Goal: Task Accomplishment & Management: Manage account settings

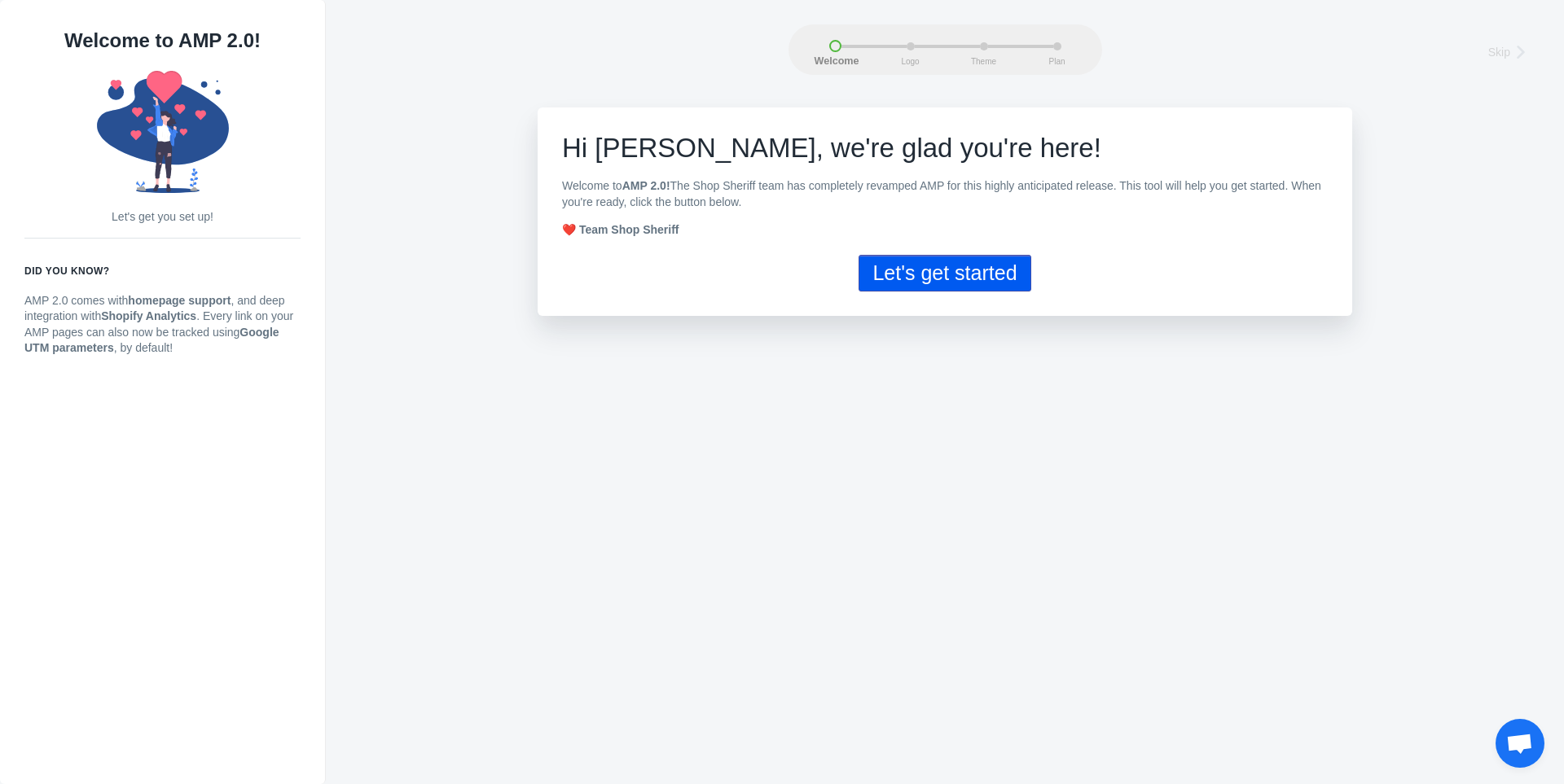
click at [894, 285] on button "Let's get started" at bounding box center [945, 273] width 172 height 36
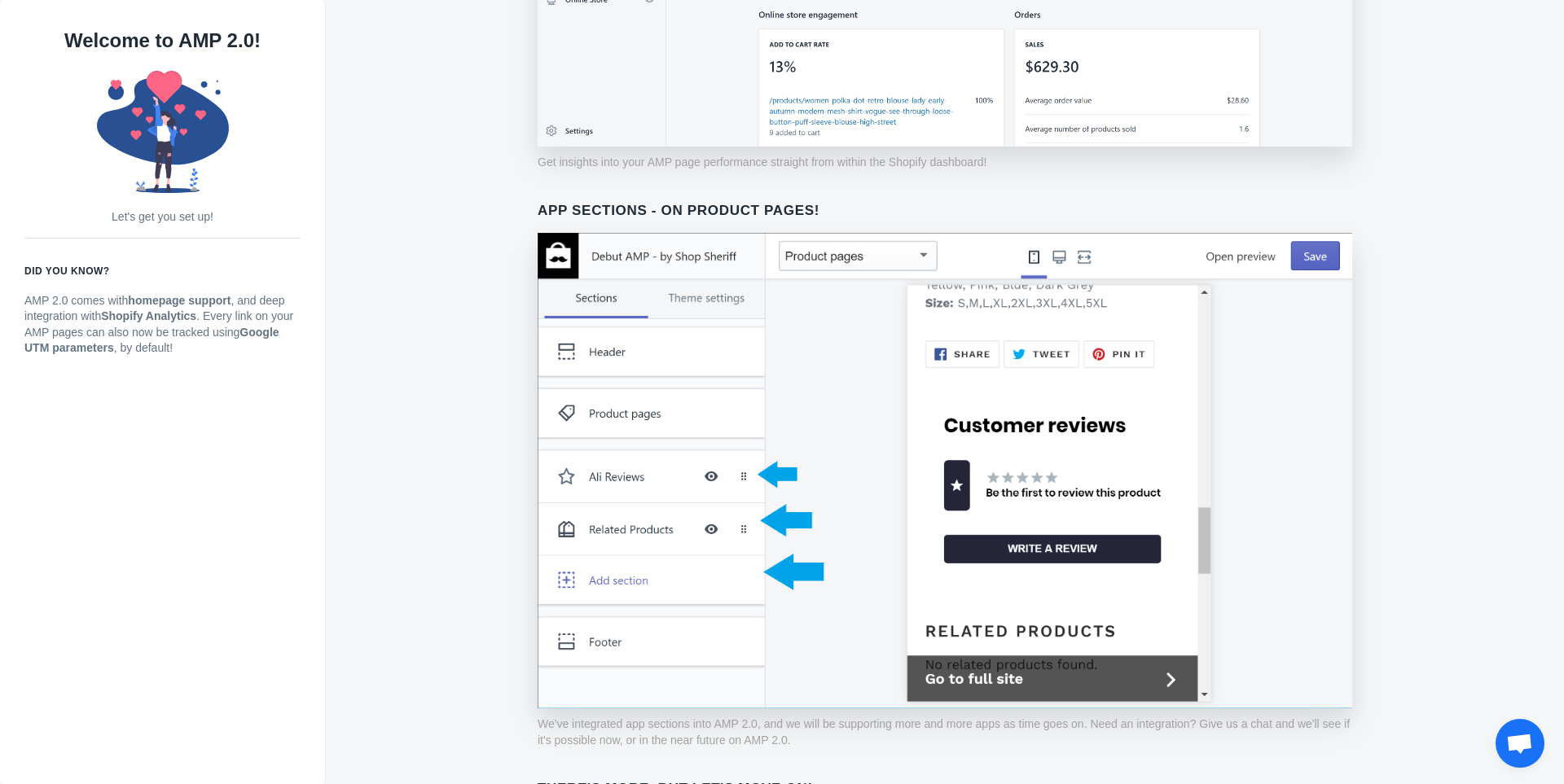
scroll to position [1118, 0]
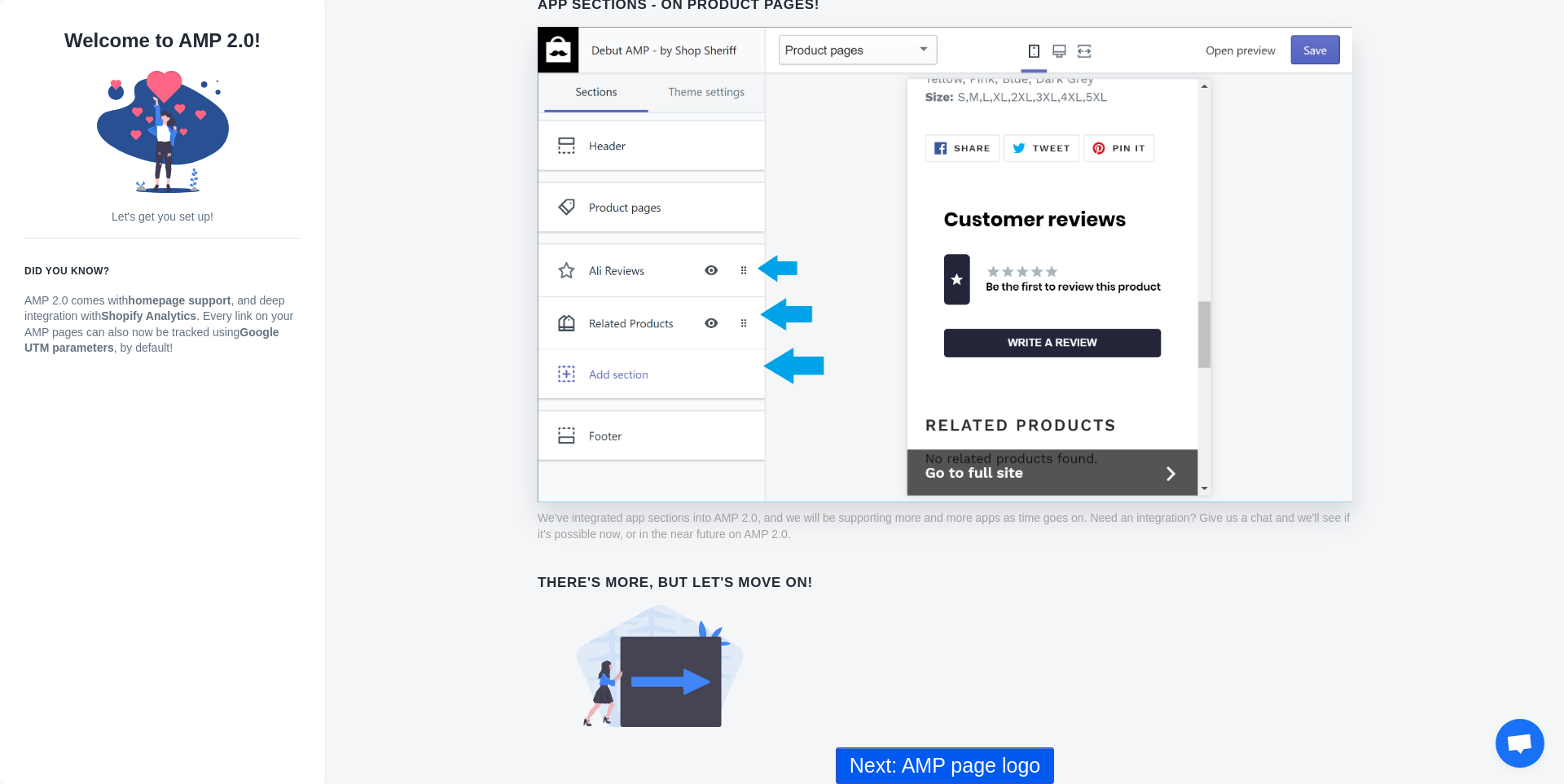
click at [982, 754] on button "Next: AMP page logo" at bounding box center [945, 765] width 218 height 36
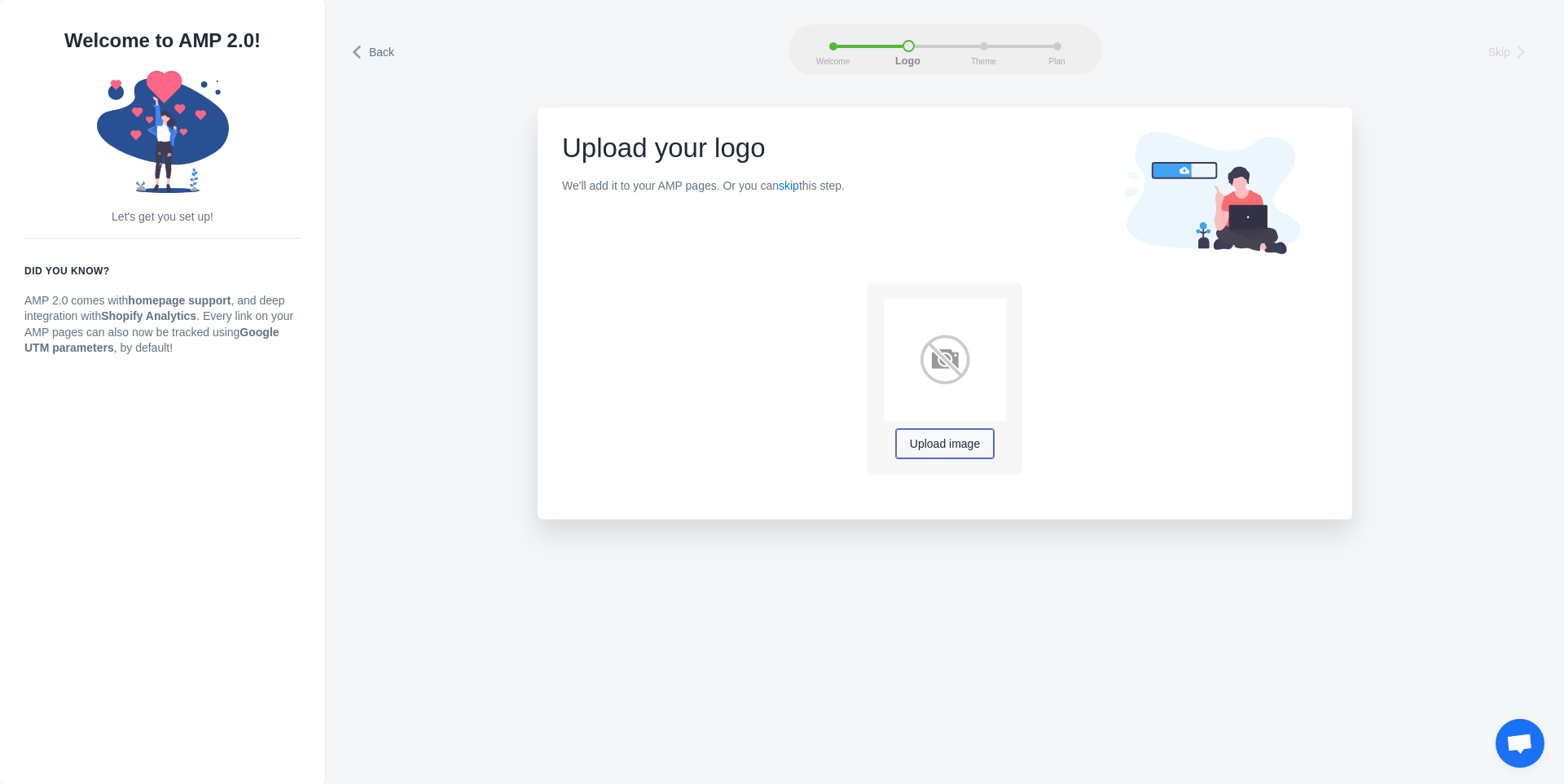
click at [927, 448] on span "Upload image" at bounding box center [945, 445] width 70 height 13
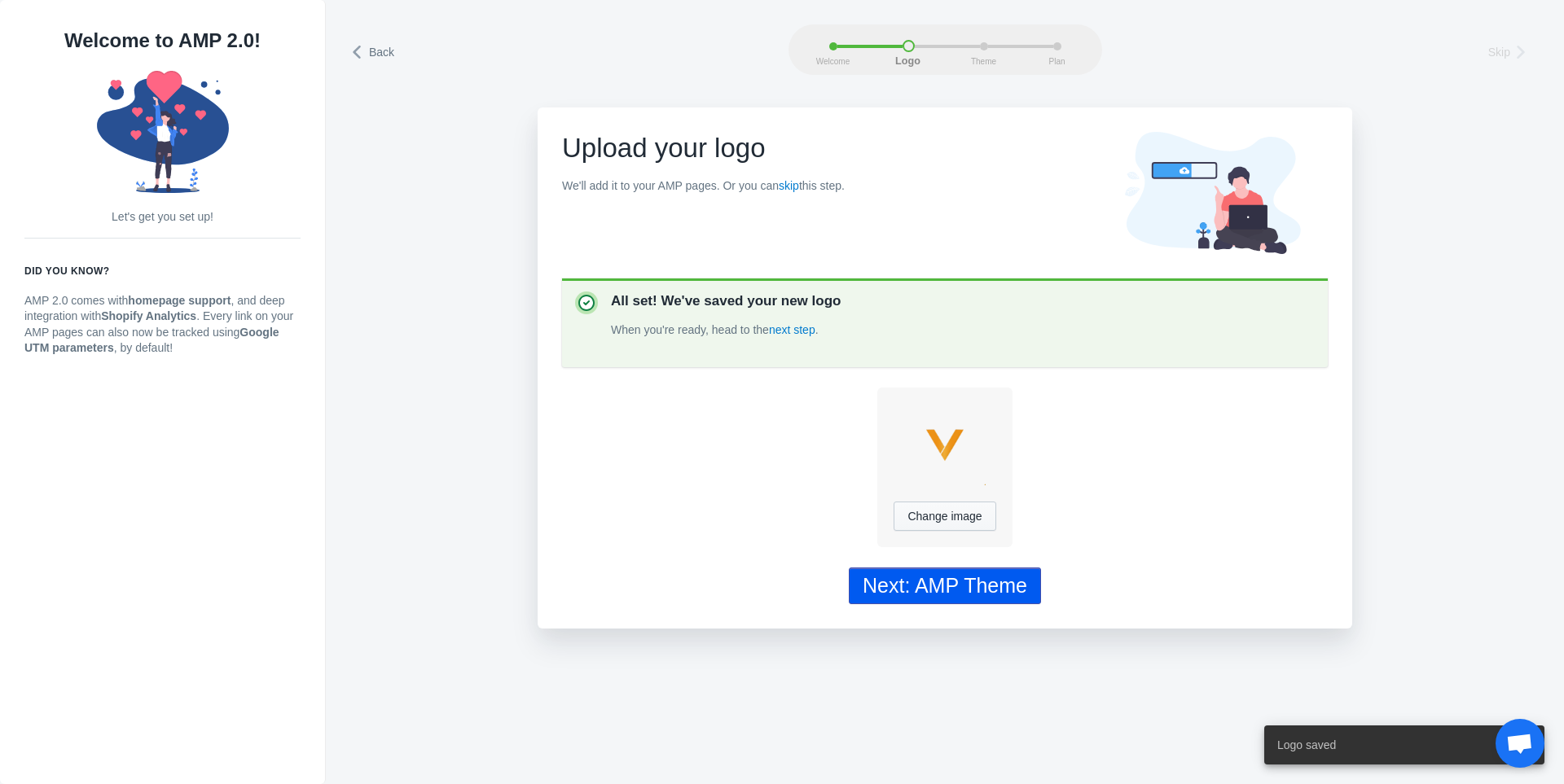
click at [959, 590] on div "Next: AMP Theme" at bounding box center [944, 586] width 164 height 24
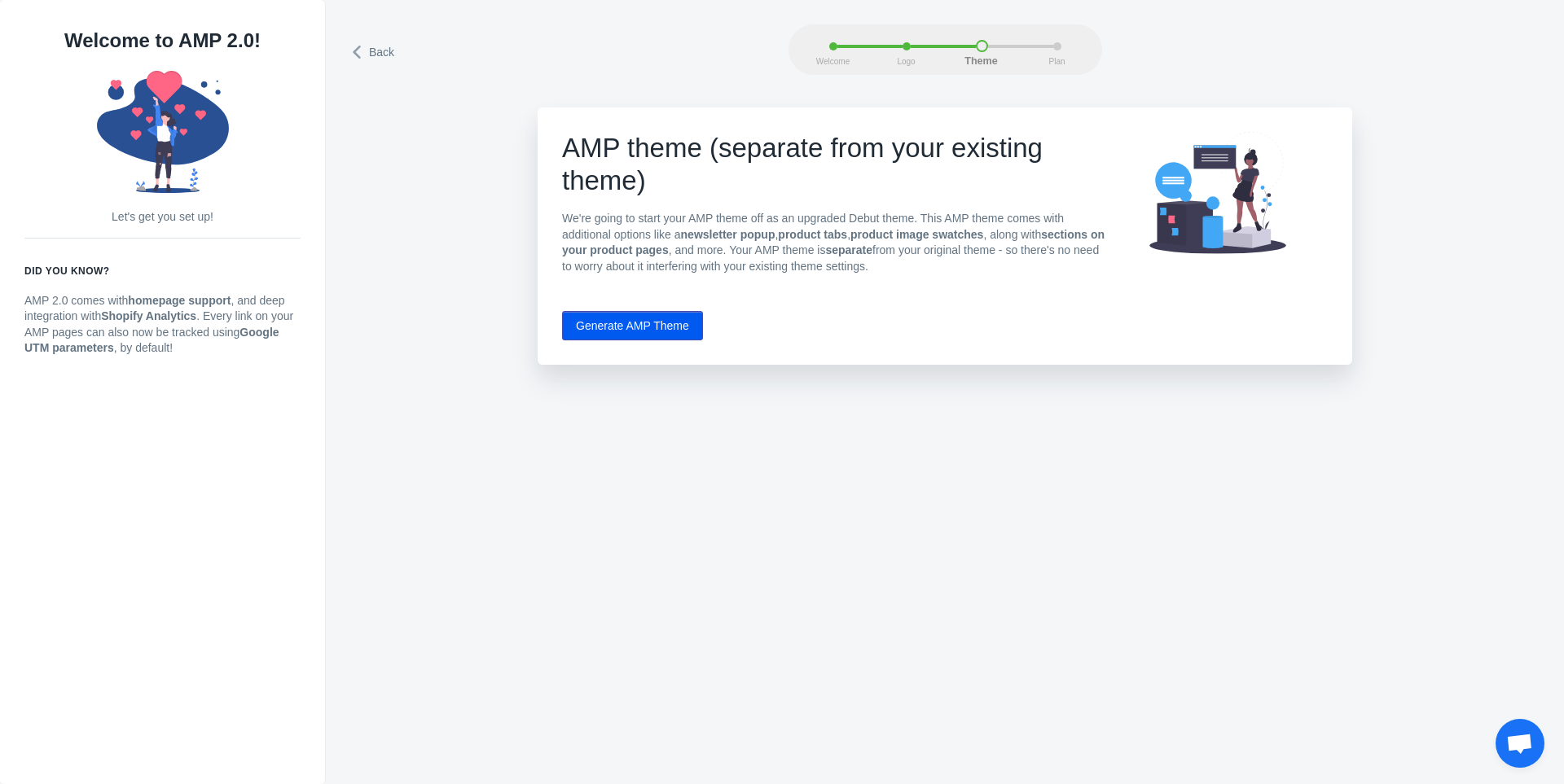
click at [685, 321] on button "Generate AMP Theme" at bounding box center [632, 325] width 141 height 29
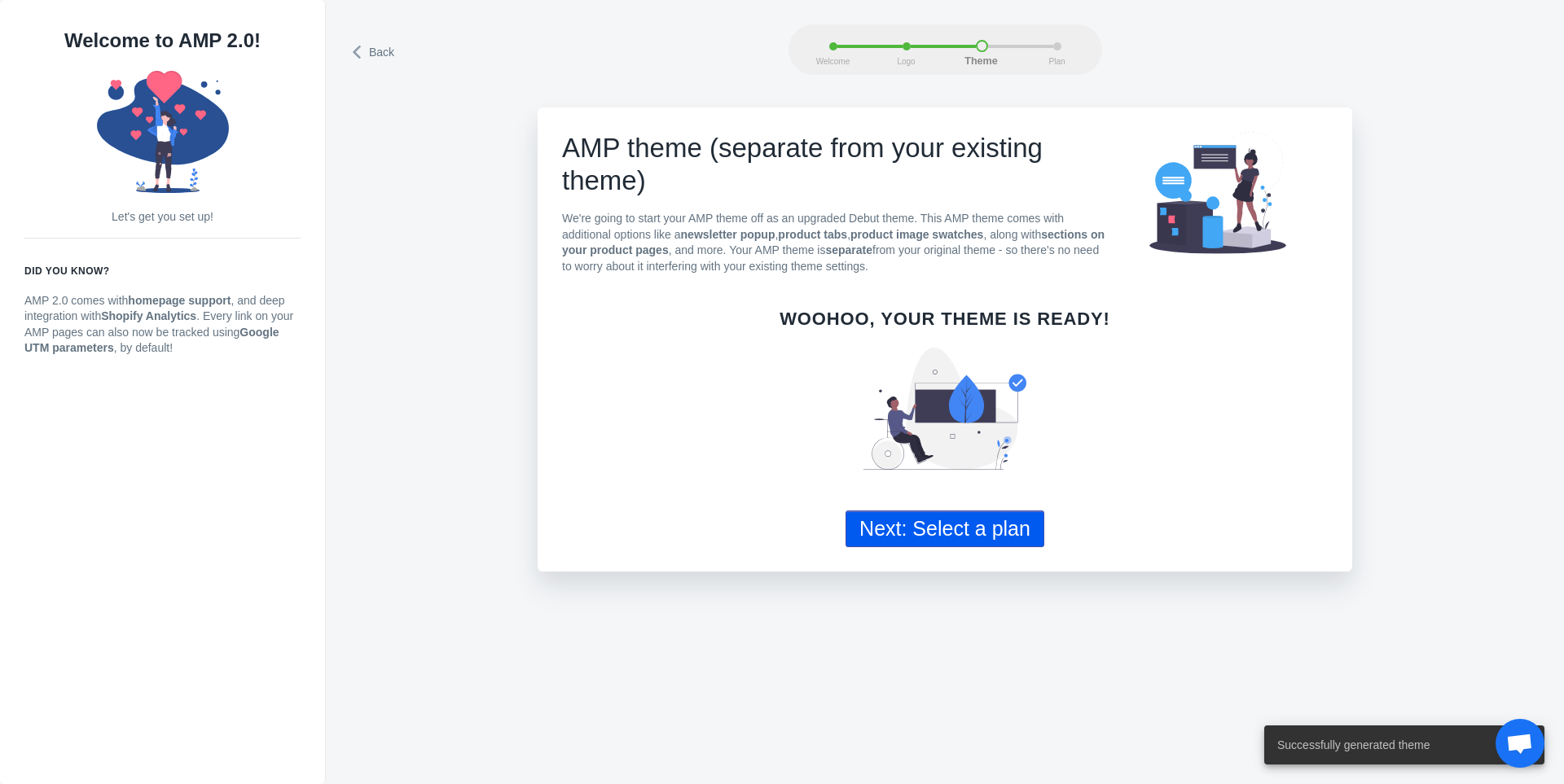
click at [945, 539] on button "Next: Select a plan" at bounding box center [945, 528] width 199 height 36
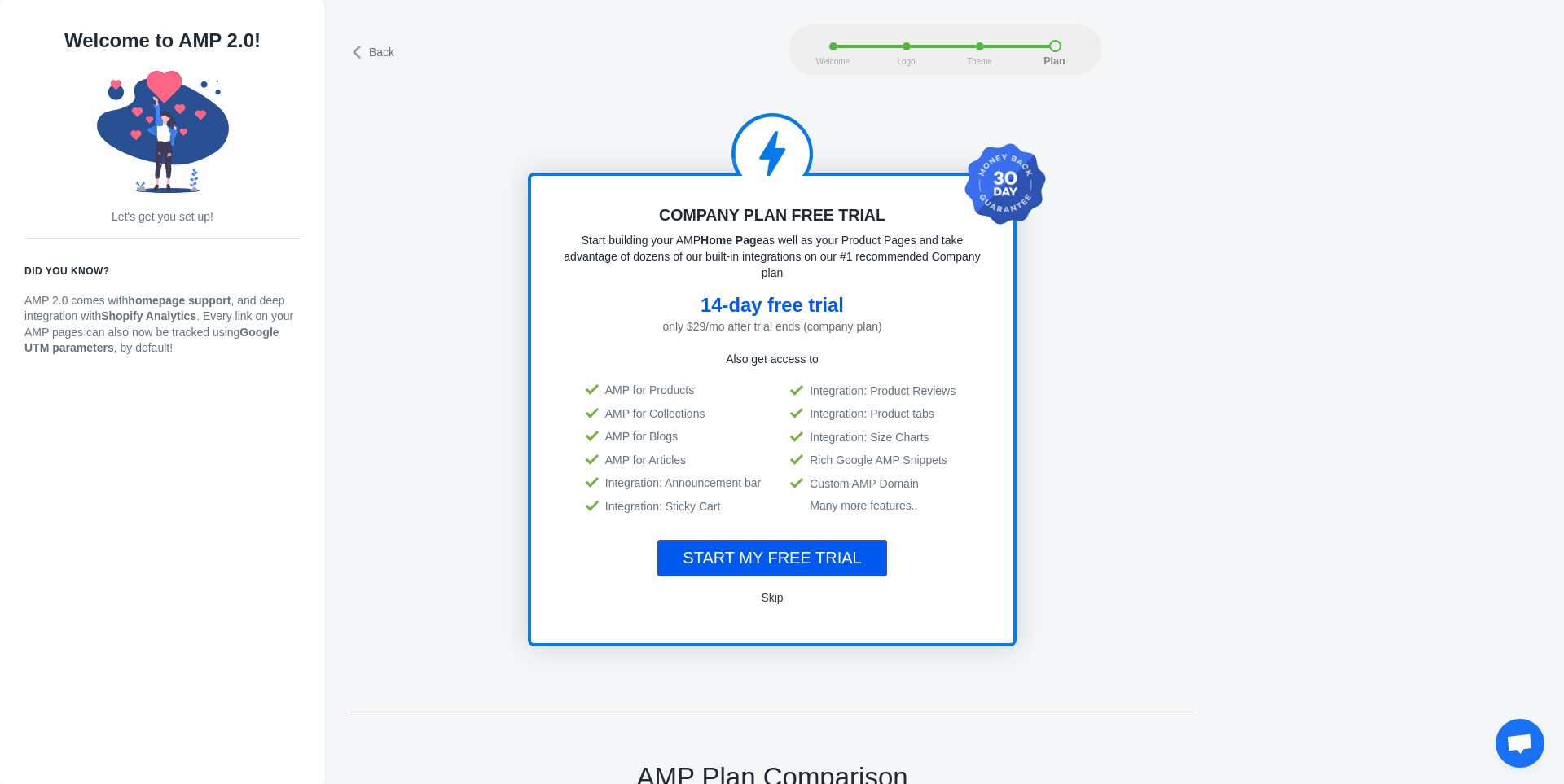
click at [762, 596] on span "Skip" at bounding box center [772, 598] width 22 height 13
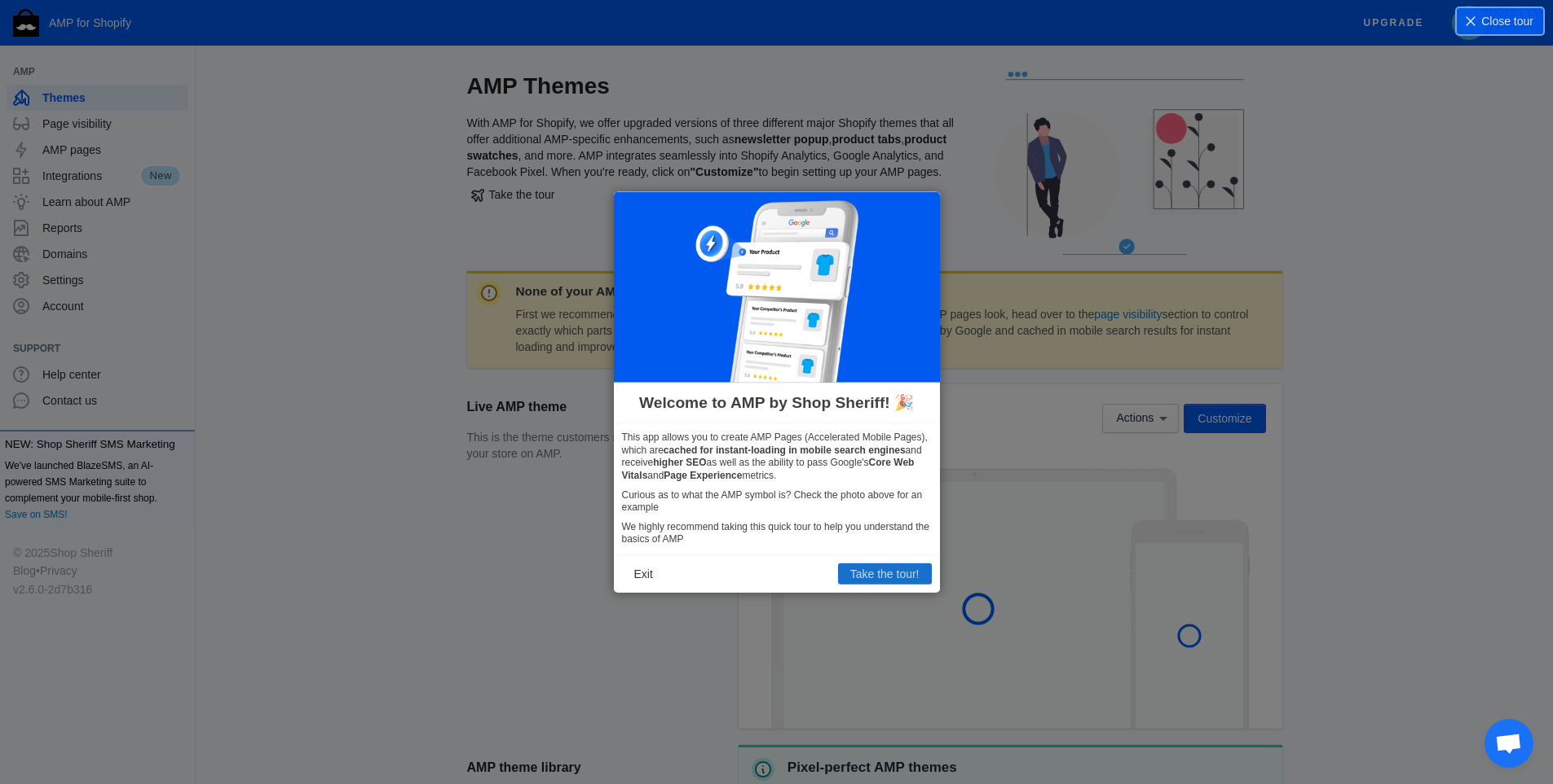
click at [869, 576] on button "Take the tour!" at bounding box center [884, 574] width 93 height 21
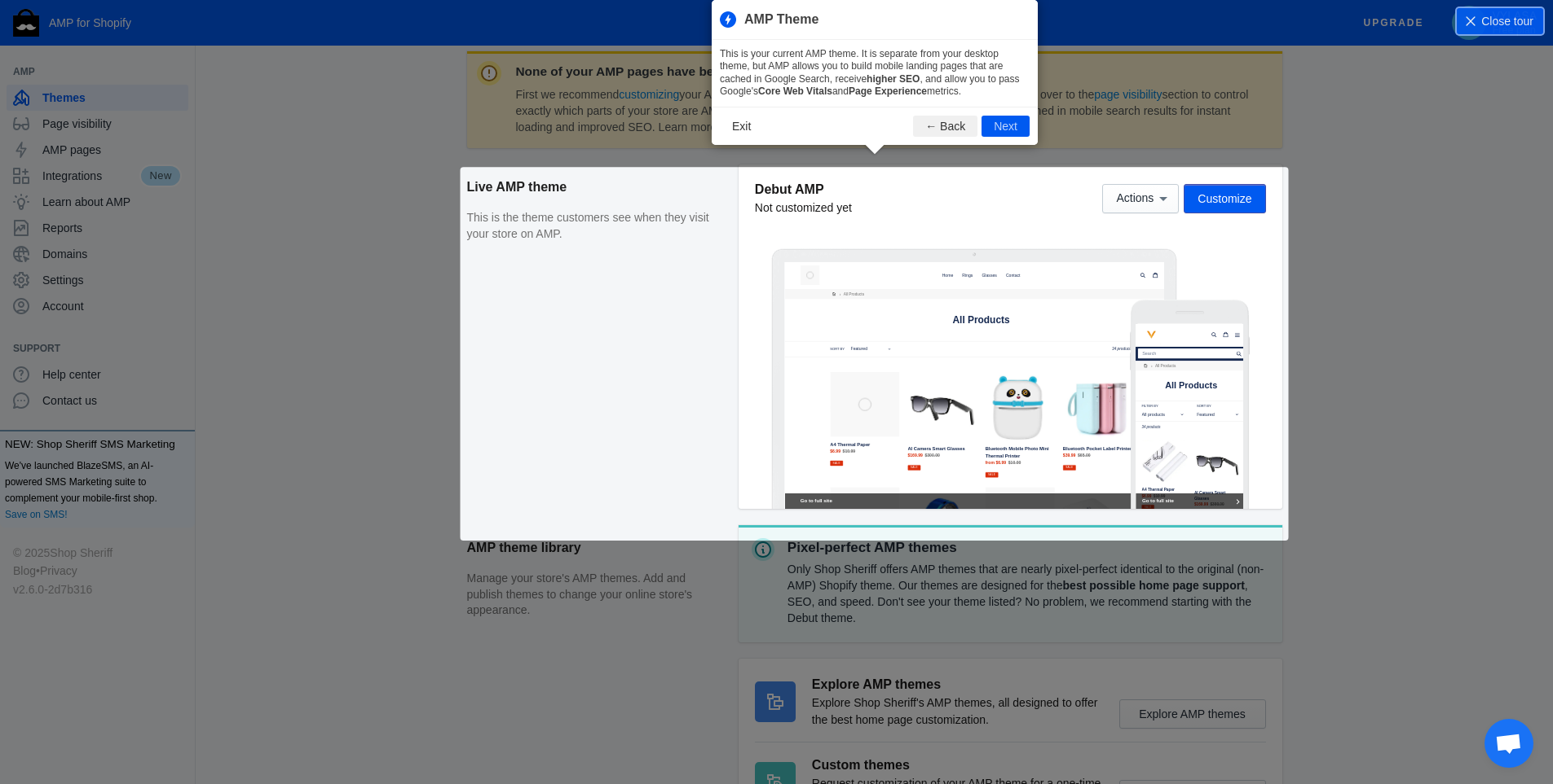
scroll to position [222, 0]
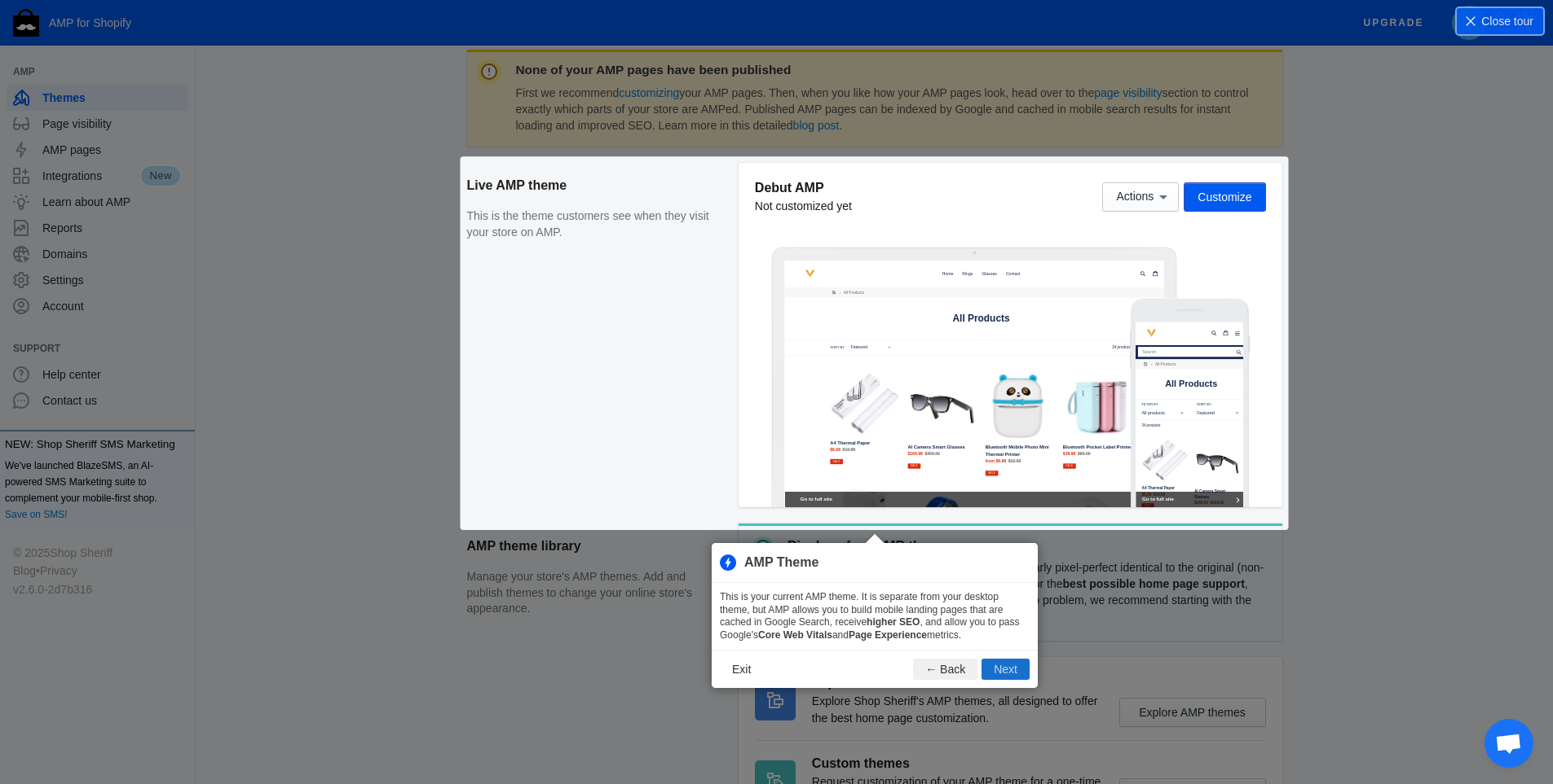
click at [1000, 662] on button "Next" at bounding box center [1005, 669] width 48 height 21
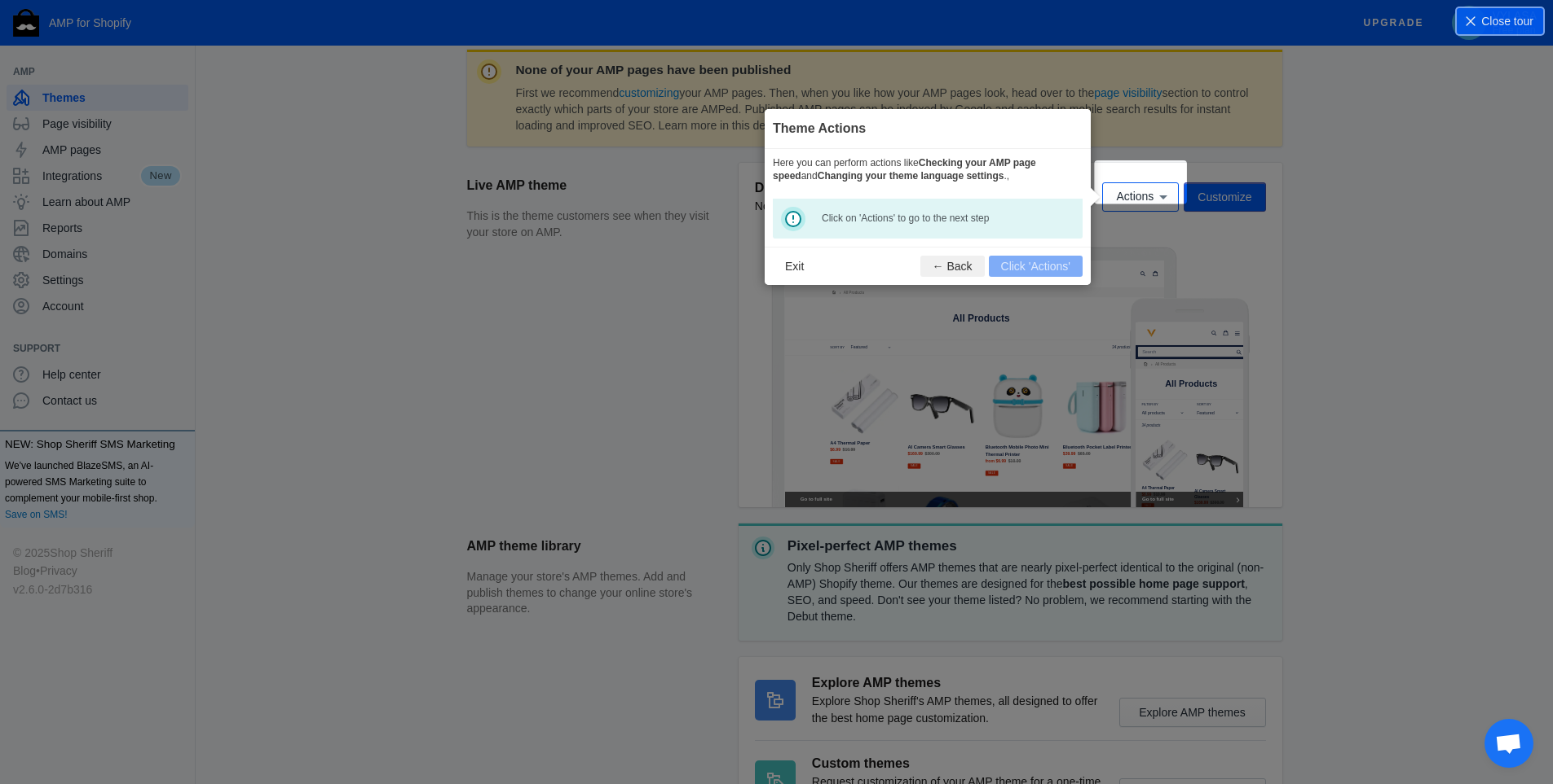
scroll to position [241, 0]
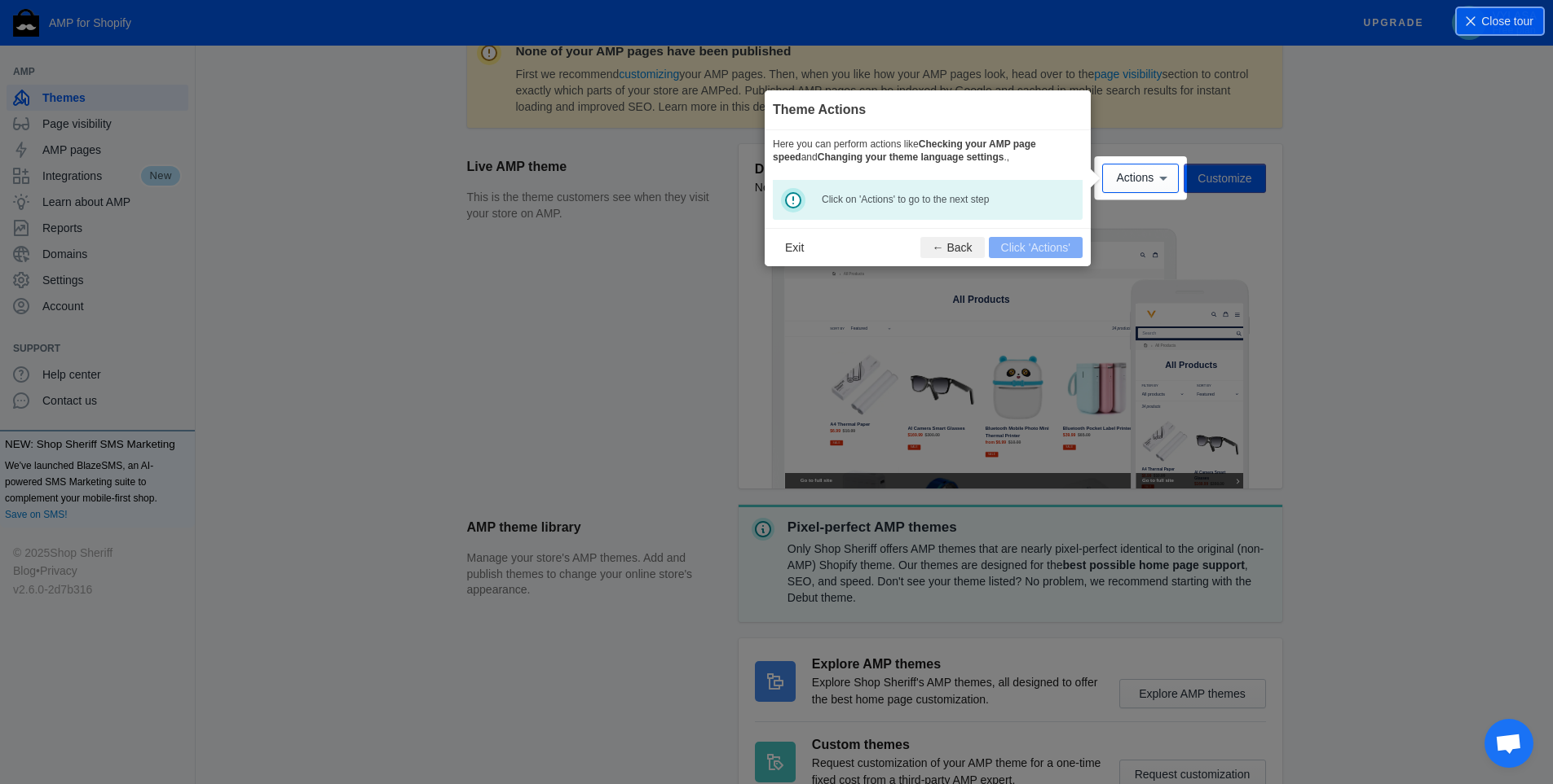
click at [1004, 253] on footer "Exit ← Back Click 'Actions'" at bounding box center [927, 247] width 326 height 38
click at [1133, 182] on span "Actions" at bounding box center [1135, 178] width 37 height 13
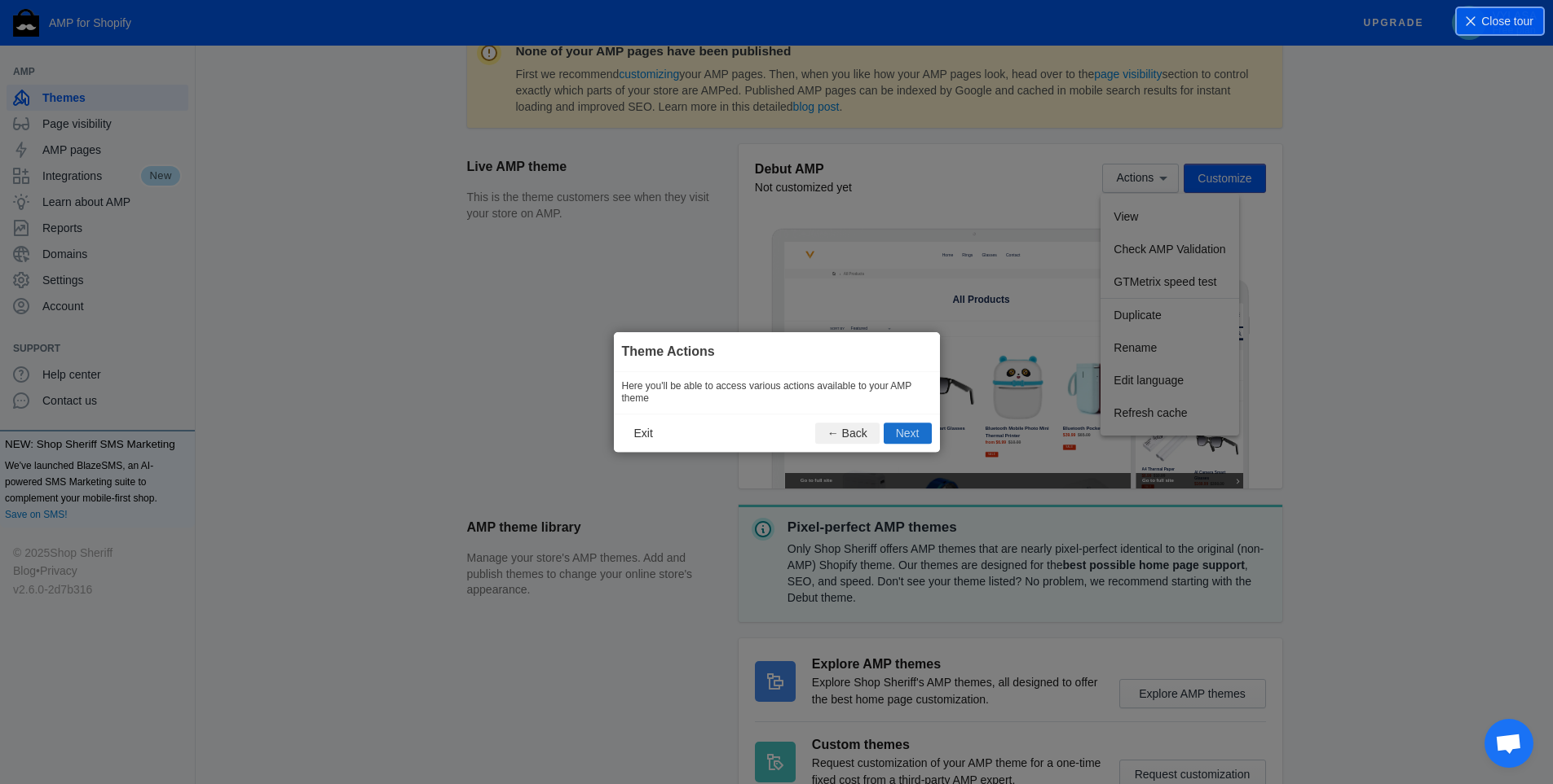
click at [916, 431] on button "Next" at bounding box center [907, 433] width 48 height 21
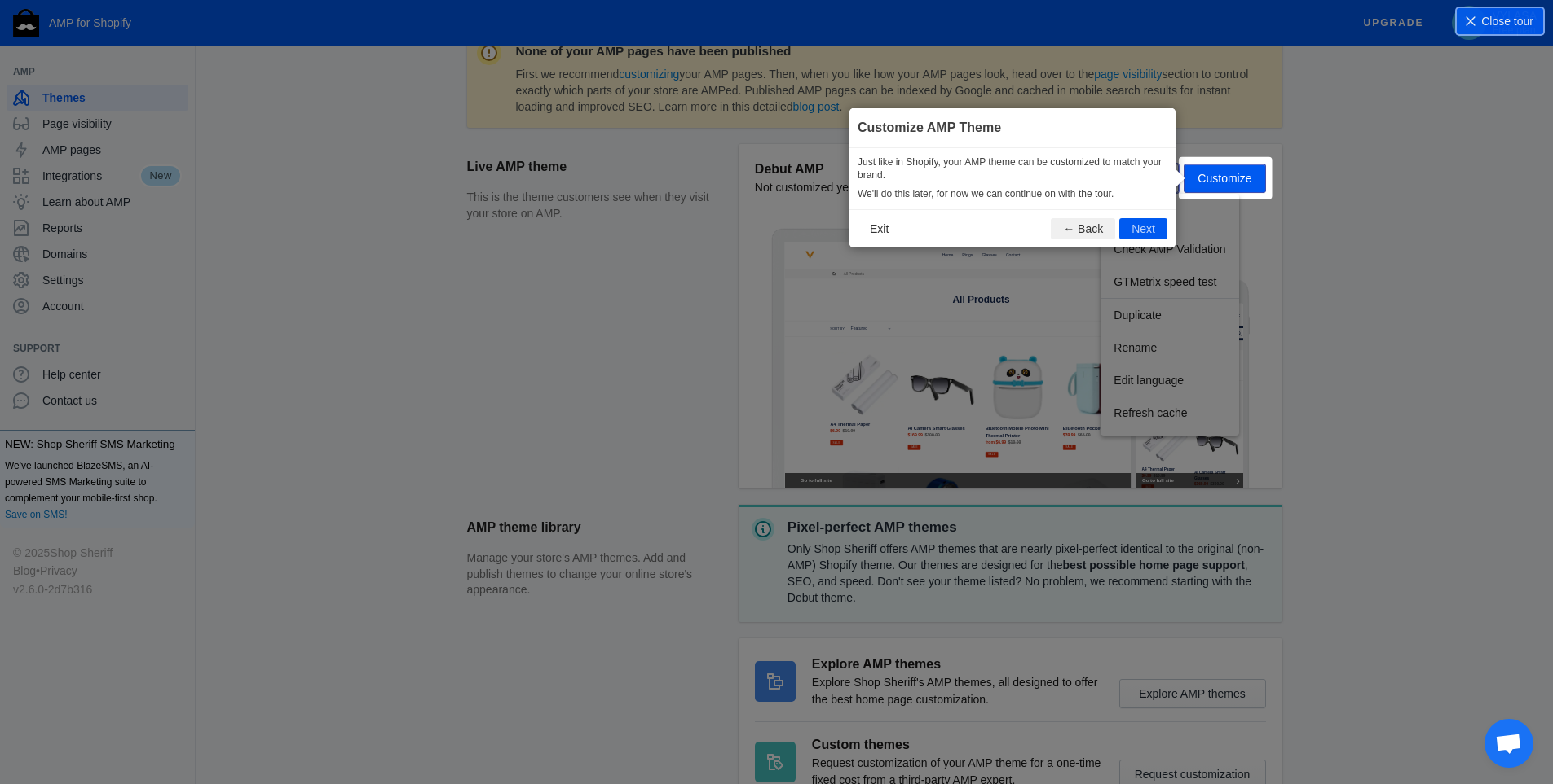
scroll to position [242, 0]
click at [1204, 187] on div "Actions Customize" at bounding box center [1183, 177] width 163 height 29
drag, startPoint x: 1208, startPoint y: 176, endPoint x: 1145, endPoint y: 211, distance: 72.1
click at [1207, 176] on div "Actions Customize" at bounding box center [1183, 177] width 163 height 29
click at [1127, 229] on button "Next" at bounding box center [1143, 228] width 48 height 21
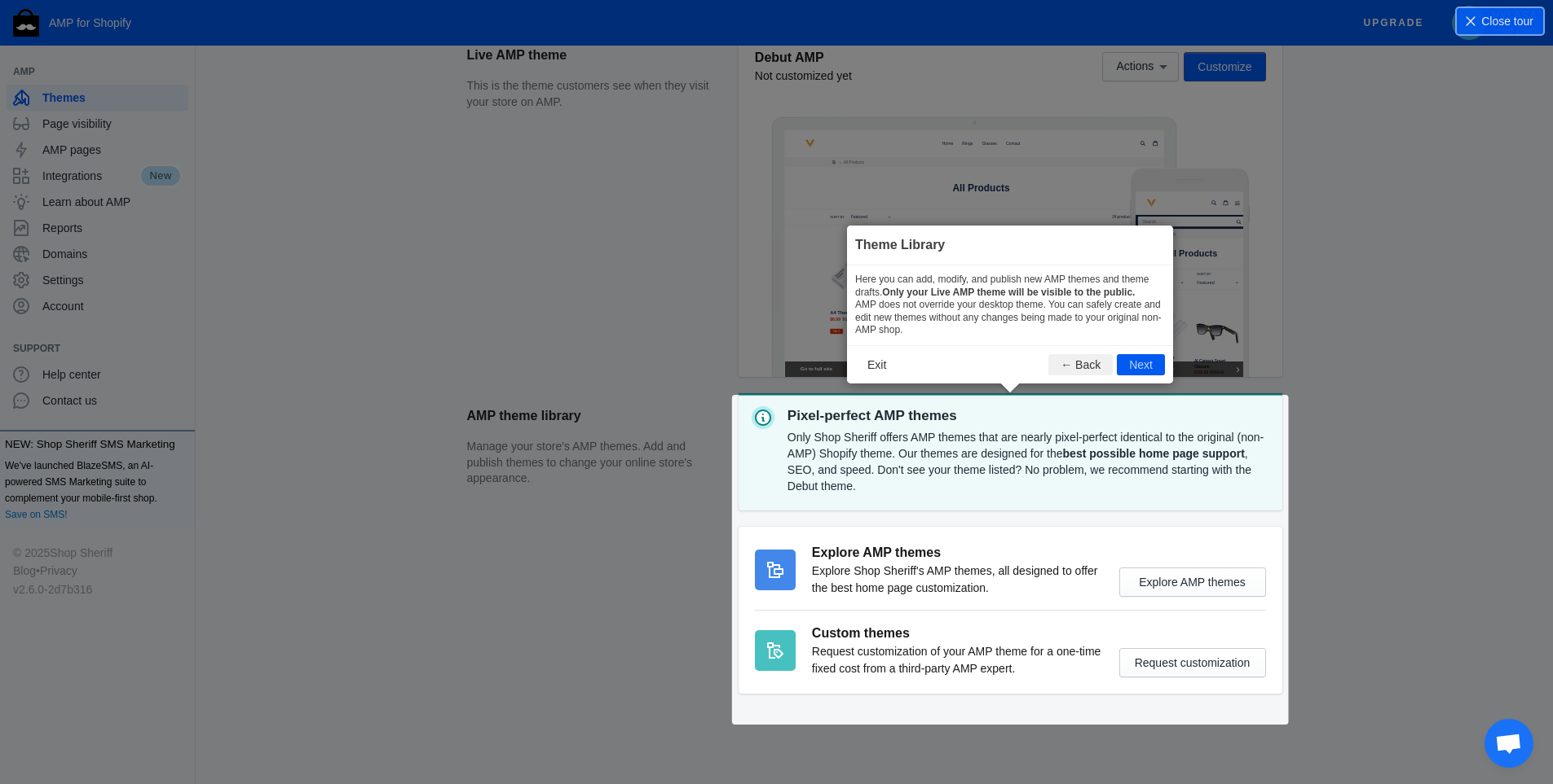
scroll to position [352, 0]
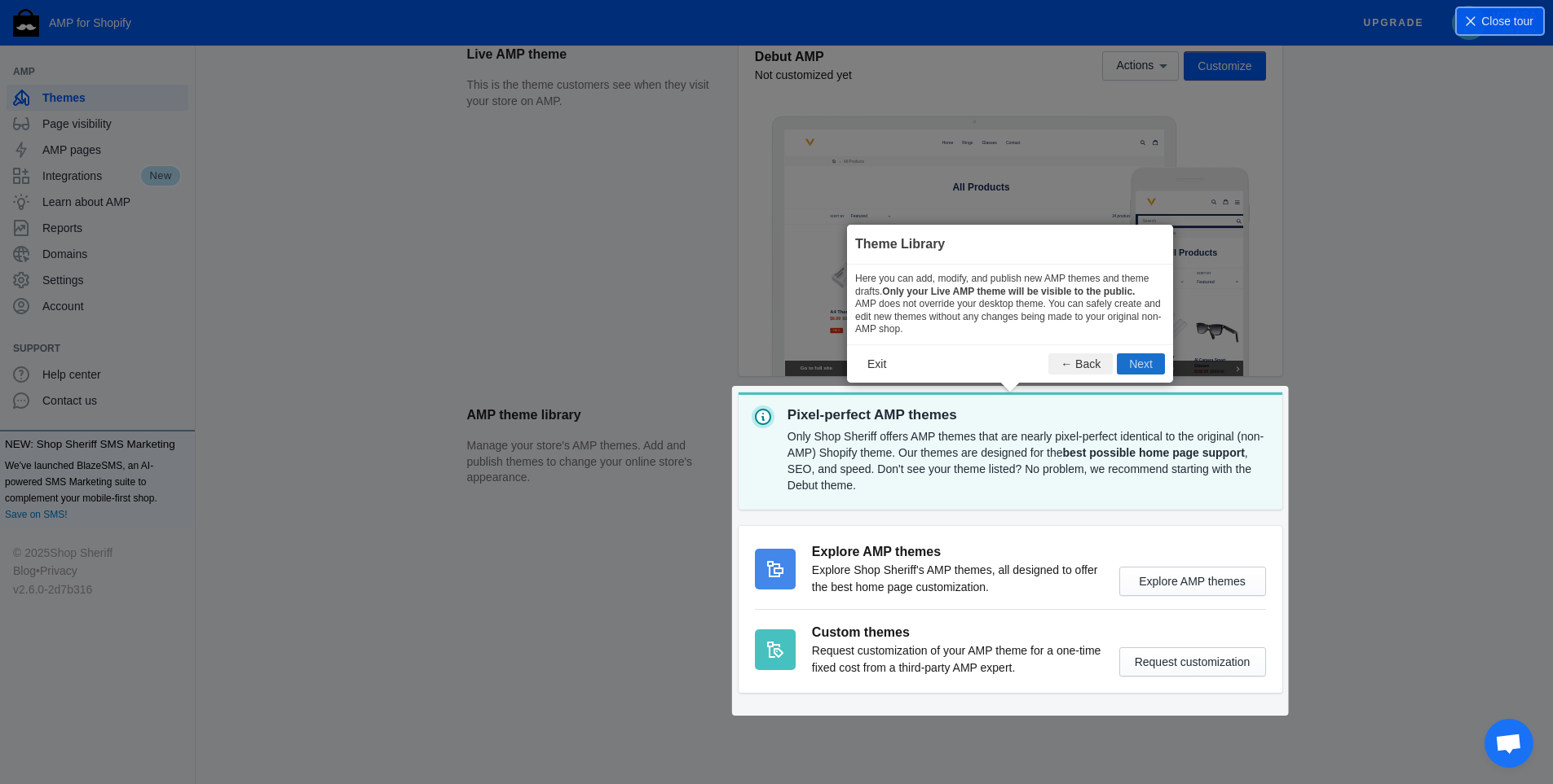
click at [1140, 357] on button "Next" at bounding box center [1141, 364] width 48 height 21
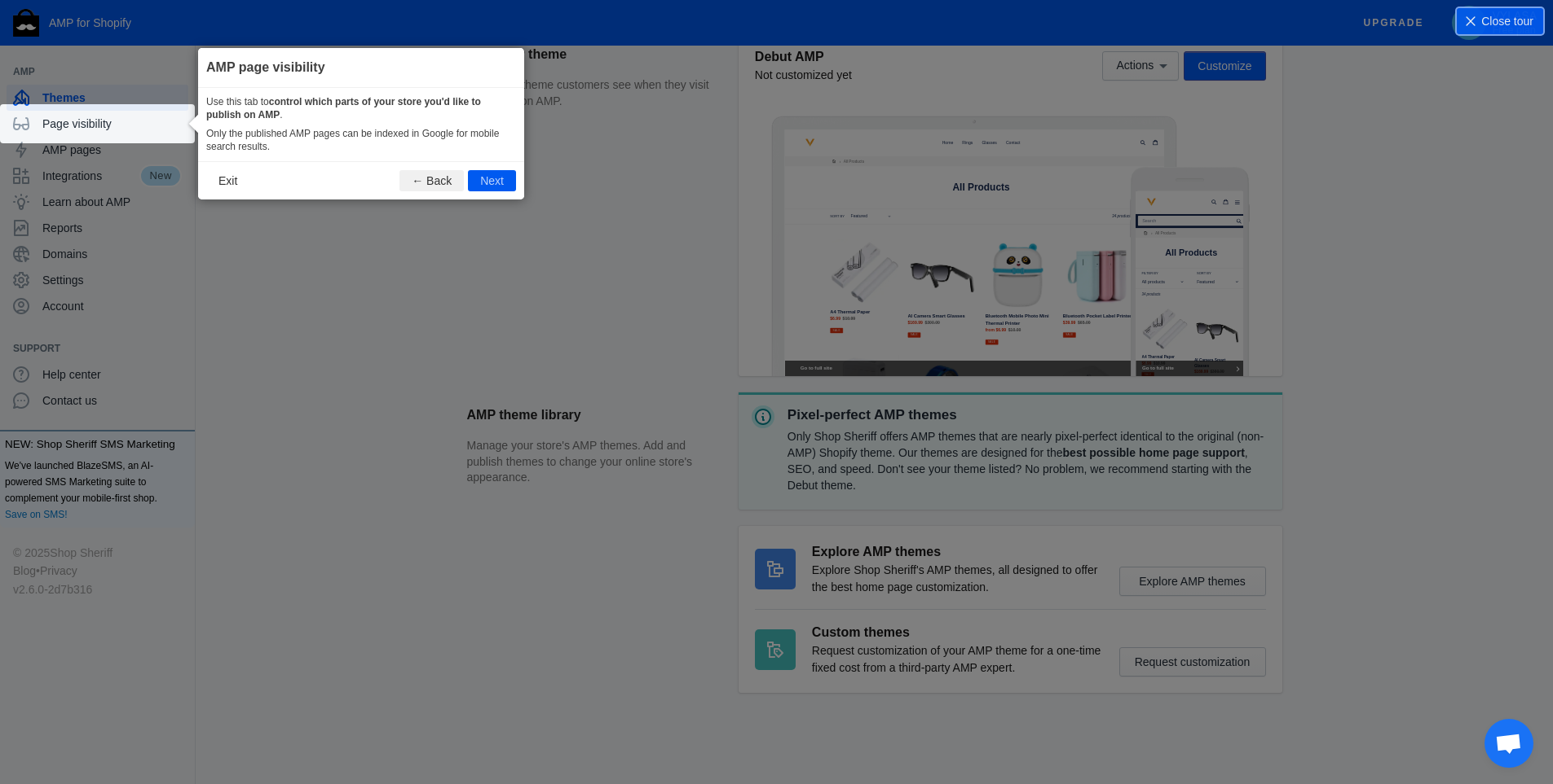
click at [489, 183] on button "Next" at bounding box center [492, 181] width 48 height 21
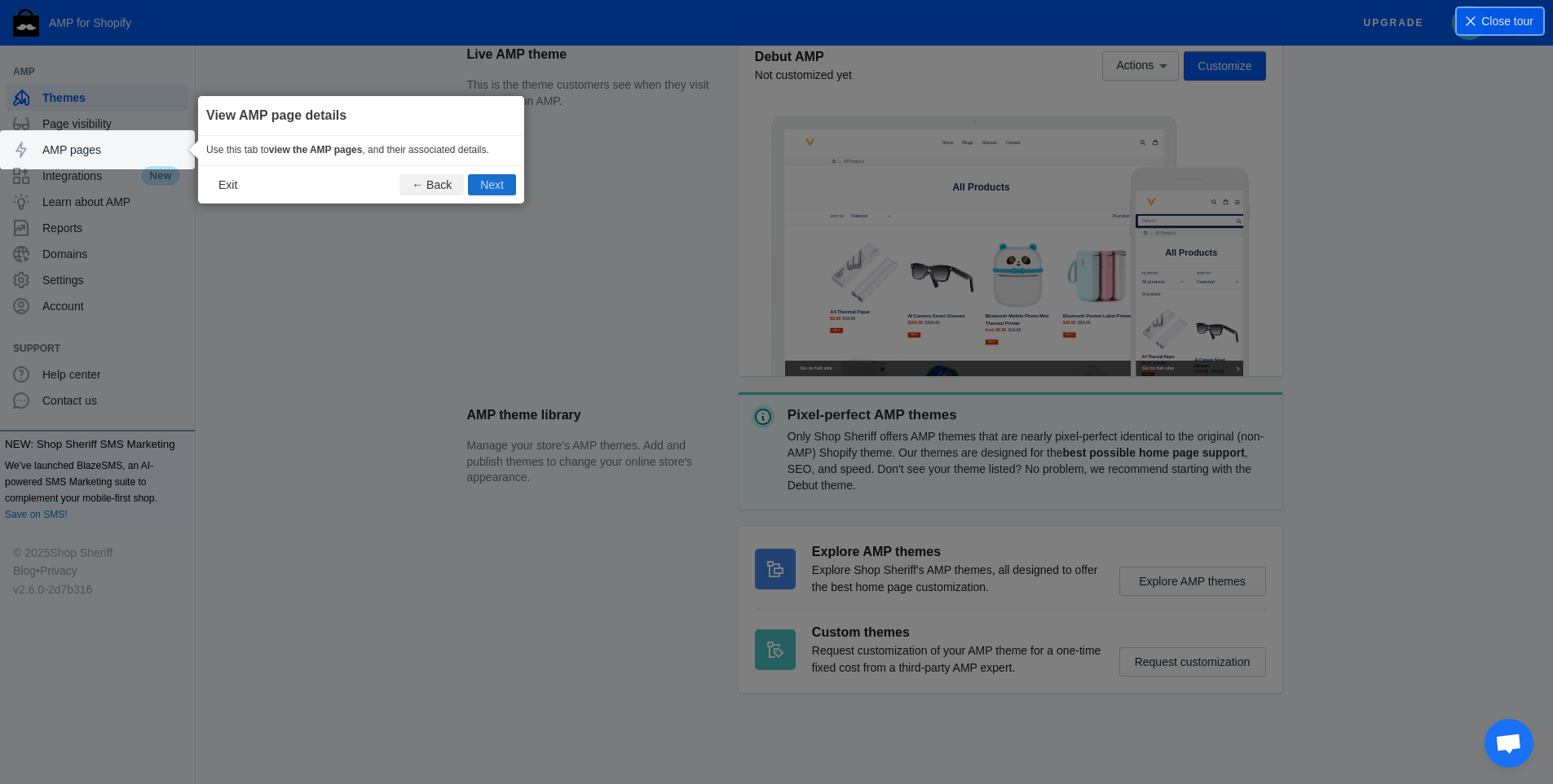
click at [490, 182] on button "Next" at bounding box center [492, 185] width 48 height 21
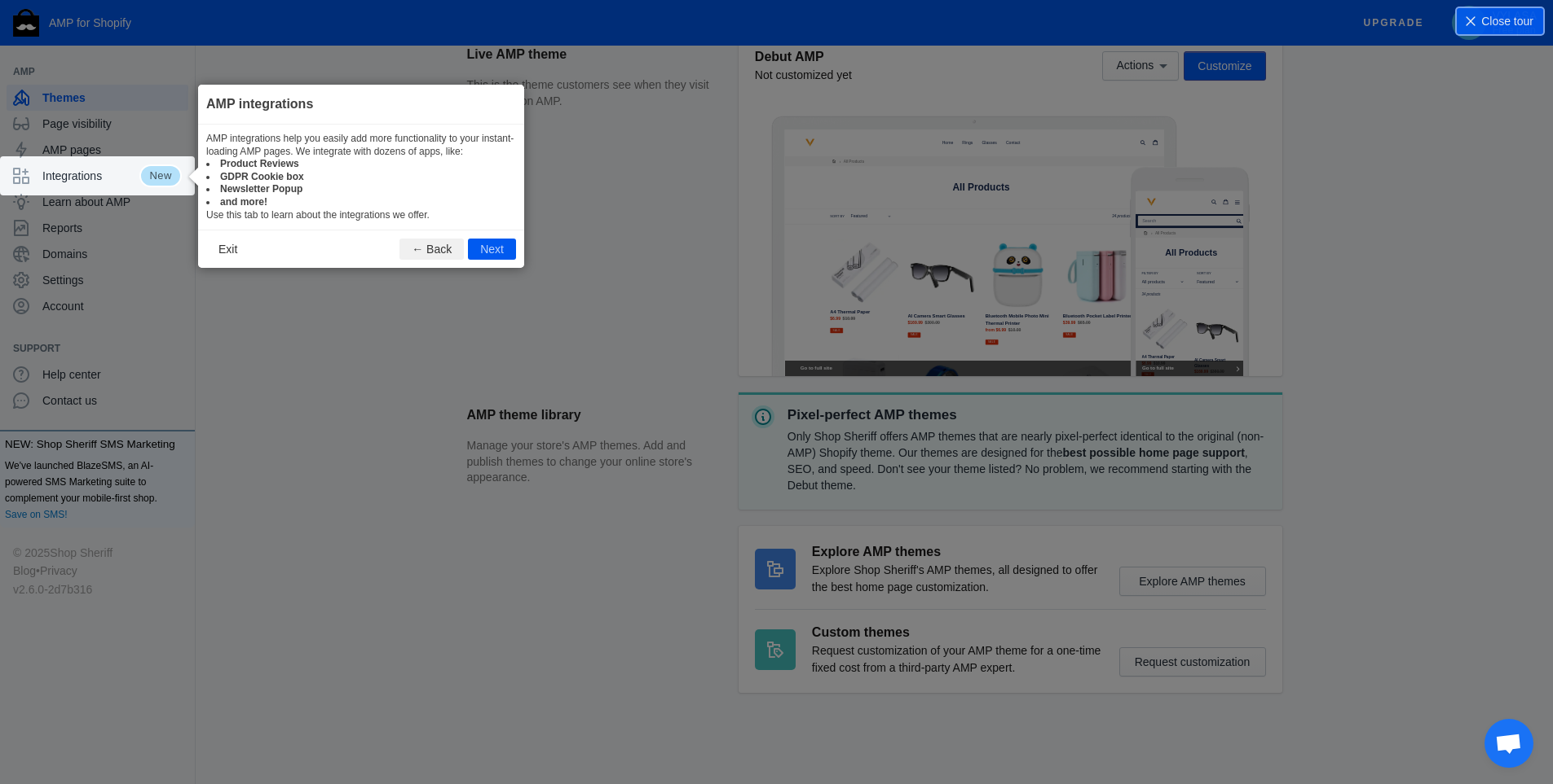
click at [469, 226] on div "AMP integrations help you easily add more functionality to your instant-loading…" at bounding box center [361, 177] width 326 height 105
click at [475, 242] on button "Next" at bounding box center [492, 249] width 48 height 21
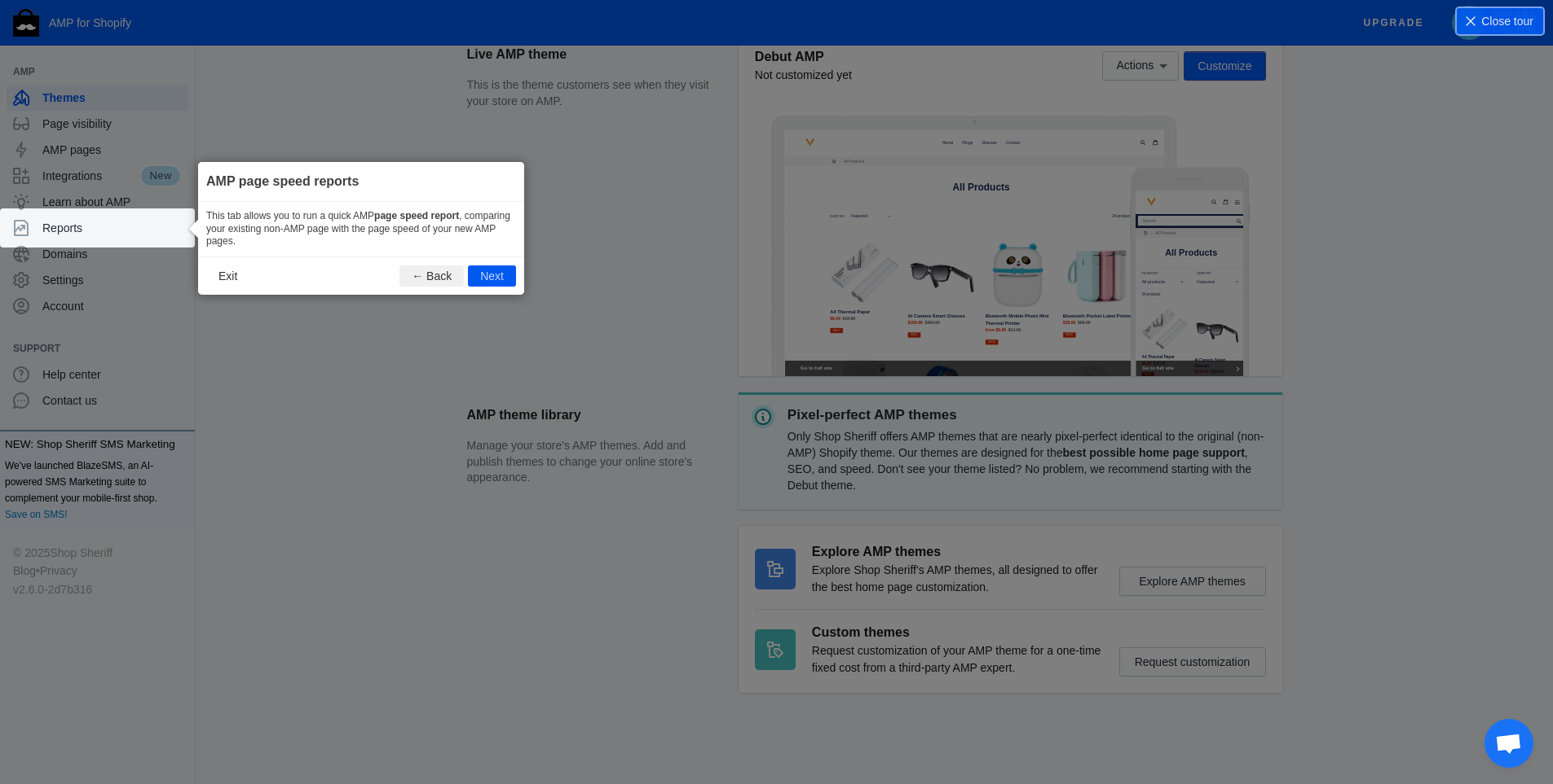
click at [474, 257] on footer "Exit ← Back Next" at bounding box center [361, 275] width 326 height 38
click at [476, 267] on button "Next" at bounding box center [492, 276] width 48 height 21
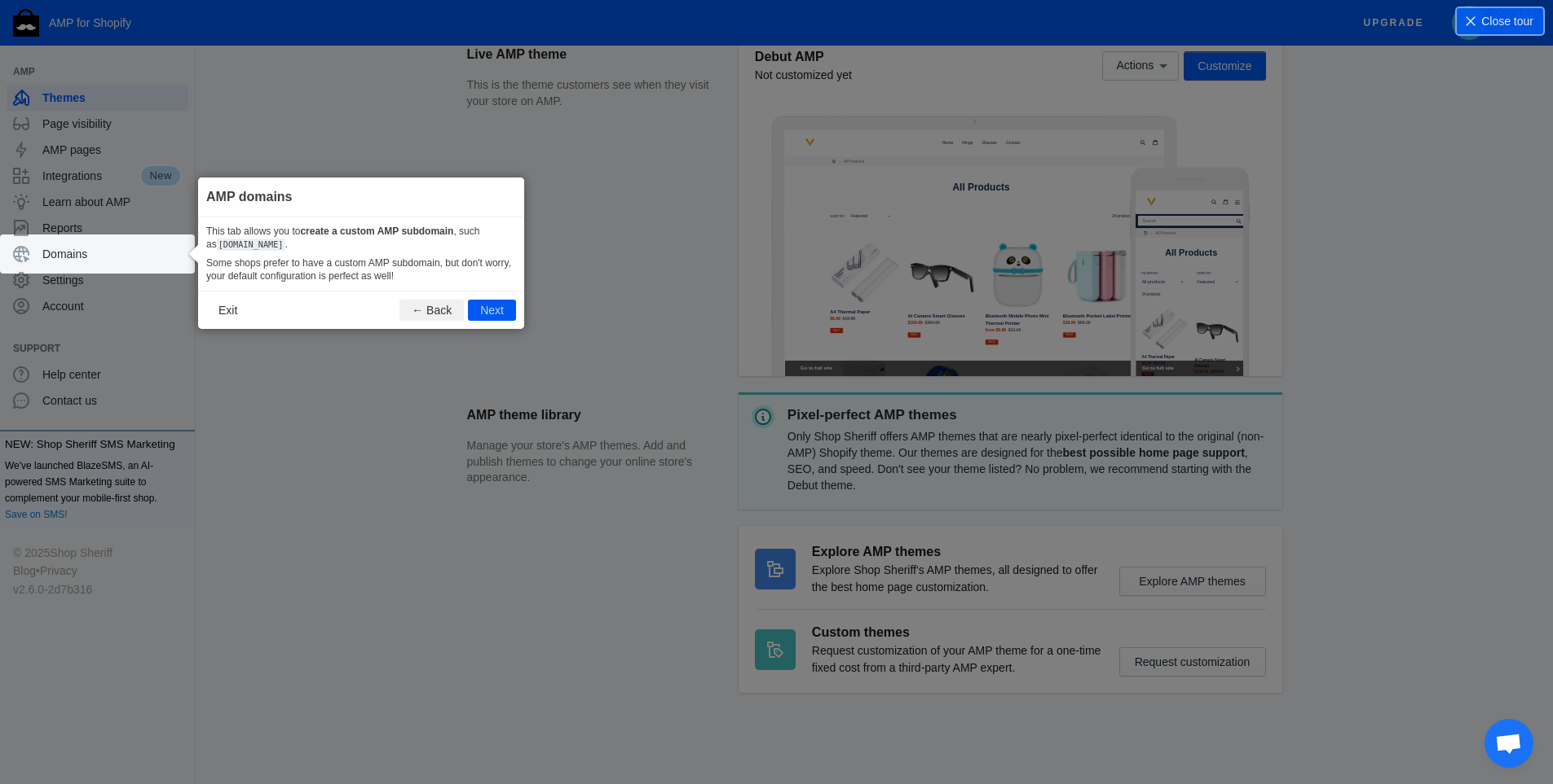
click at [486, 293] on footer "Exit ← Back Next" at bounding box center [361, 309] width 326 height 38
click at [486, 301] on button "Next" at bounding box center [492, 311] width 48 height 21
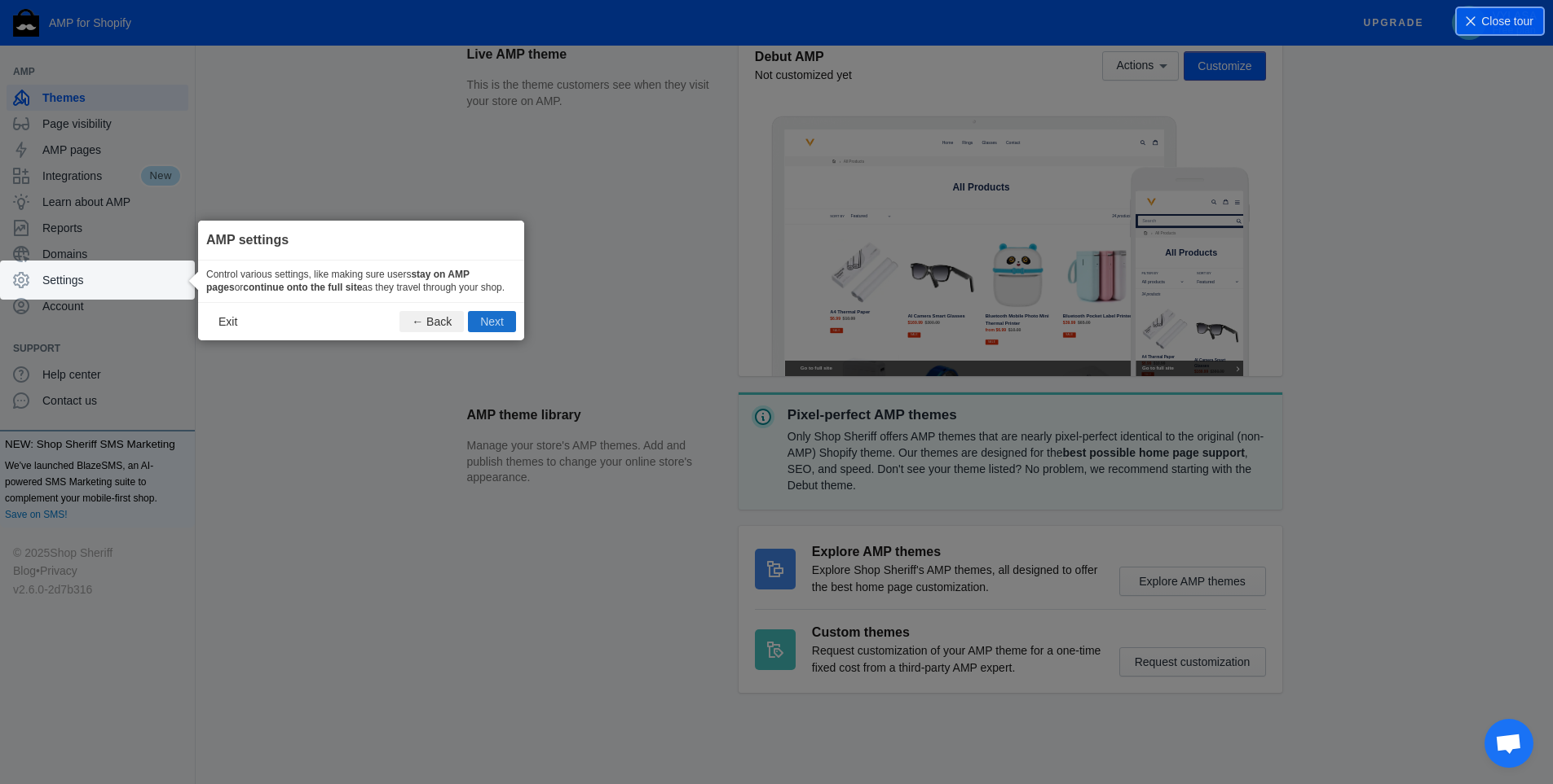
click at [475, 323] on button "Next" at bounding box center [492, 321] width 48 height 21
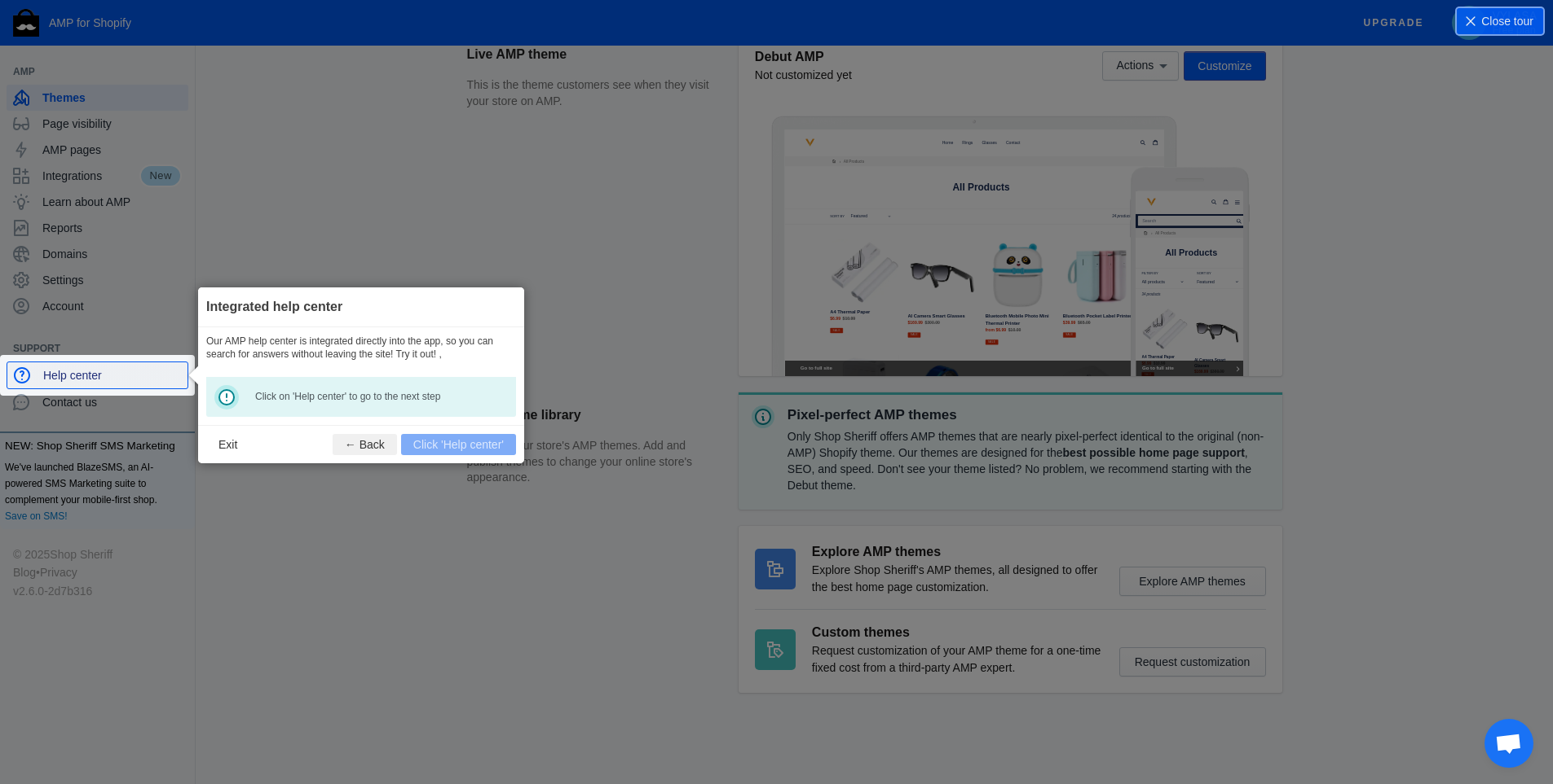
click at [122, 376] on span "Help center" at bounding box center [112, 376] width 138 height 16
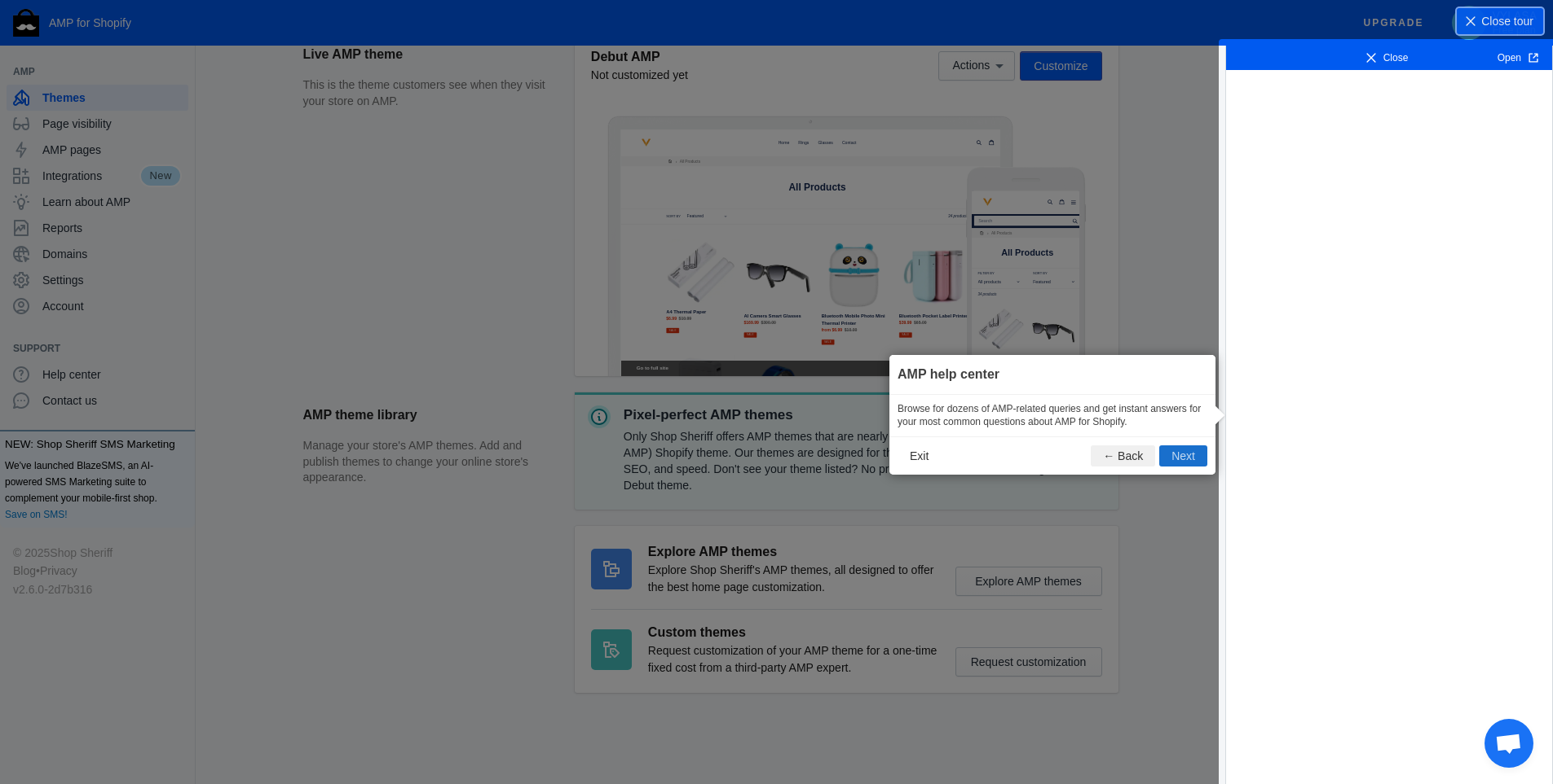
click at [1192, 455] on button "Next" at bounding box center [1183, 456] width 48 height 21
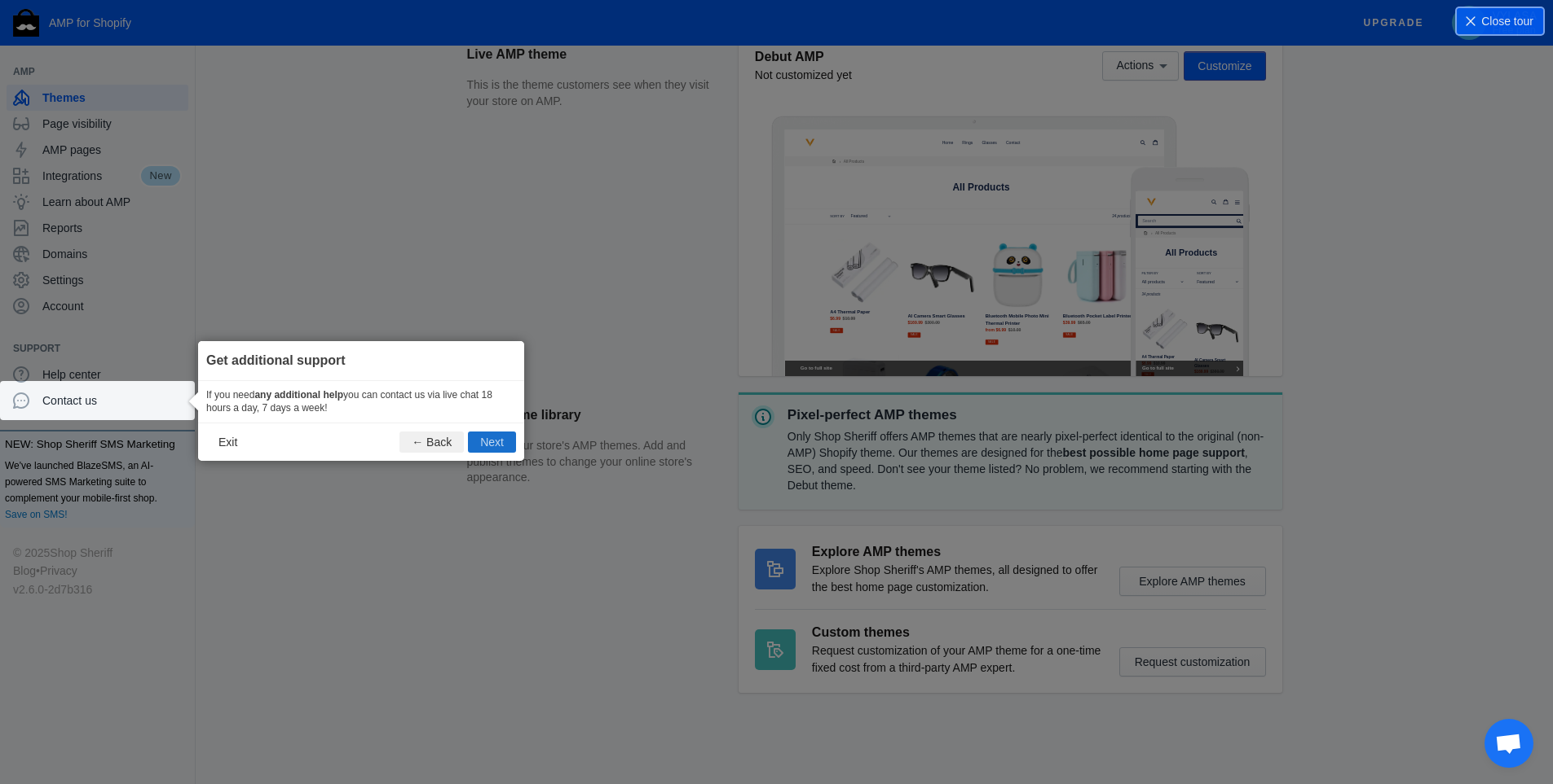
click at [480, 447] on button "Next" at bounding box center [492, 442] width 48 height 21
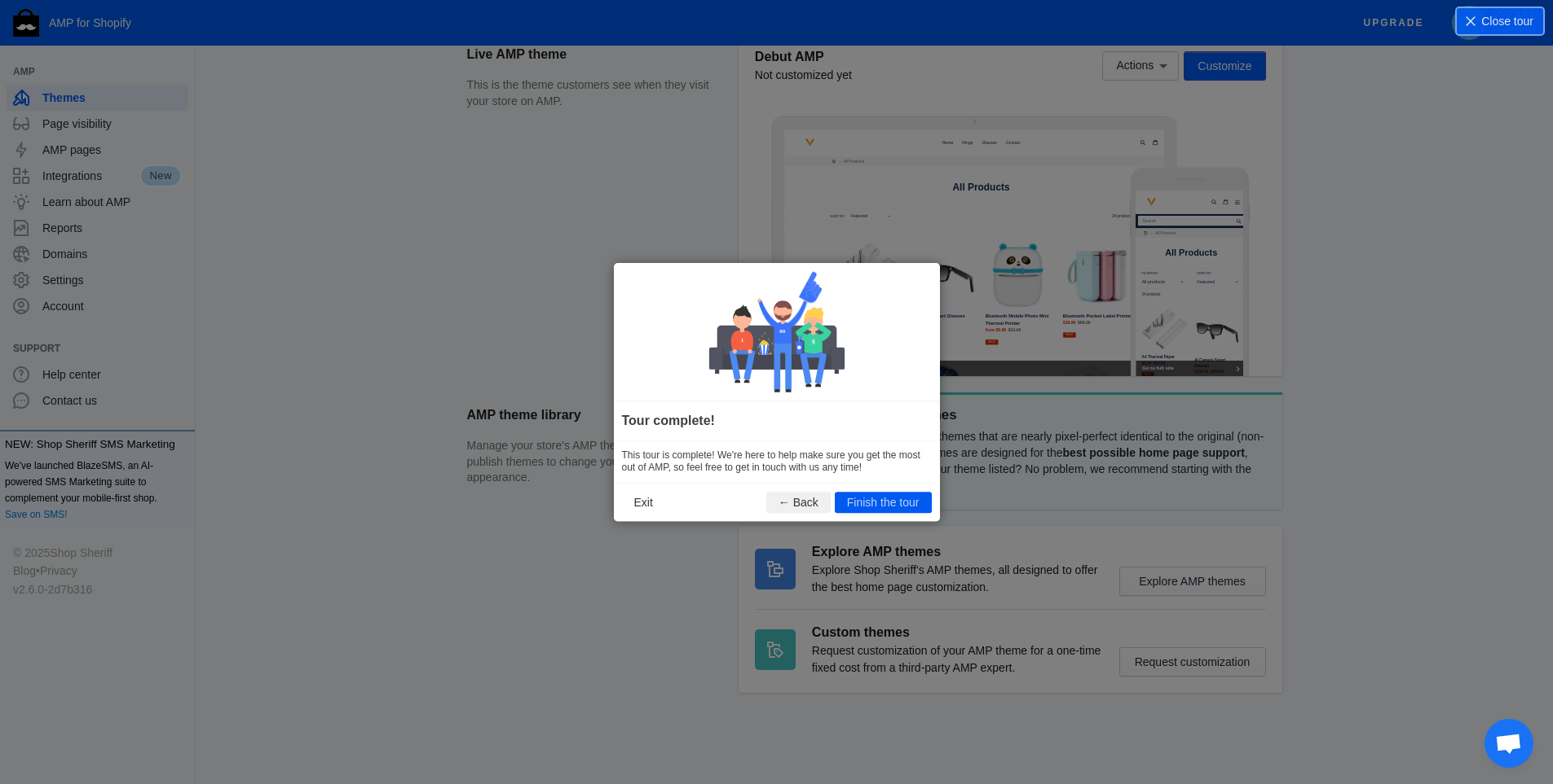
scroll to position [0, 0]
click at [873, 501] on button "Finish the tour" at bounding box center [882, 503] width 97 height 21
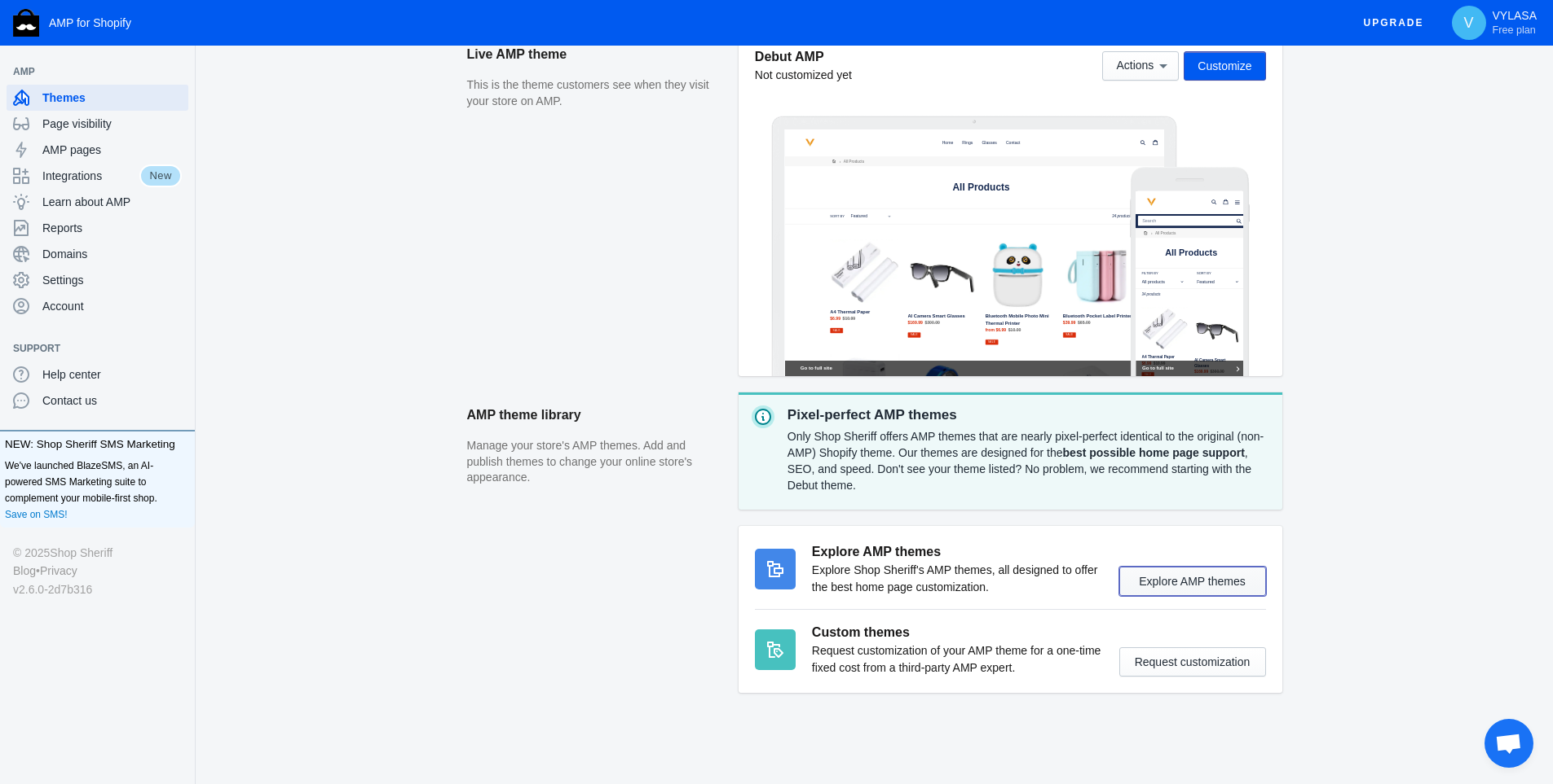
click at [1145, 586] on button "Explore AMP themes" at bounding box center [1191, 581] width 147 height 29
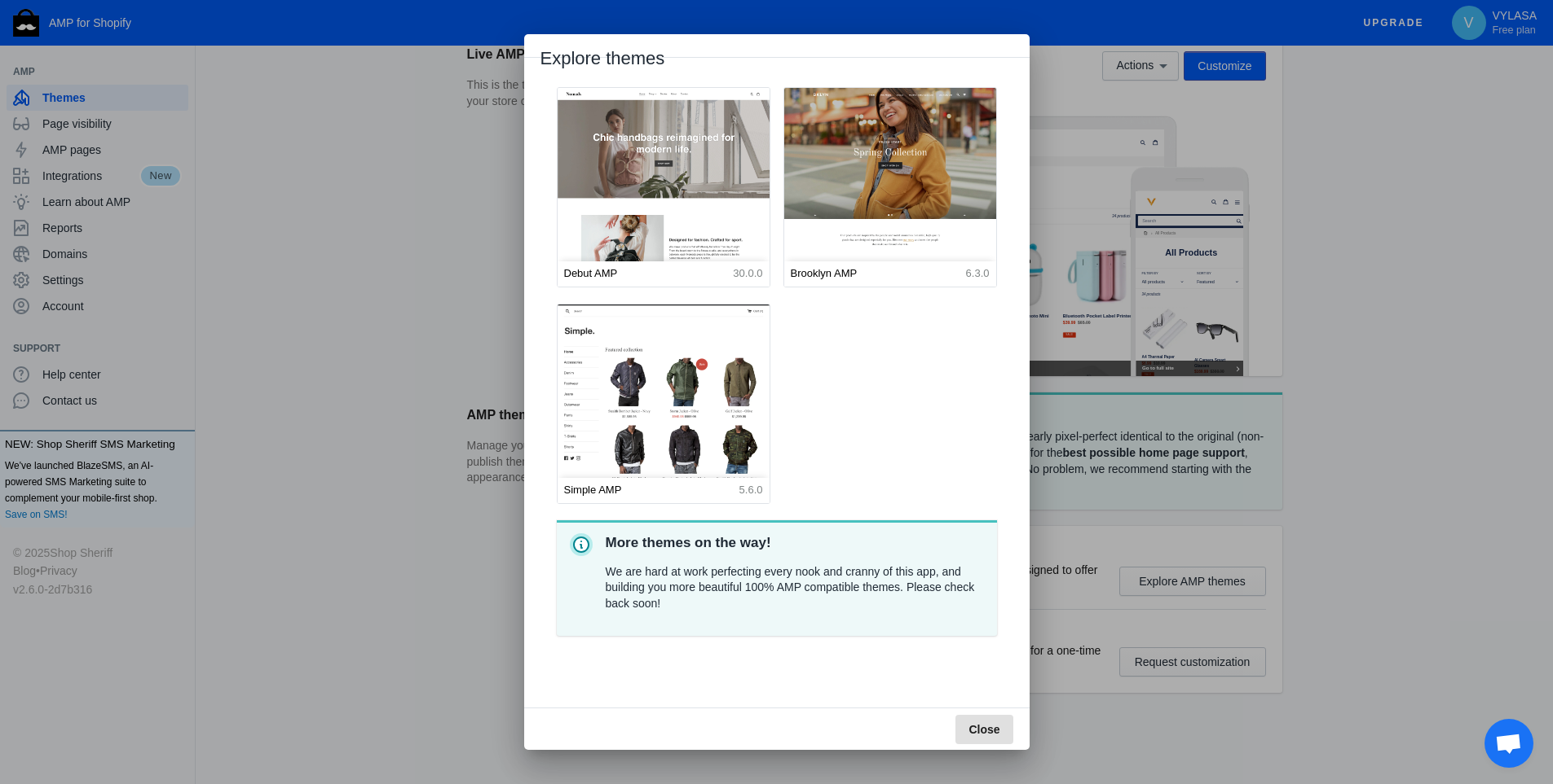
click at [760, 583] on p "We are hard at work perfecting every nook and cranny of this app, and building …" at bounding box center [795, 589] width 378 height 48
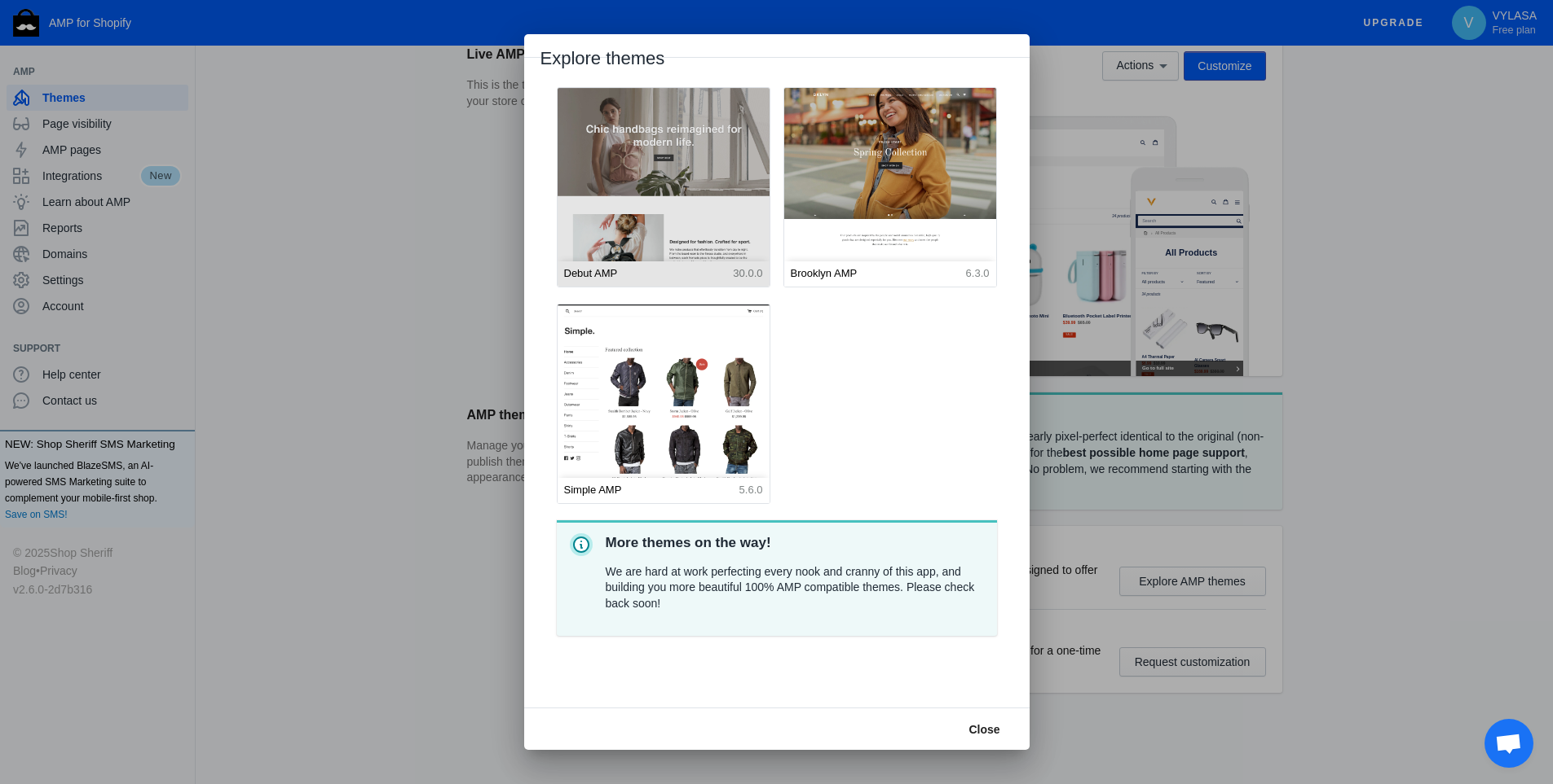
click at [673, 222] on img at bounding box center [664, 218] width 233 height 290
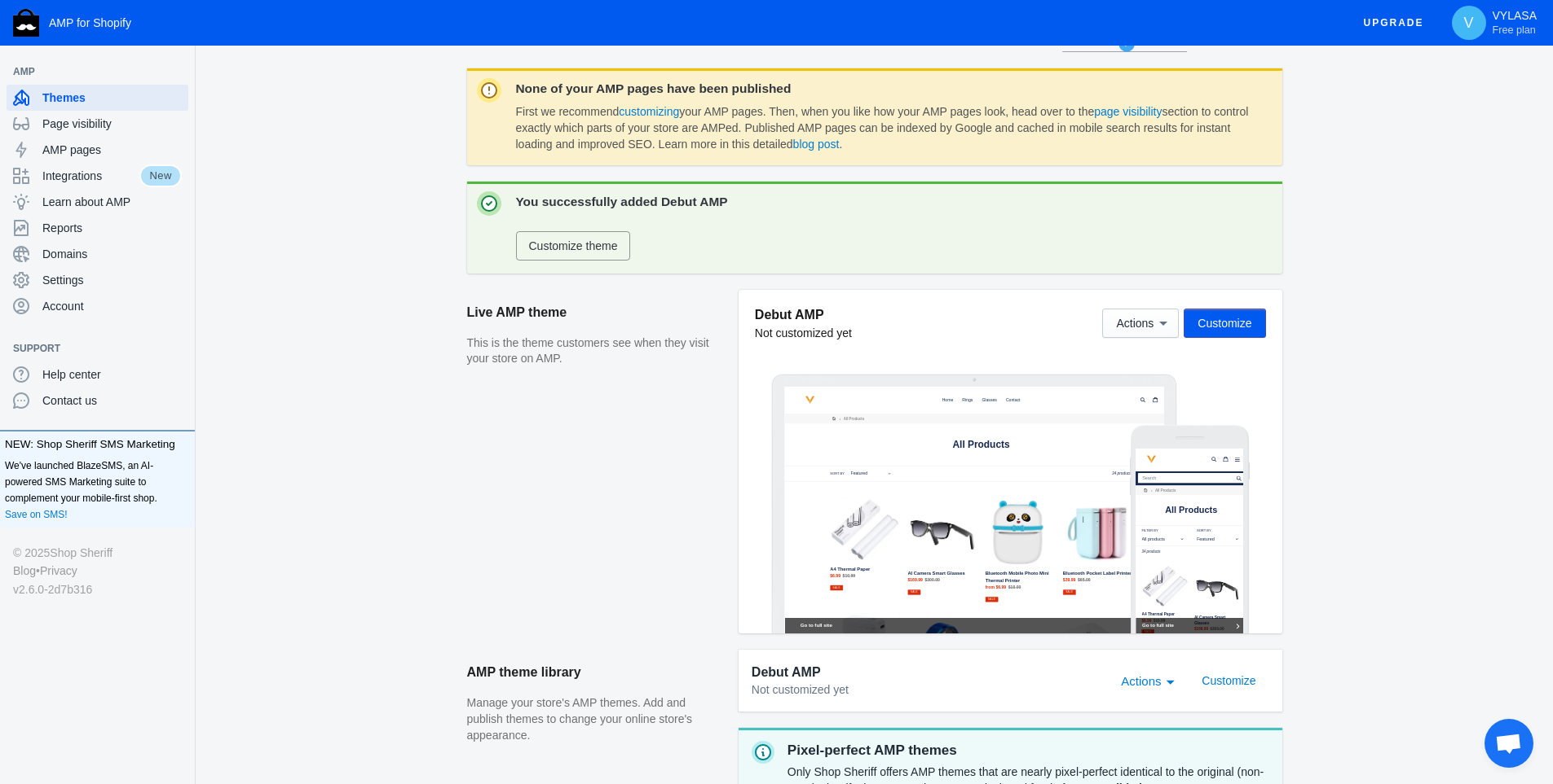
scroll to position [212, 0]
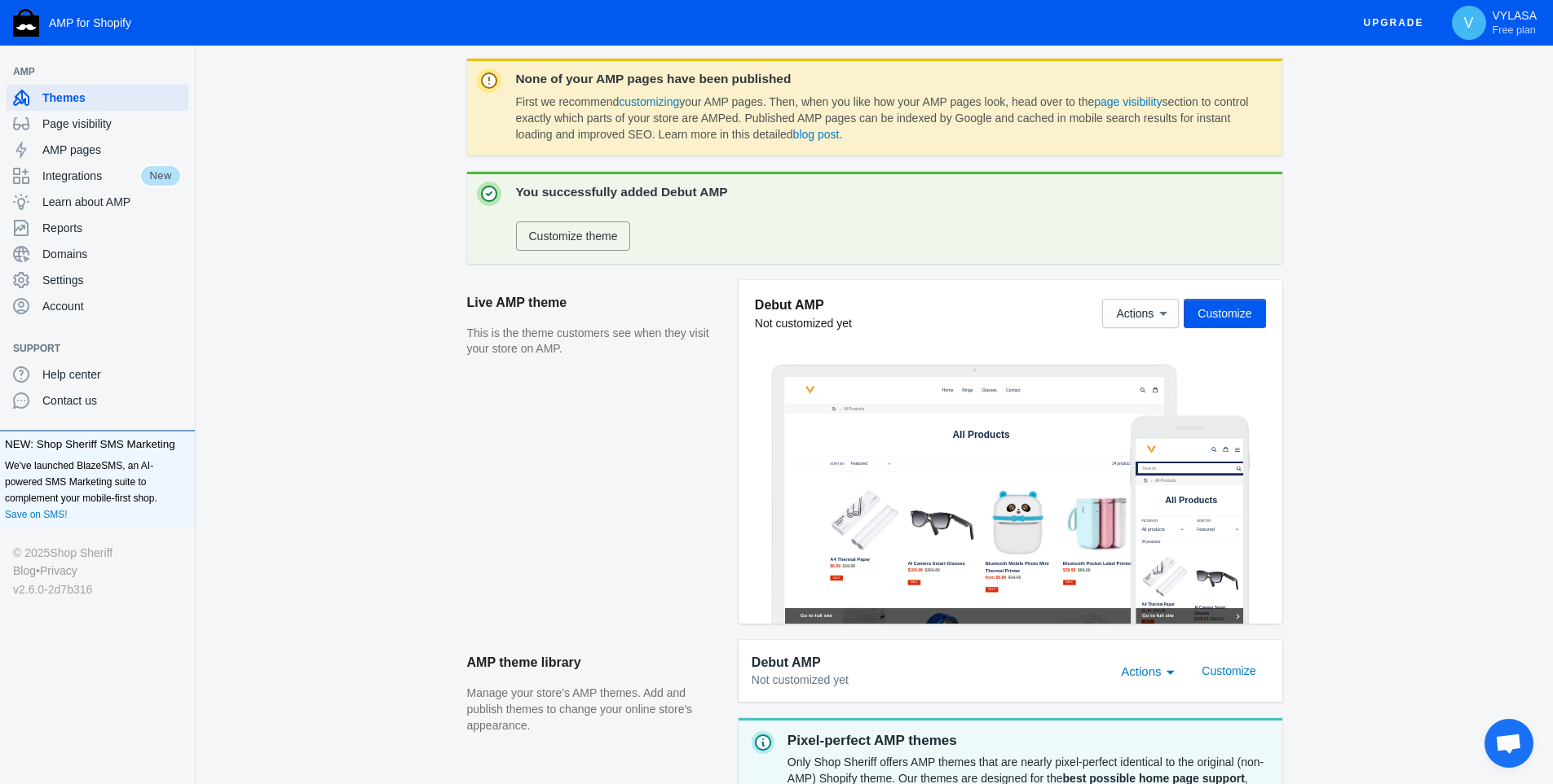
click at [1237, 319] on span "Customize" at bounding box center [1224, 313] width 54 height 13
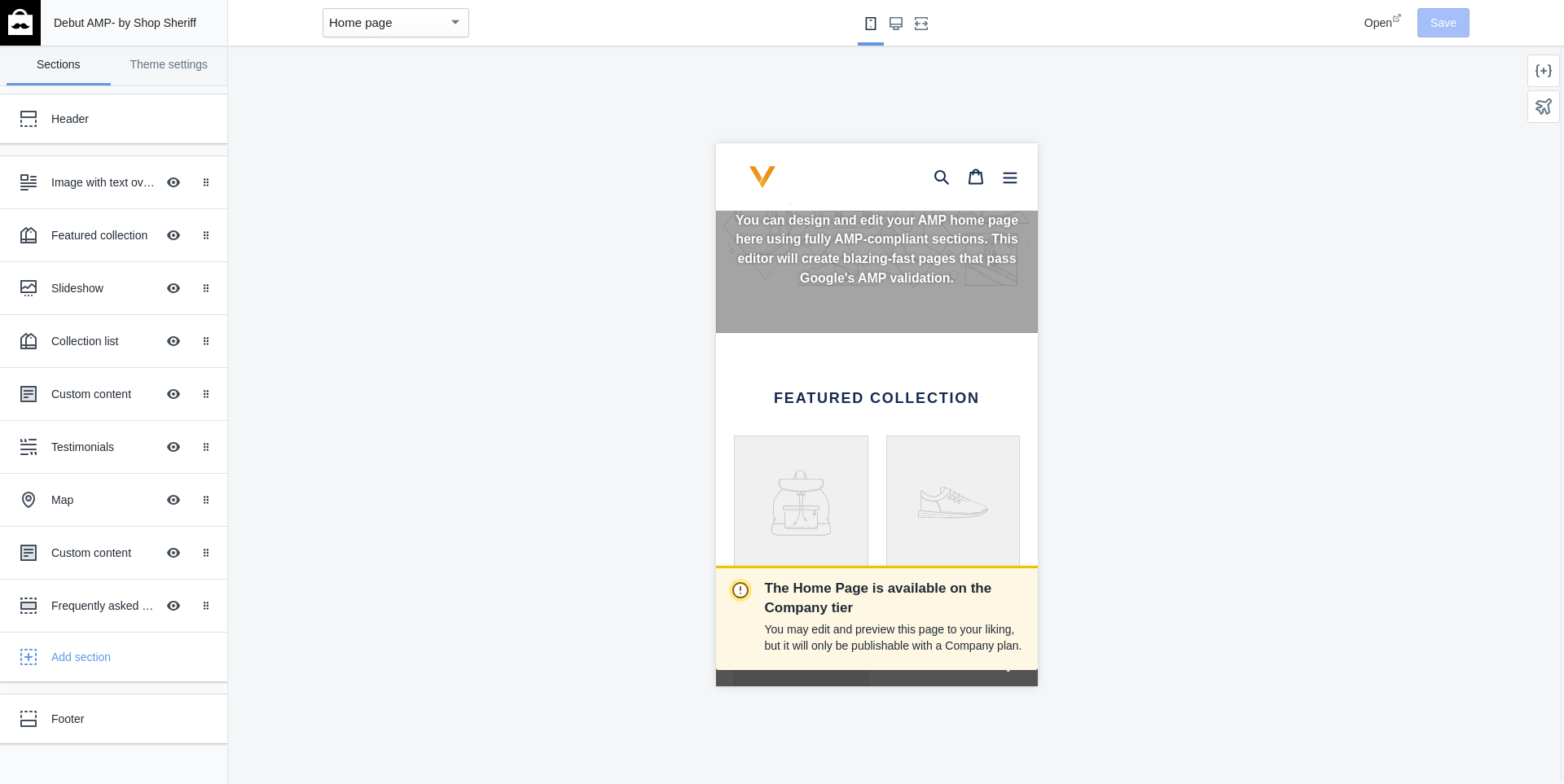
scroll to position [162, 0]
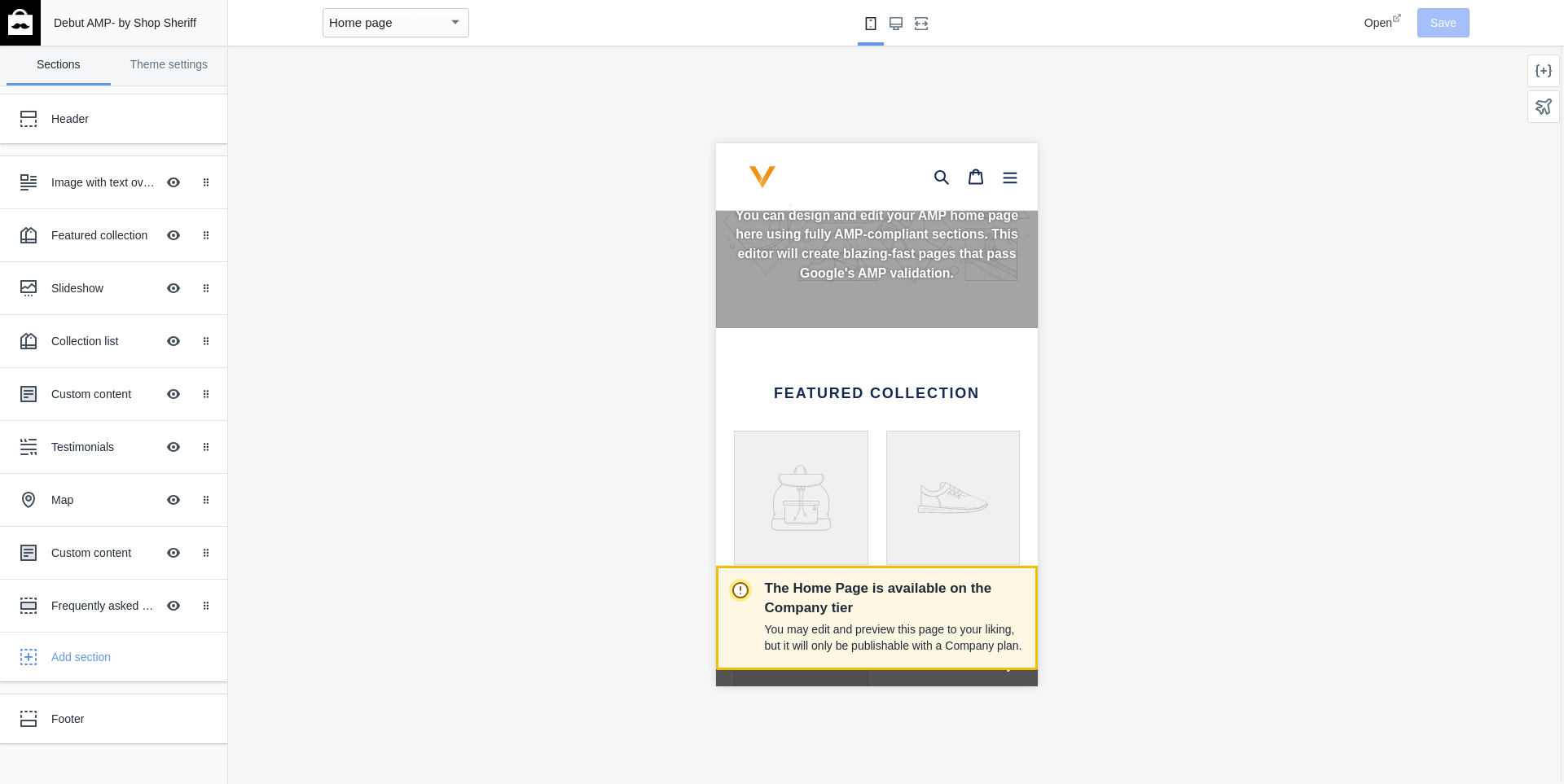
click at [760, 580] on div at bounding box center [747, 618] width 36 height 78
click at [749, 593] on span at bounding box center [741, 590] width 16 height 16
click at [742, 594] on circle at bounding box center [741, 590] width 15 height 15
click at [993, 633] on p "You may edit and preview this page to your liking, but it will only be publisha…" at bounding box center [894, 637] width 260 height 33
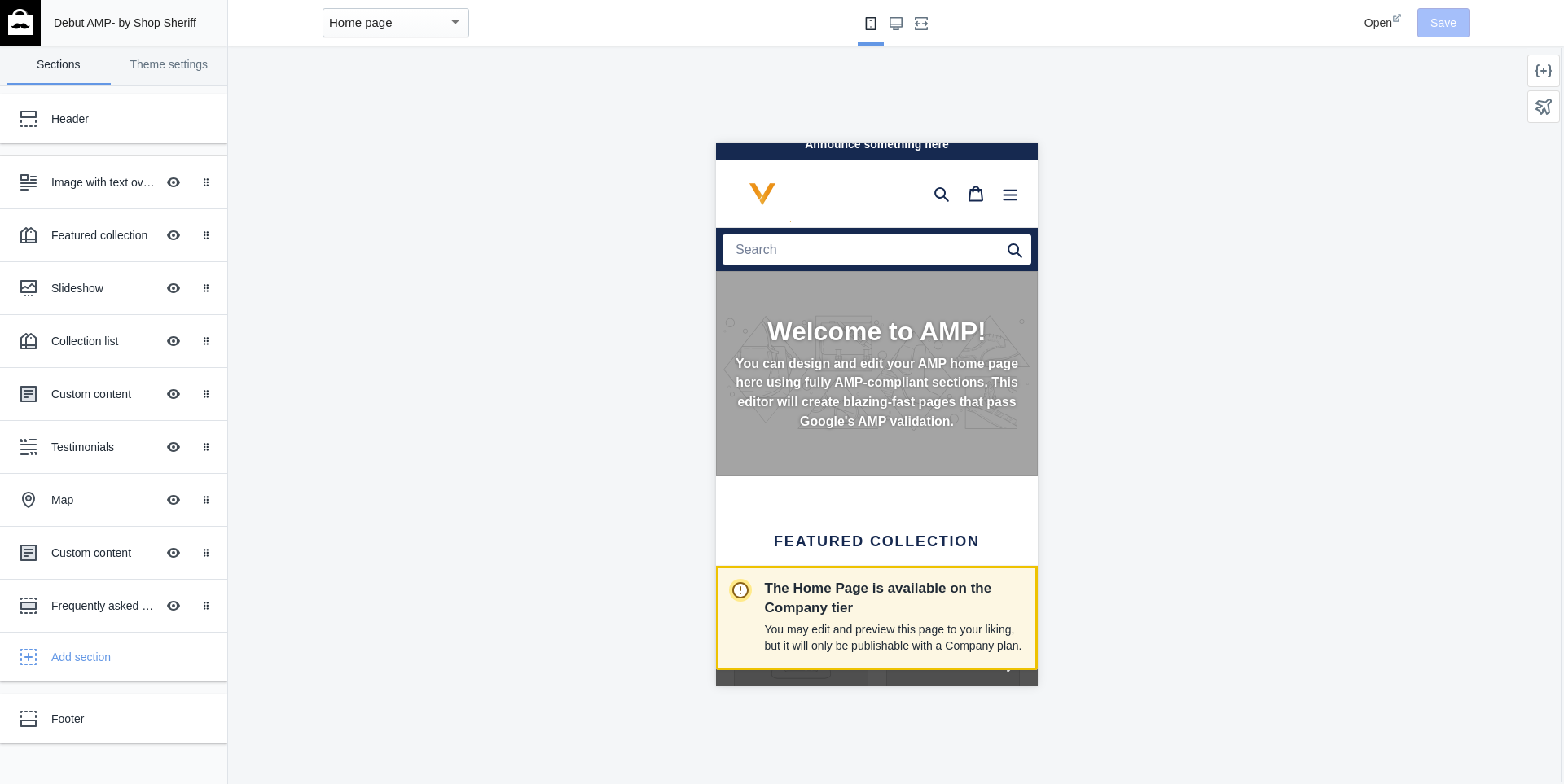
scroll to position [0, 0]
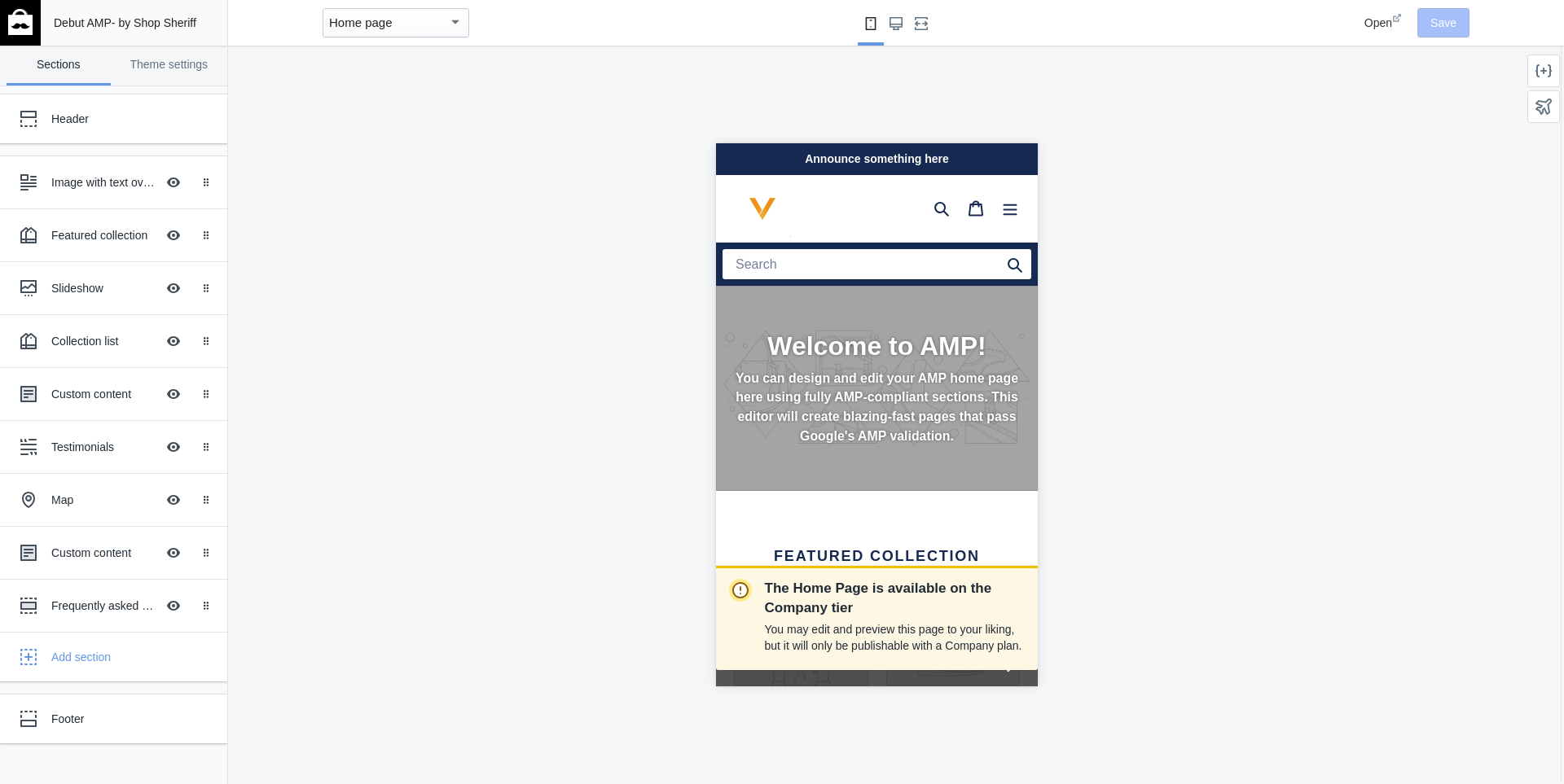
click at [892, 405] on p "You can design and edit your AMP home page here using fully AMP-compliant secti…" at bounding box center [877, 408] width 286 height 77
click at [814, 290] on div "Welcome to AMP! You can design and edit your AMP home page here using fully AMP…" at bounding box center [876, 388] width 322 height 205
click at [833, 207] on h1 at bounding box center [819, 209] width 209 height 57
click at [94, 117] on div "Header" at bounding box center [122, 119] width 140 height 16
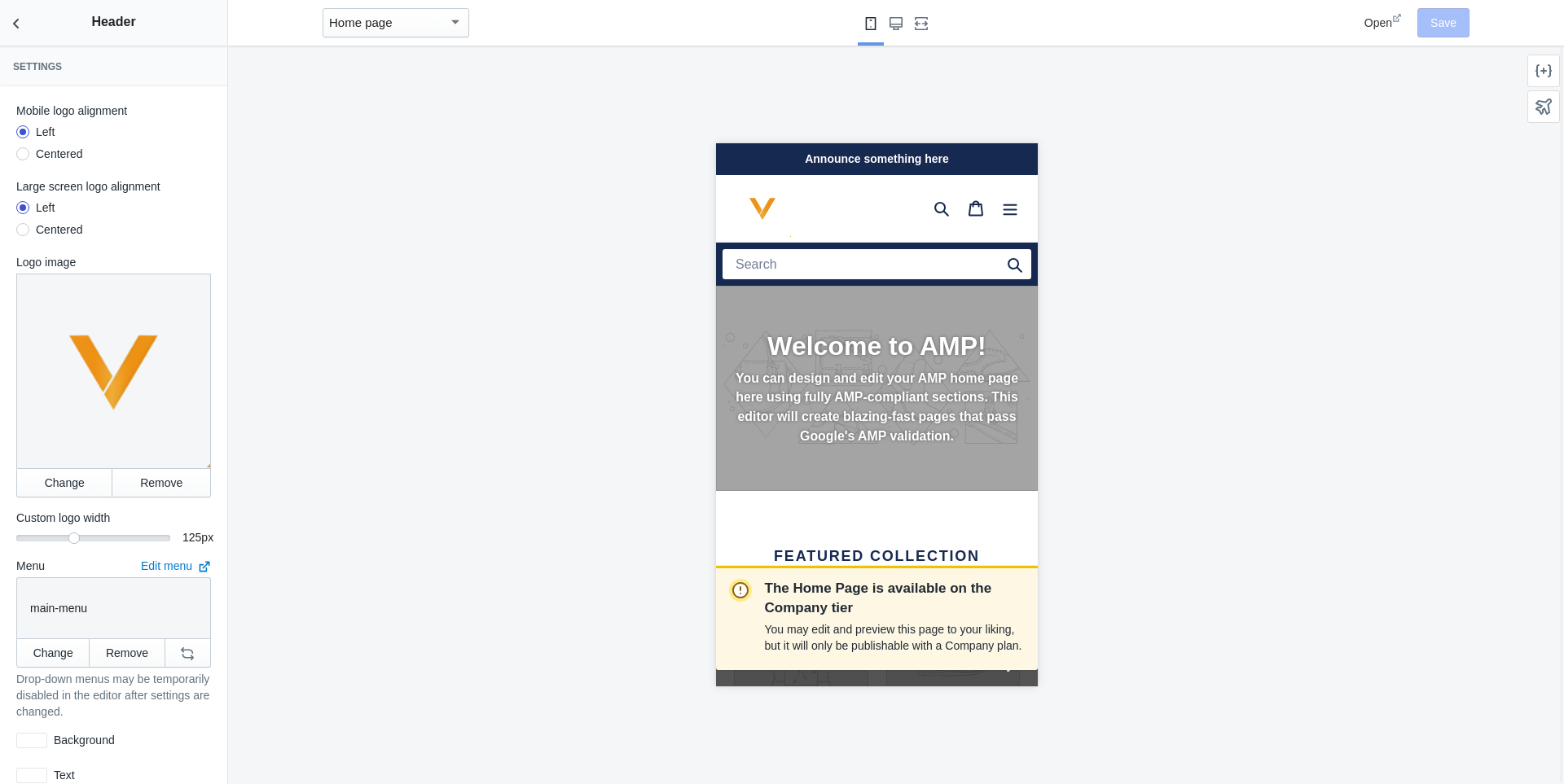
scroll to position [0, 274]
click at [74, 192] on label "Large screen logo alignment" at bounding box center [113, 186] width 195 height 16
click at [14, 15] on button "Back to sections" at bounding box center [16, 22] width 33 height 45
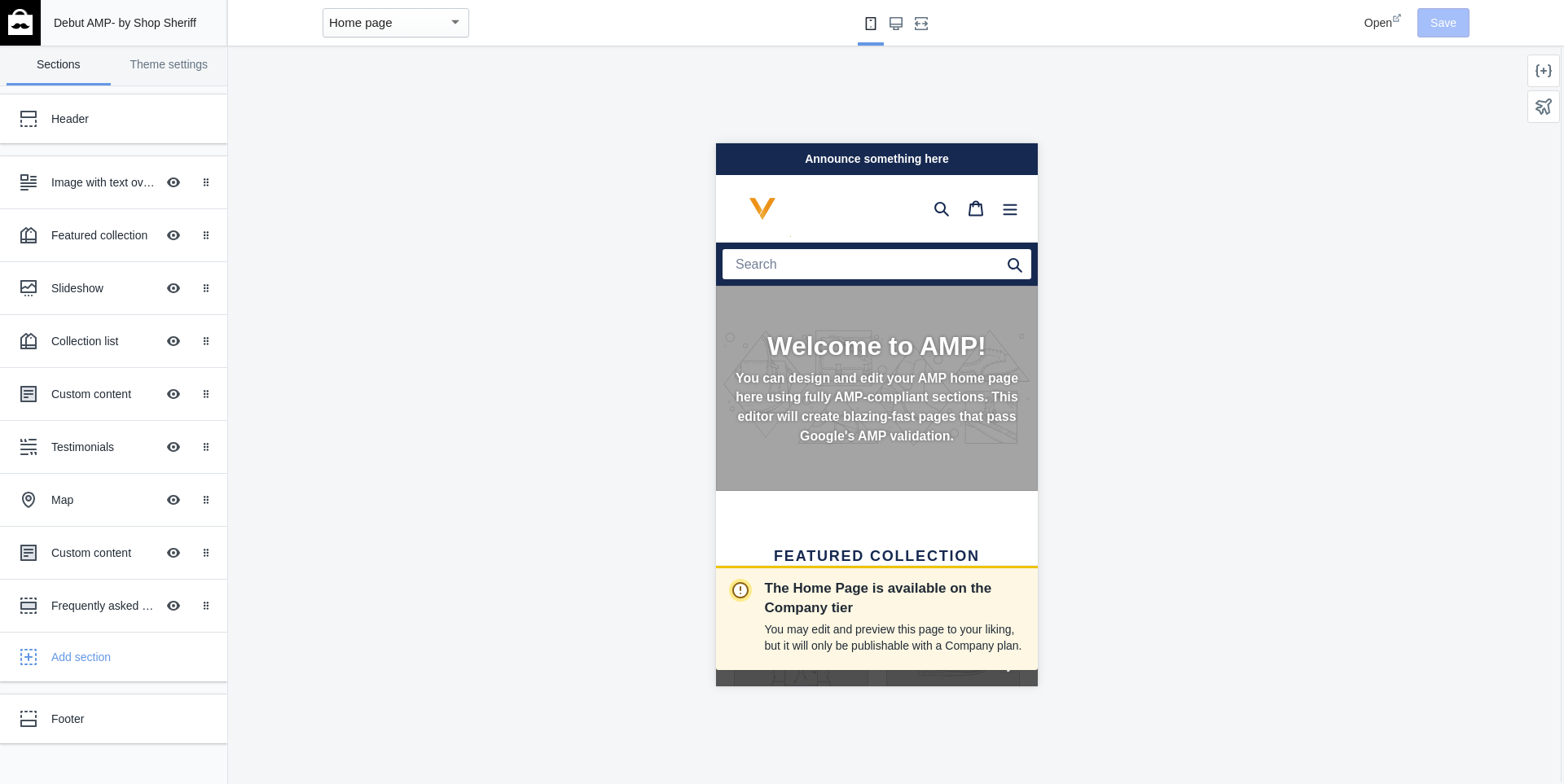
scroll to position [0, 0]
click at [132, 131] on div "Header" at bounding box center [102, 119] width 179 height 33
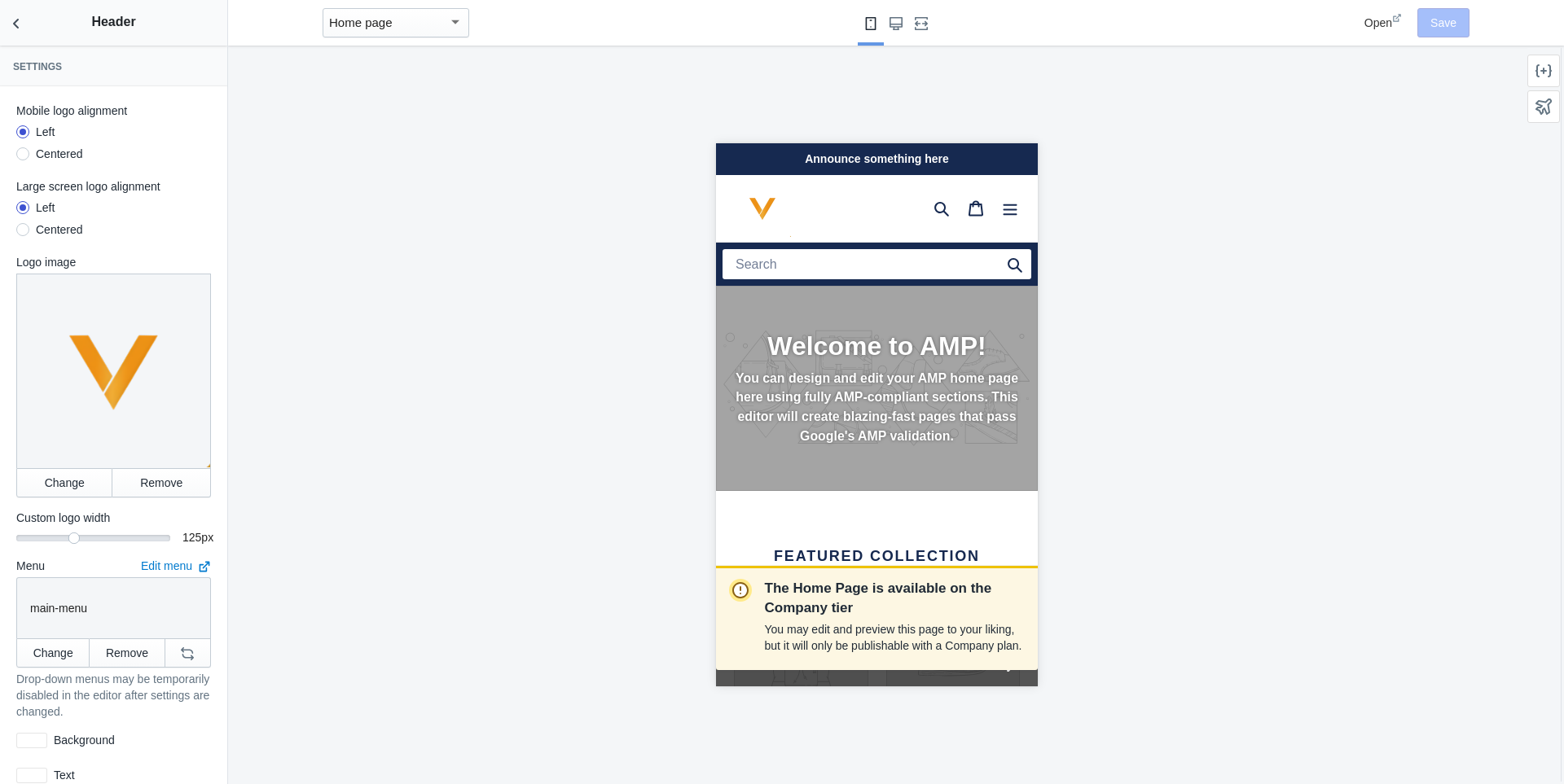
scroll to position [0, 274]
click at [43, 155] on div "Centered" at bounding box center [59, 154] width 47 height 16
click at [23, 156] on input "Centered" at bounding box center [23, 156] width 0 height 0
click at [41, 131] on div "Left" at bounding box center [44, 131] width 19 height 16
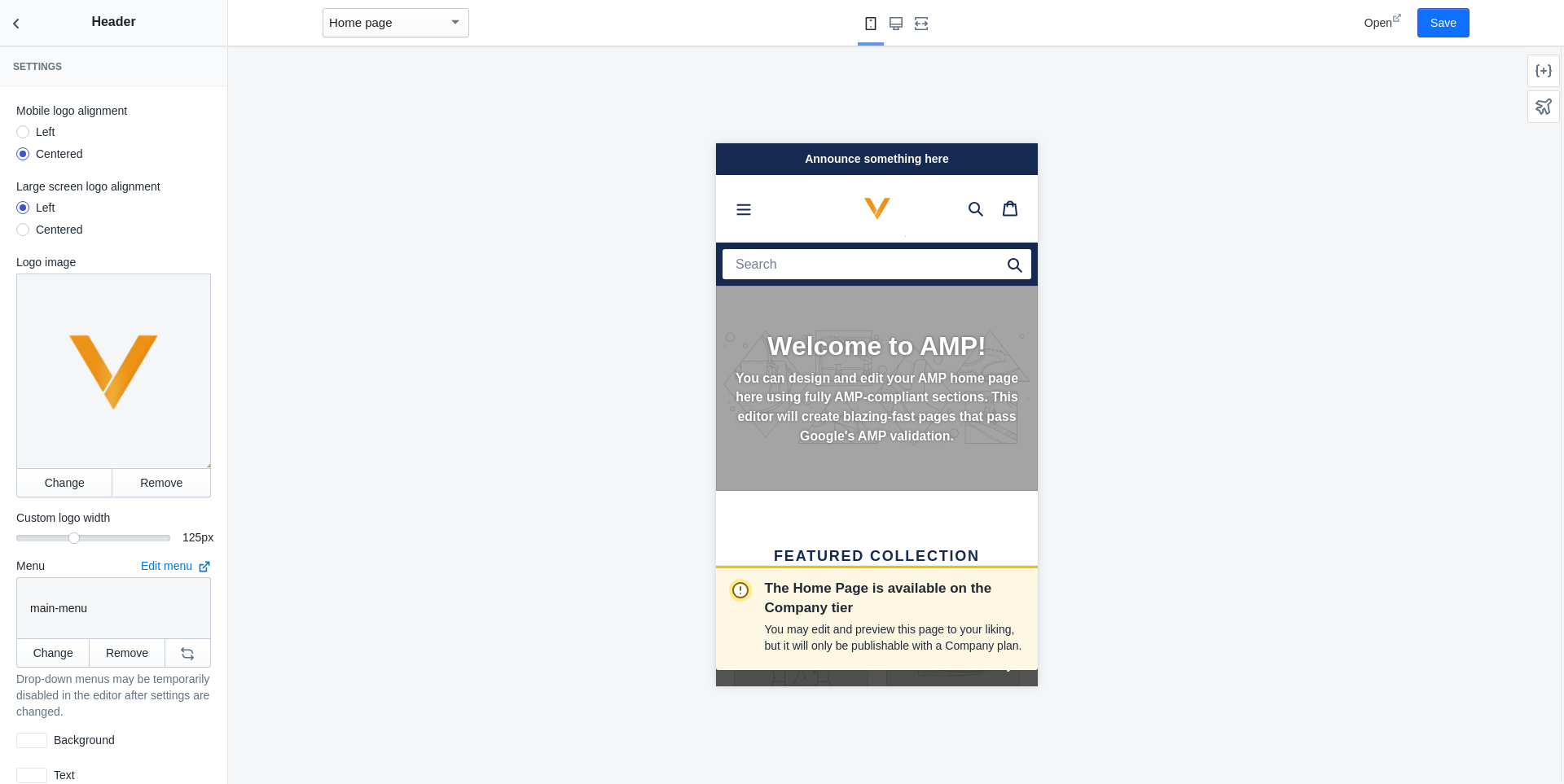
click at [23, 134] on input "Left" at bounding box center [23, 134] width 0 height 0
click at [43, 232] on div "Centered" at bounding box center [59, 230] width 47 height 16
click at [23, 232] on input "Centered" at bounding box center [23, 232] width 0 height 0
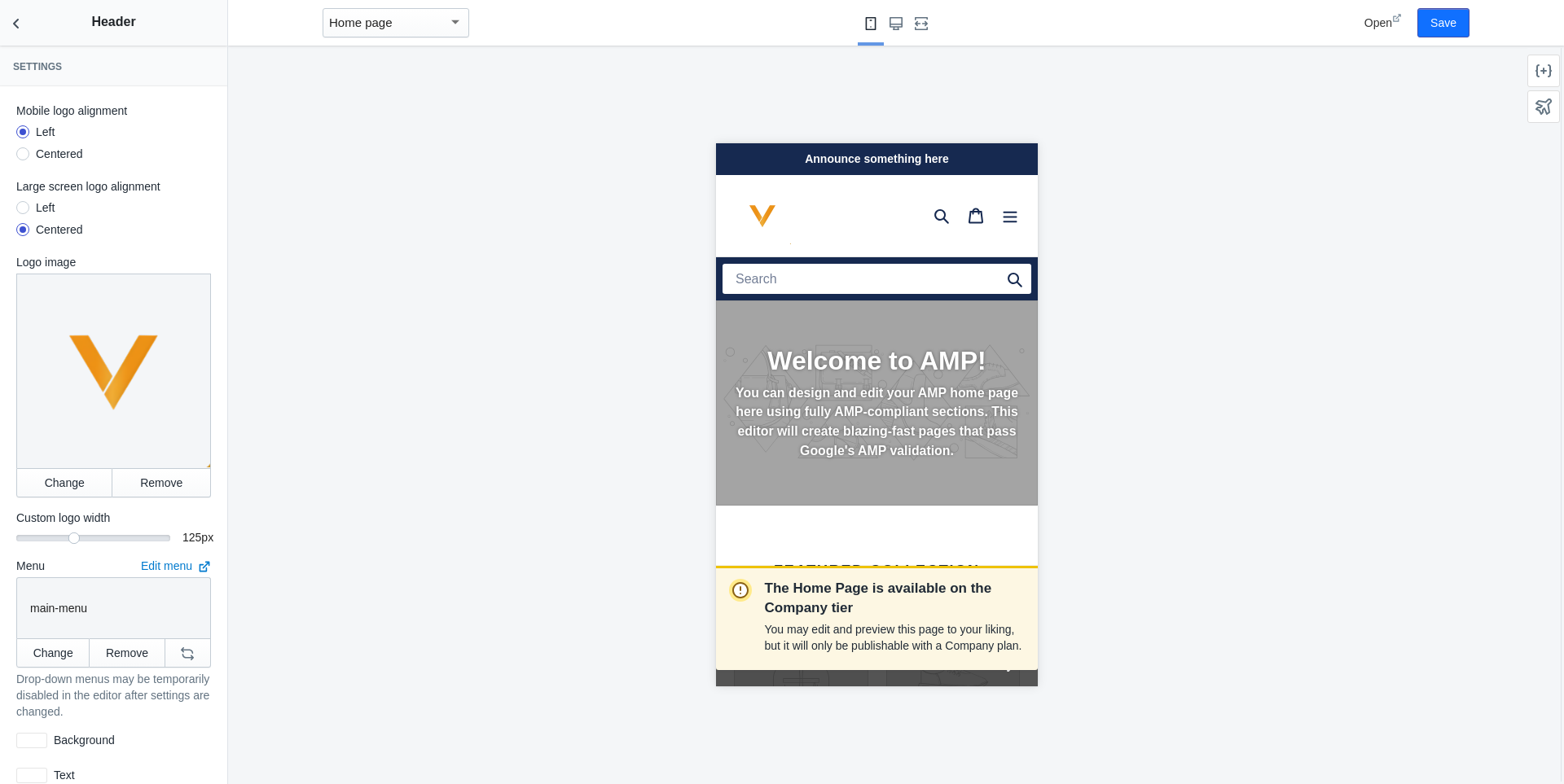
click at [44, 199] on div "Large screen logo alignment Left Centered" at bounding box center [113, 210] width 195 height 64
click at [45, 205] on div "Left" at bounding box center [44, 208] width 19 height 16
click at [23, 210] on input "Left" at bounding box center [23, 210] width 0 height 0
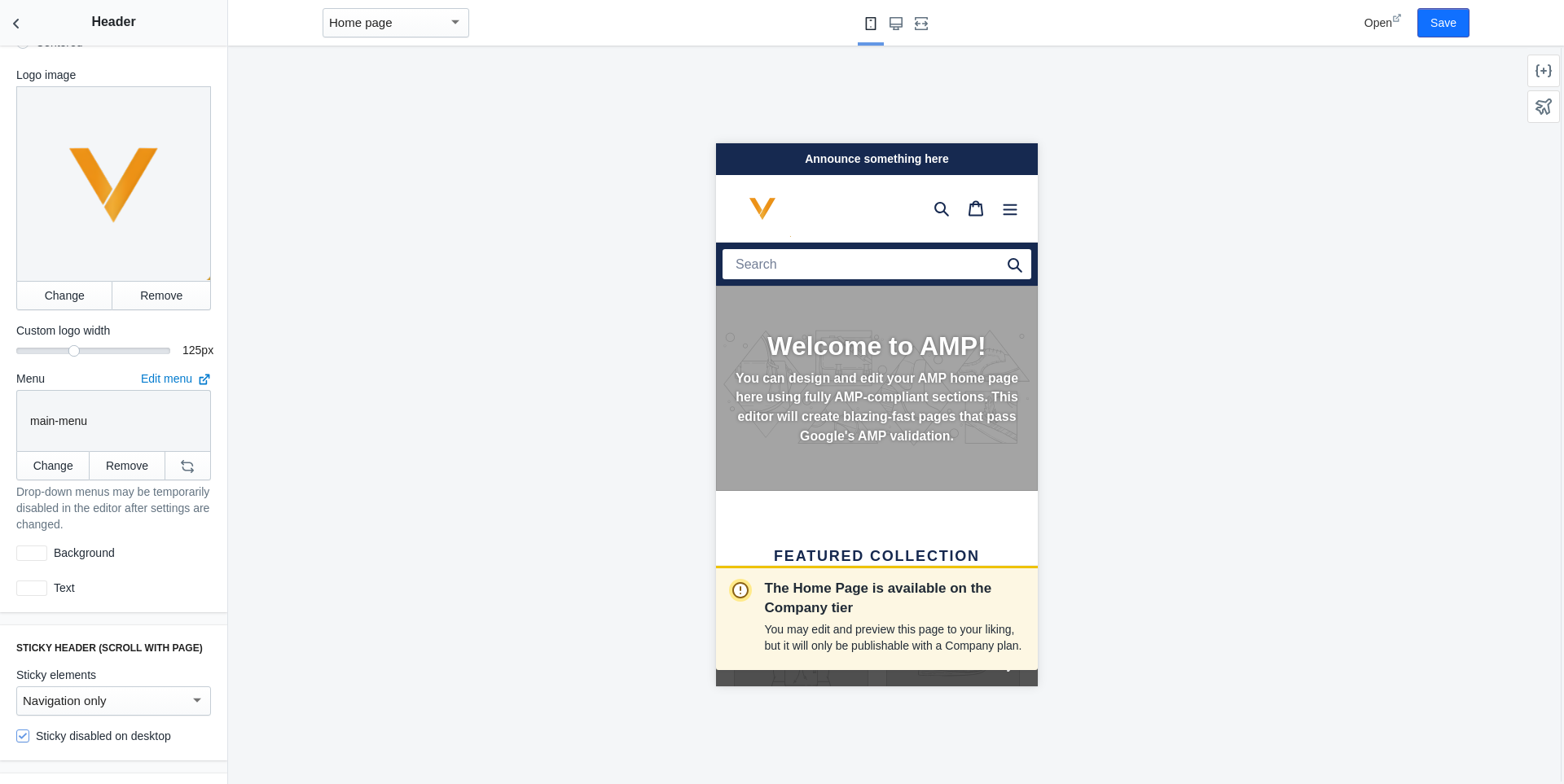
scroll to position [162, 0]
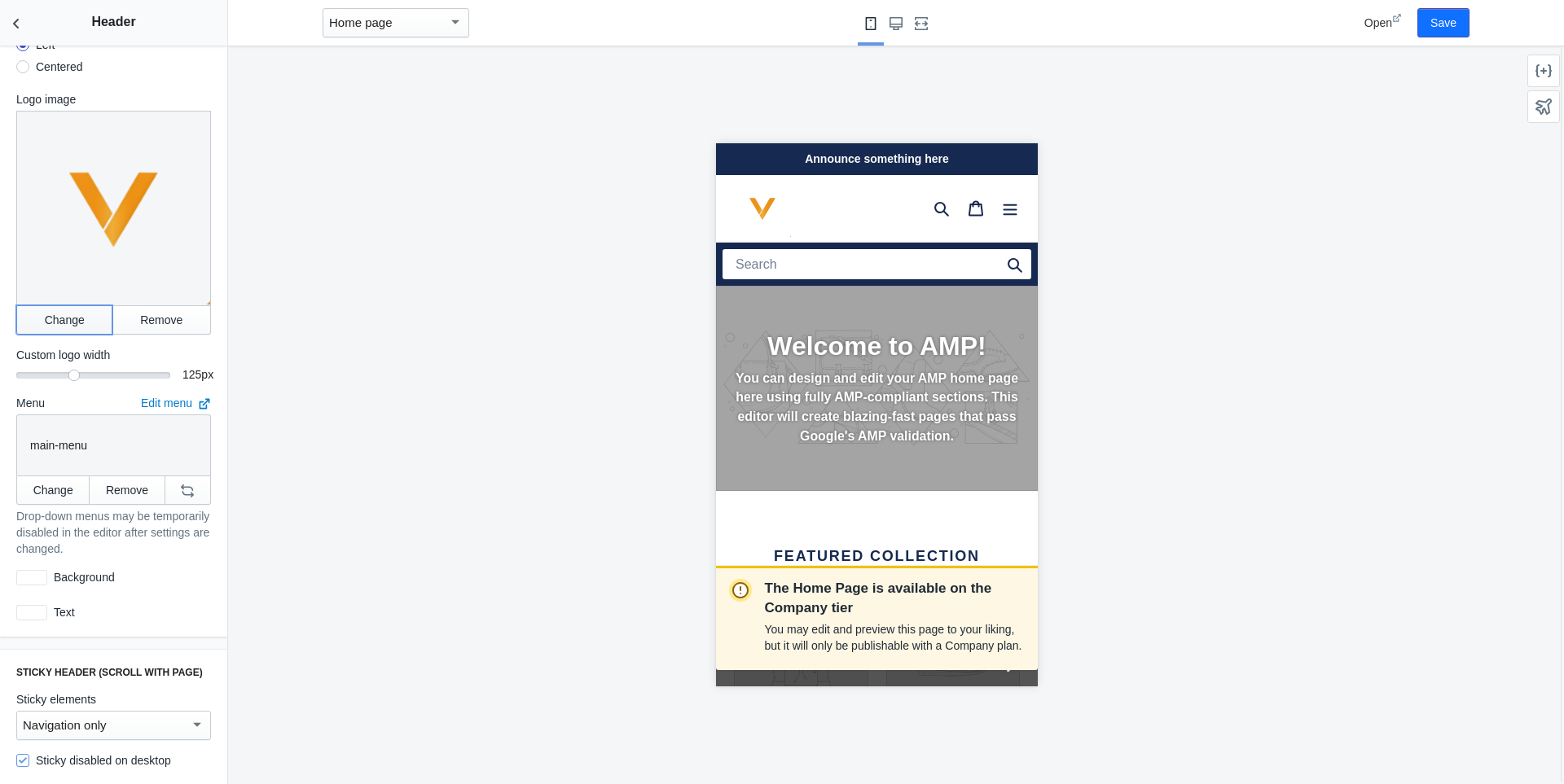
click at [66, 305] on button "Change" at bounding box center [64, 320] width 96 height 29
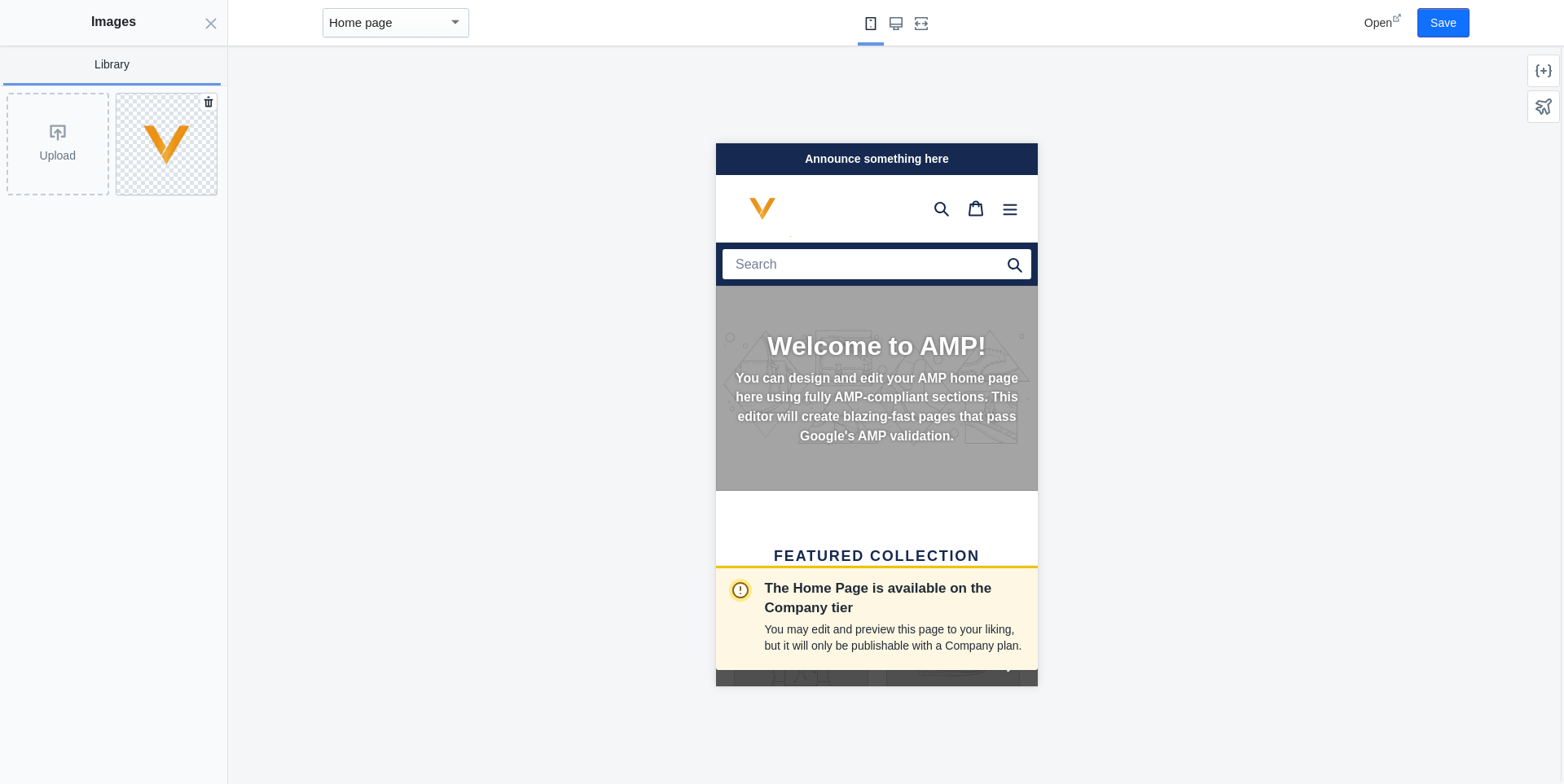
scroll to position [0, 0]
click at [164, 159] on img at bounding box center [167, 144] width 101 height 101
click at [214, 33] on button "Close panel" at bounding box center [210, 22] width 33 height 45
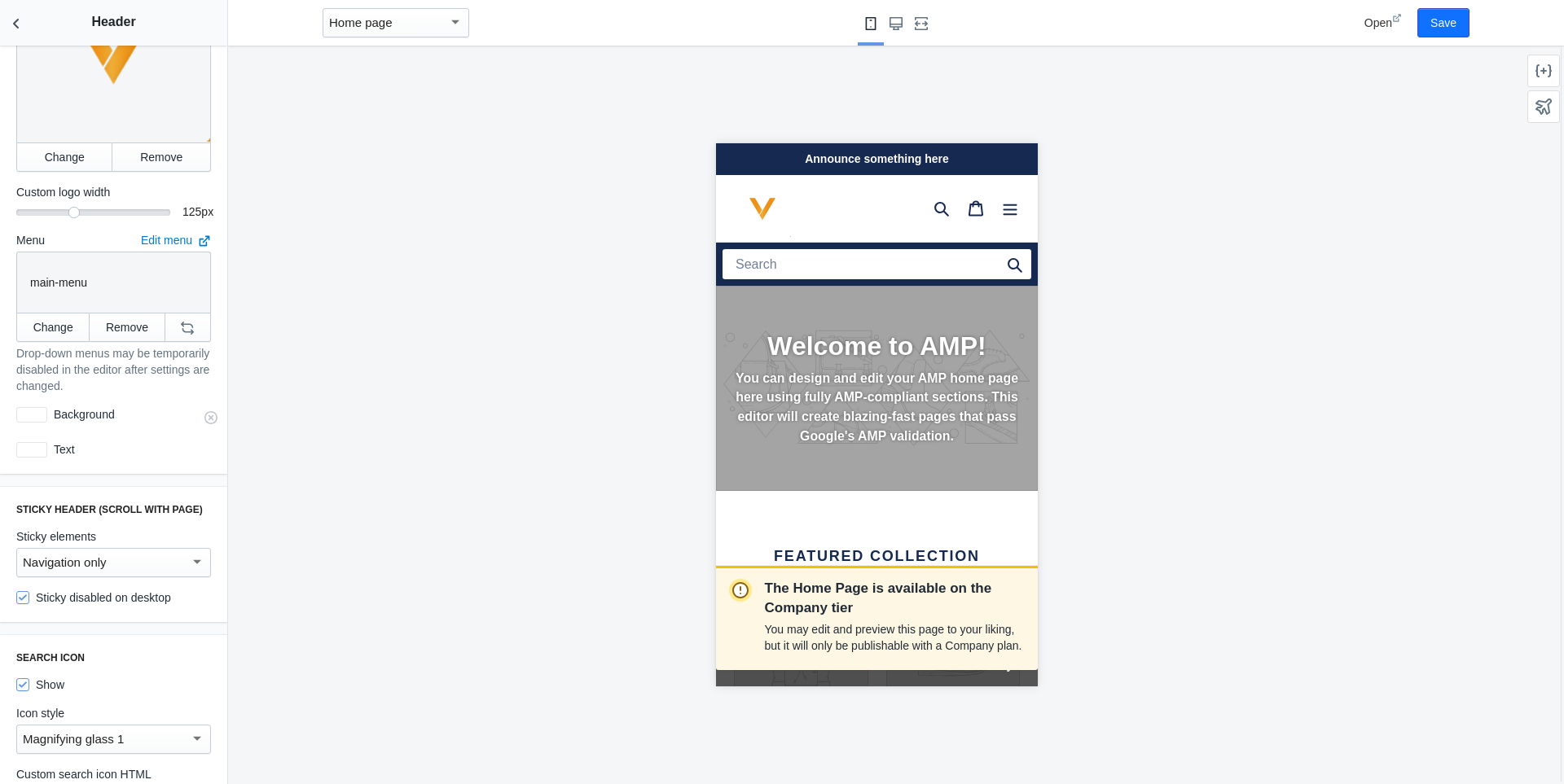
click at [98, 409] on label "Background" at bounding box center [129, 415] width 163 height 16
click at [36, 408] on div at bounding box center [31, 415] width 31 height 15
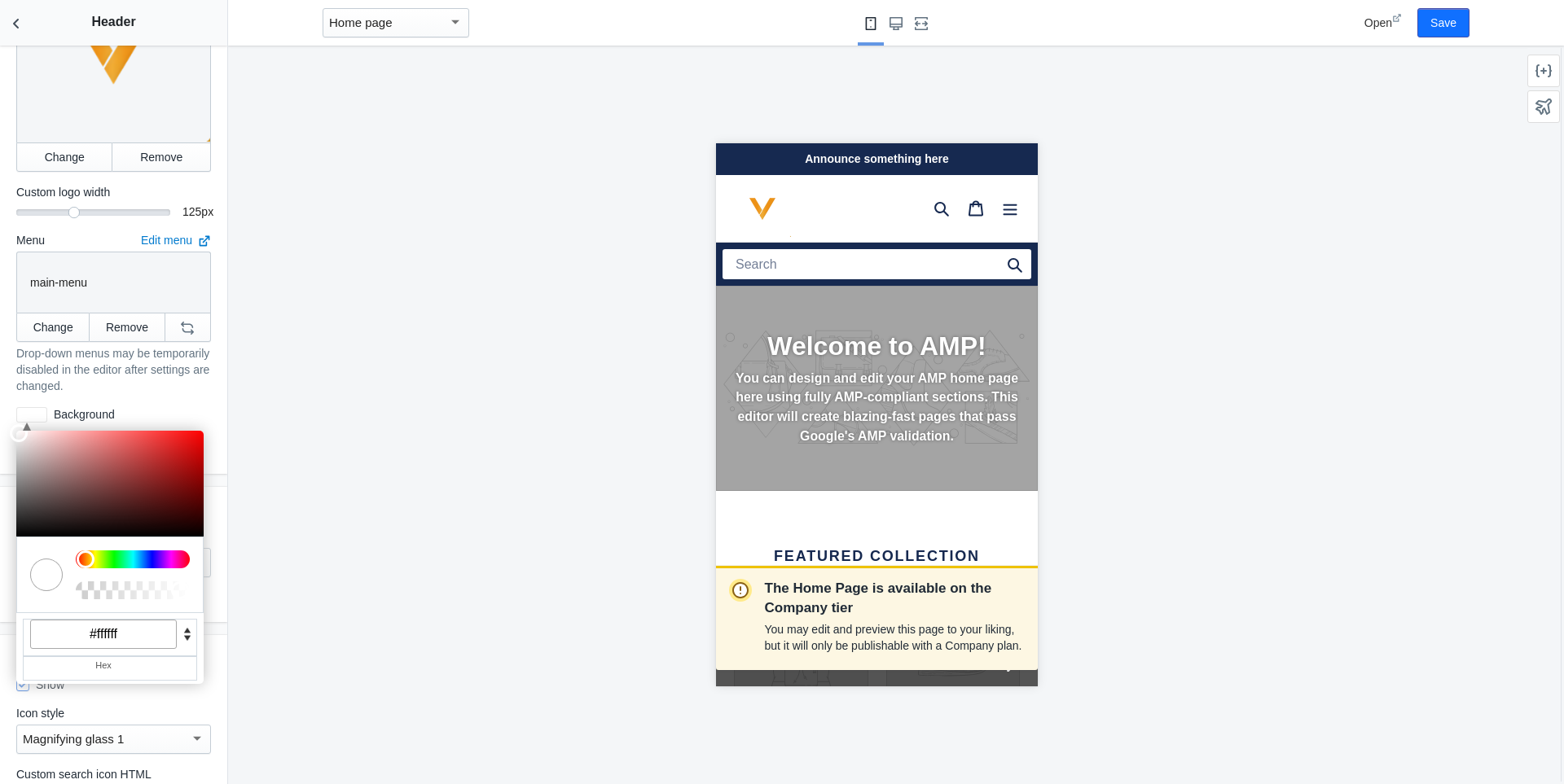
drag, startPoint x: 12, startPoint y: 441, endPoint x: 17, endPoint y: 460, distance: 19.6
click at [17, 458] on div "Mobile logo alignment Left Centered Large screen logo alignment Left Centered L…" at bounding box center [114, 117] width 227 height 714
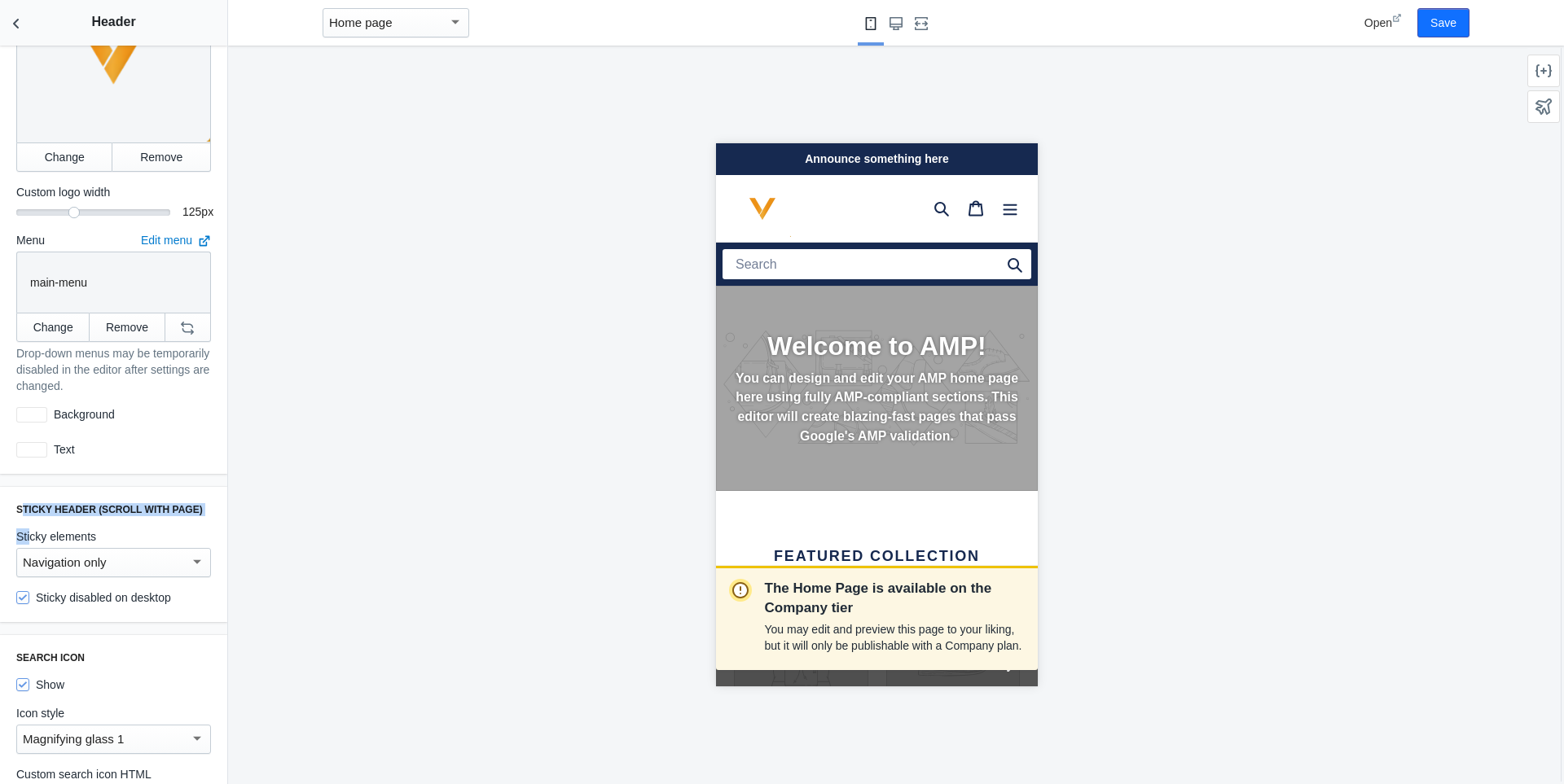
drag, startPoint x: 18, startPoint y: 500, endPoint x: 34, endPoint y: 475, distance: 29.7
click at [31, 508] on div "Settings Mobile logo alignment Left Centered Large screen logo alignment Left C…" at bounding box center [114, 415] width 227 height 739
click at [33, 400] on div "C M Y K A 0 100 100 1 H S L A 255 255 255 1 R G B A #ffffff Hex Background #fff…" at bounding box center [114, 414] width 208 height 29
click at [26, 408] on div at bounding box center [31, 415] width 31 height 15
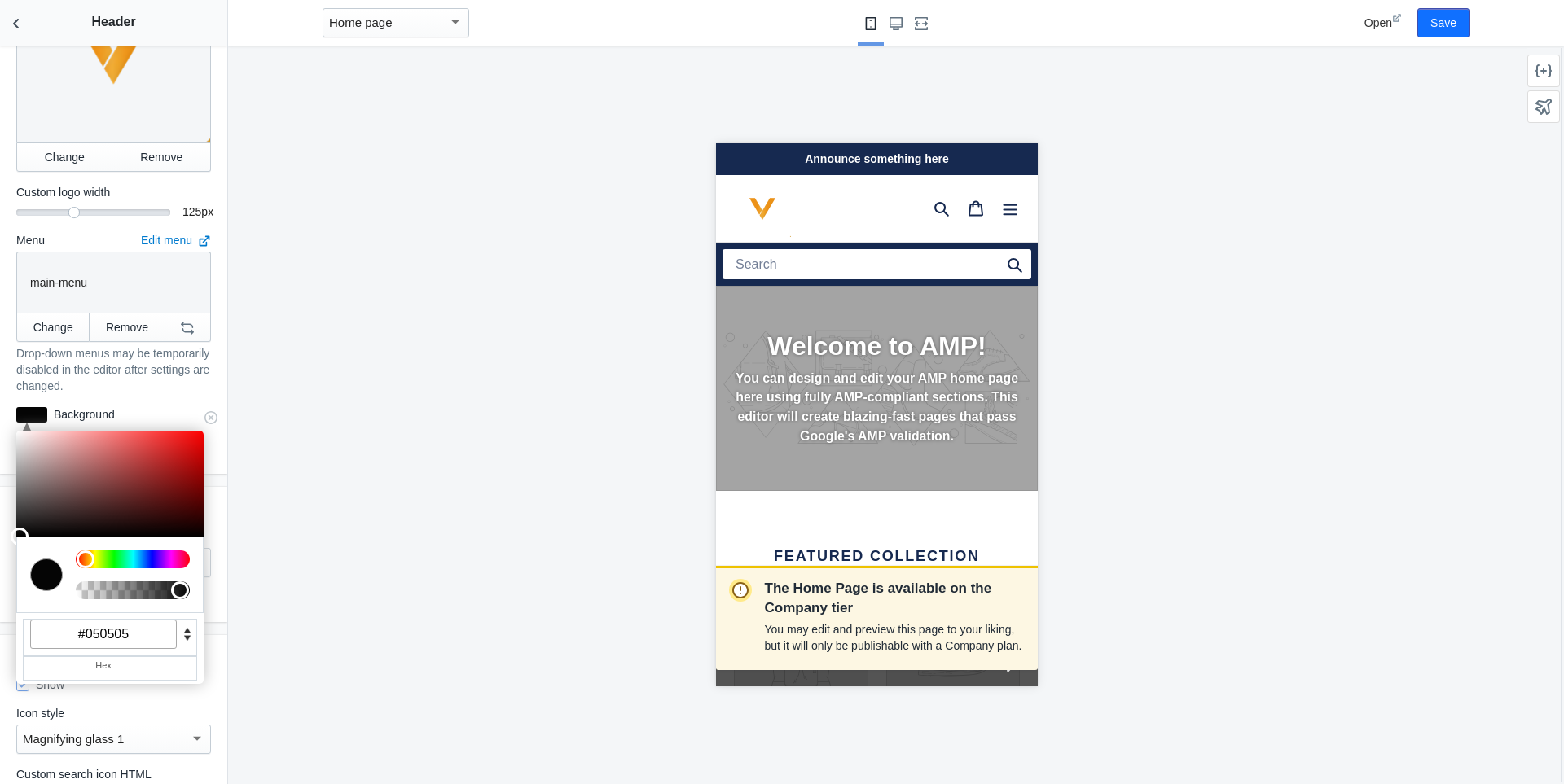
drag, startPoint x: 26, startPoint y: 519, endPoint x: 15, endPoint y: 522, distance: 11.4
click at [16, 522] on div at bounding box center [109, 483] width 187 height 106
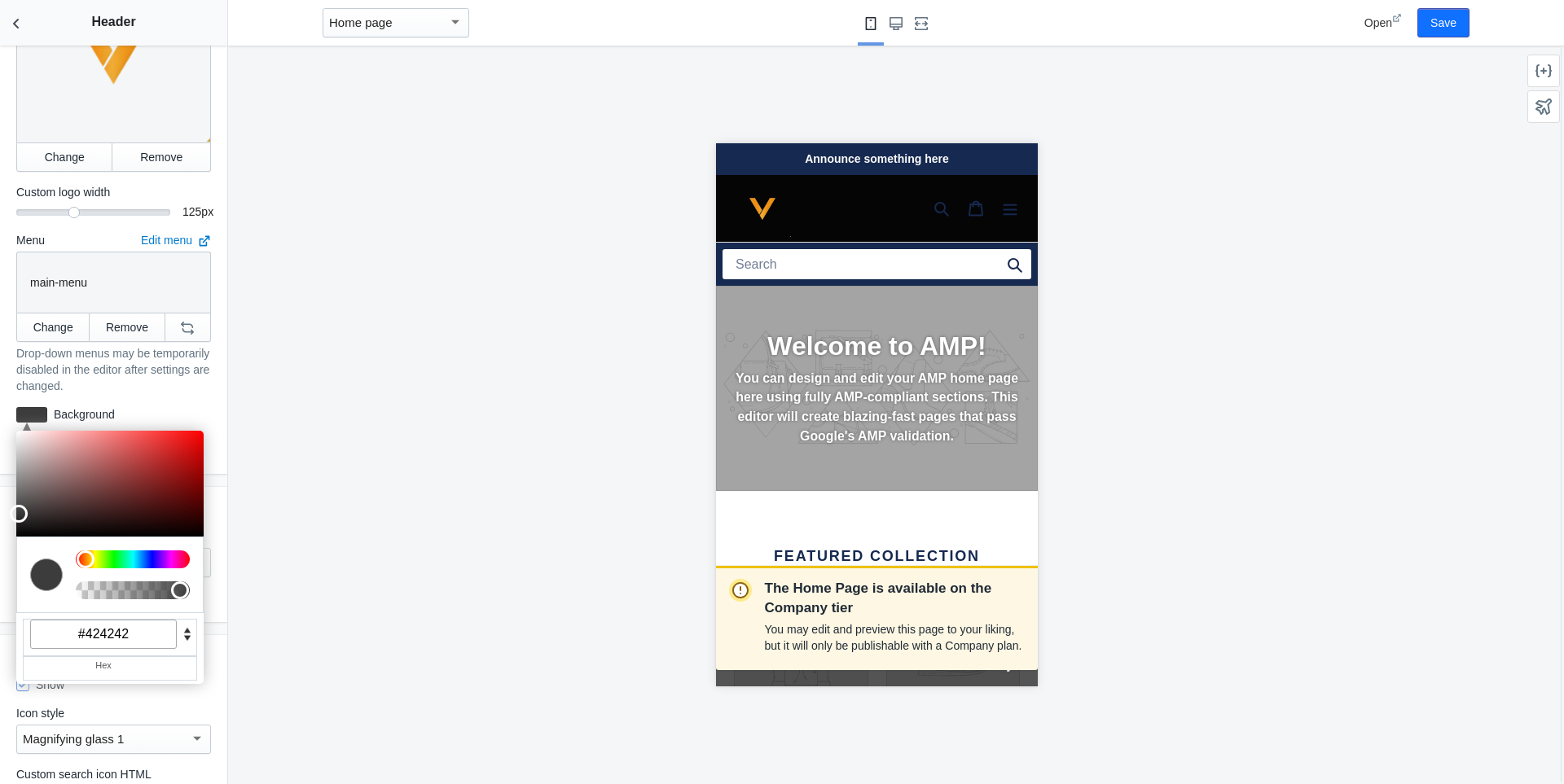
type input "#444444"
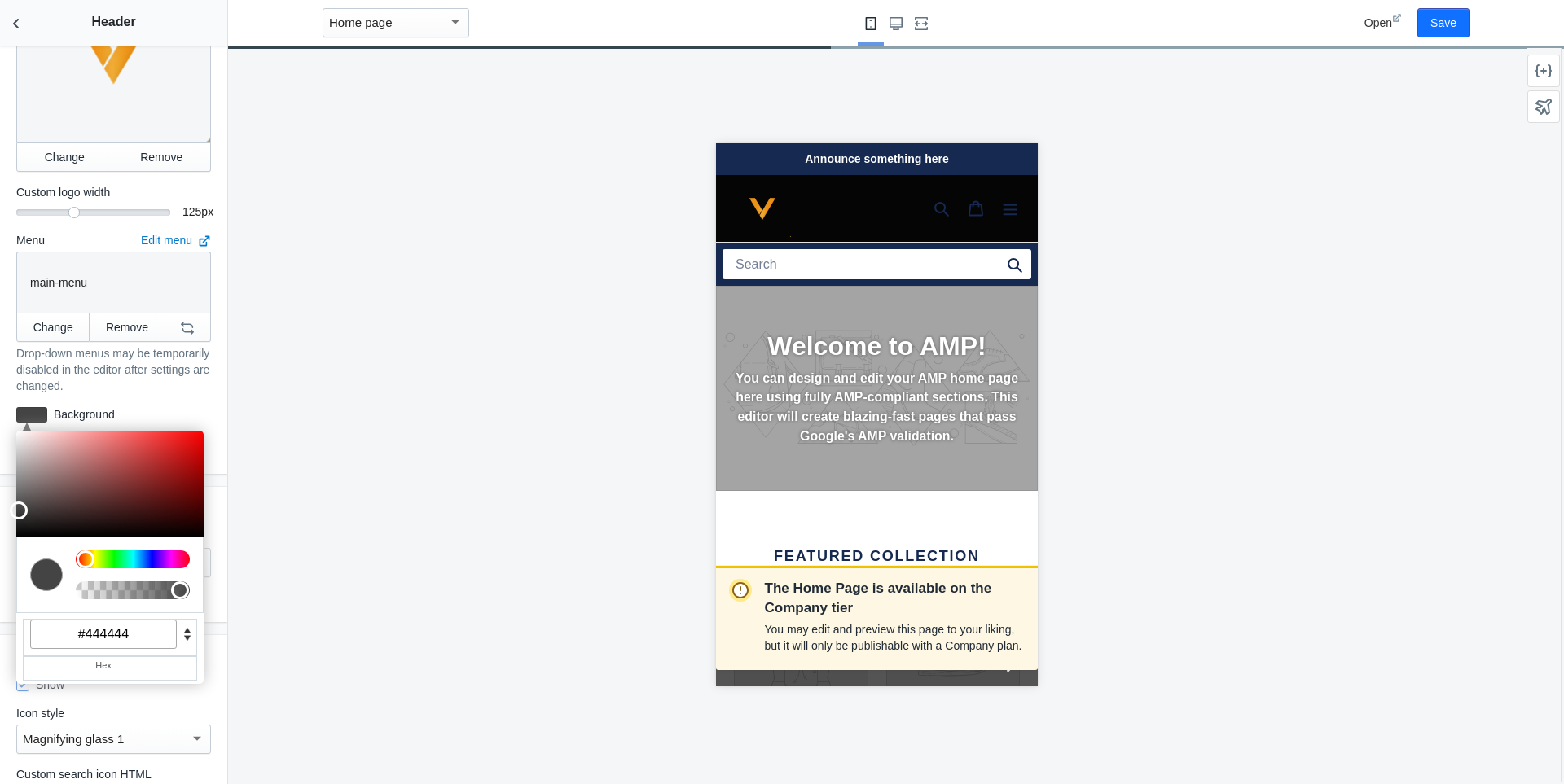
drag, startPoint x: 16, startPoint y: 522, endPoint x: 8, endPoint y: 496, distance: 27.2
click at [8, 496] on div "Settings Mobile logo alignment Left Centered Large screen logo alignment Left C…" at bounding box center [114, 415] width 227 height 739
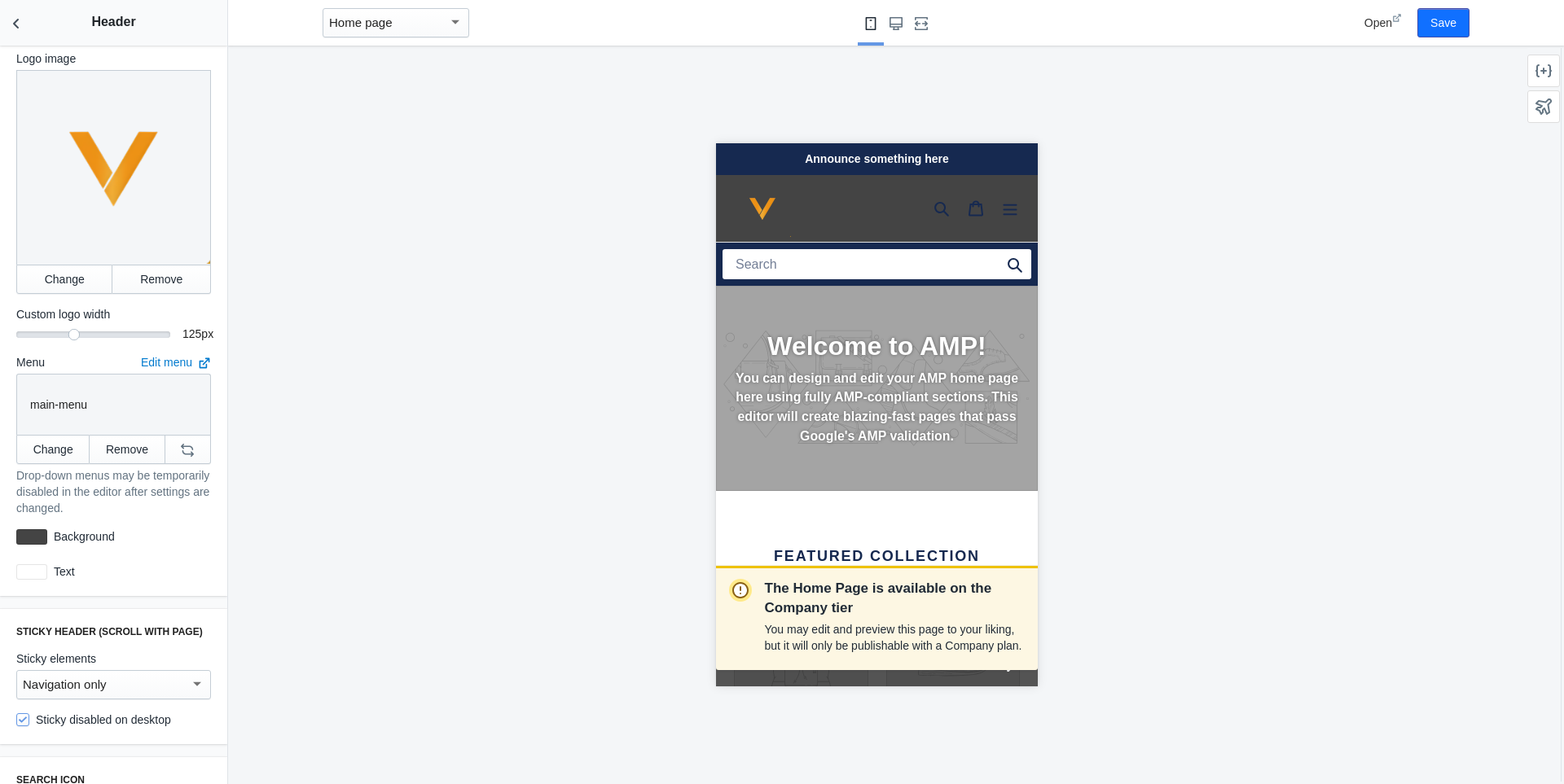
scroll to position [162, 0]
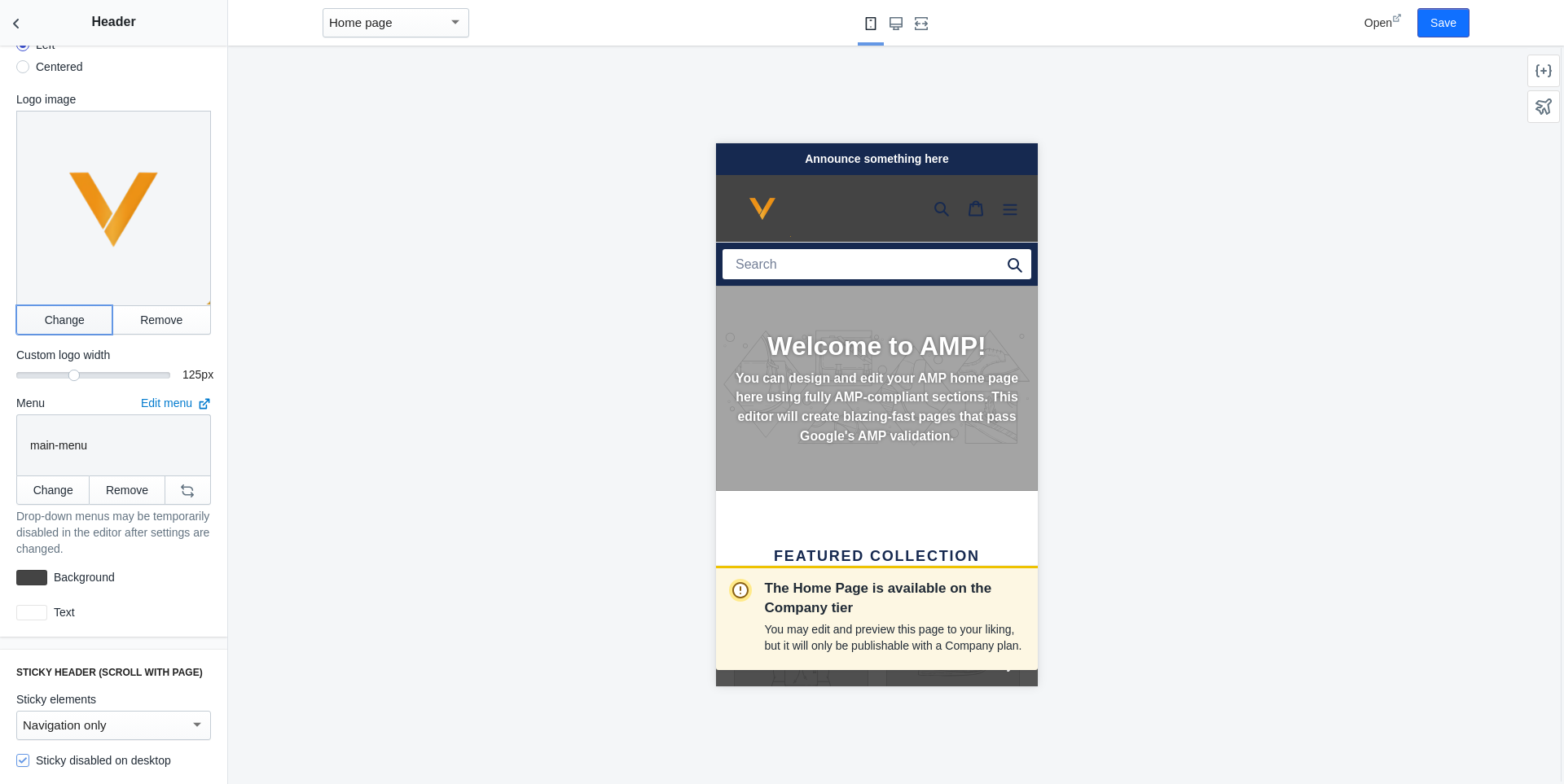
click at [66, 313] on button "Change" at bounding box center [64, 320] width 96 height 29
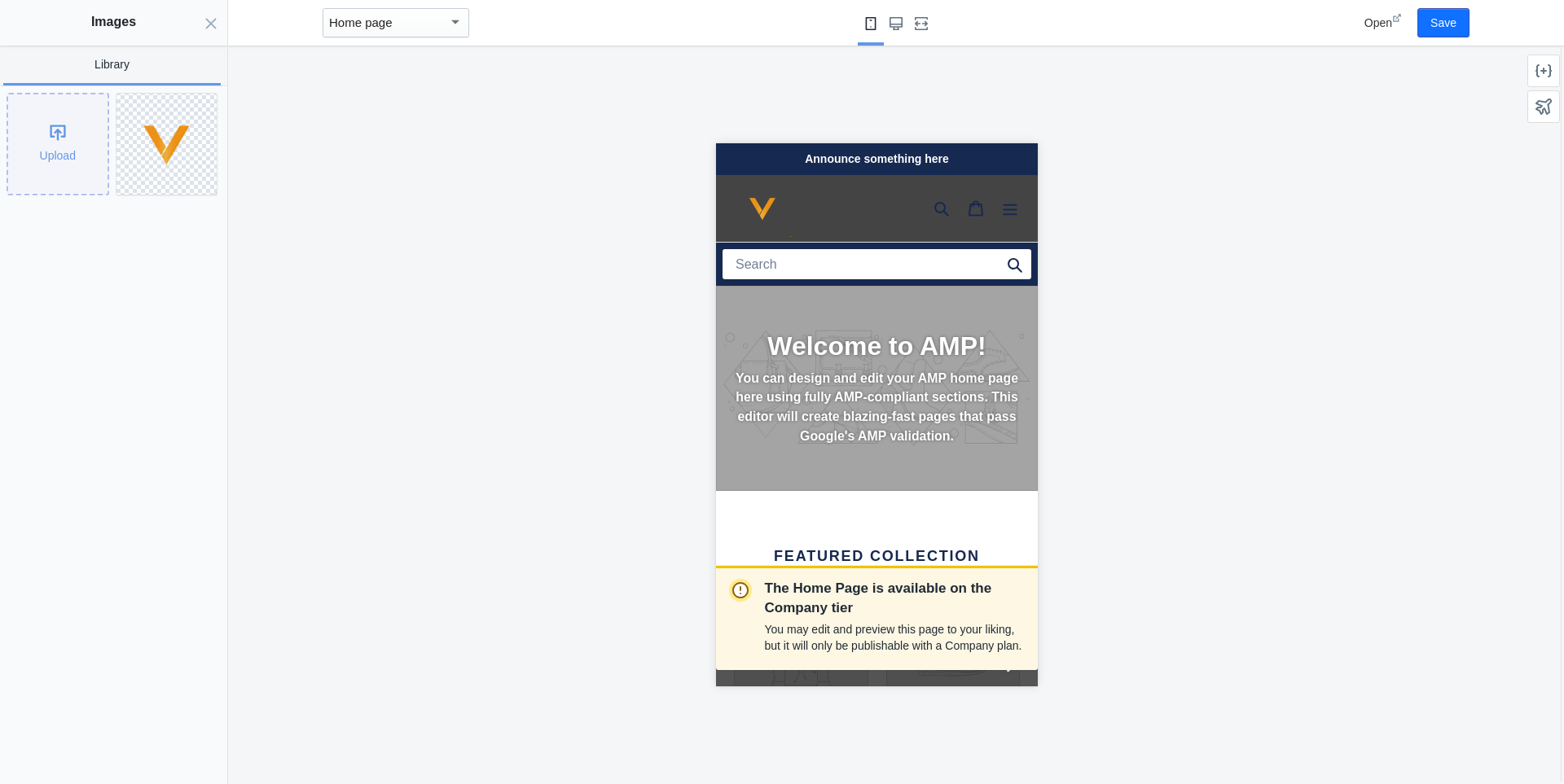
click at [84, 162] on div "Upload" at bounding box center [58, 144] width 99 height 99
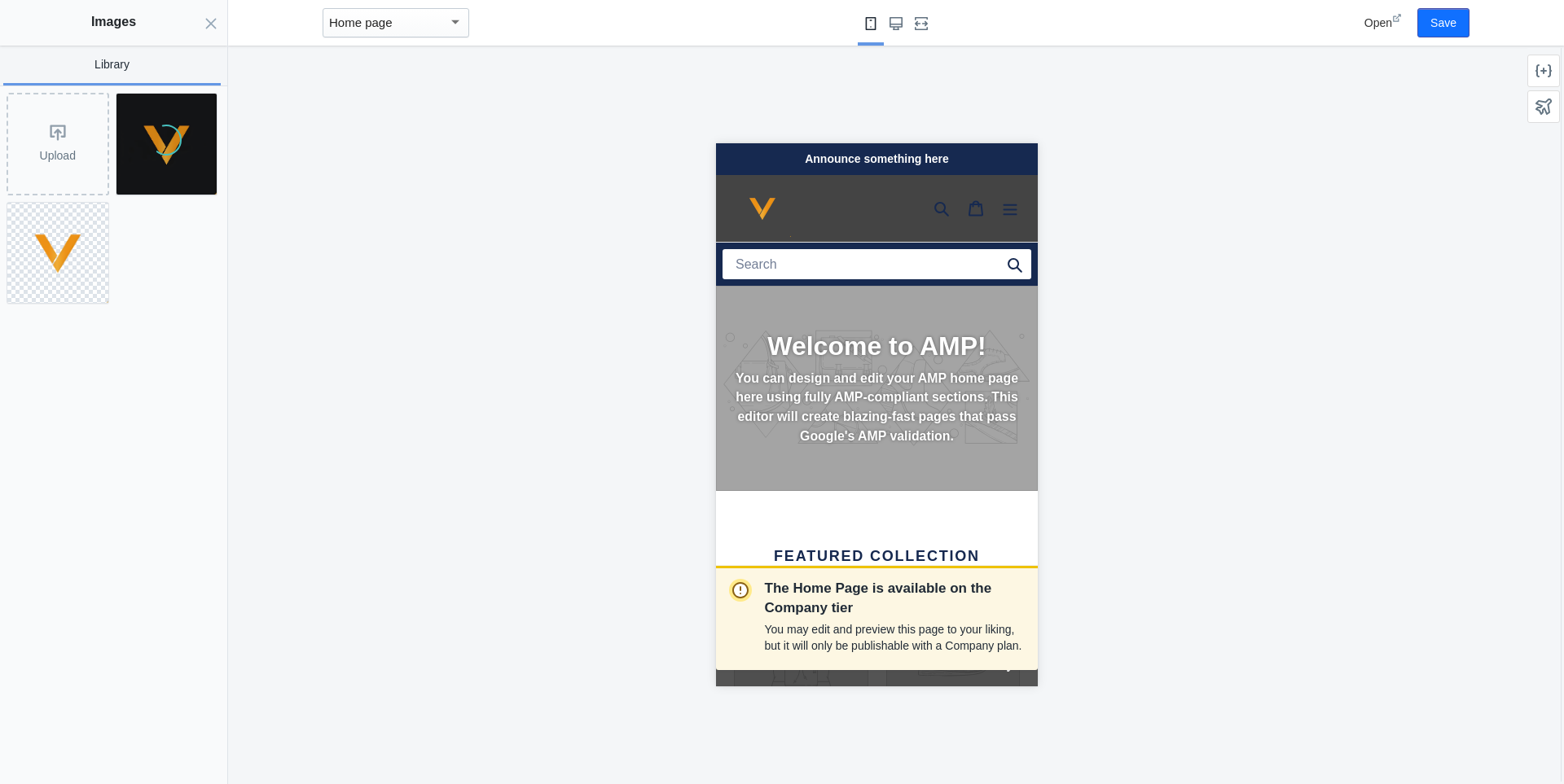
scroll to position [0, 6]
click at [156, 154] on img at bounding box center [167, 144] width 101 height 101
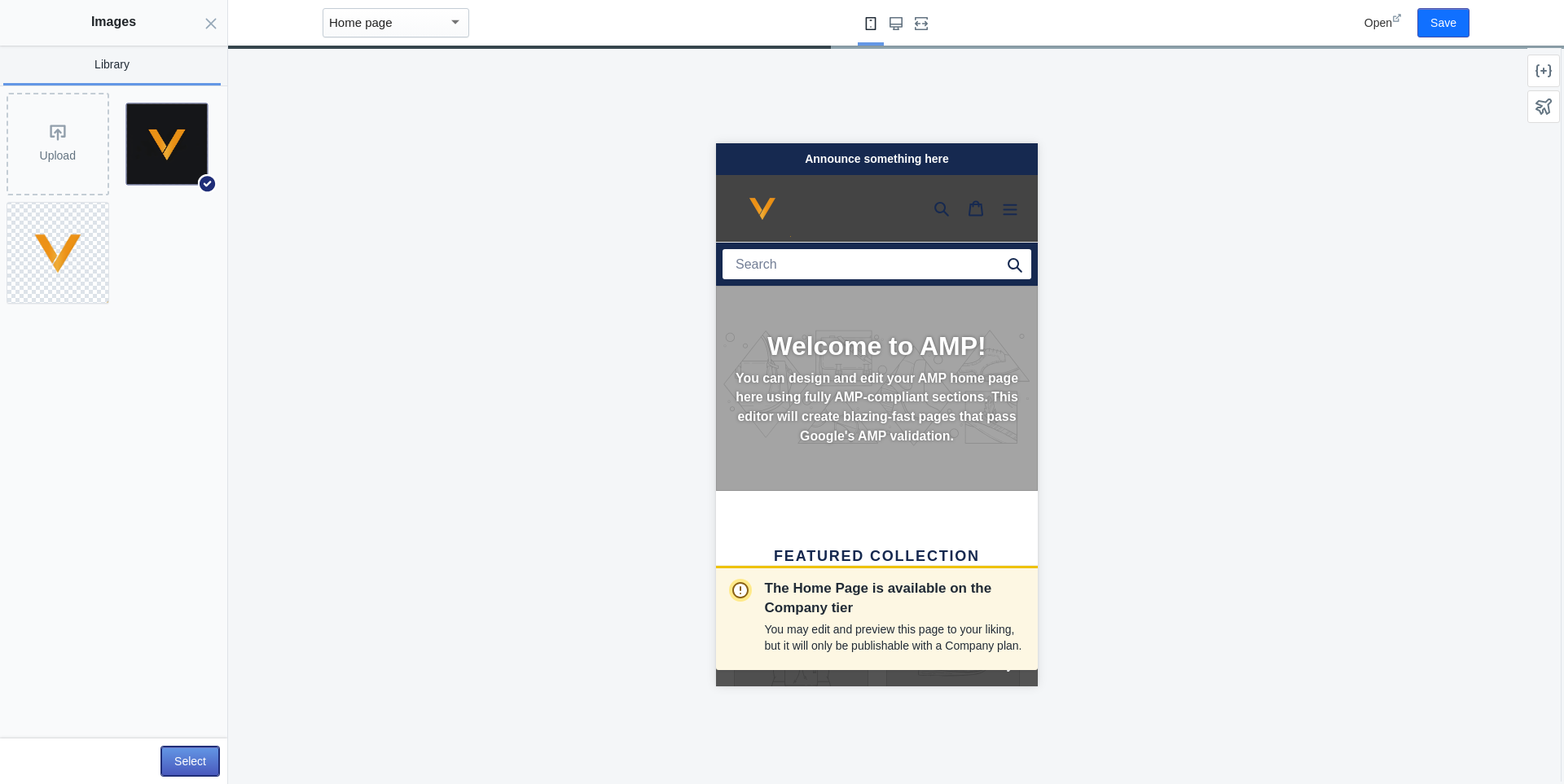
click at [212, 761] on button "Select" at bounding box center [190, 761] width 58 height 29
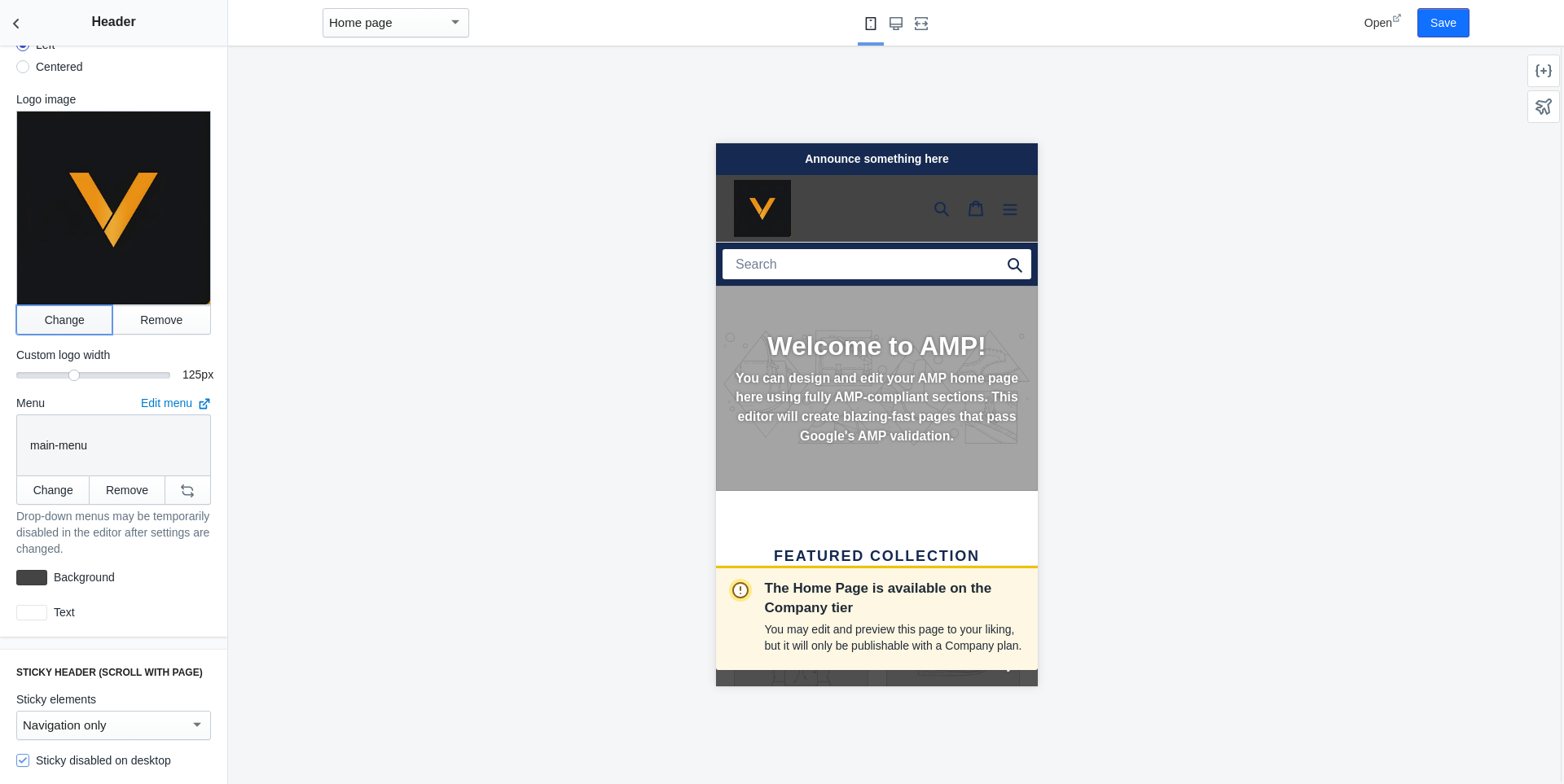
click at [85, 313] on button "Change" at bounding box center [64, 320] width 96 height 29
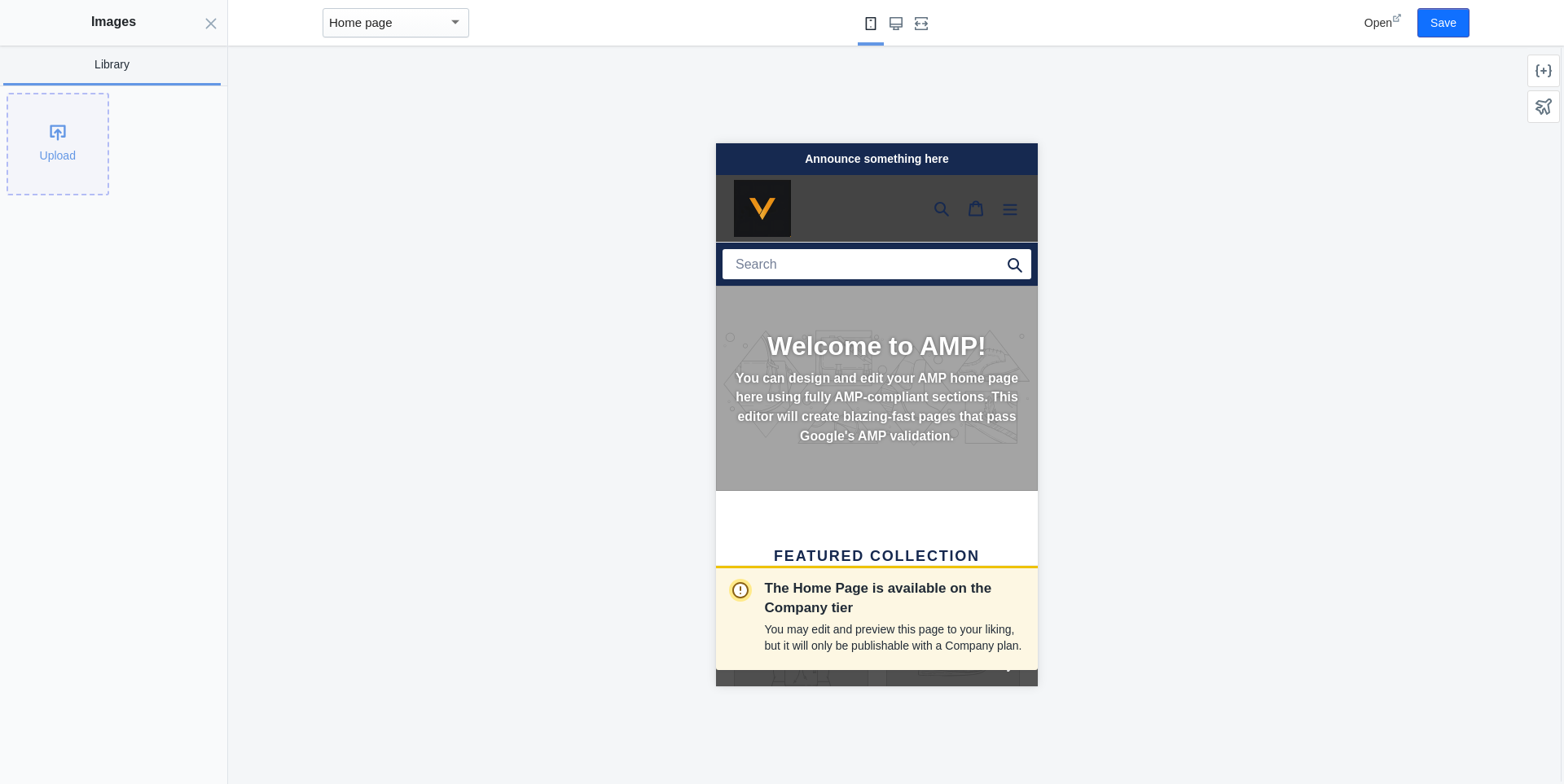
scroll to position [0, 4]
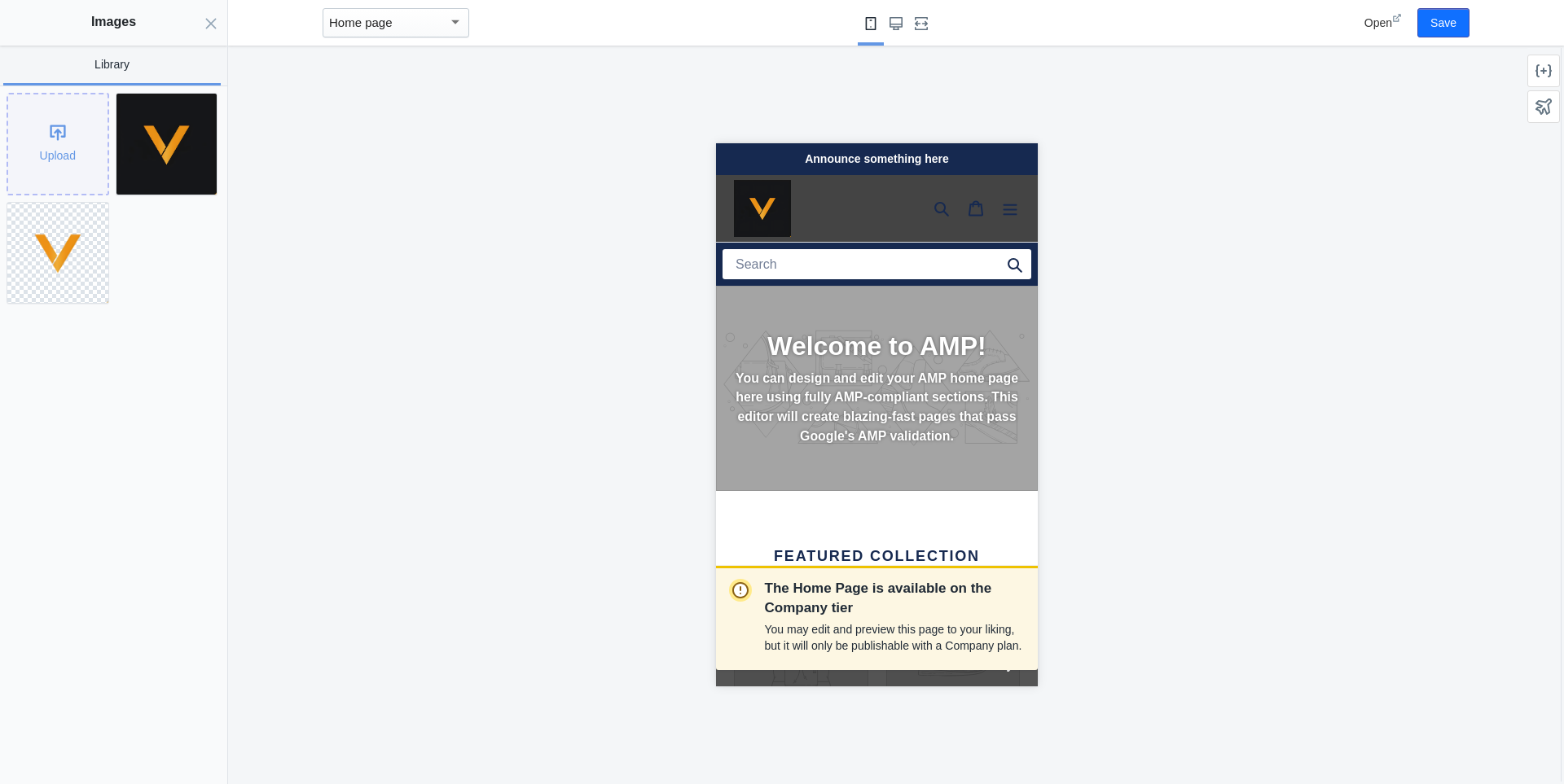
click at [67, 160] on div "Upload" at bounding box center [58, 144] width 99 height 99
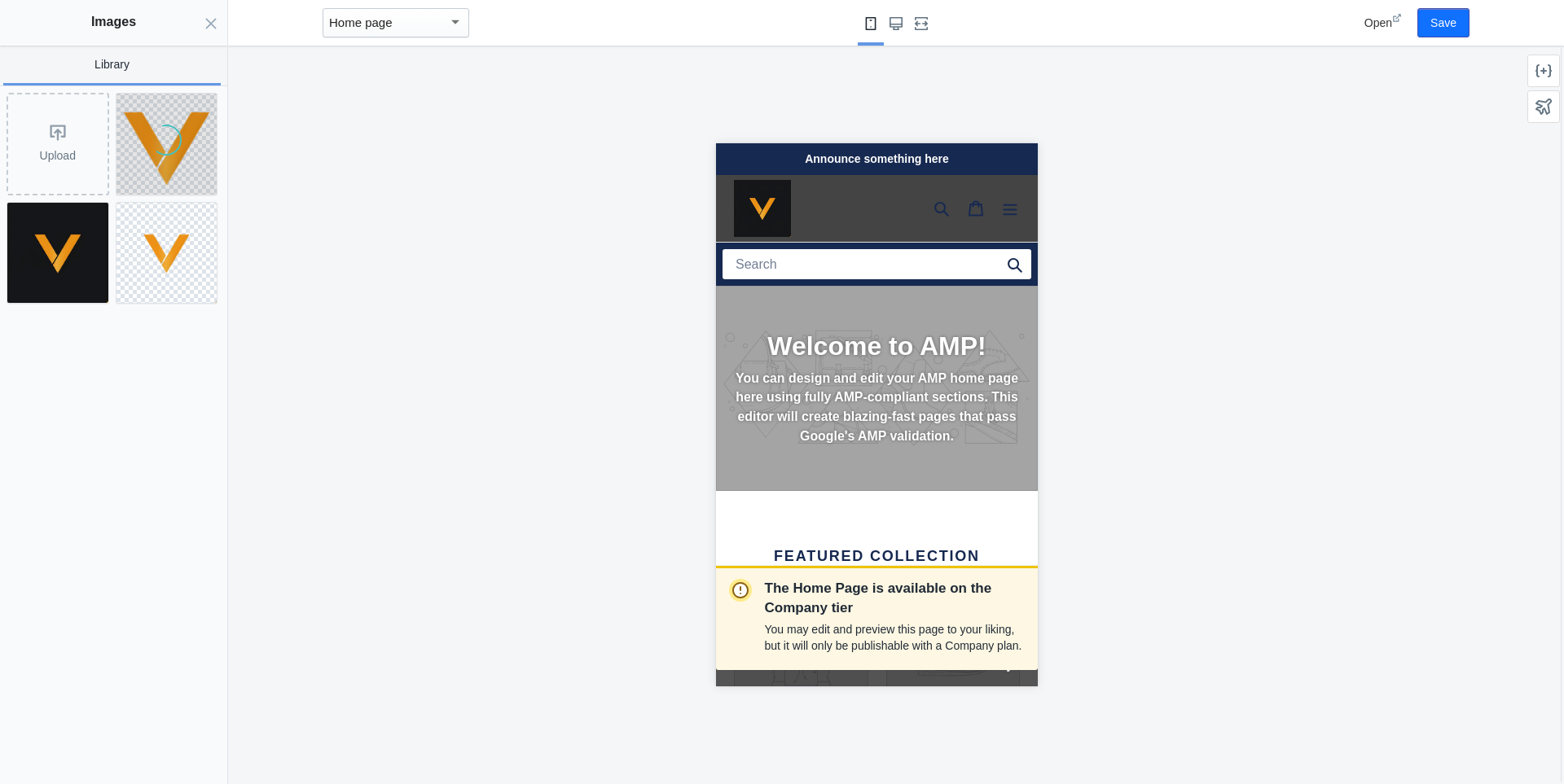
scroll to position [0, 0]
click at [194, 160] on img at bounding box center [166, 144] width 95 height 101
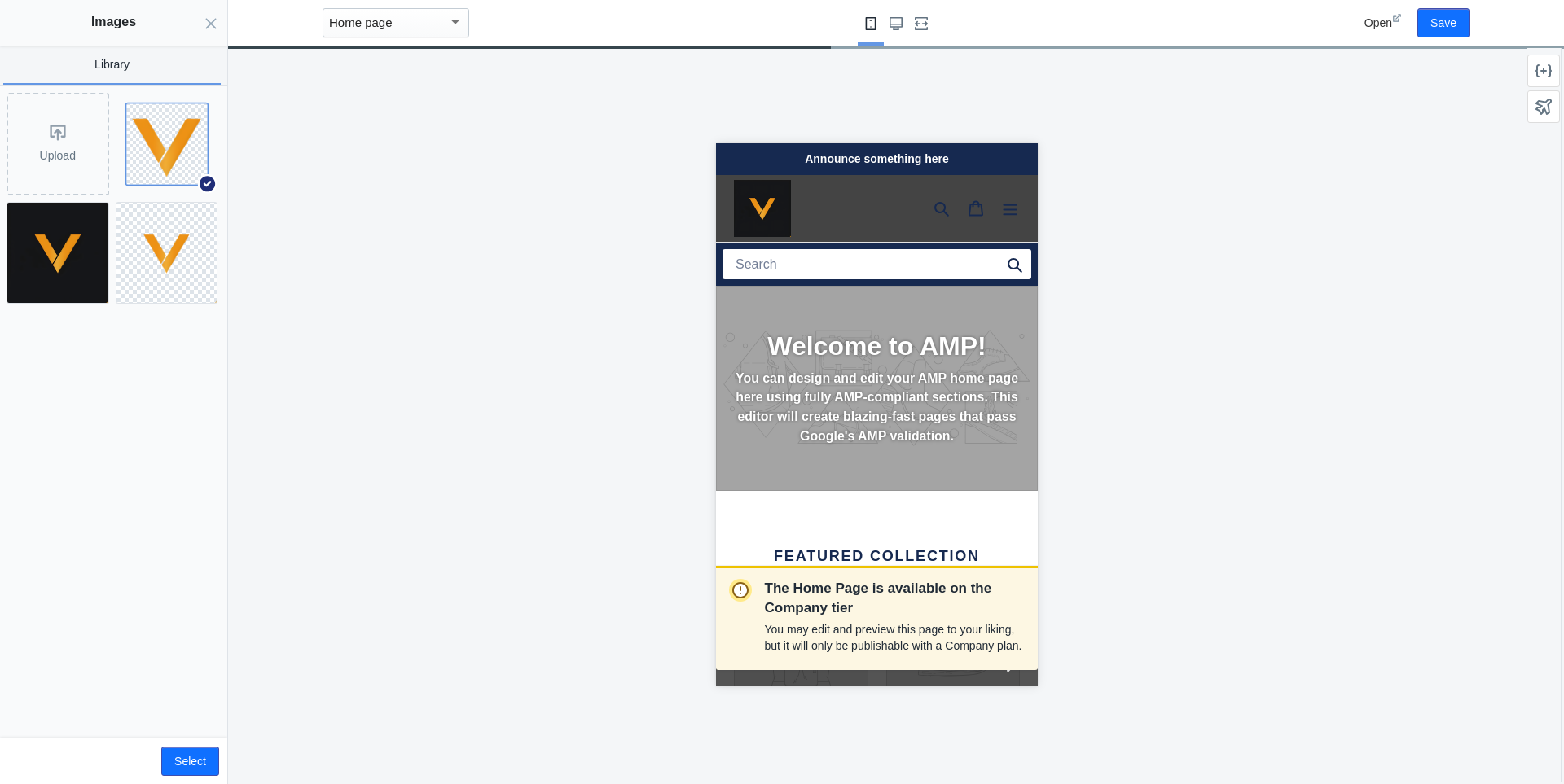
scroll to position [0, 274]
click at [186, 755] on button "Select" at bounding box center [190, 761] width 58 height 29
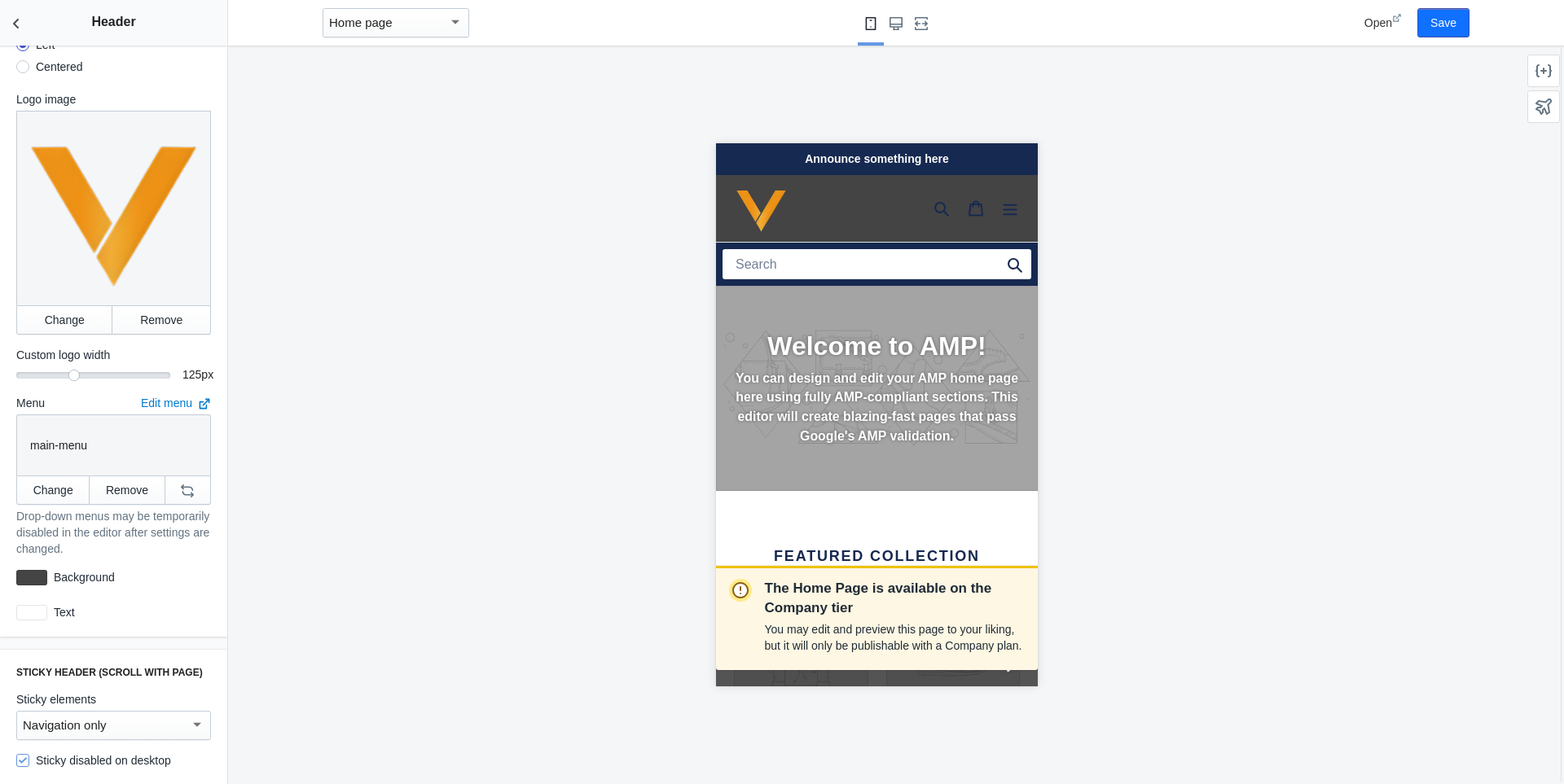
scroll to position [0, 0]
click at [419, 463] on div "The Home Page is available on the Company tier You may edit and preview this pa…" at bounding box center [877, 415] width 1297 height 739
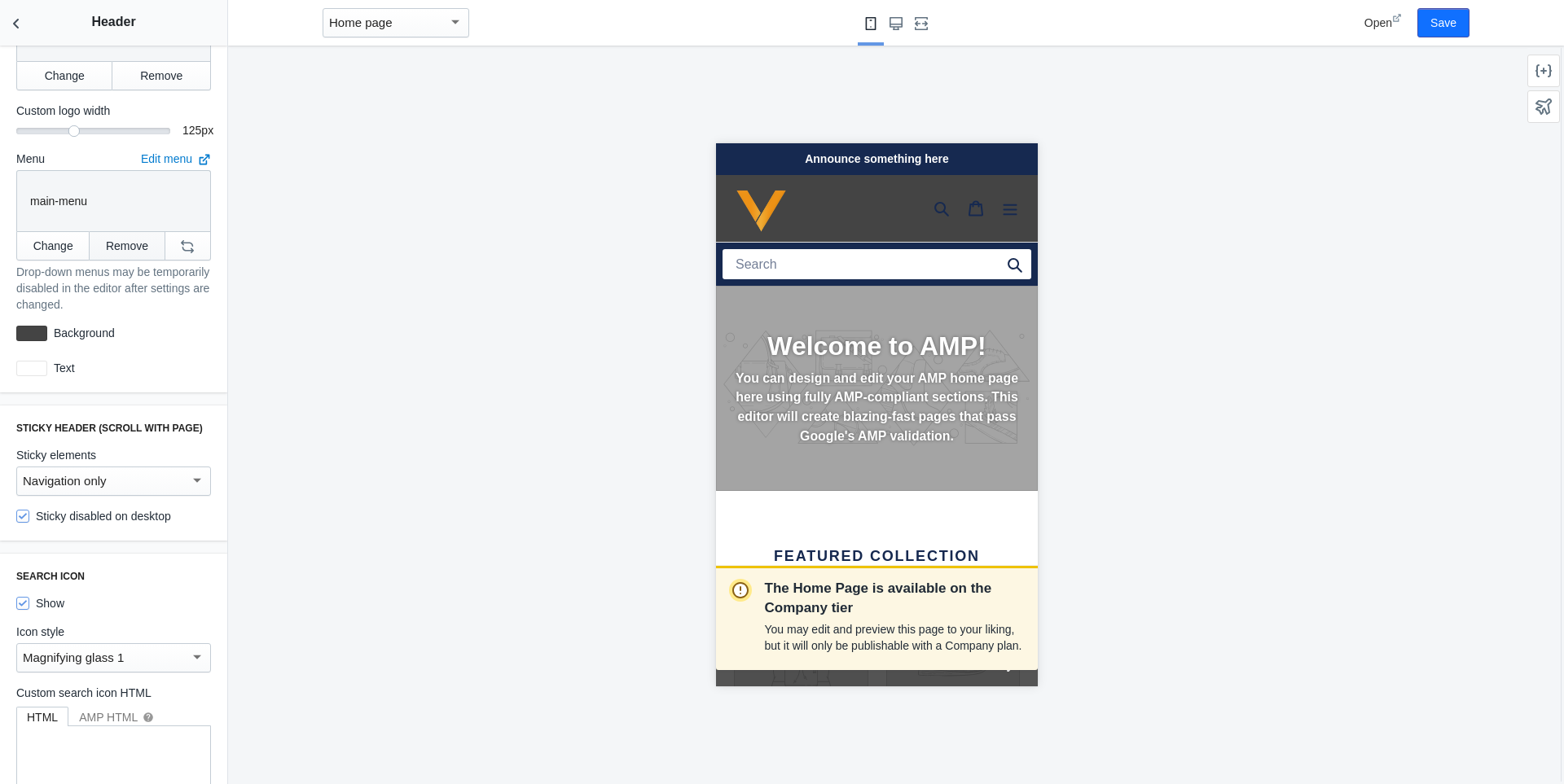
scroll to position [0, 274]
click at [134, 473] on div "Navigation only" at bounding box center [107, 481] width 167 height 20
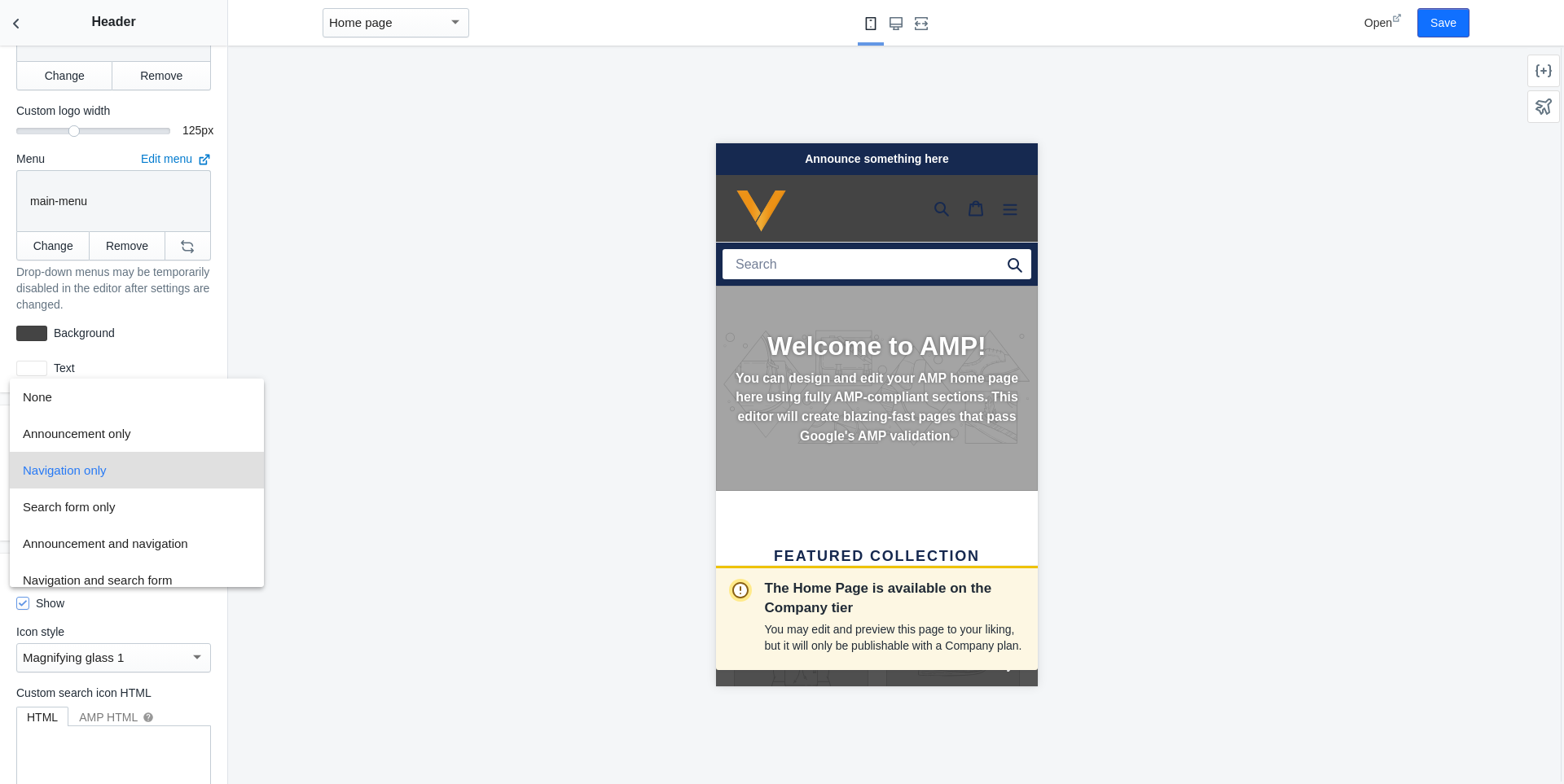
scroll to position [0, 0]
click at [179, 553] on span "Announcement and navigation" at bounding box center [137, 543] width 228 height 36
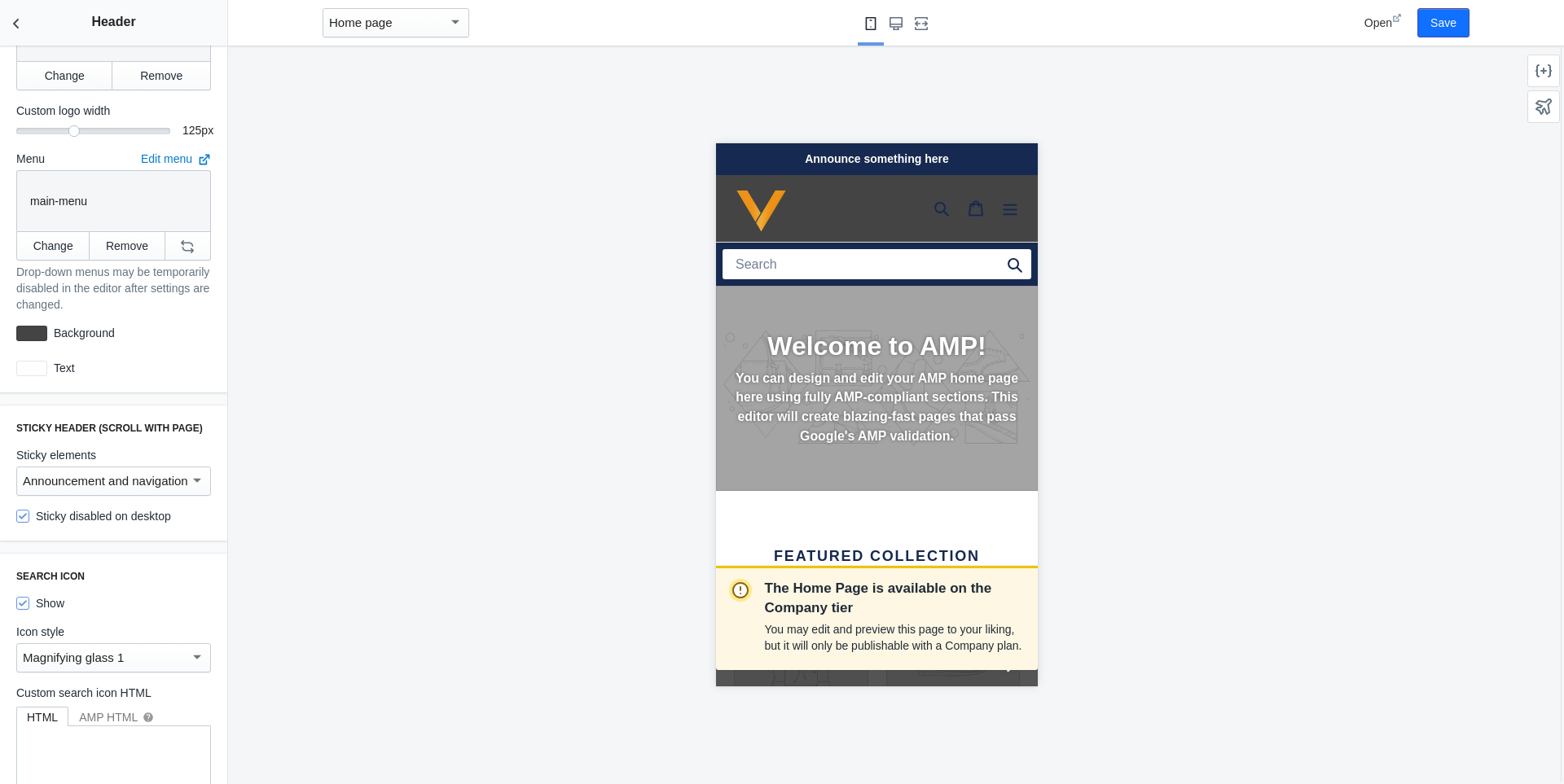
scroll to position [0, 6]
click at [135, 471] on div "Announcement and navigation" at bounding box center [107, 481] width 167 height 20
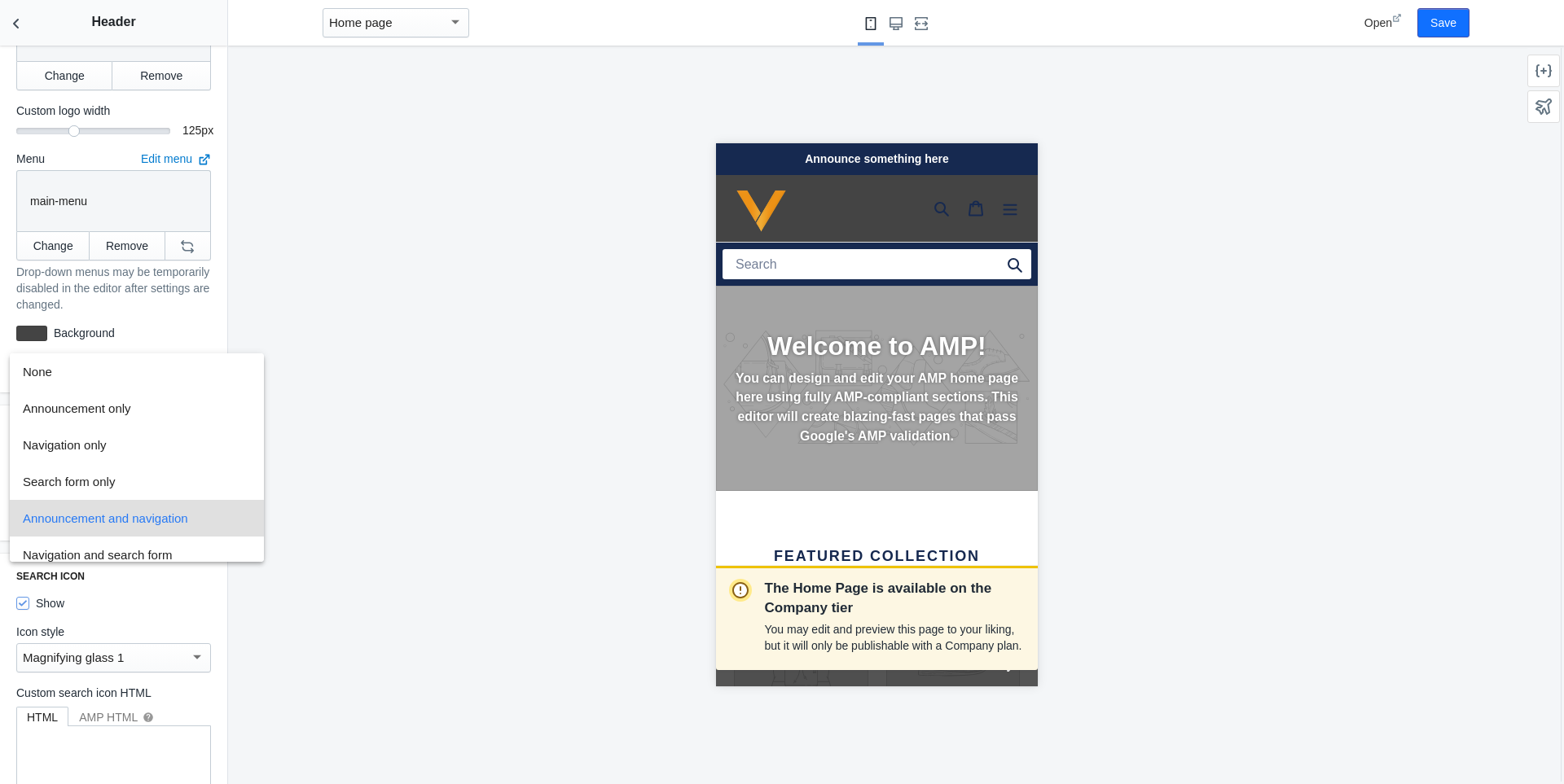
scroll to position [48, 0]
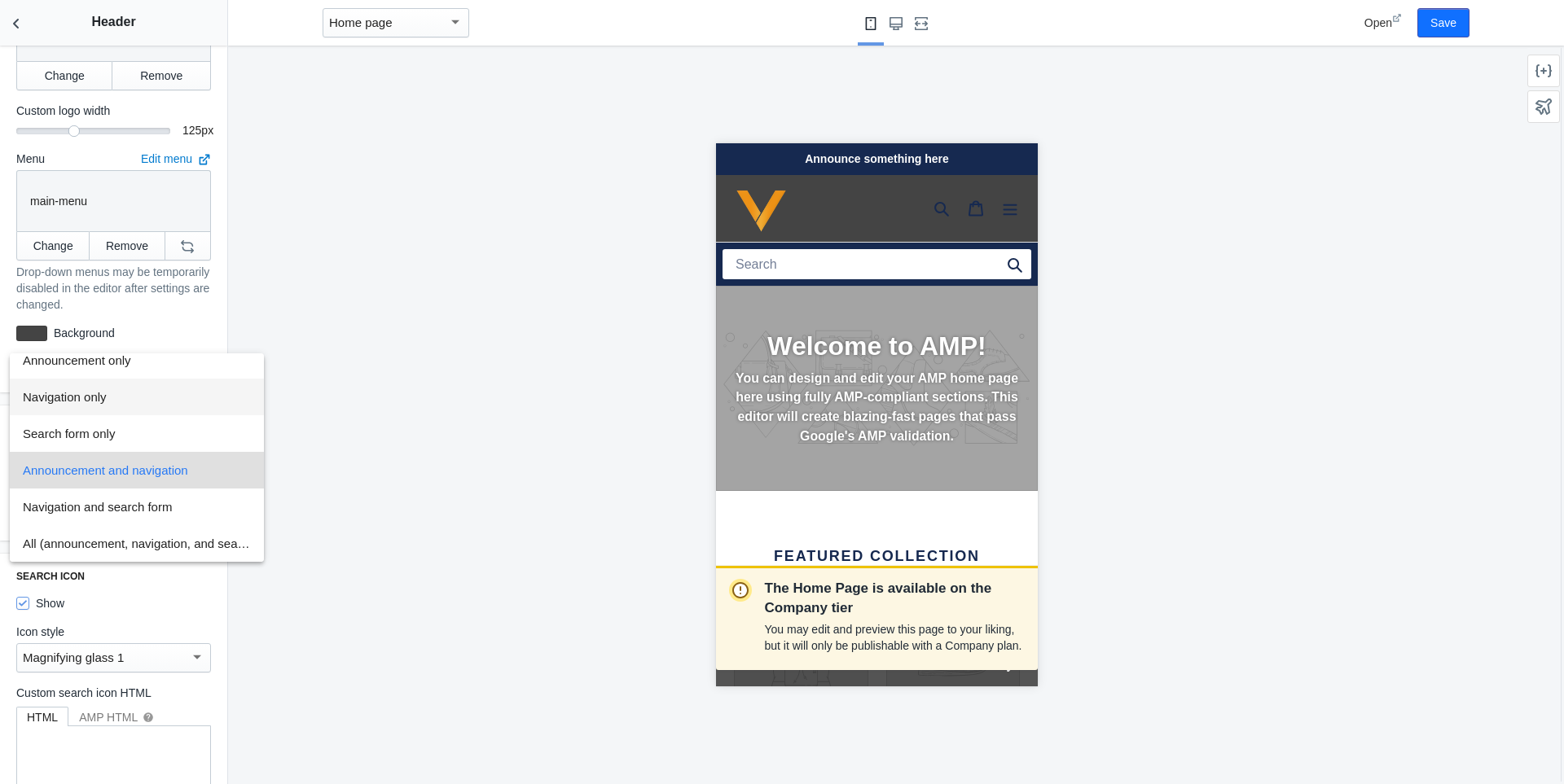
click at [123, 393] on span "Navigation only" at bounding box center [137, 397] width 228 height 36
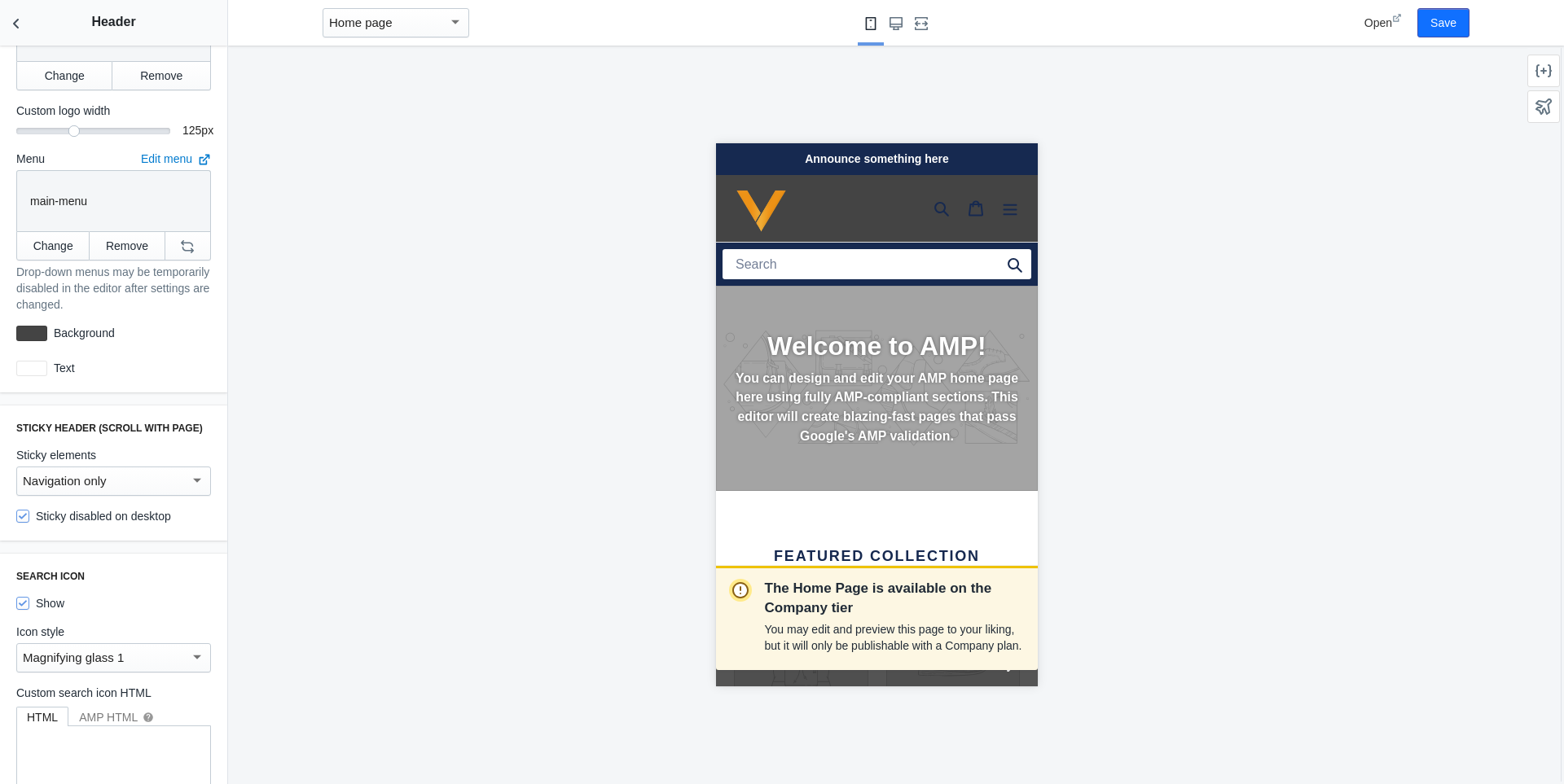
scroll to position [0, 274]
click at [64, 509] on label "Sticky disabled on desktop" at bounding box center [93, 516] width 155 height 16
click at [29, 510] on input "Sticky disabled on desktop" at bounding box center [22, 516] width 13 height 13
checkbox input "false"
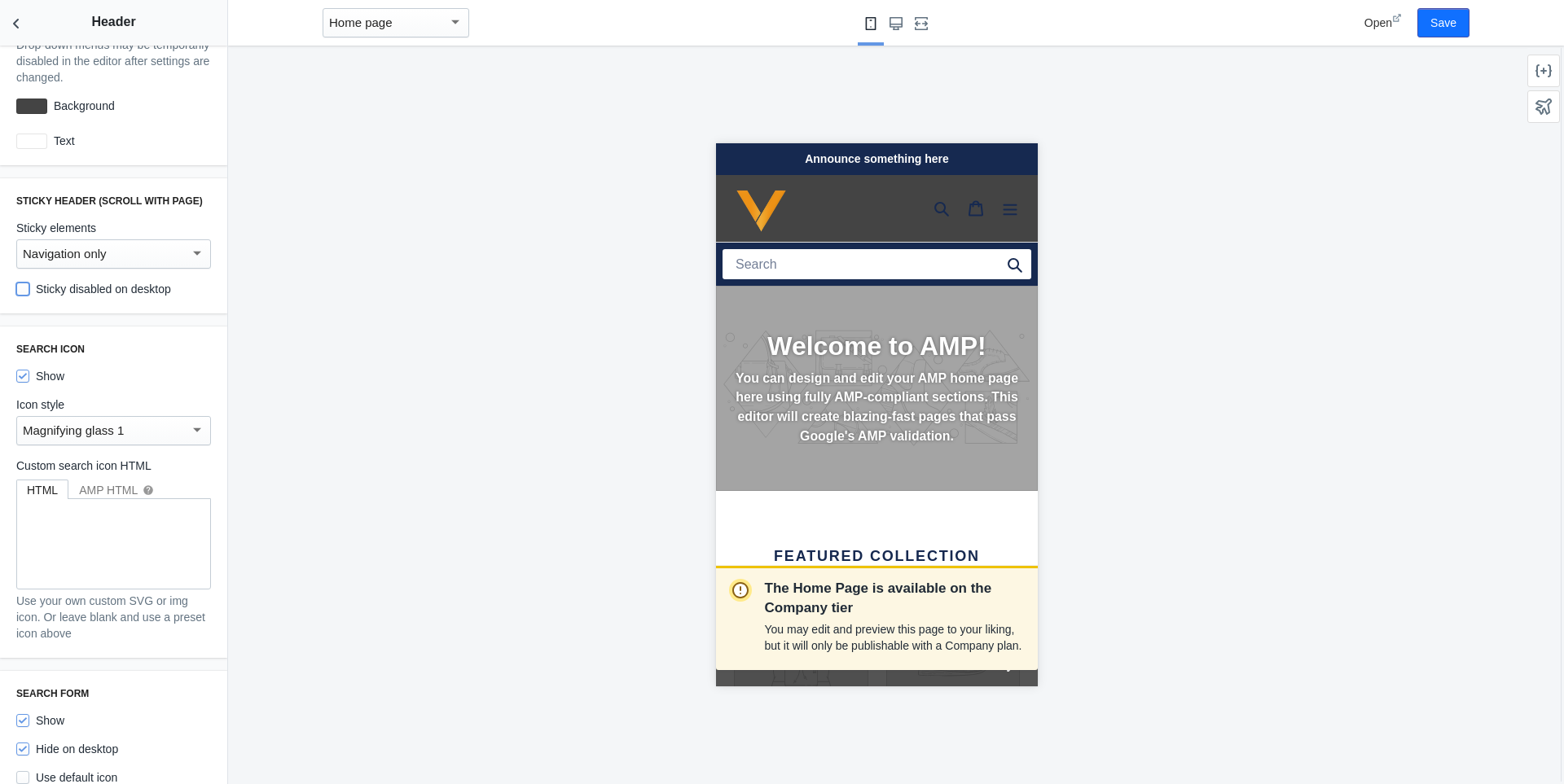
scroll to position [652, 0]
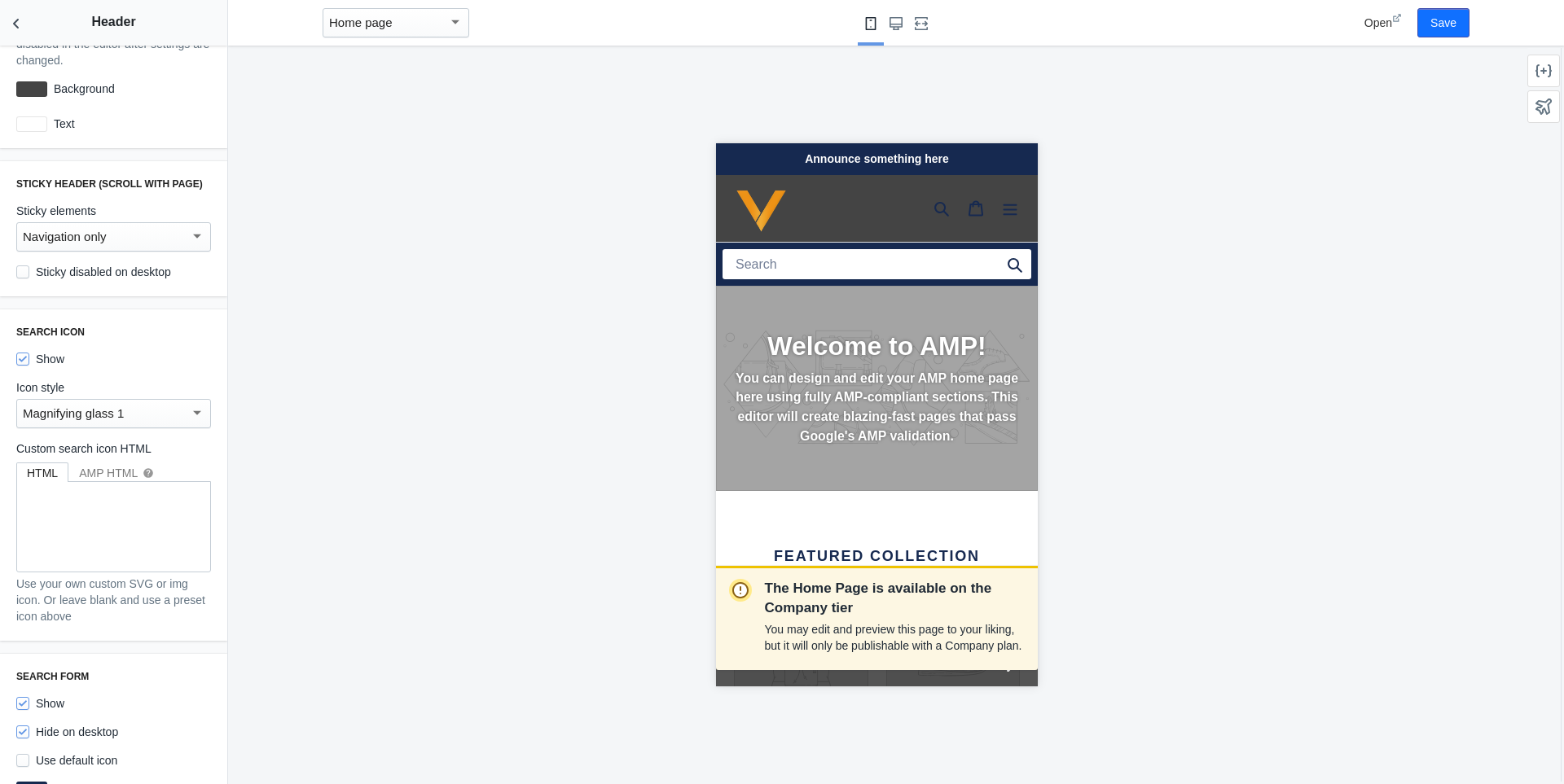
click at [168, 408] on div "Magnifying glass 1" at bounding box center [107, 414] width 167 height 20
click at [190, 353] on div at bounding box center [782, 392] width 1564 height 784
click at [190, 403] on div at bounding box center [197, 413] width 15 height 20
click at [133, 448] on span "Magnifying glass 2 (light)" at bounding box center [107, 440] width 170 height 36
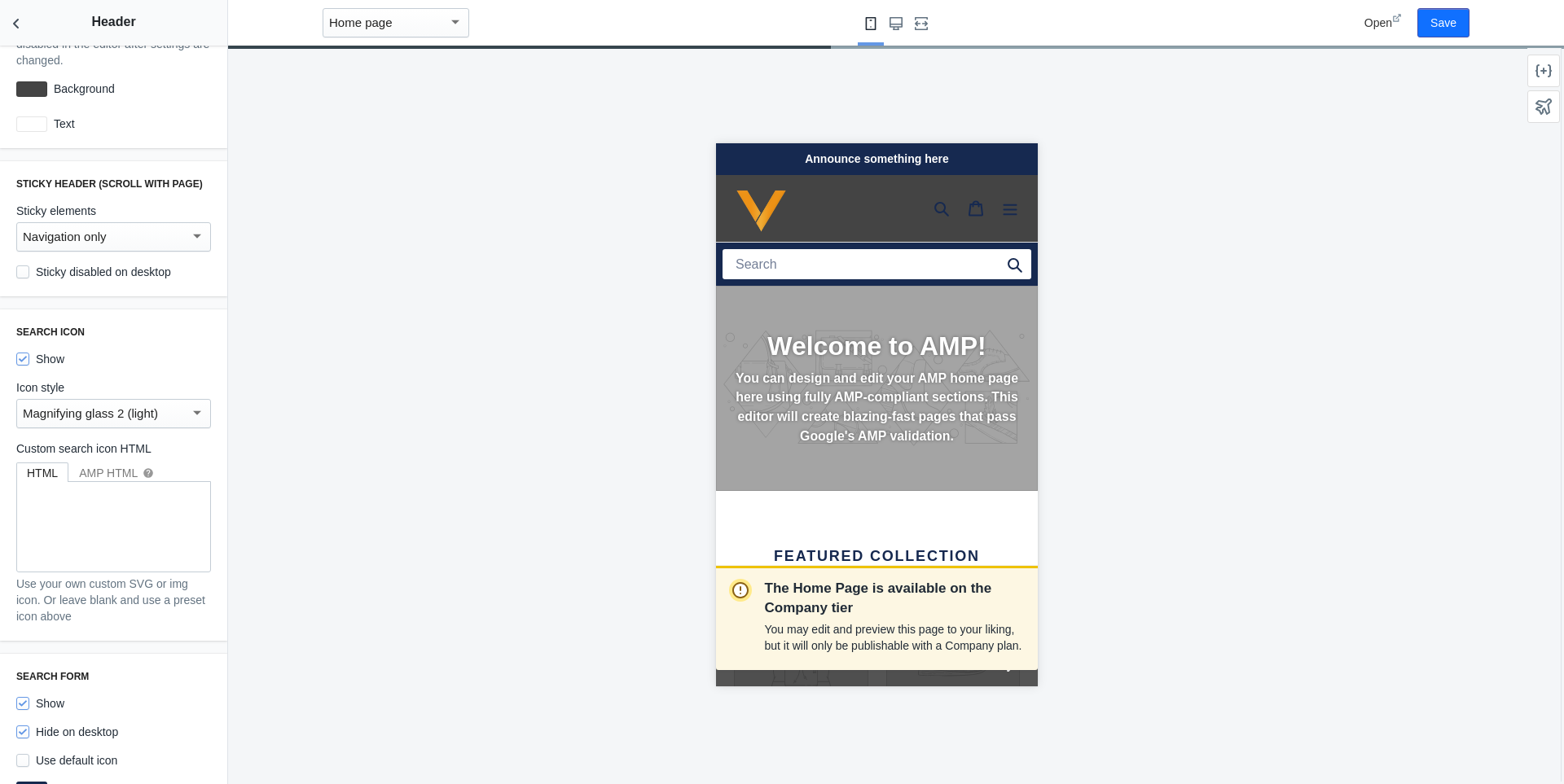
scroll to position [0, 274]
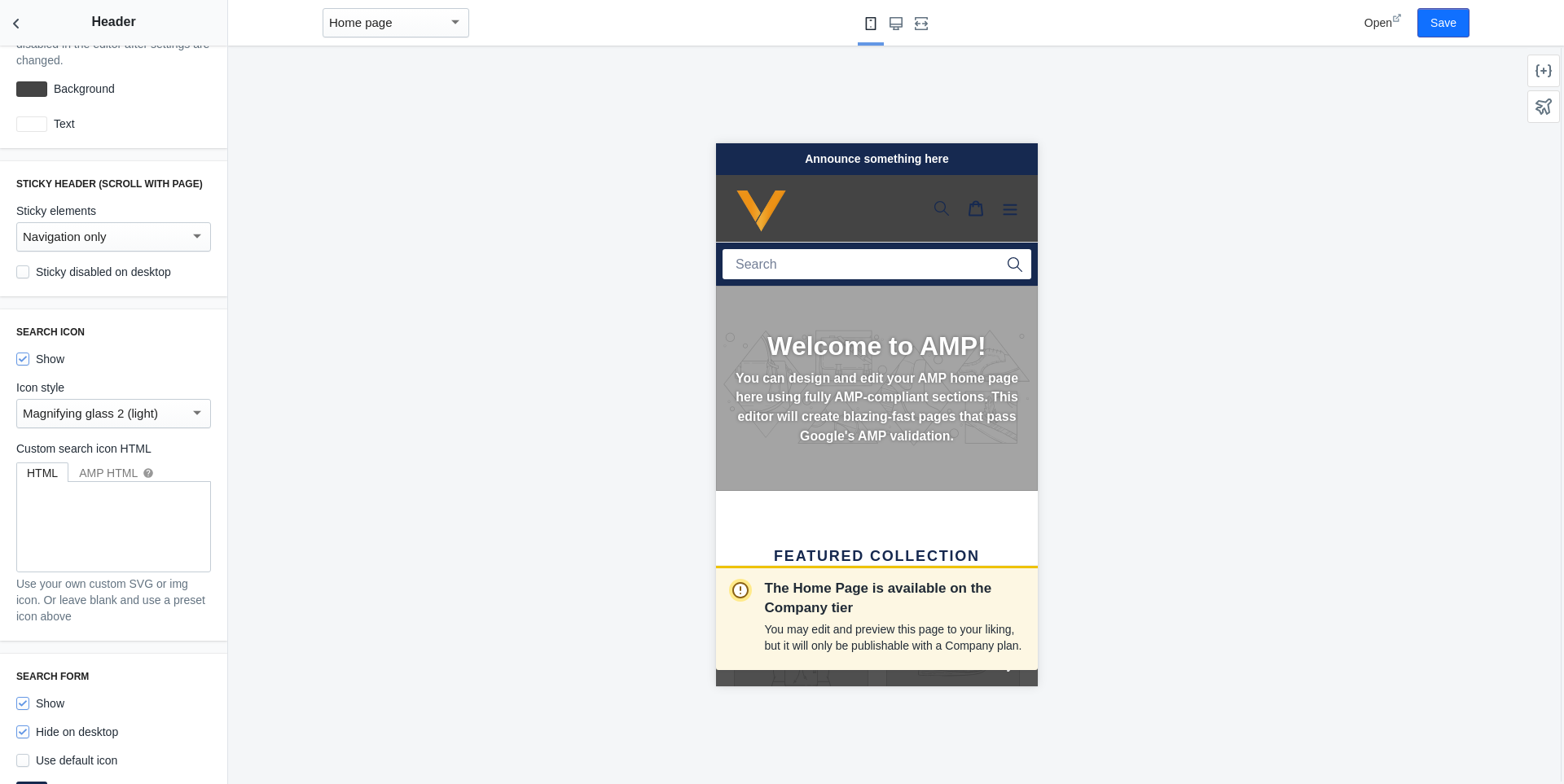
click at [168, 404] on div "Magnifying glass 2 (light)" at bounding box center [107, 414] width 167 height 20
click at [134, 369] on span "Magnifying glass 1" at bounding box center [107, 367] width 170 height 36
click at [144, 399] on div "Magnifying glass 1" at bounding box center [113, 413] width 195 height 29
click at [128, 432] on span "Magnifying glass 2 (light)" at bounding box center [107, 440] width 170 height 36
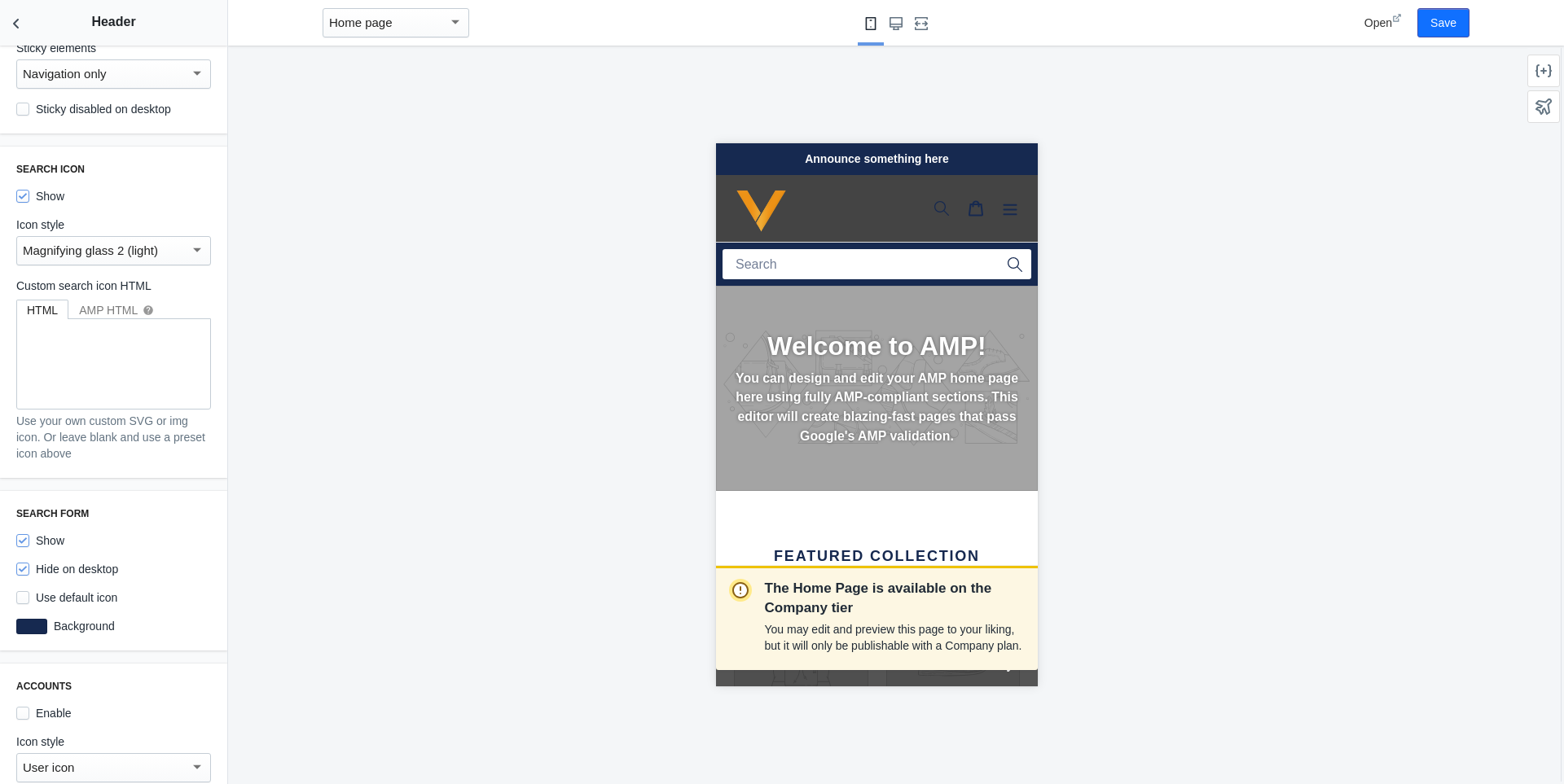
scroll to position [0, 6]
click at [42, 536] on label "Show" at bounding box center [40, 541] width 48 height 16
click at [29, 536] on input "Show" at bounding box center [22, 541] width 13 height 13
checkbox input "false"
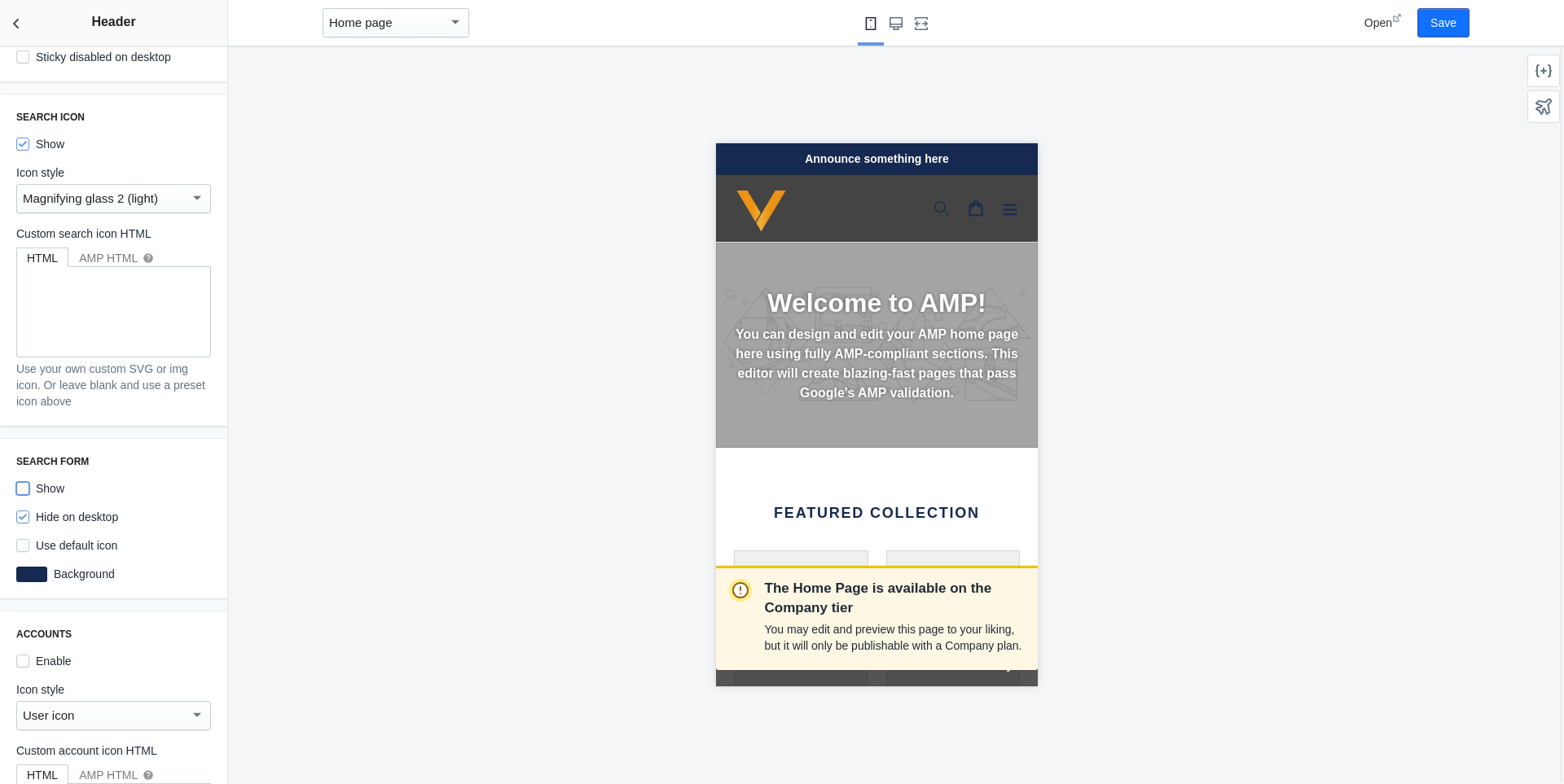
scroll to position [896, 0]
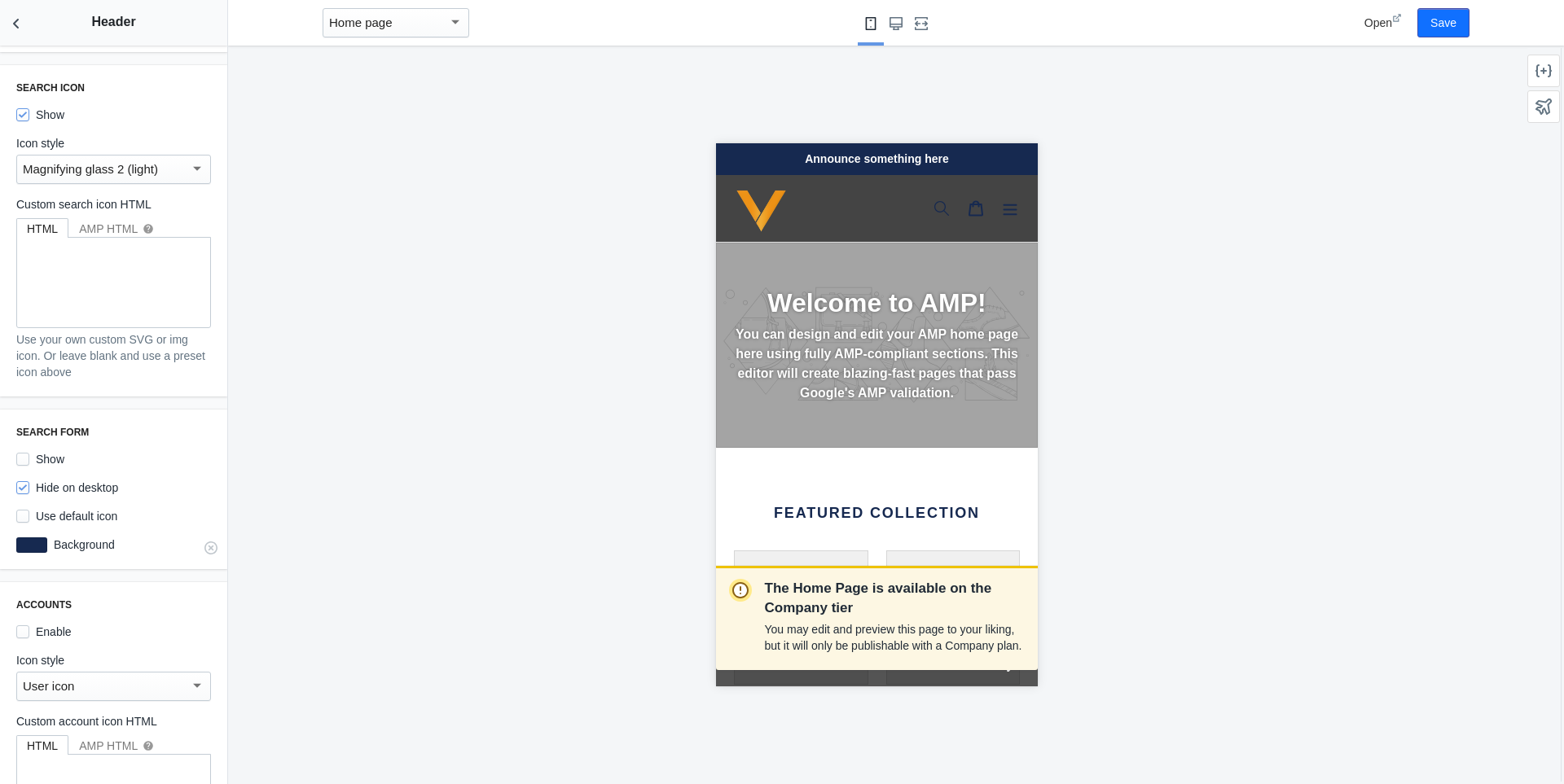
click at [53, 537] on label "Background" at bounding box center [129, 545] width 163 height 16
click at [28, 538] on div at bounding box center [31, 544] width 31 height 15
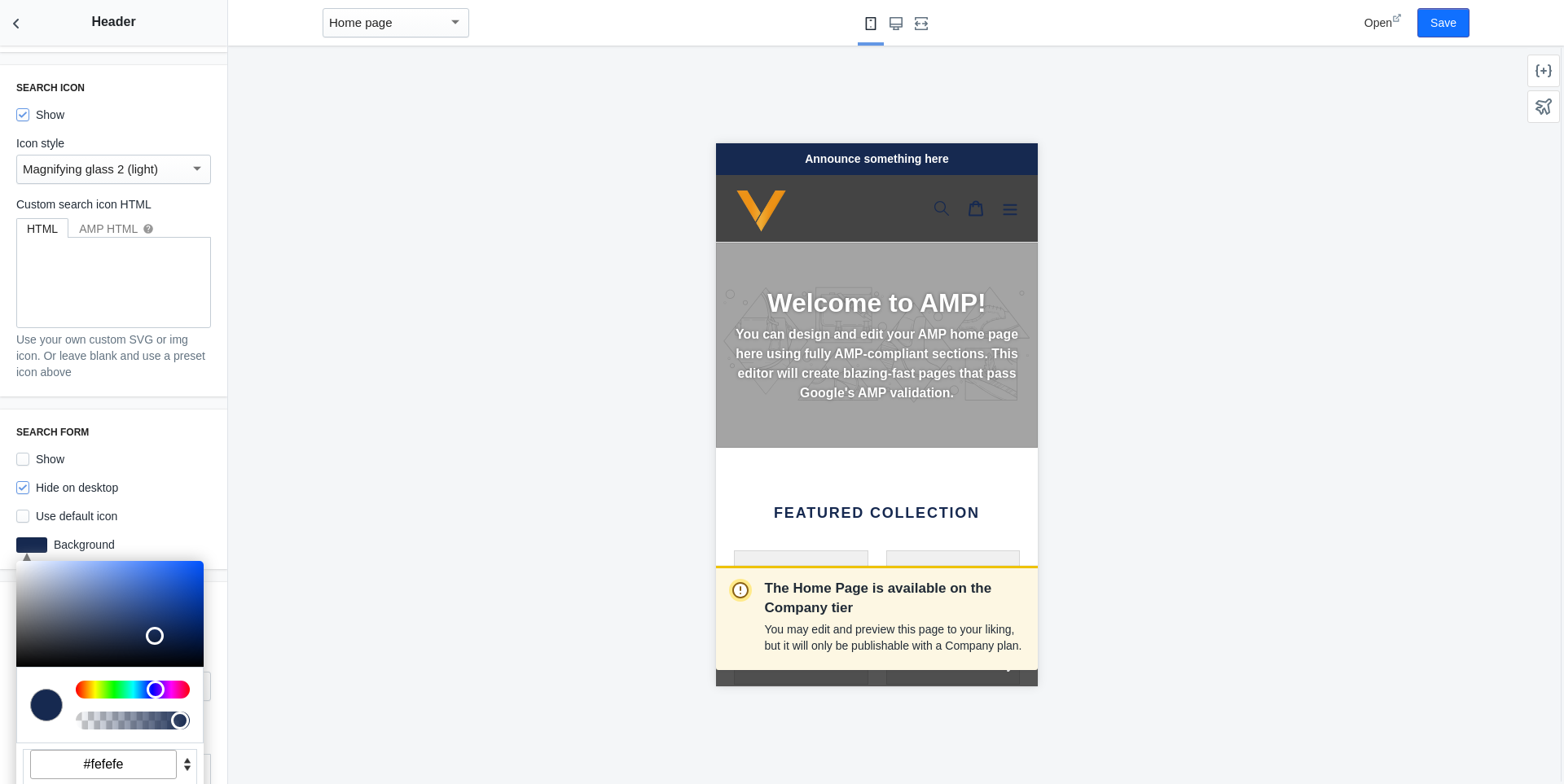
type input "#ffffff"
drag, startPoint x: 15, startPoint y: 556, endPoint x: -2, endPoint y: 539, distance: 24.0
click at [0, 539] on html "Loading your AMP theme This editor generates fully AMP-compliant Shopify pages …" at bounding box center [782, 392] width 1564 height 784
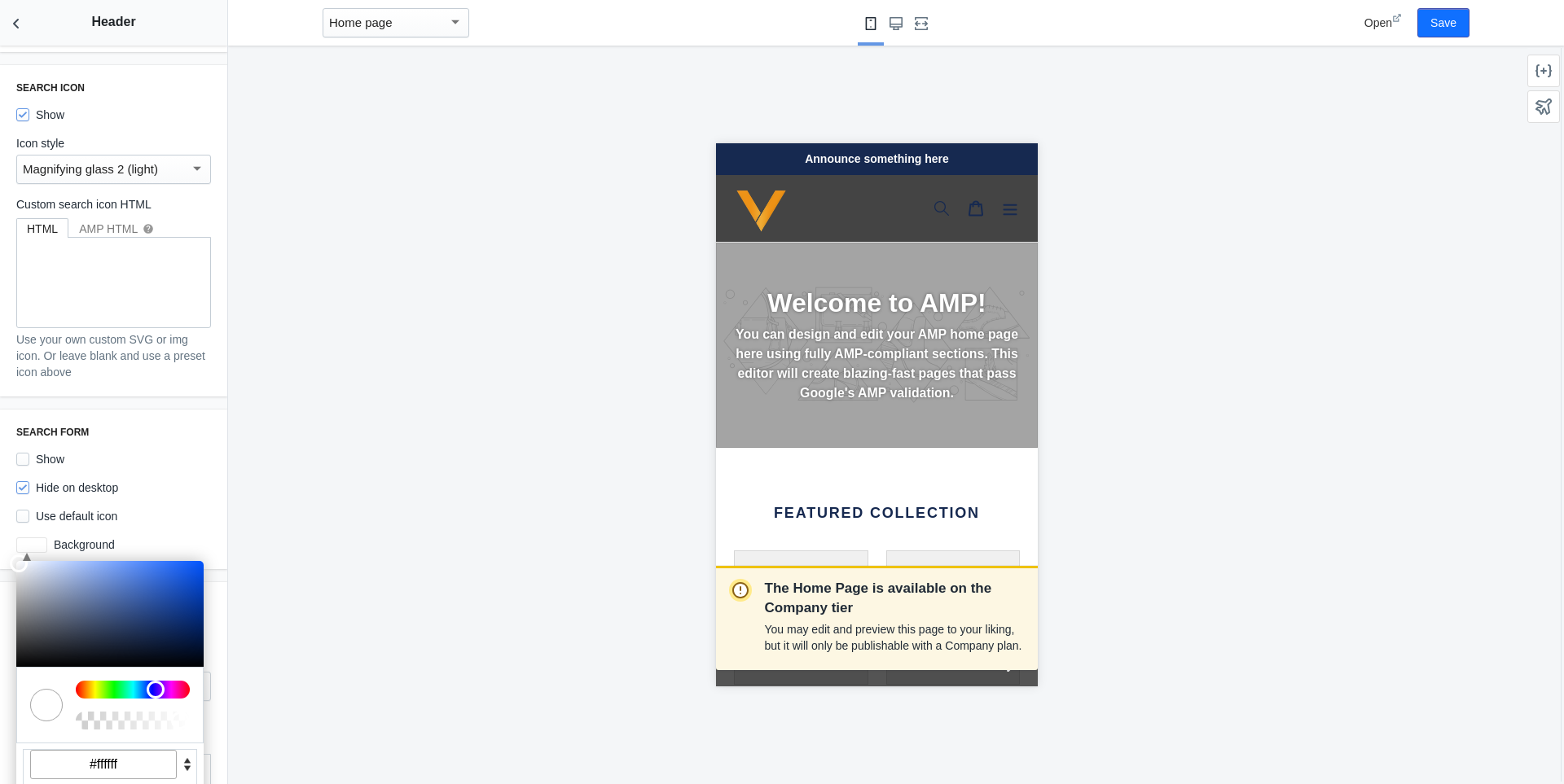
click at [317, 486] on div "The Home Page is available on the Company tier You may edit and preview this pa…" at bounding box center [877, 415] width 1297 height 739
click at [353, 610] on div "The Home Page is available on the Company tier You may edit and preview this pa…" at bounding box center [877, 415] width 1297 height 739
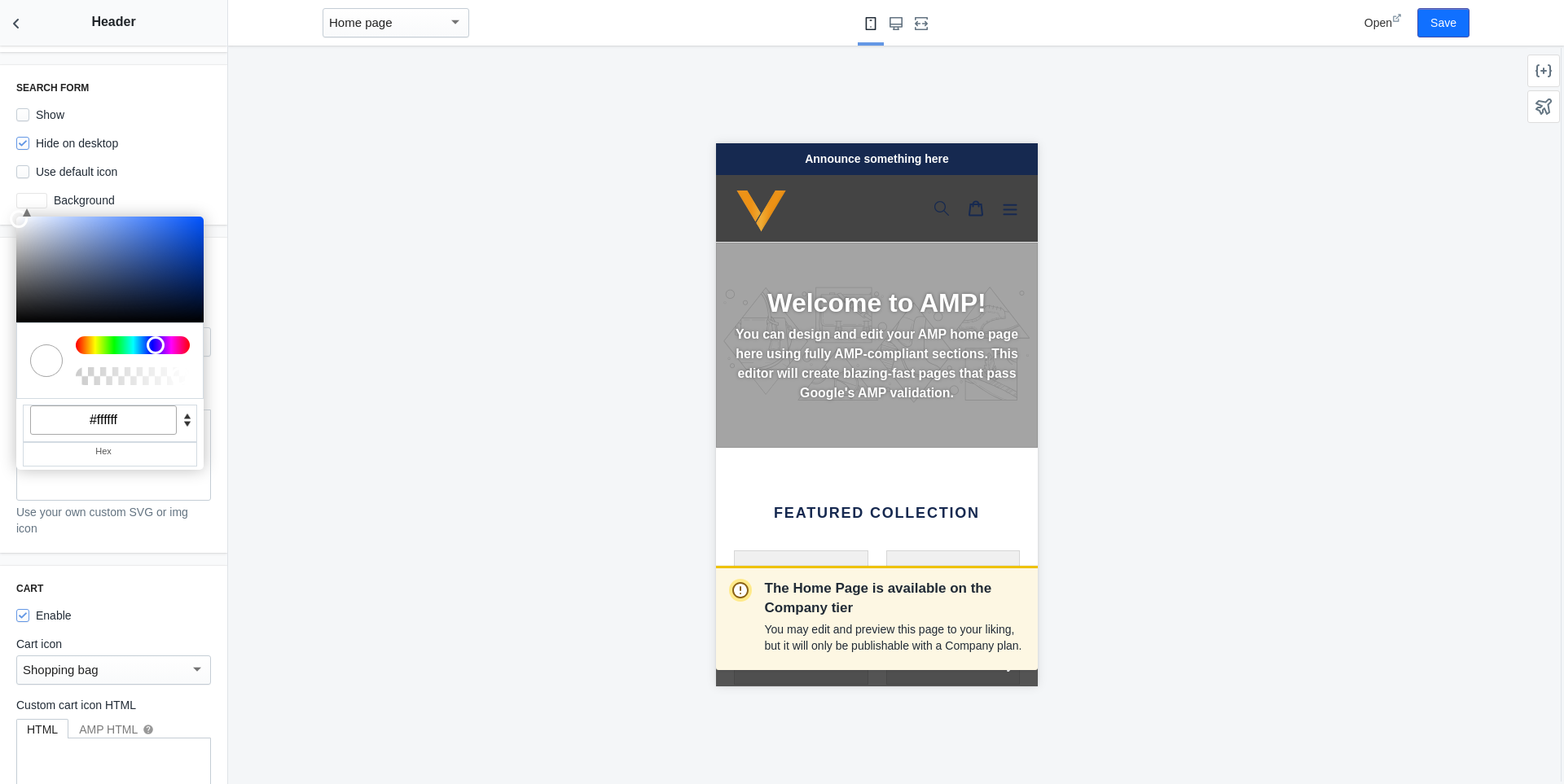
scroll to position [1299, 0]
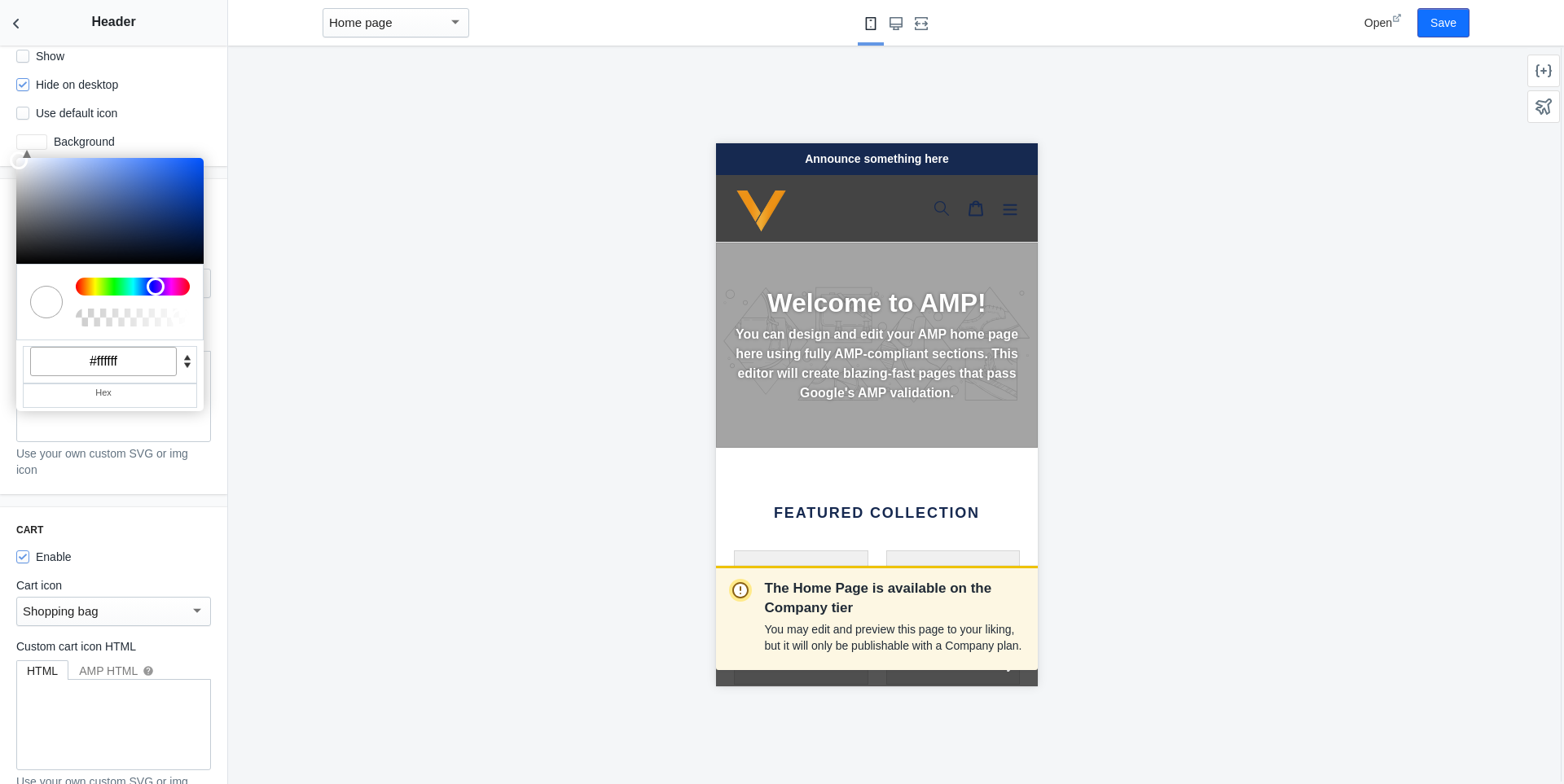
click at [173, 507] on div "Cart Enable Cart icon Shopping bag Custom cart icon HTML HTML AMP HTML help Use…" at bounding box center [114, 672] width 227 height 331
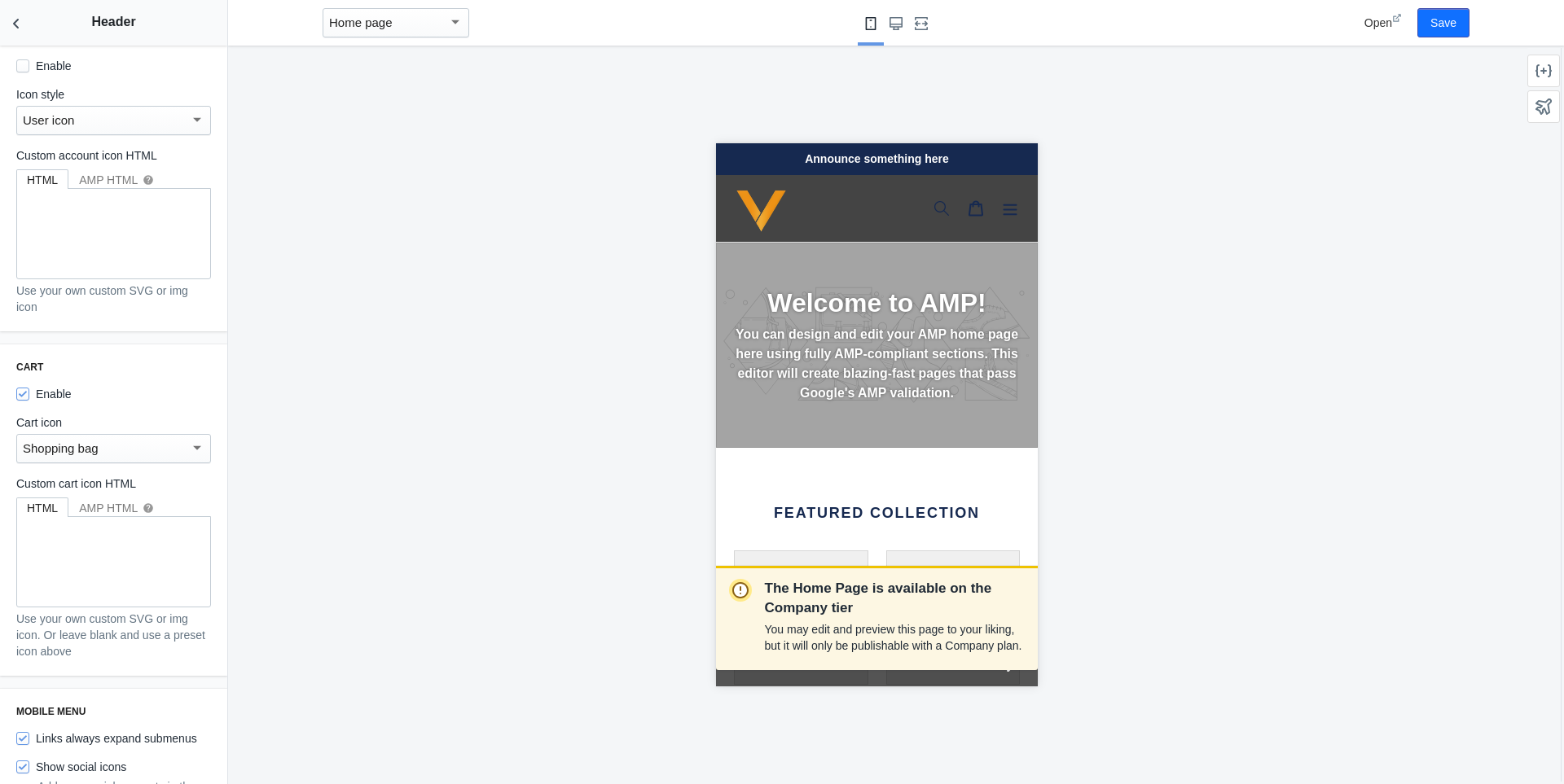
scroll to position [0, 274]
click at [190, 439] on div at bounding box center [197, 448] width 15 height 20
click at [139, 508] on span "Shopping cart 1" at bounding box center [107, 513] width 170 height 36
click at [171, 439] on div "Shopping cart 1" at bounding box center [107, 448] width 167 height 20
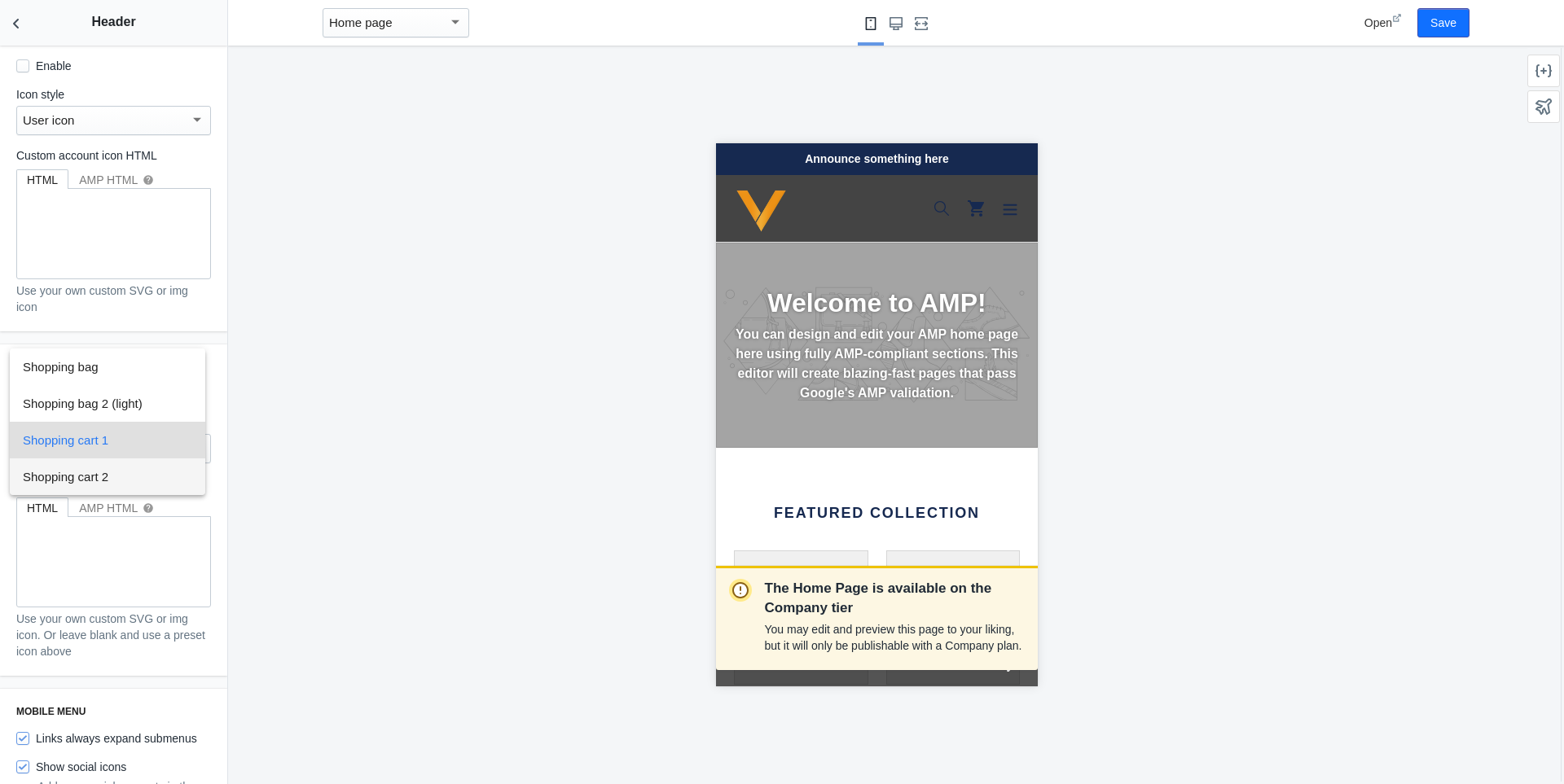
scroll to position [0, 0]
click at [121, 471] on span "Shopping cart 2" at bounding box center [107, 476] width 170 height 36
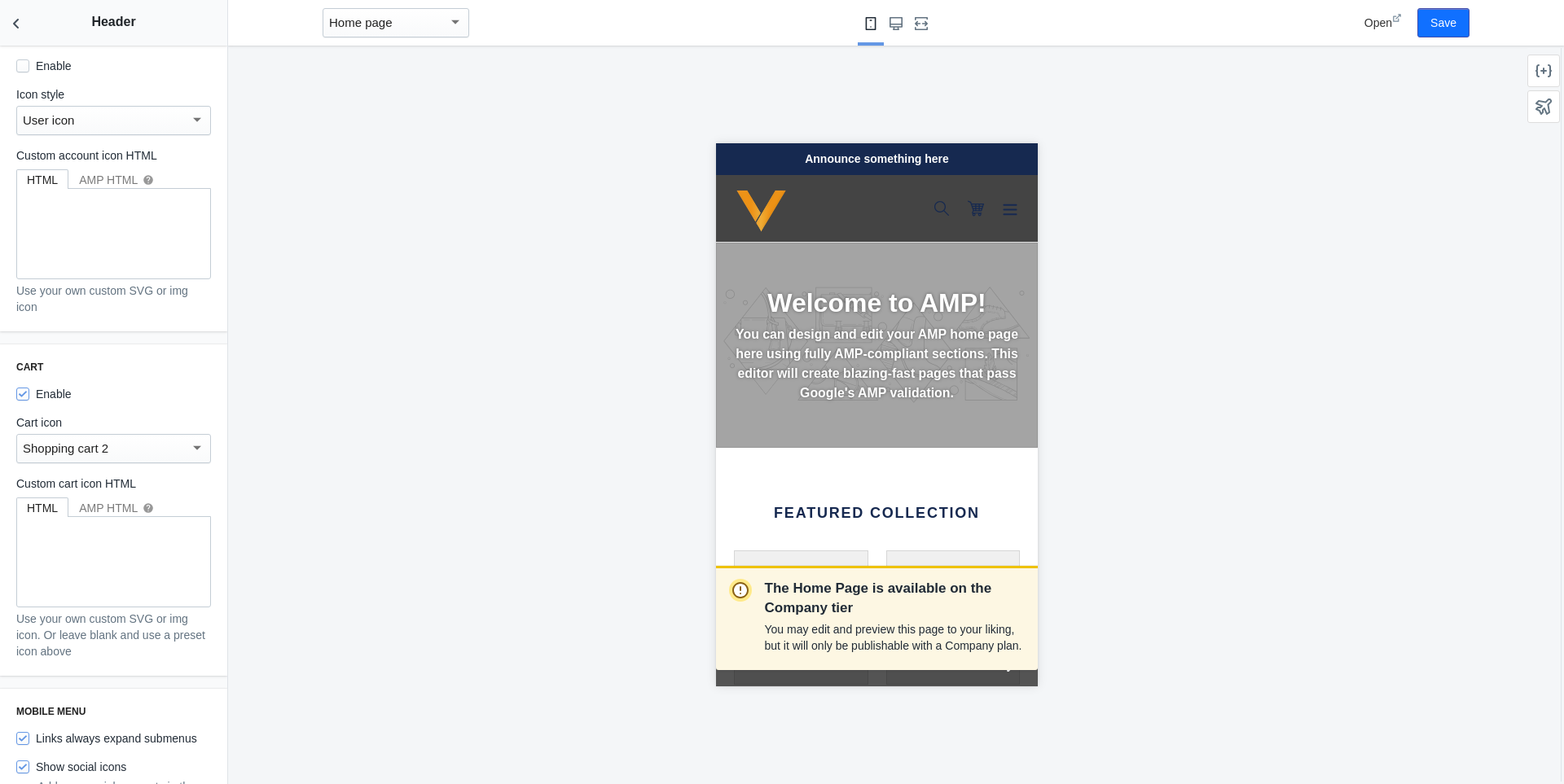
click at [134, 439] on div "Shopping cart 2" at bounding box center [107, 448] width 167 height 20
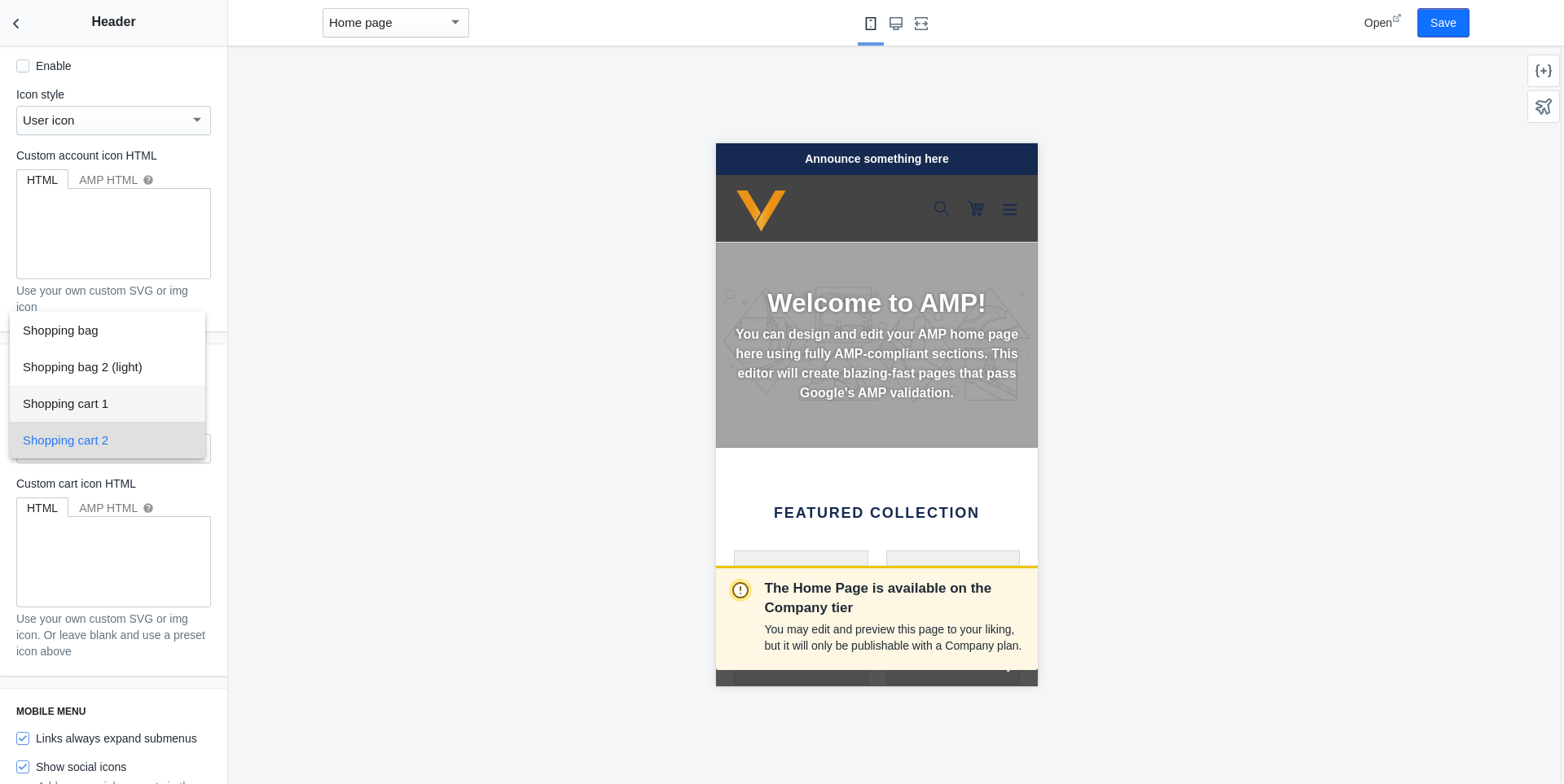
scroll to position [0, 274]
click at [135, 419] on span "Shopping cart 1" at bounding box center [107, 403] width 170 height 36
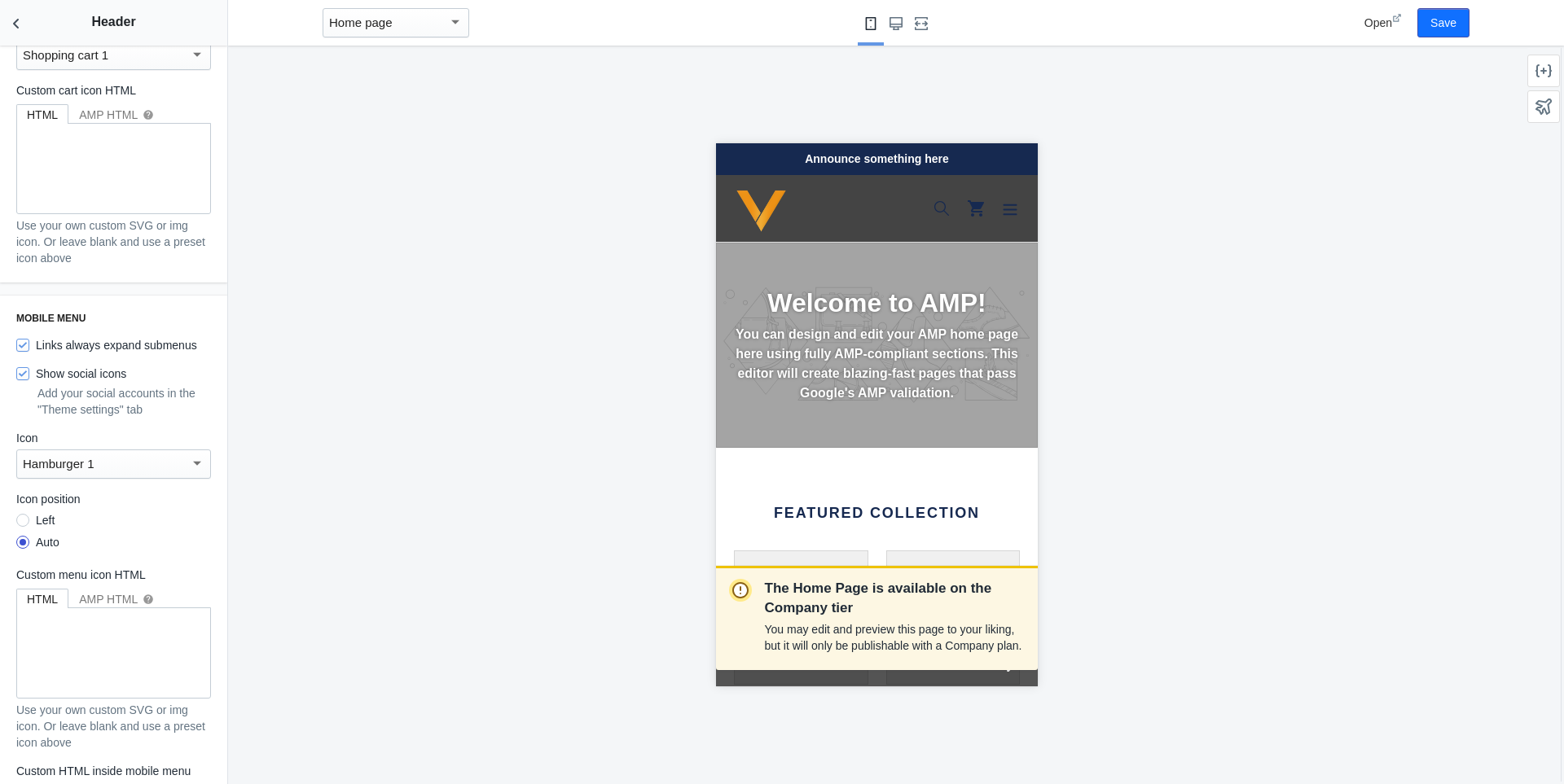
scroll to position [1869, 0]
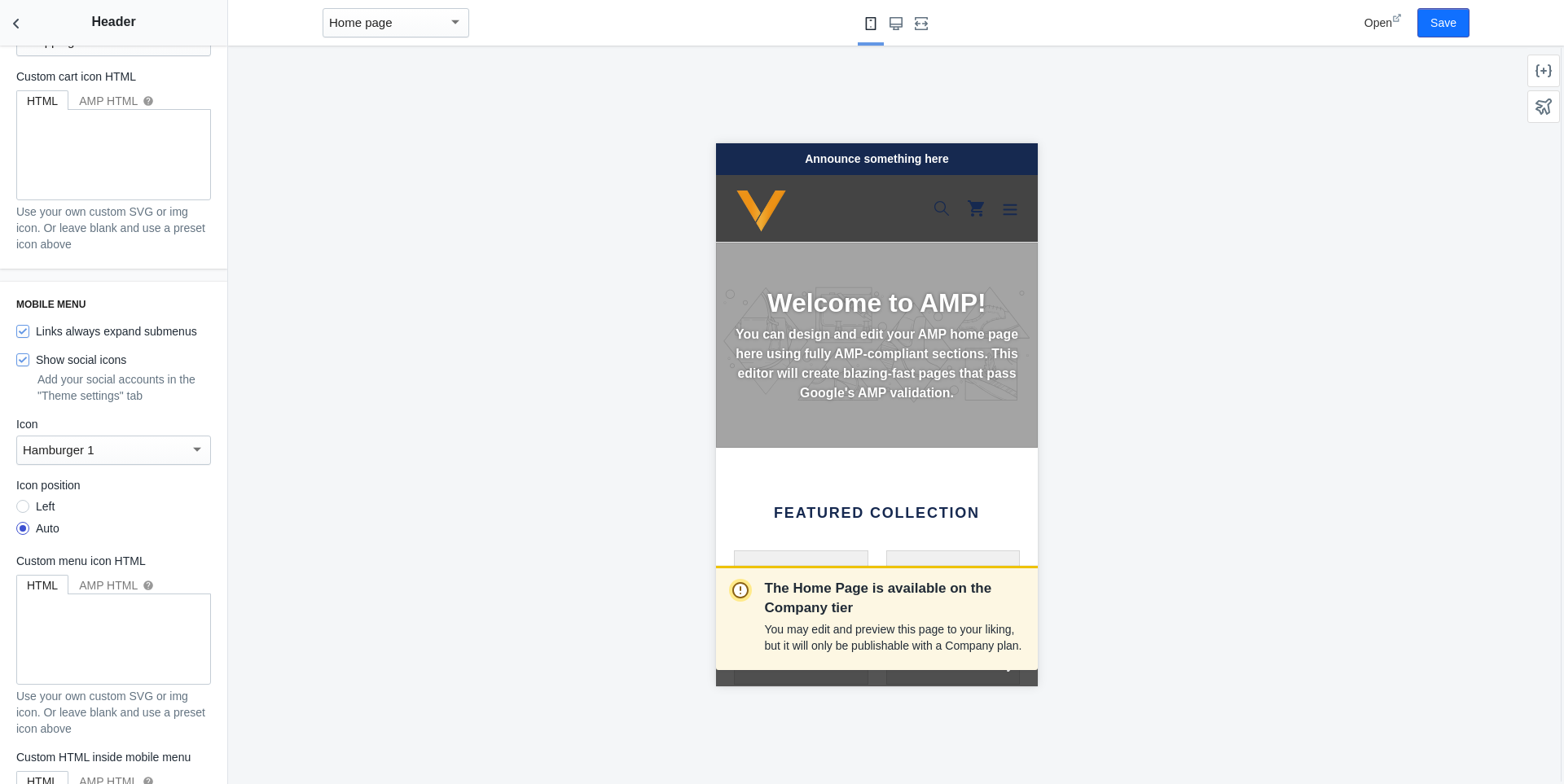
click at [159, 440] on div "Hamburger 1" at bounding box center [107, 450] width 167 height 20
click at [135, 471] on span "Hamburger 2 (light)" at bounding box center [107, 479] width 170 height 36
click at [135, 478] on label "Icon position" at bounding box center [113, 486] width 195 height 16
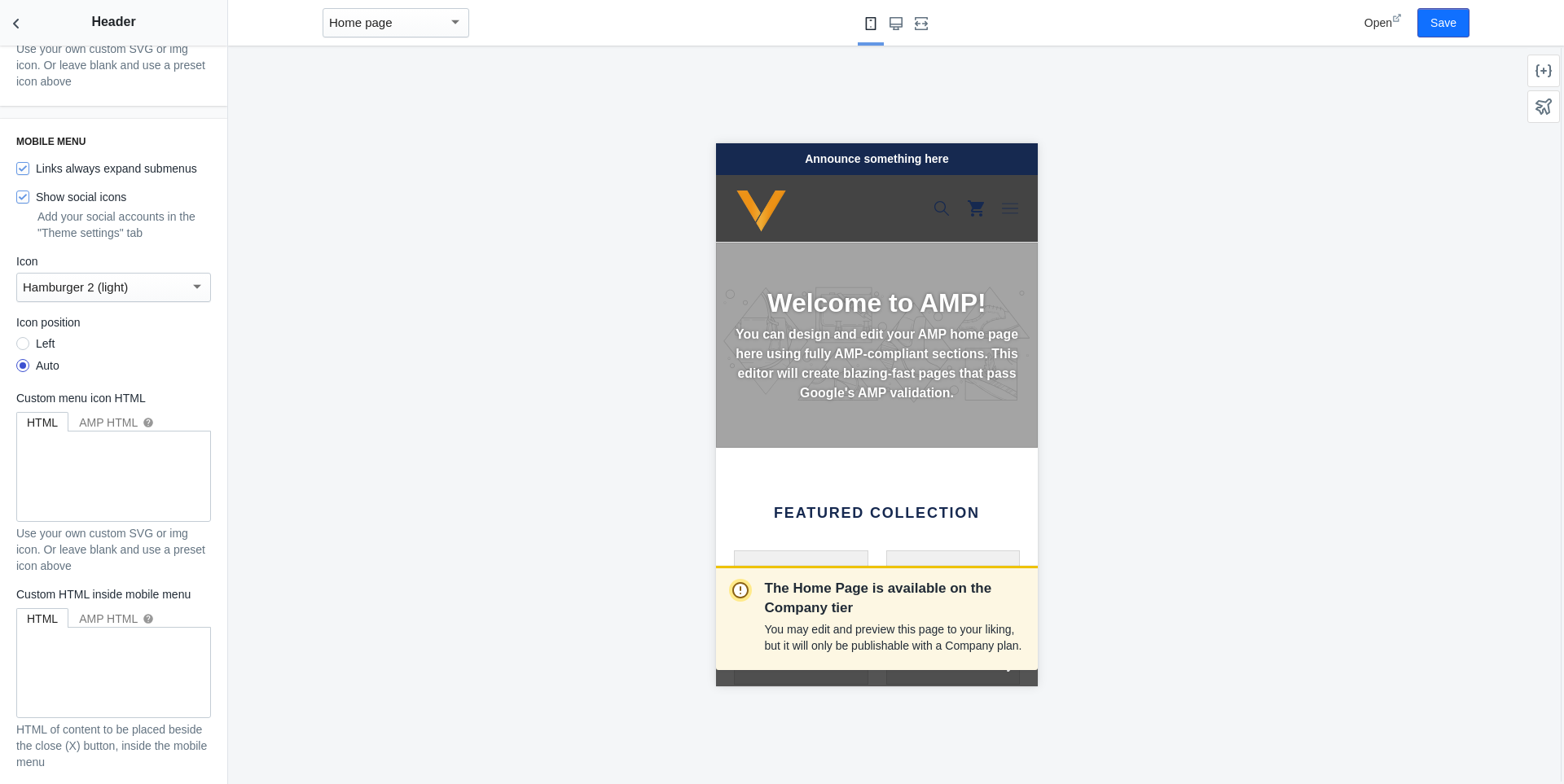
scroll to position [2277, 0]
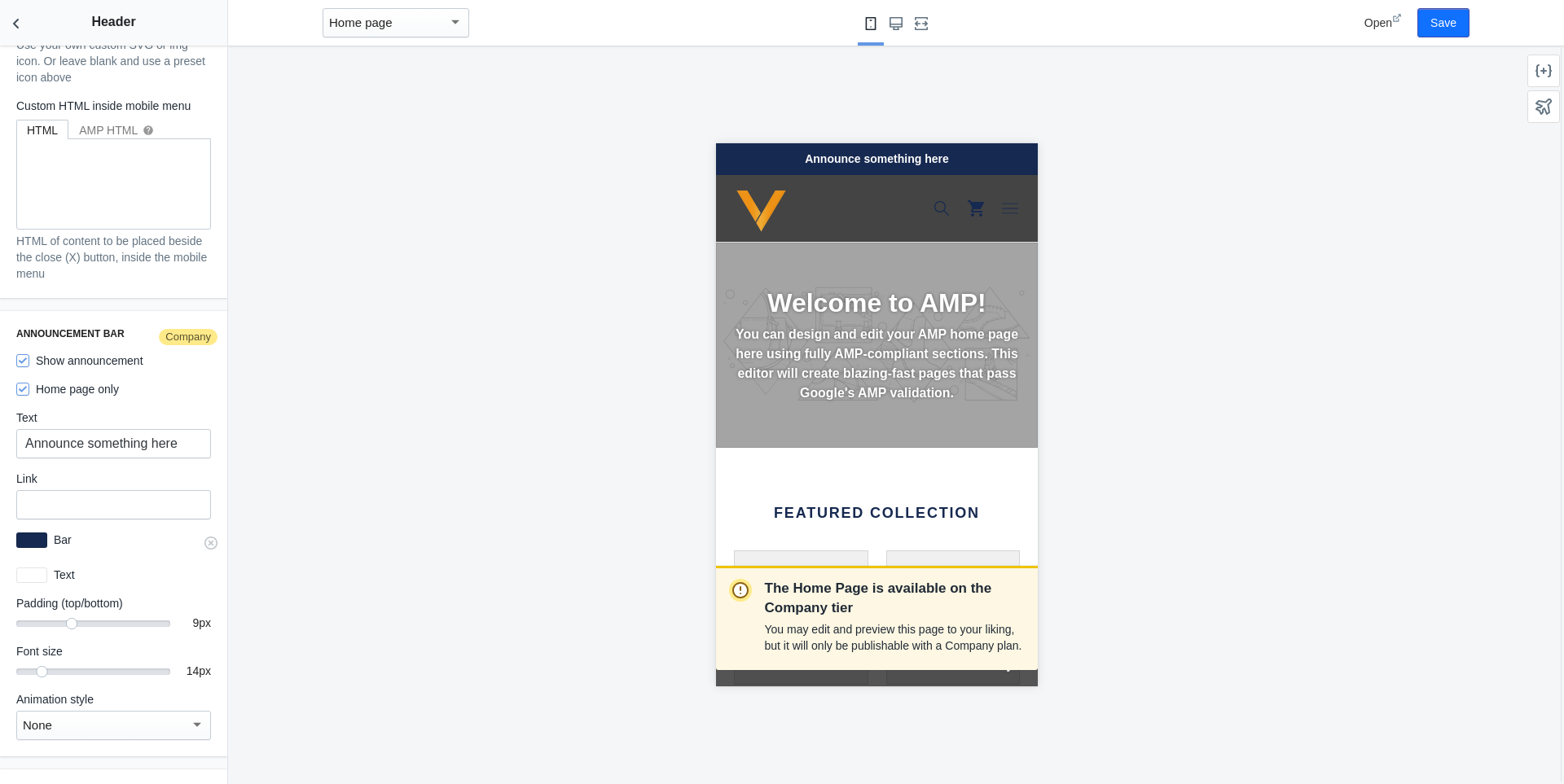
click at [41, 535] on div at bounding box center [31, 540] width 31 height 15
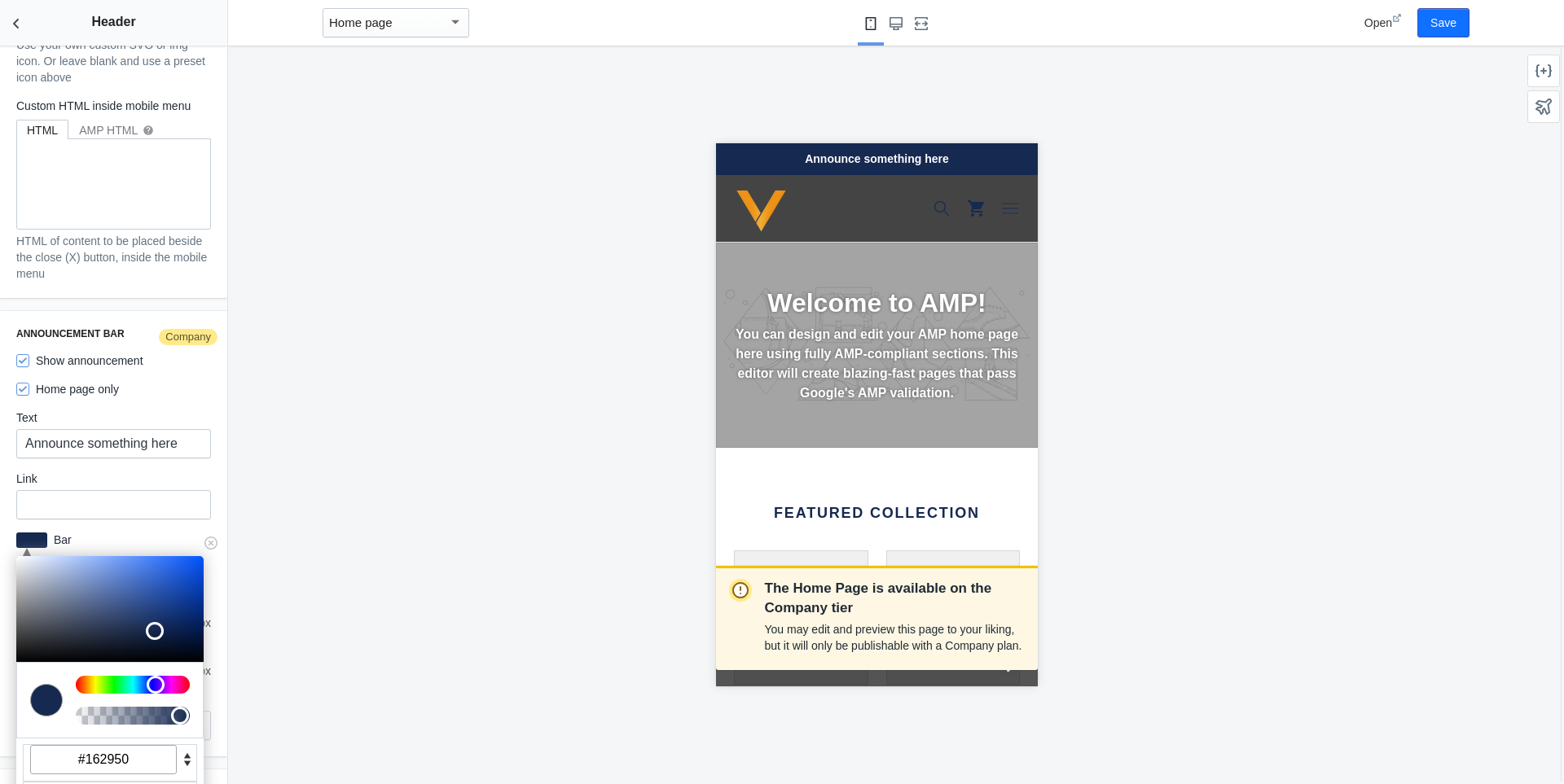
scroll to position [0, 6]
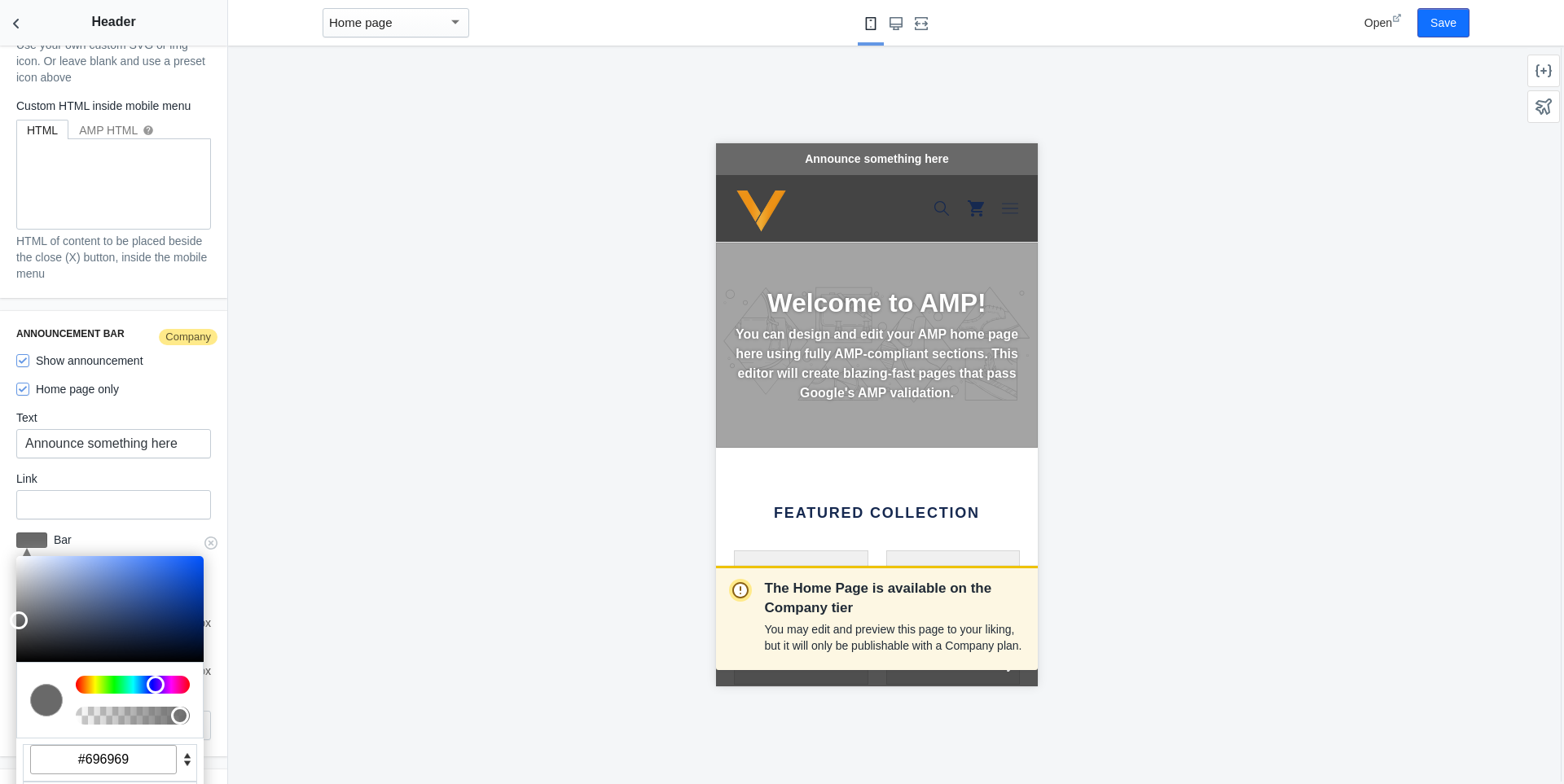
drag, startPoint x: 20, startPoint y: 614, endPoint x: 13, endPoint y: 610, distance: 8.1
click at [16, 610] on div at bounding box center [109, 609] width 187 height 106
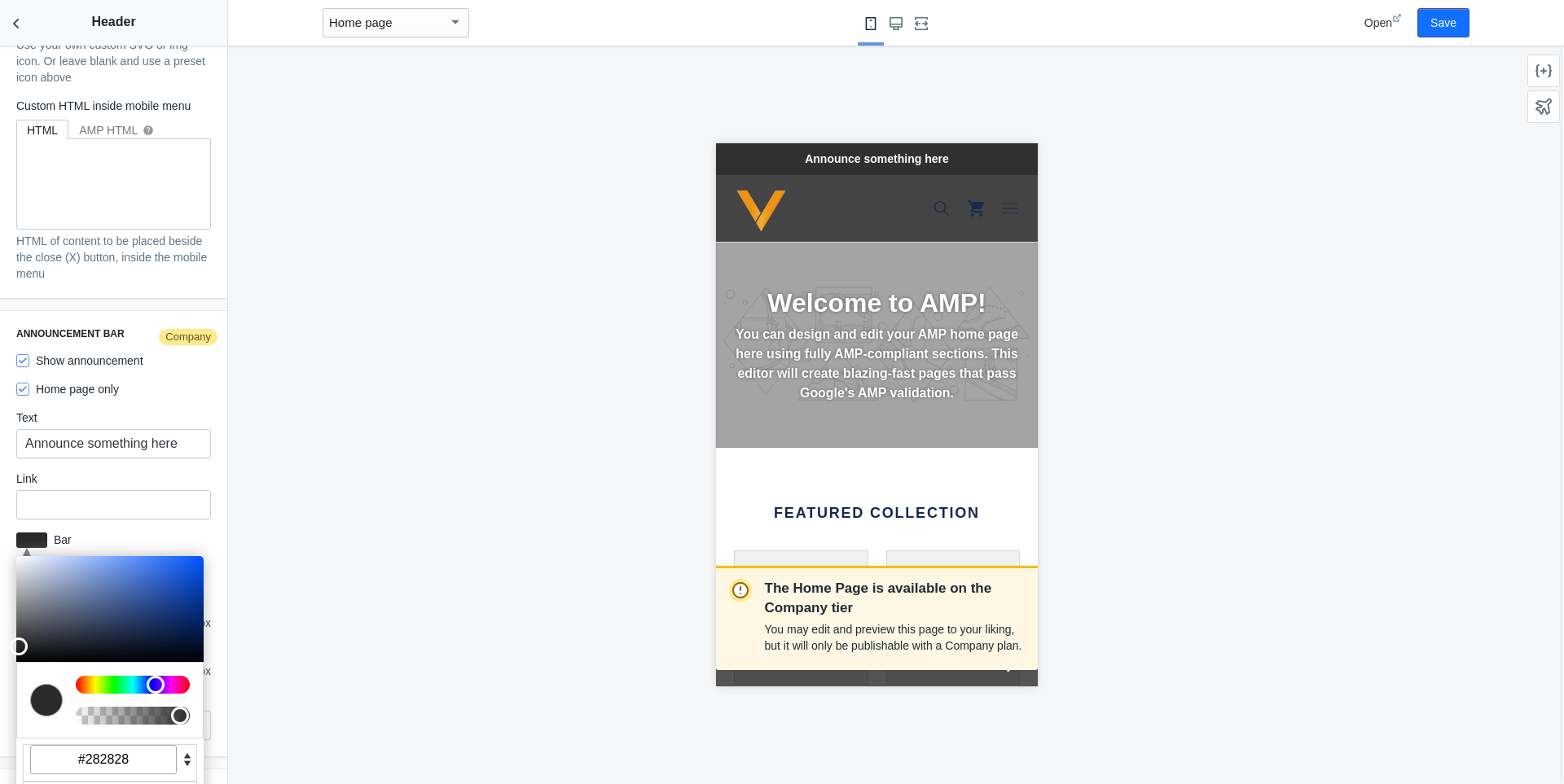
scroll to position [0, 274]
drag, startPoint x: 15, startPoint y: 612, endPoint x: 7, endPoint y: 637, distance: 26.2
click at [7, 637] on div "Announcement bar Company Show announcement Home page only Text Announce somethi…" at bounding box center [114, 534] width 227 height 446
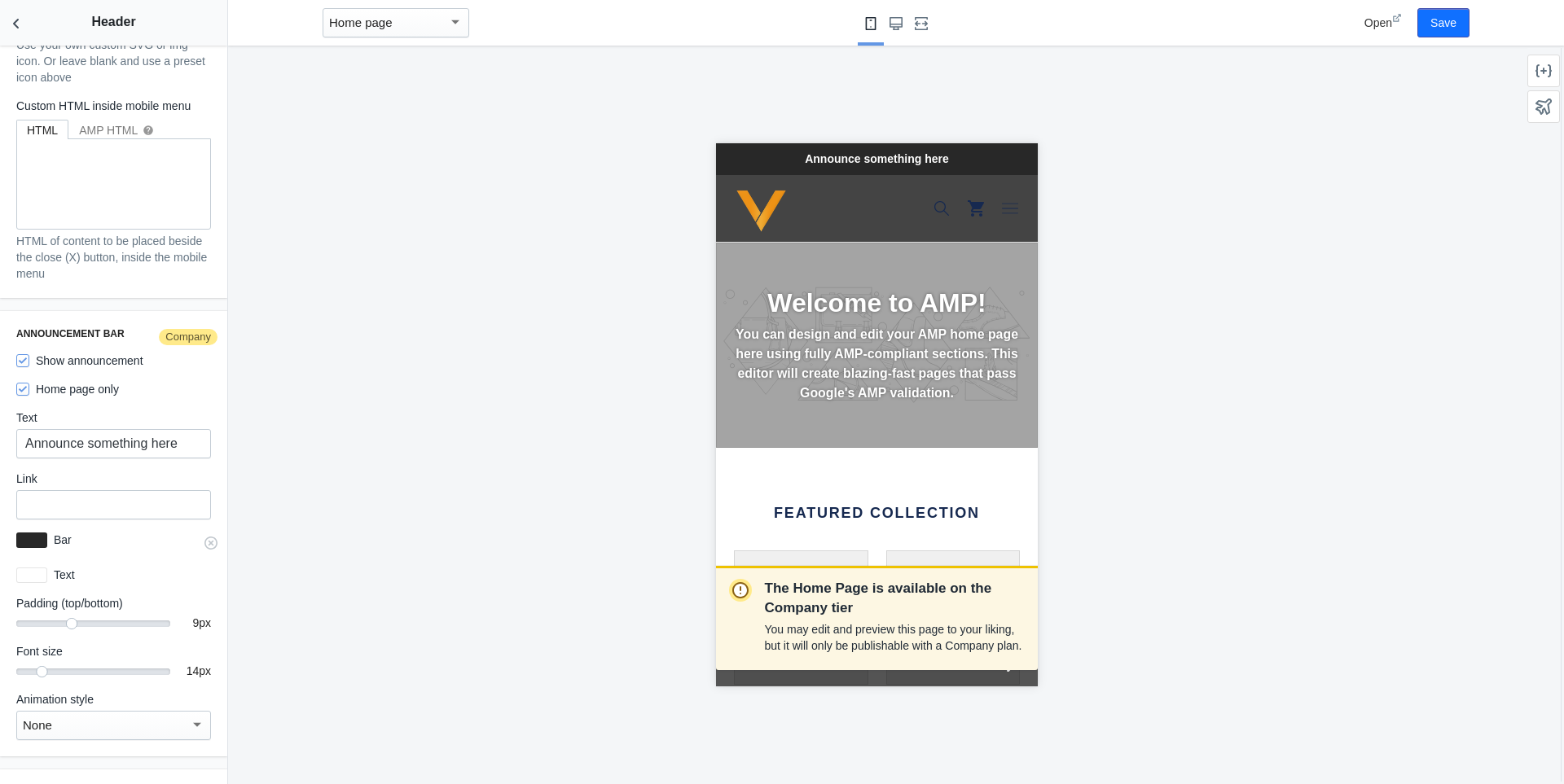
click at [31, 540] on div "C M Y K A 220 0 16 1 H S L A 40 40 40 1 R G B A #282828 Hex Bar #282828" at bounding box center [114, 540] width 208 height 29
click at [31, 533] on div at bounding box center [31, 540] width 31 height 15
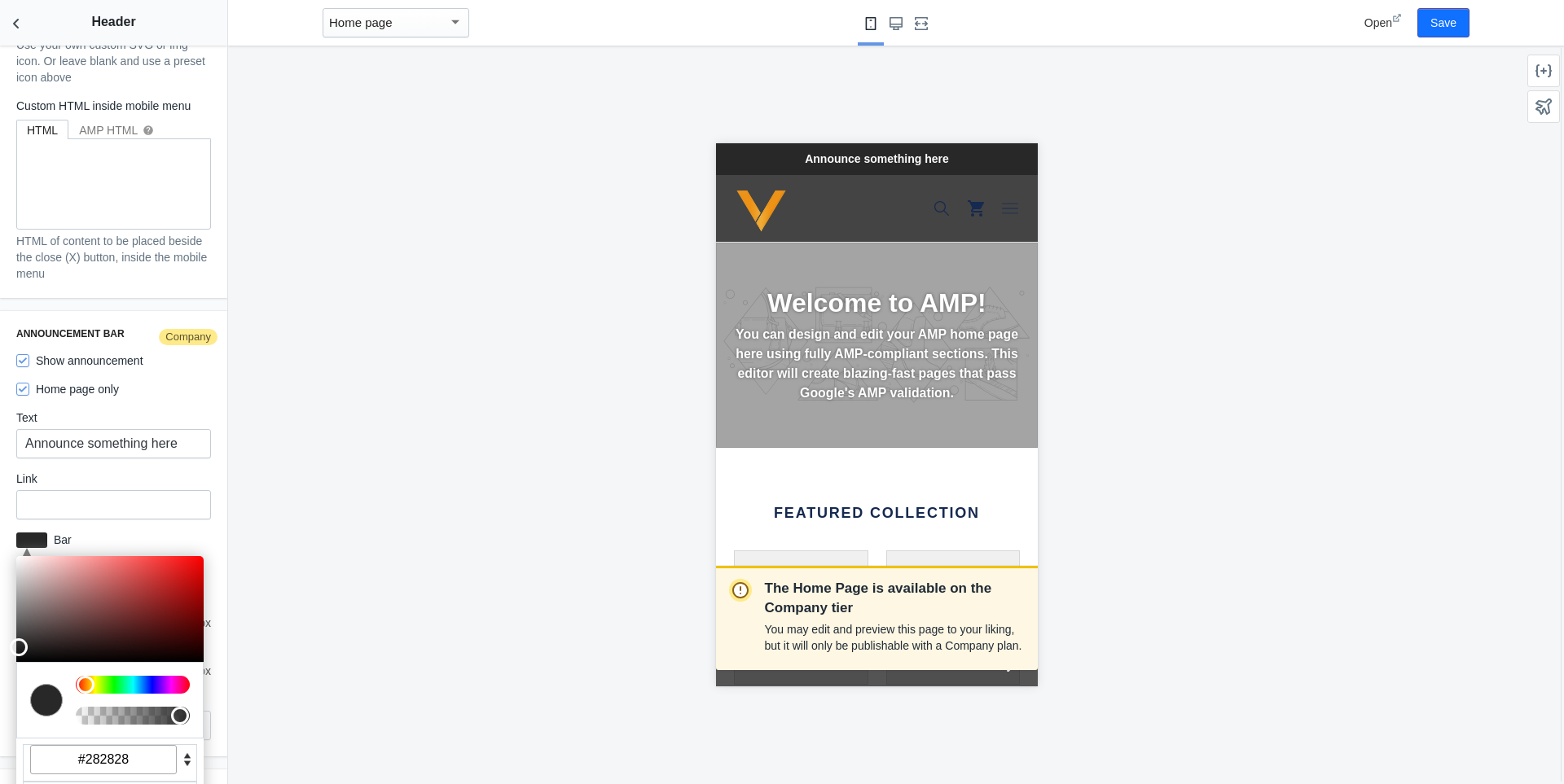
scroll to position [0, 0]
click at [16, 636] on div at bounding box center [19, 645] width 18 height 18
click at [232, 443] on div "The Home Page is available on the Company tier You may edit and preview this pa…" at bounding box center [877, 415] width 1297 height 739
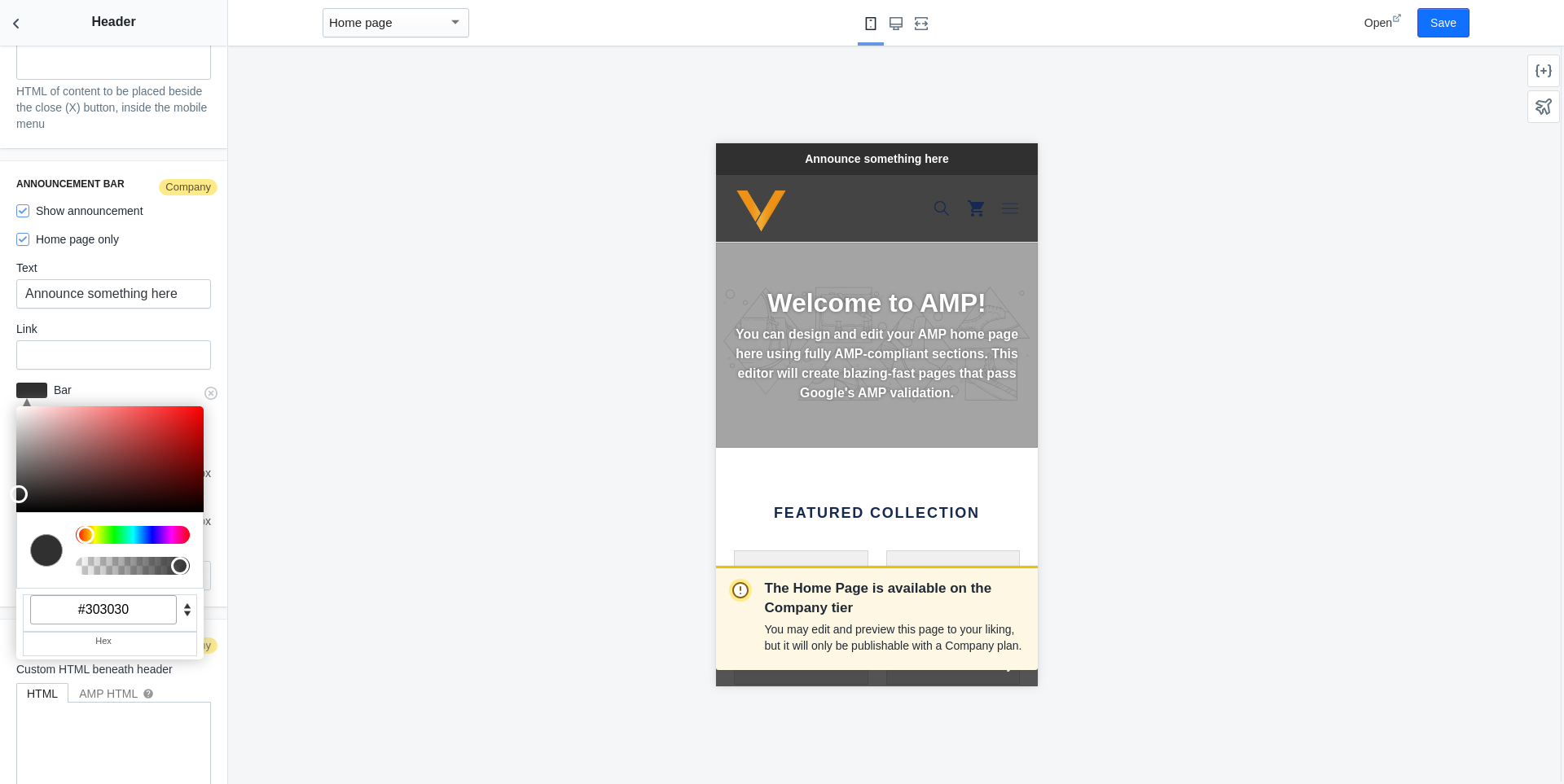
scroll to position [2696, 0]
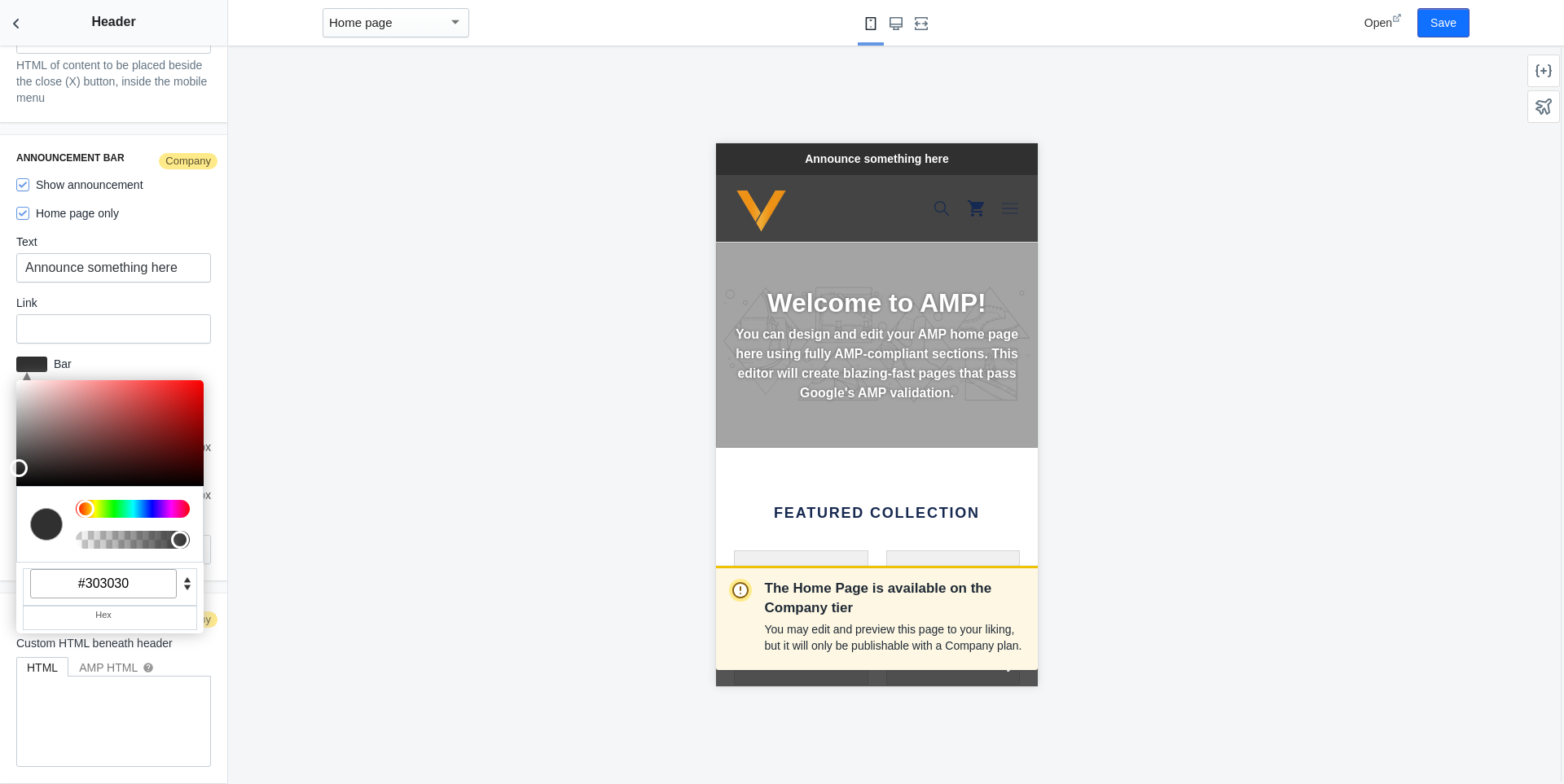
click at [266, 594] on div "The Home Page is available on the Company tier You may edit and preview this pa…" at bounding box center [877, 415] width 1297 height 739
type input "#2e2d2d"
click at [20, 460] on div at bounding box center [23, 469] width 18 height 18
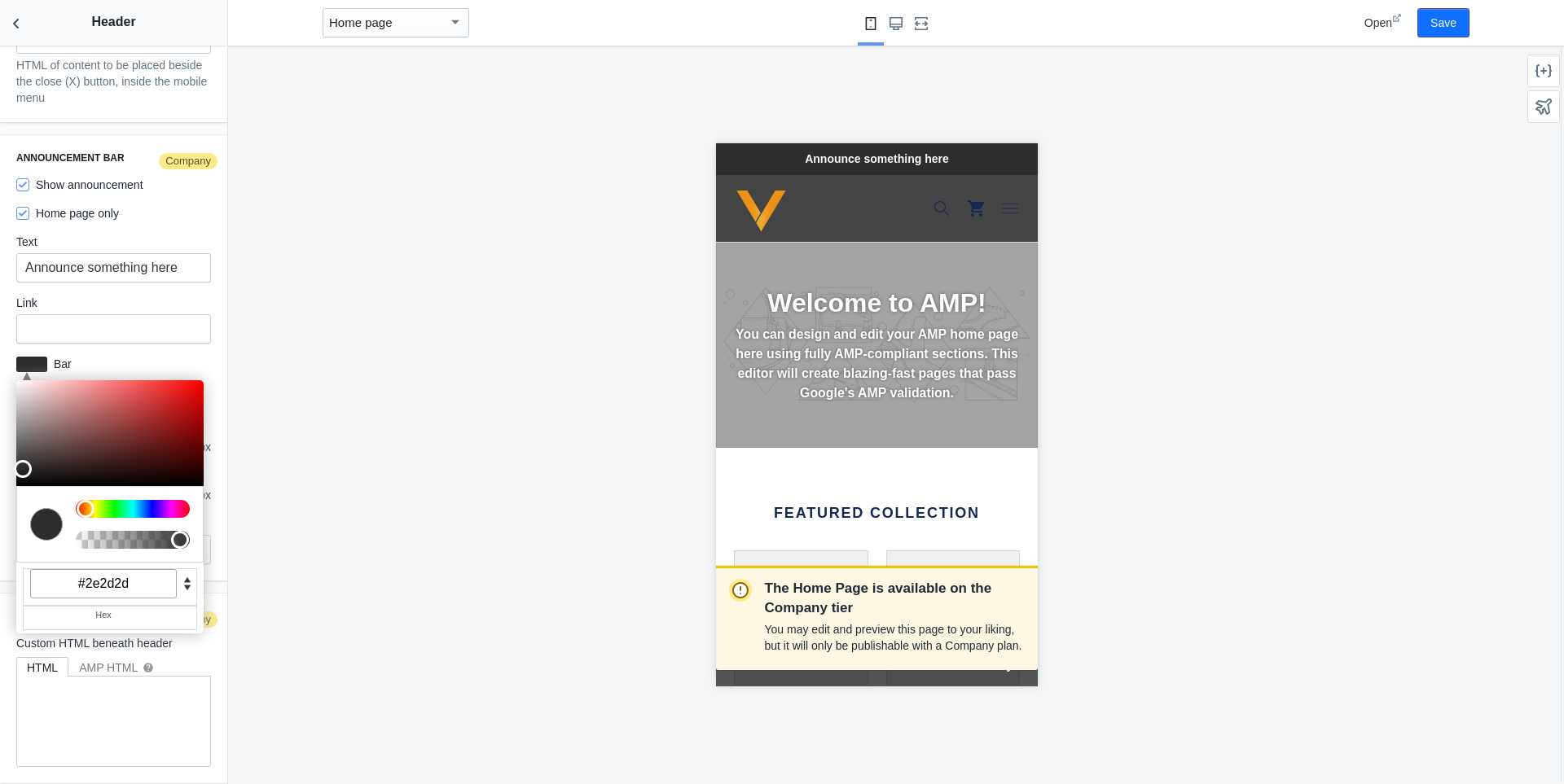
click at [352, 454] on div "The Home Page is available on the Company tier You may edit and preview this pa…" at bounding box center [877, 415] width 1297 height 739
click at [306, 487] on div "The Home Page is available on the Company tier You may edit and preview this pa…" at bounding box center [877, 415] width 1297 height 739
click at [49, 356] on label "Bar" at bounding box center [129, 364] width 163 height 16
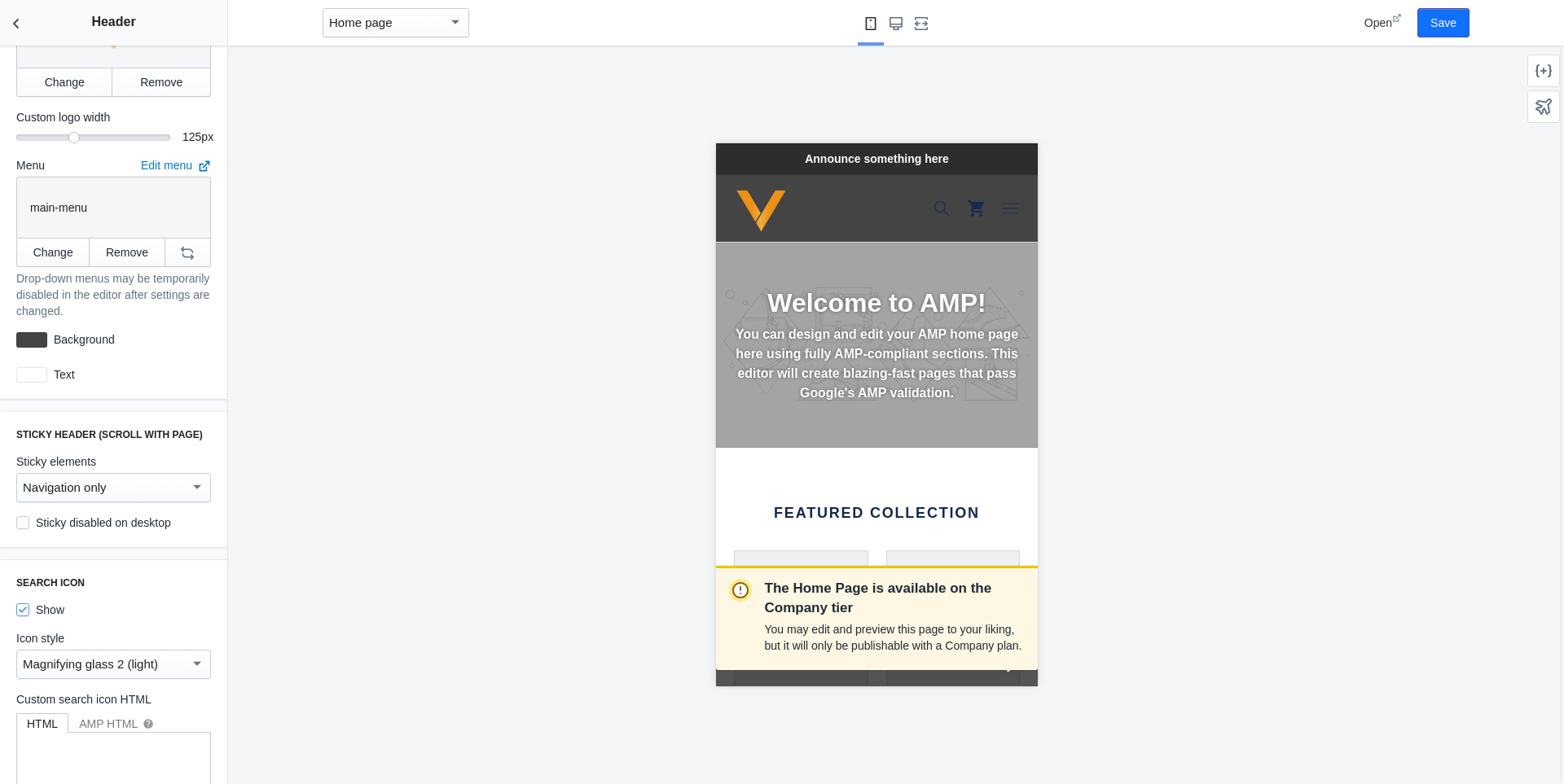
scroll to position [408, 0]
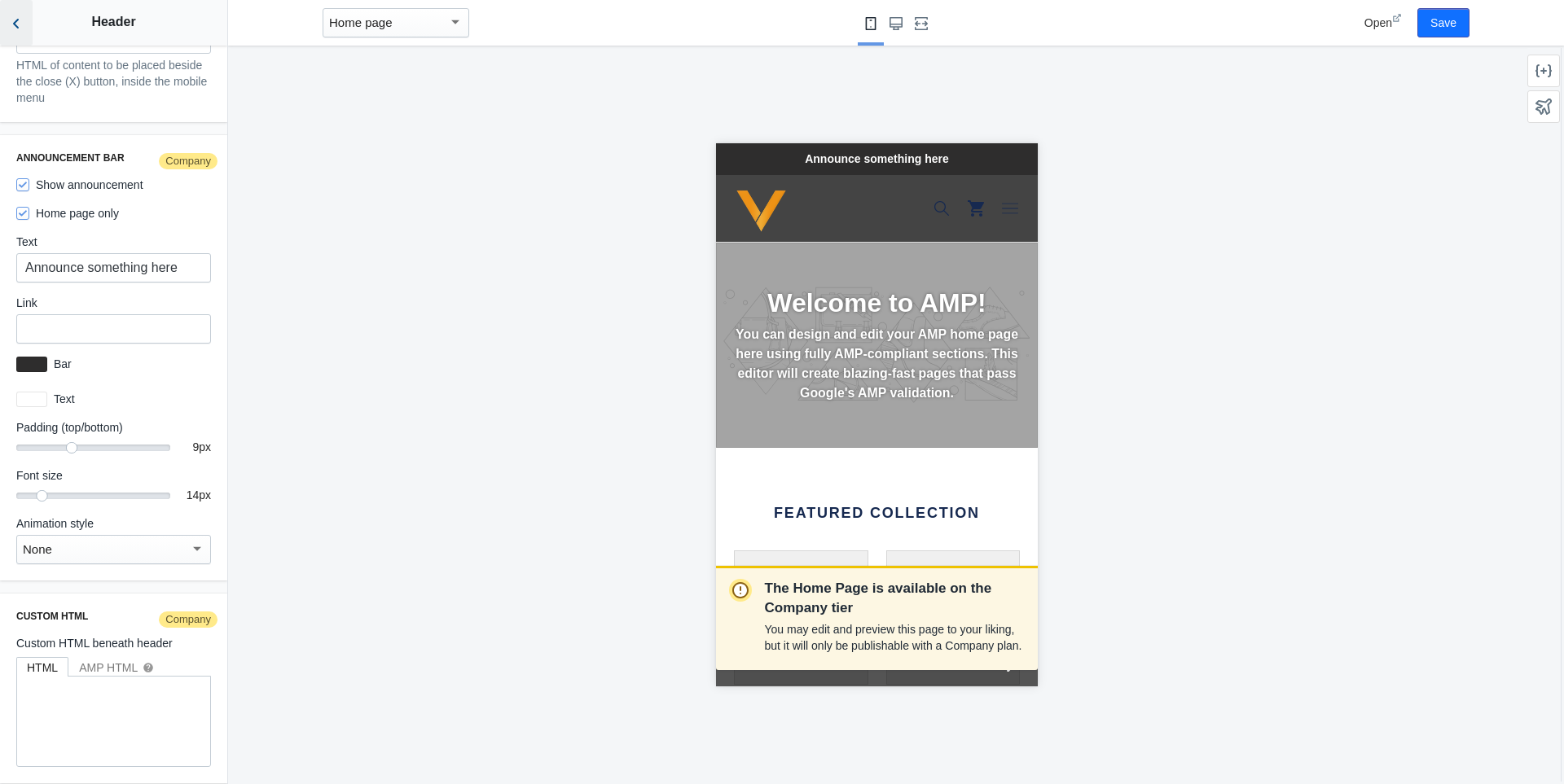
click at [18, 16] on icon "Back to sections" at bounding box center [16, 23] width 16 height 16
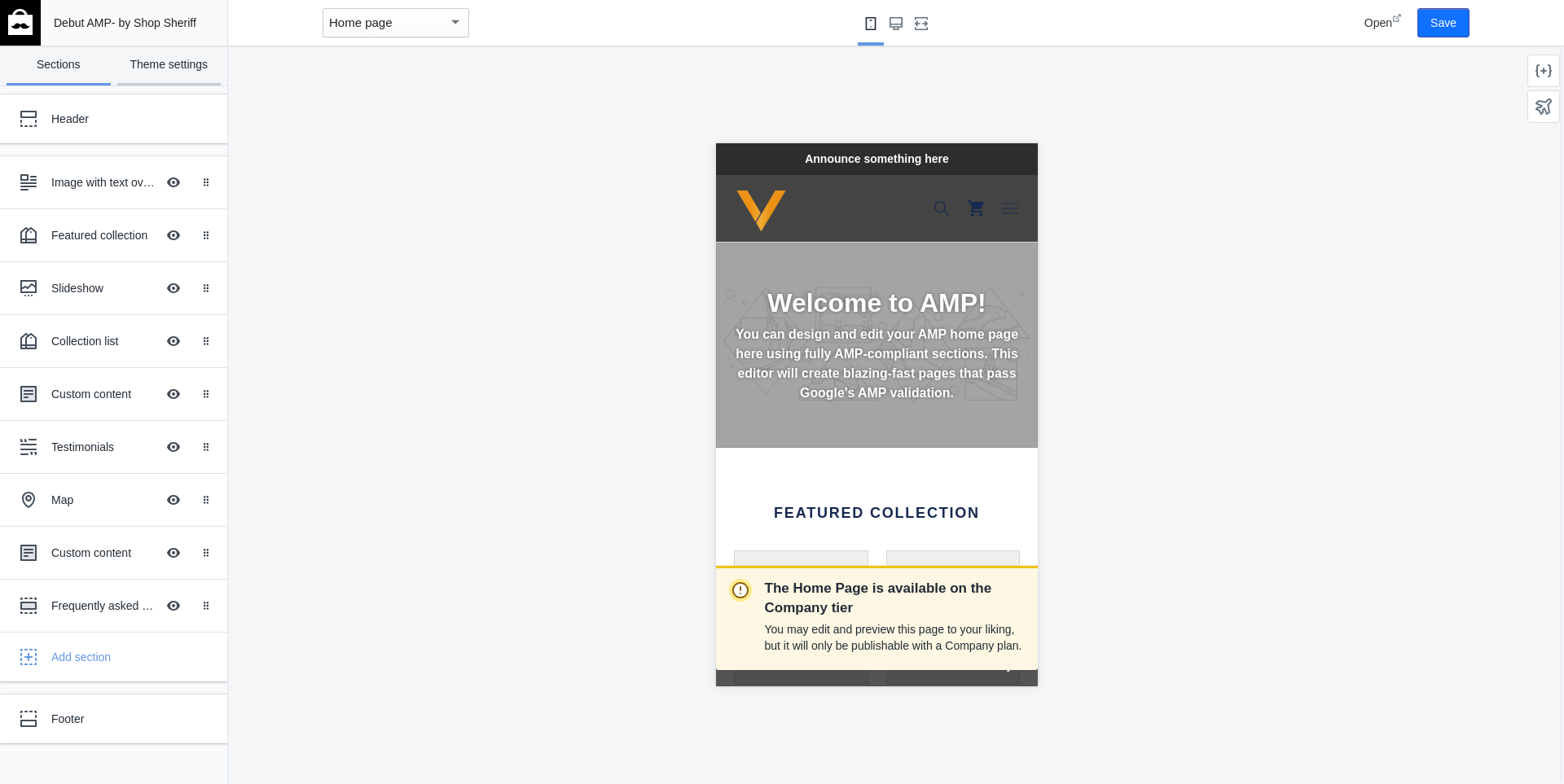
click at [178, 74] on link "Theme settings" at bounding box center [169, 65] width 104 height 40
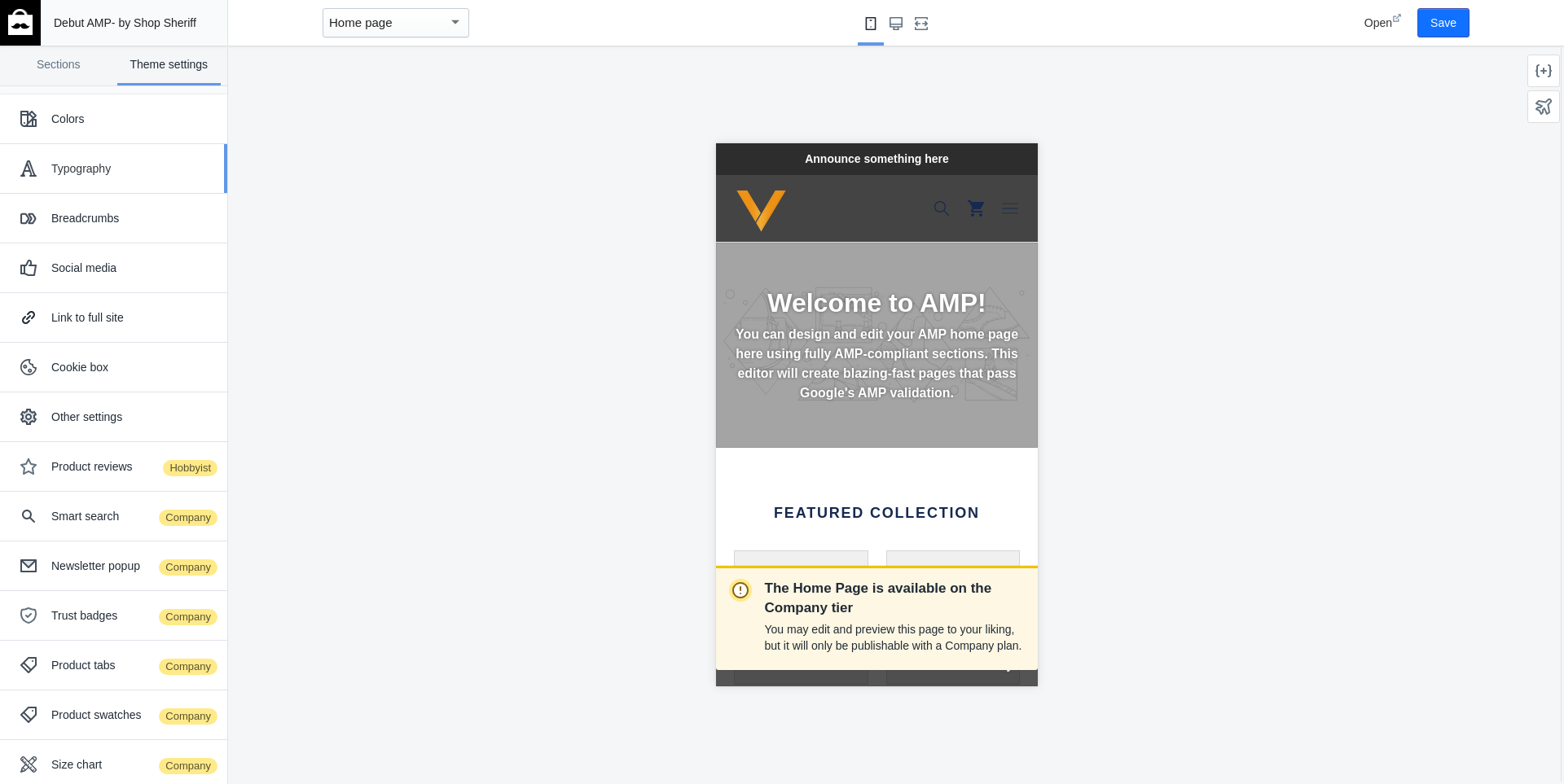
click at [98, 167] on div "Typography" at bounding box center [133, 169] width 163 height 16
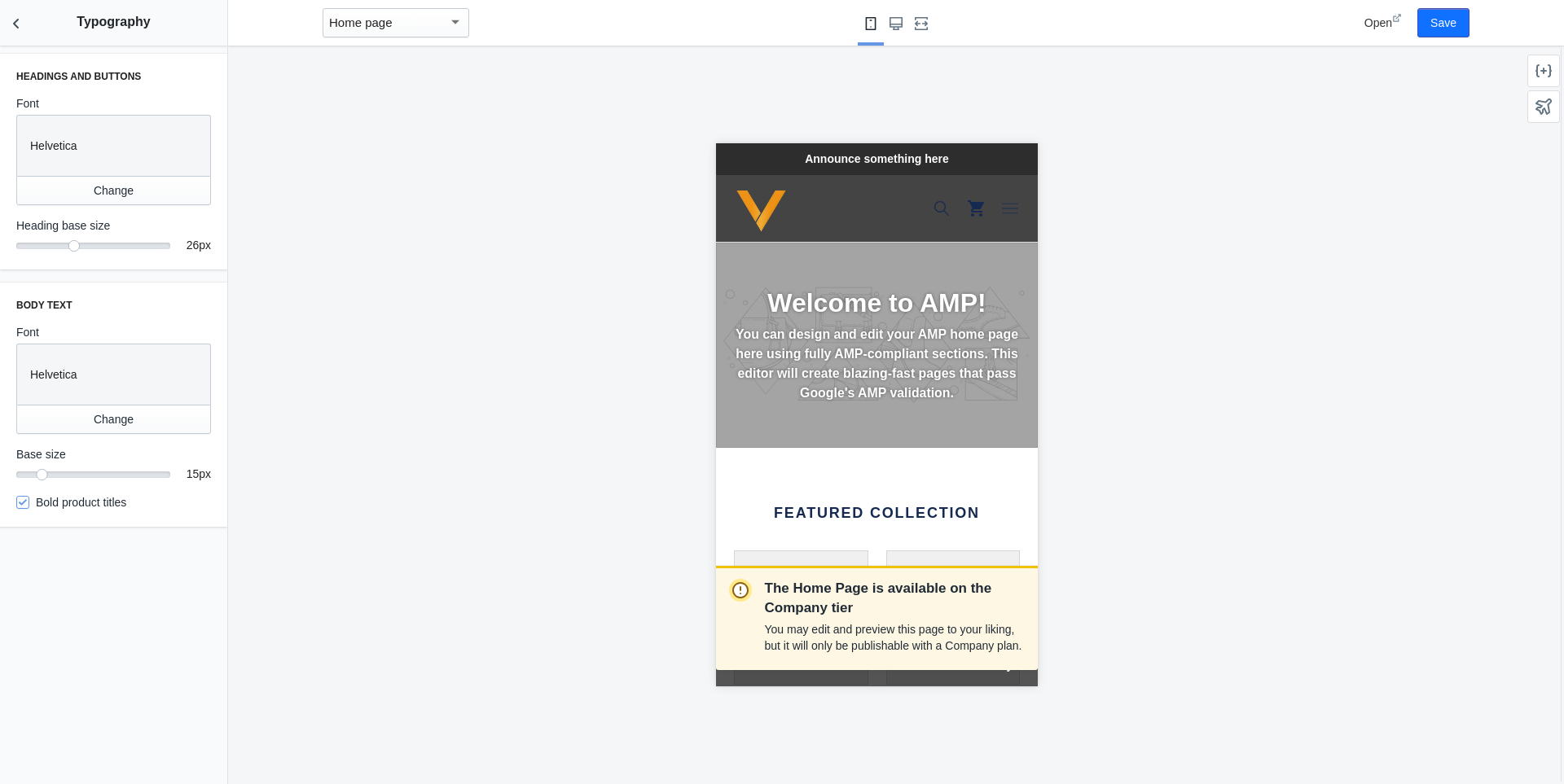
click at [75, 145] on p "Helvetica" at bounding box center [114, 146] width 167 height 16
click at [98, 187] on button "Change" at bounding box center [113, 190] width 195 height 29
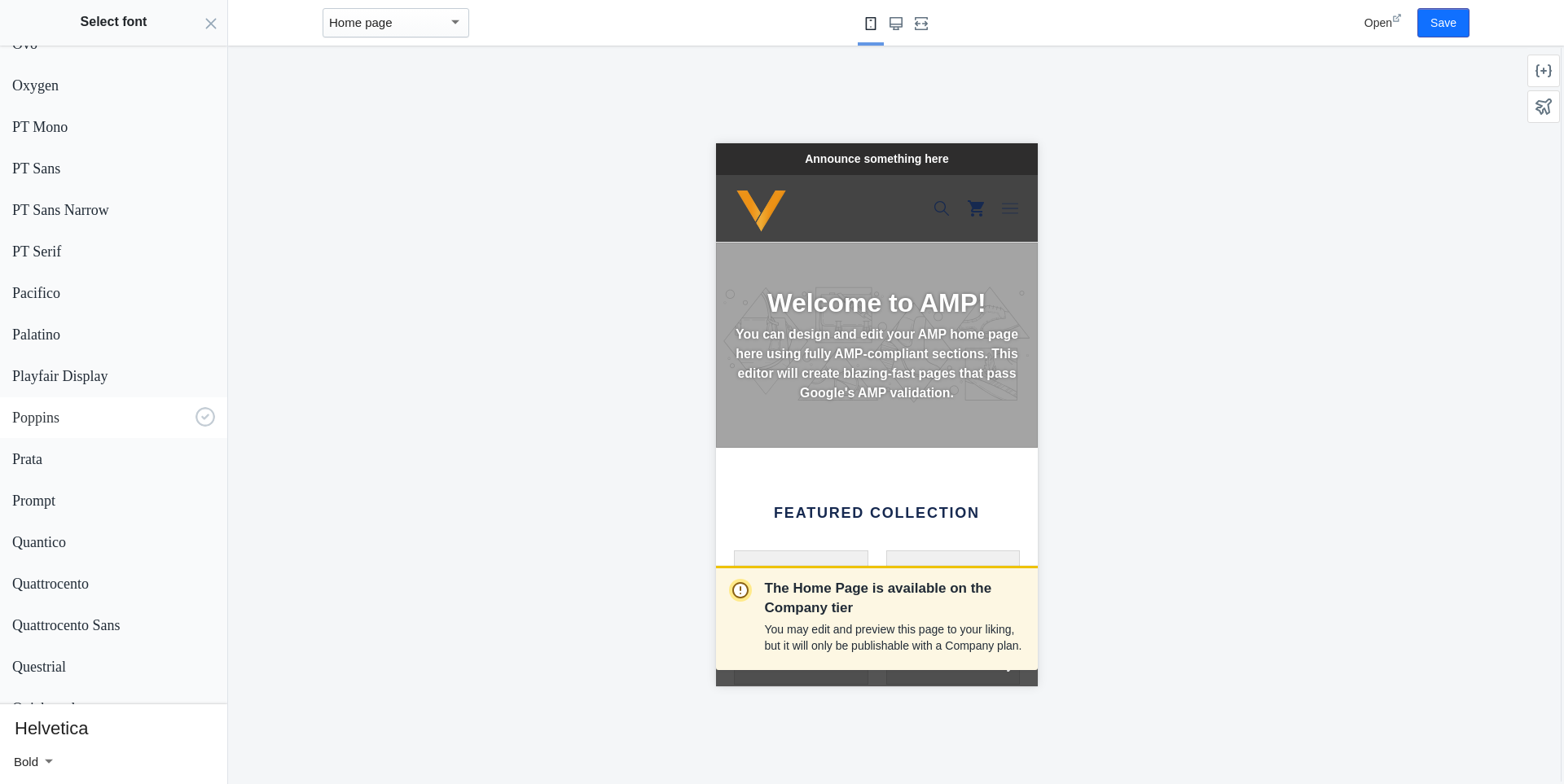
scroll to position [2525, 0]
click at [54, 504] on p "Poppins" at bounding box center [100, 499] width 177 height 17
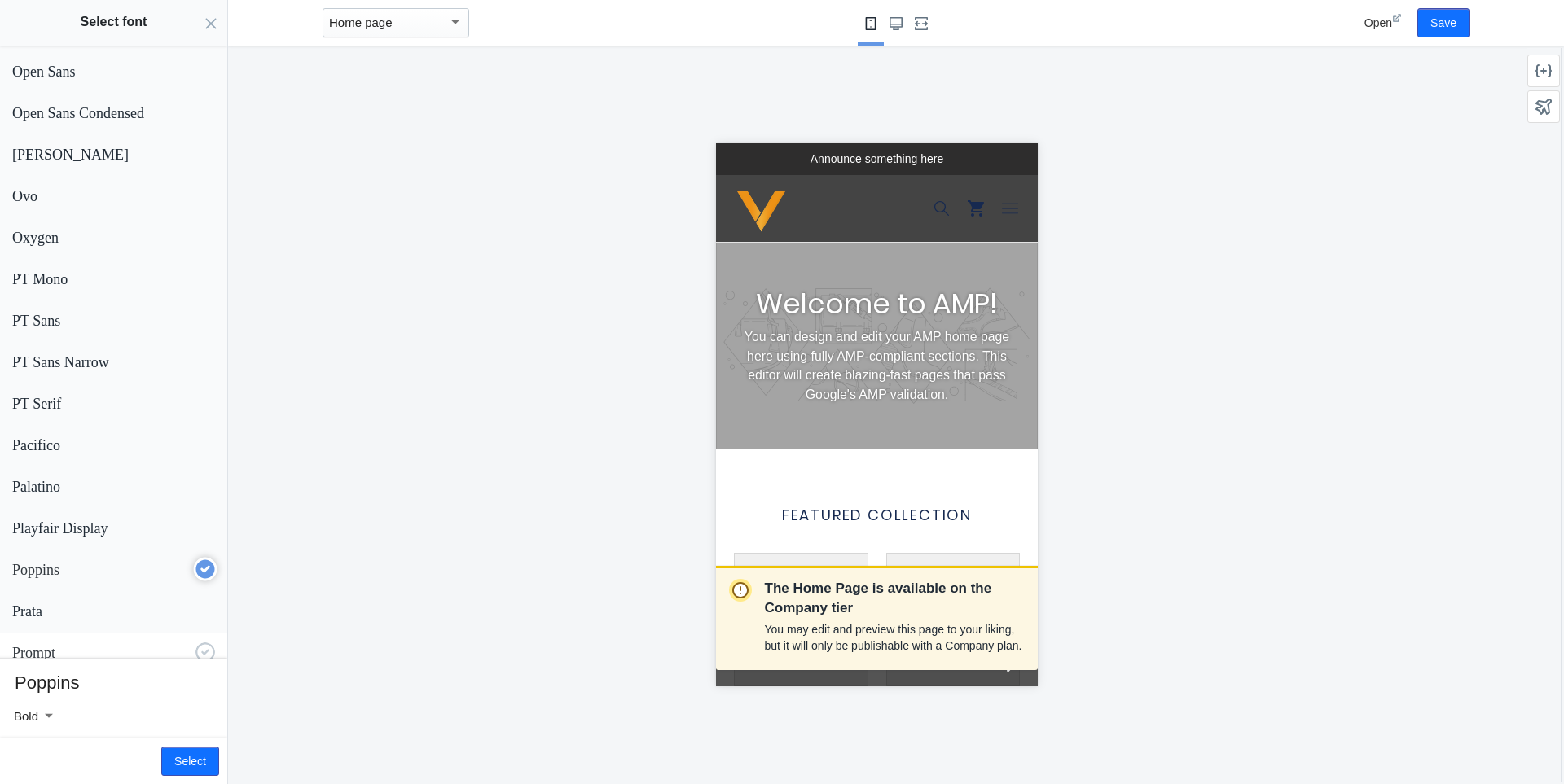
scroll to position [2606, 0]
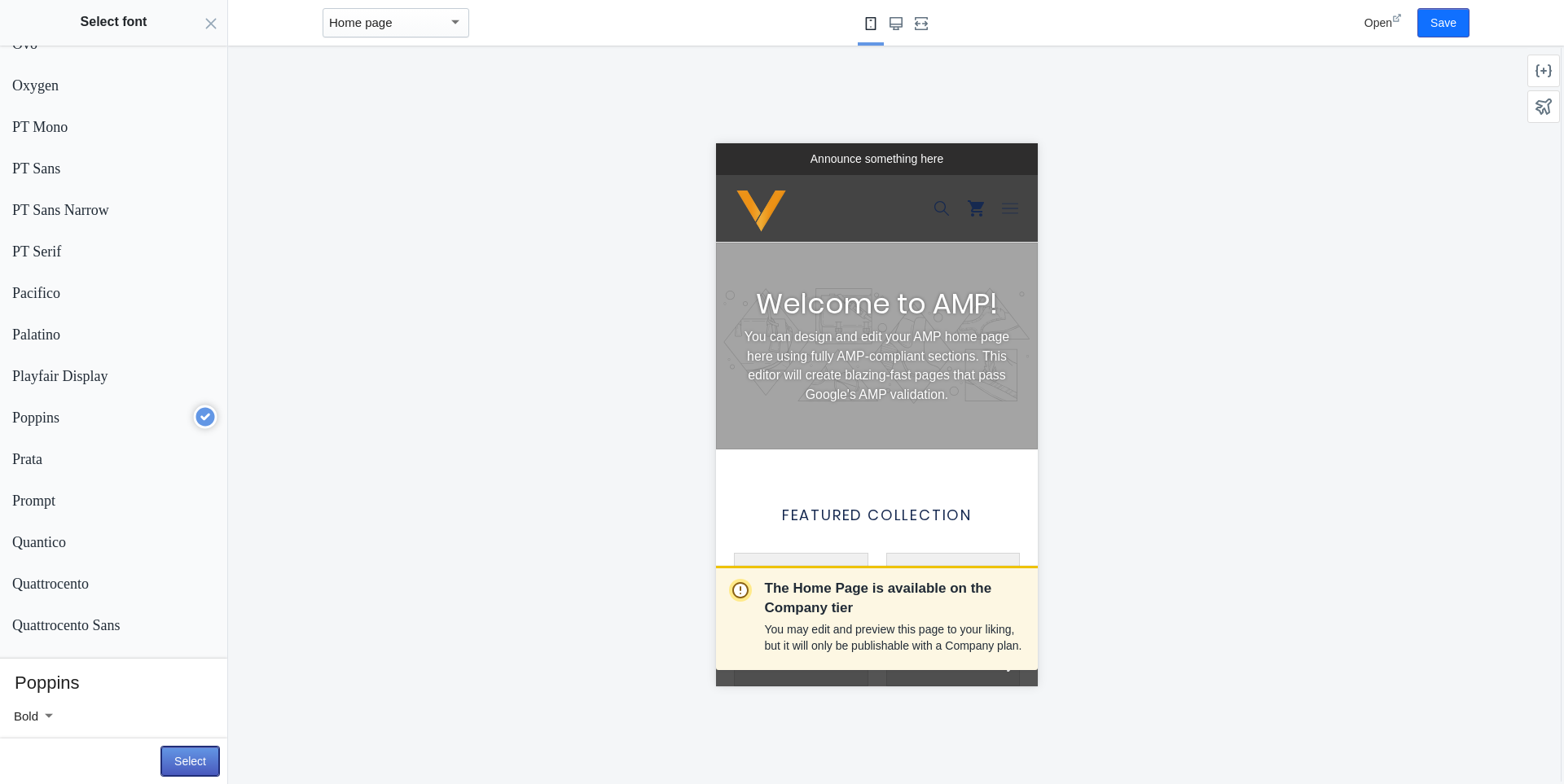
click at [186, 761] on button "Select" at bounding box center [190, 761] width 58 height 29
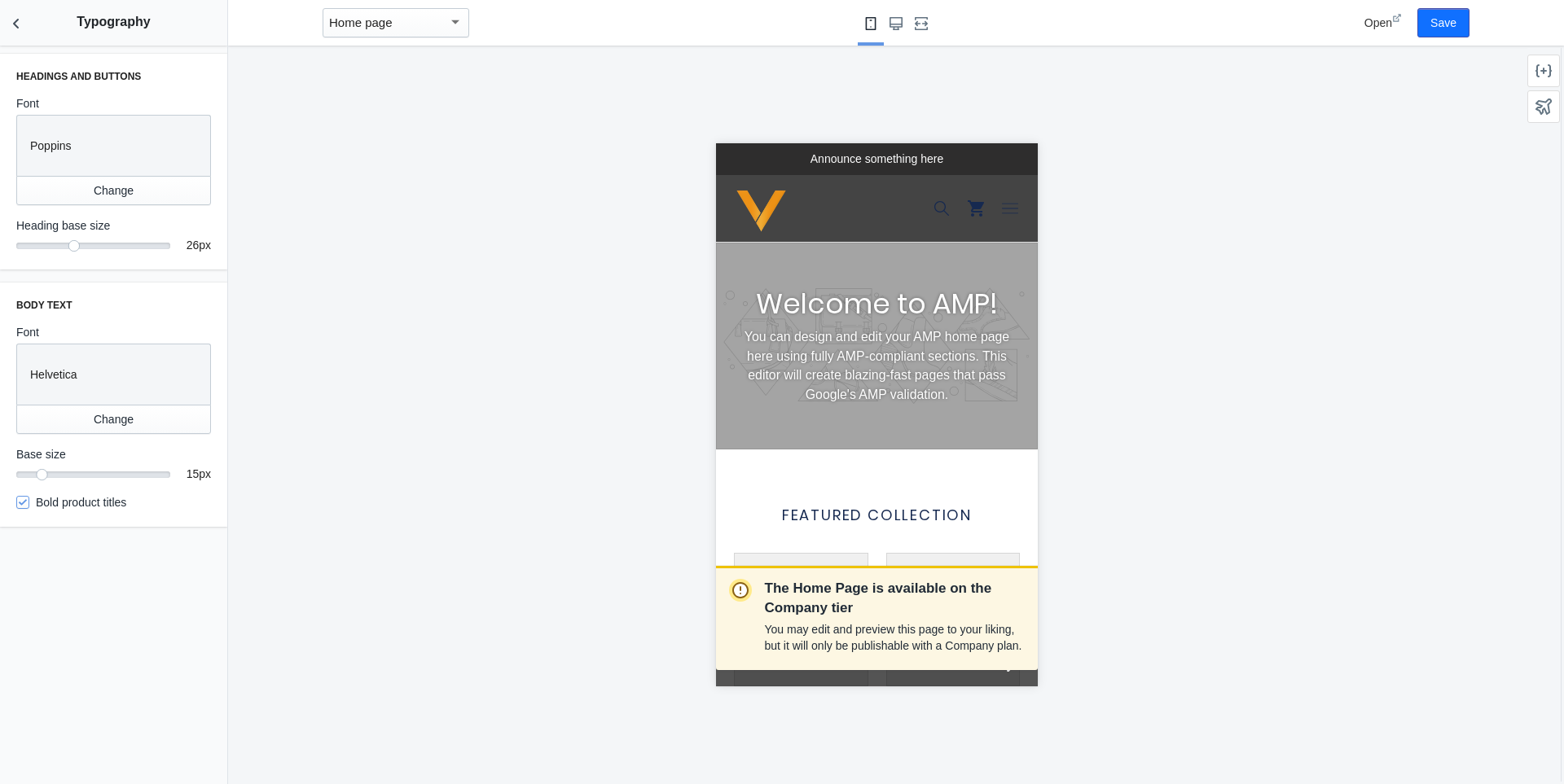
click at [83, 376] on p "Helvetica" at bounding box center [114, 375] width 167 height 16
click at [115, 425] on button "Change" at bounding box center [113, 419] width 195 height 29
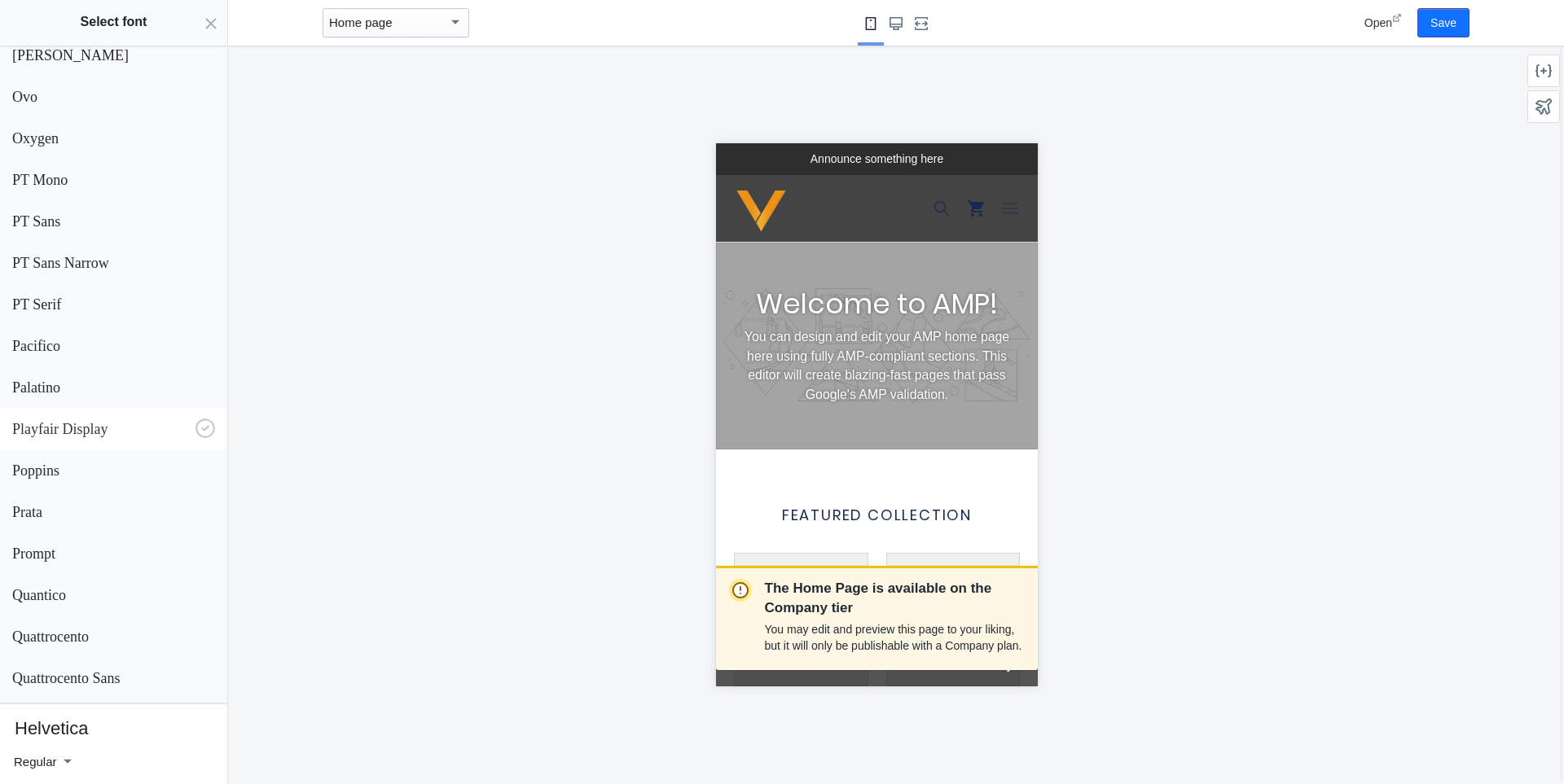
scroll to position [2525, 0]
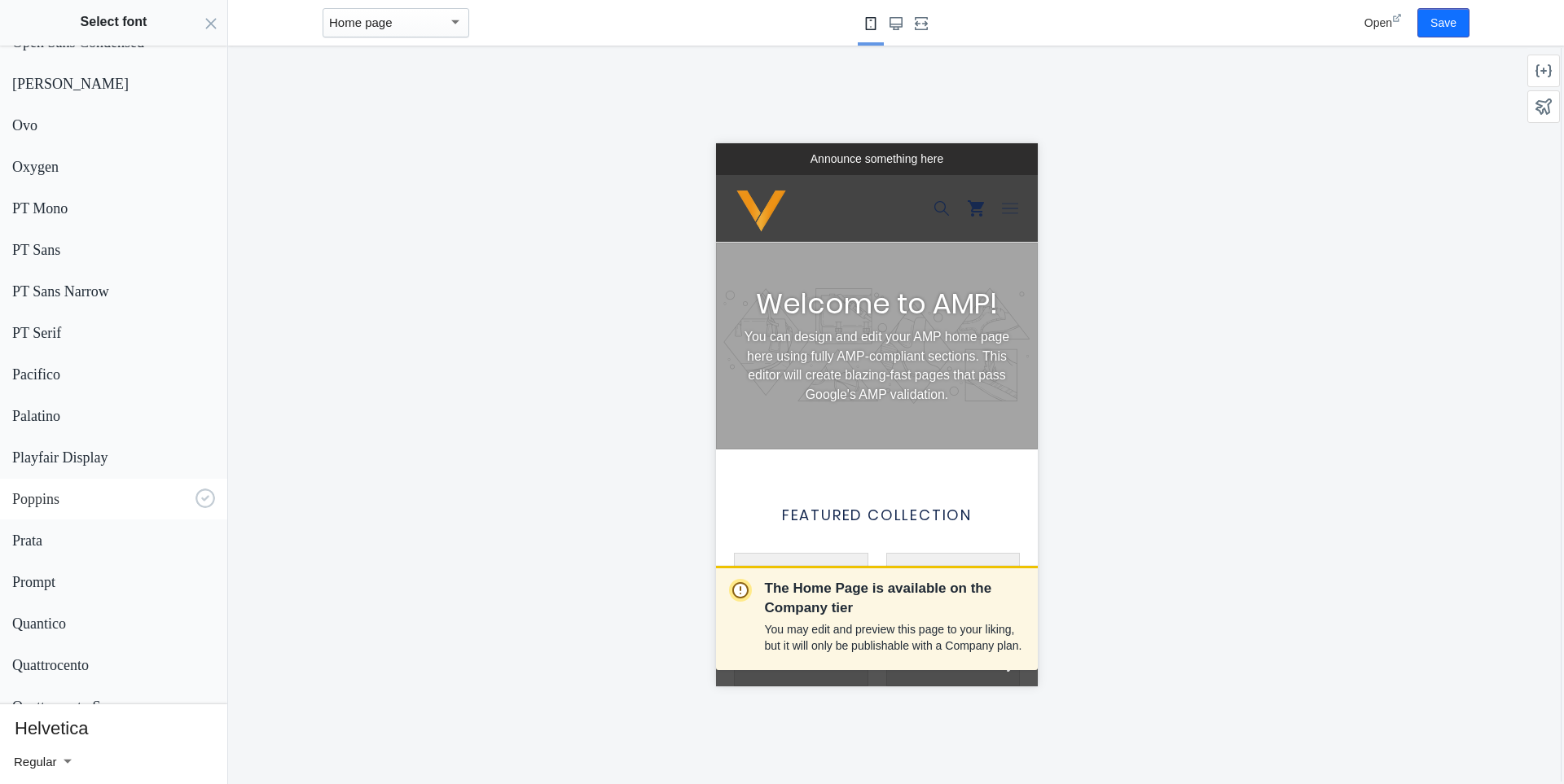
click at [60, 510] on button "Poppins" at bounding box center [114, 499] width 227 height 41
click at [194, 754] on button "Select" at bounding box center [190, 761] width 58 height 29
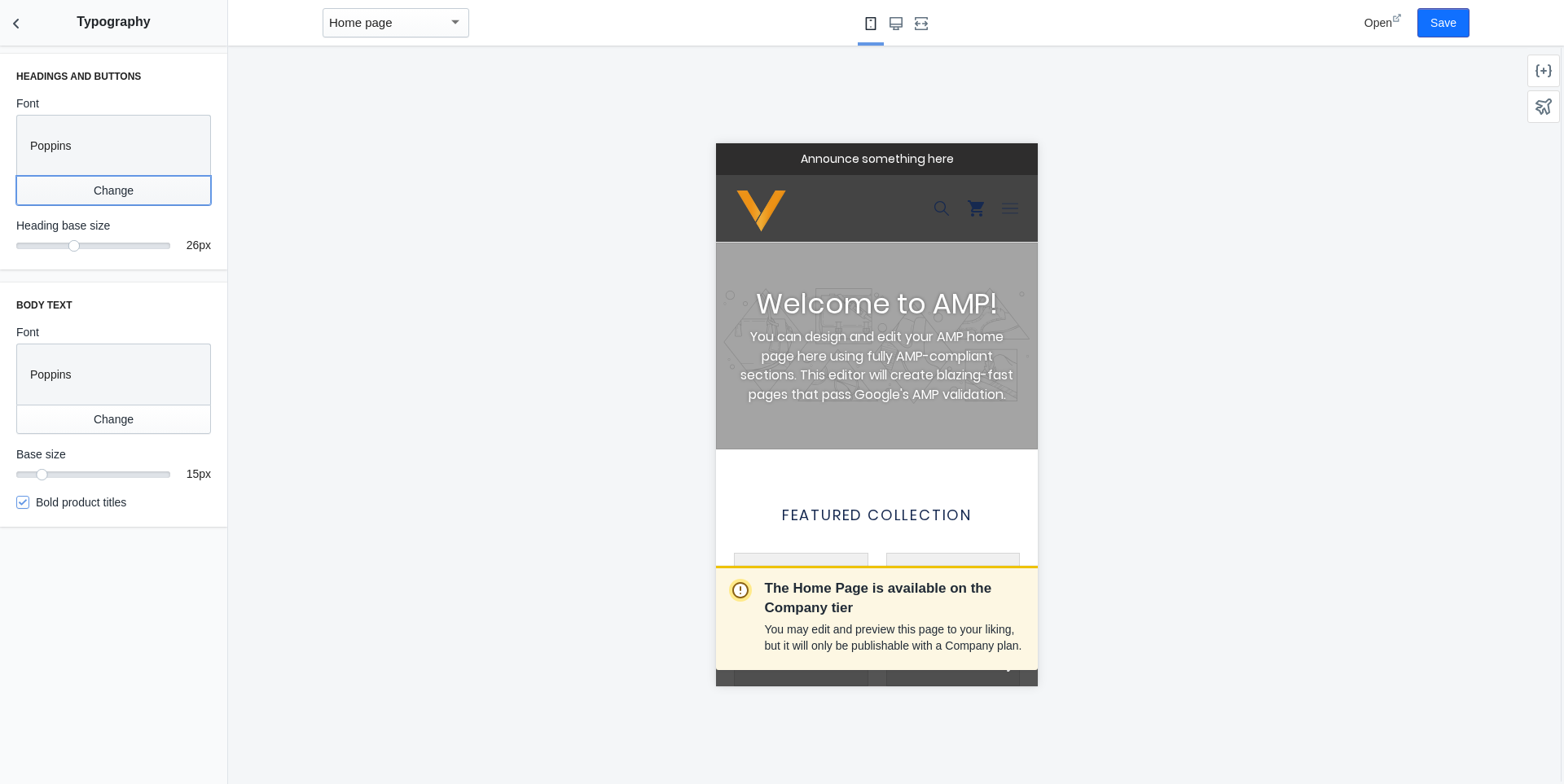
click at [118, 182] on button "Change" at bounding box center [113, 190] width 195 height 29
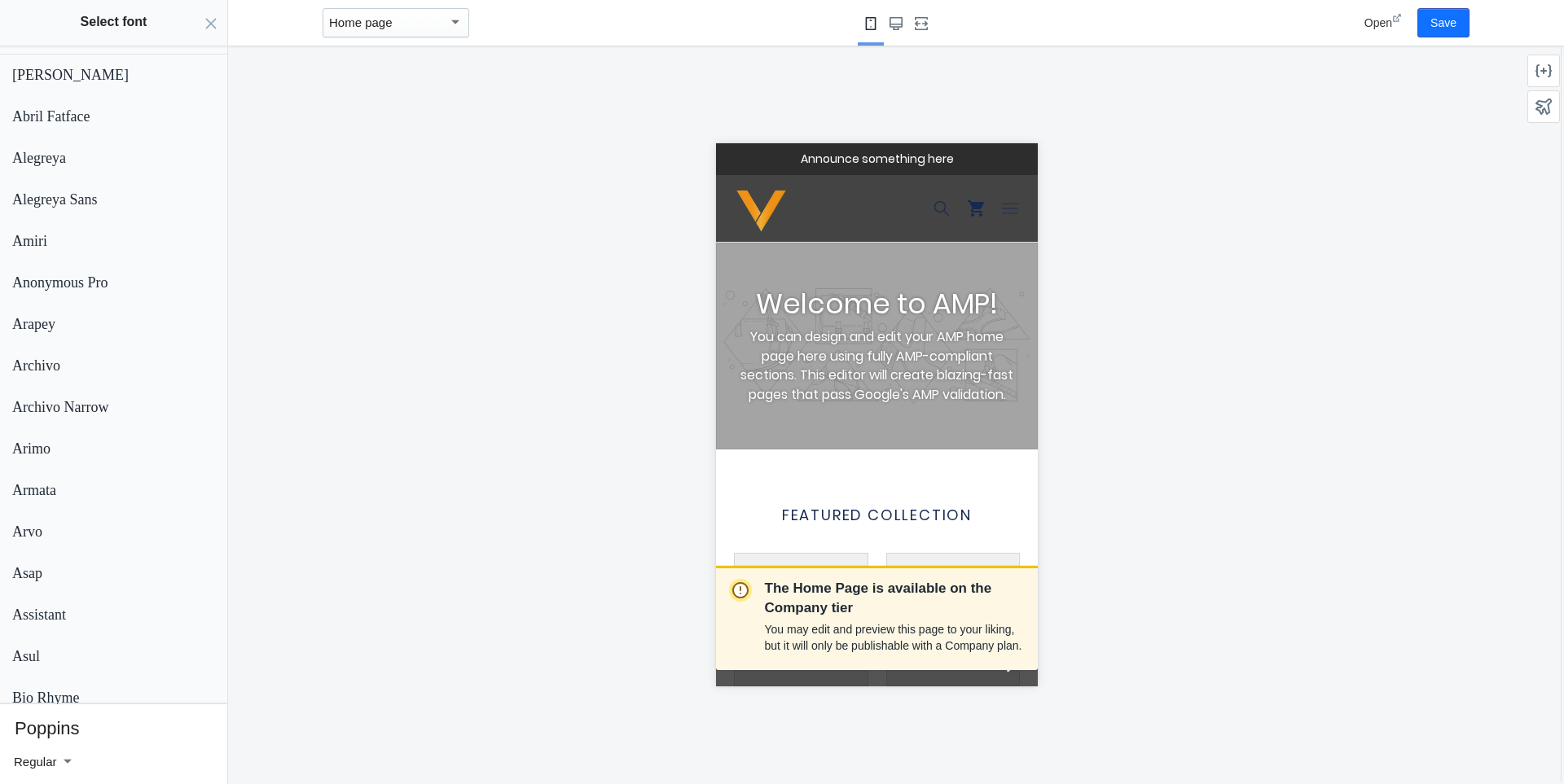
click at [71, 762] on div at bounding box center [67, 761] width 8 height 4
click at [72, 762] on div at bounding box center [66, 762] width 18 height 20
click at [86, 719] on span "Semi Bold" at bounding box center [71, 709] width 114 height 36
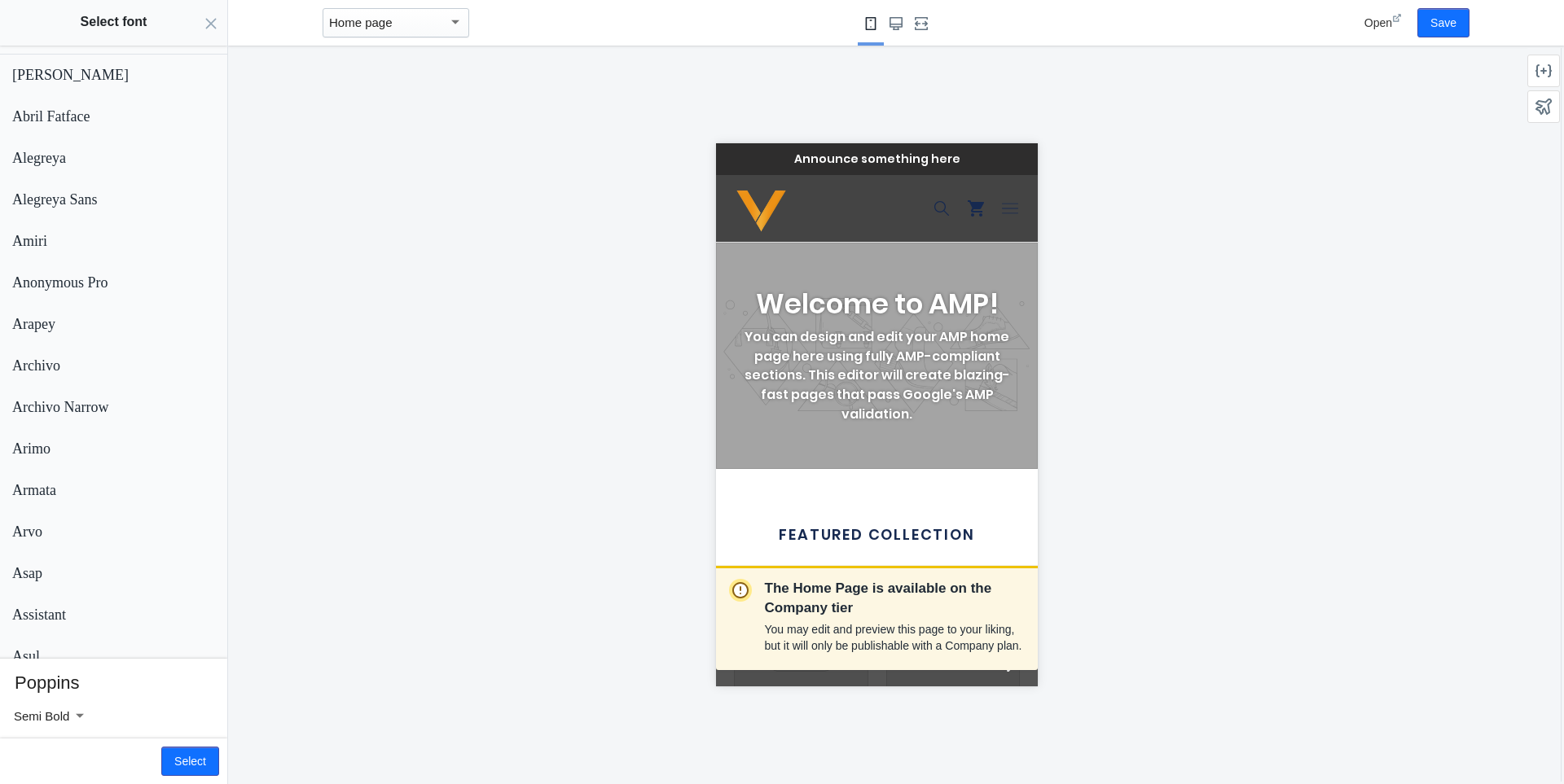
click at [87, 715] on div at bounding box center [78, 716] width 18 height 20
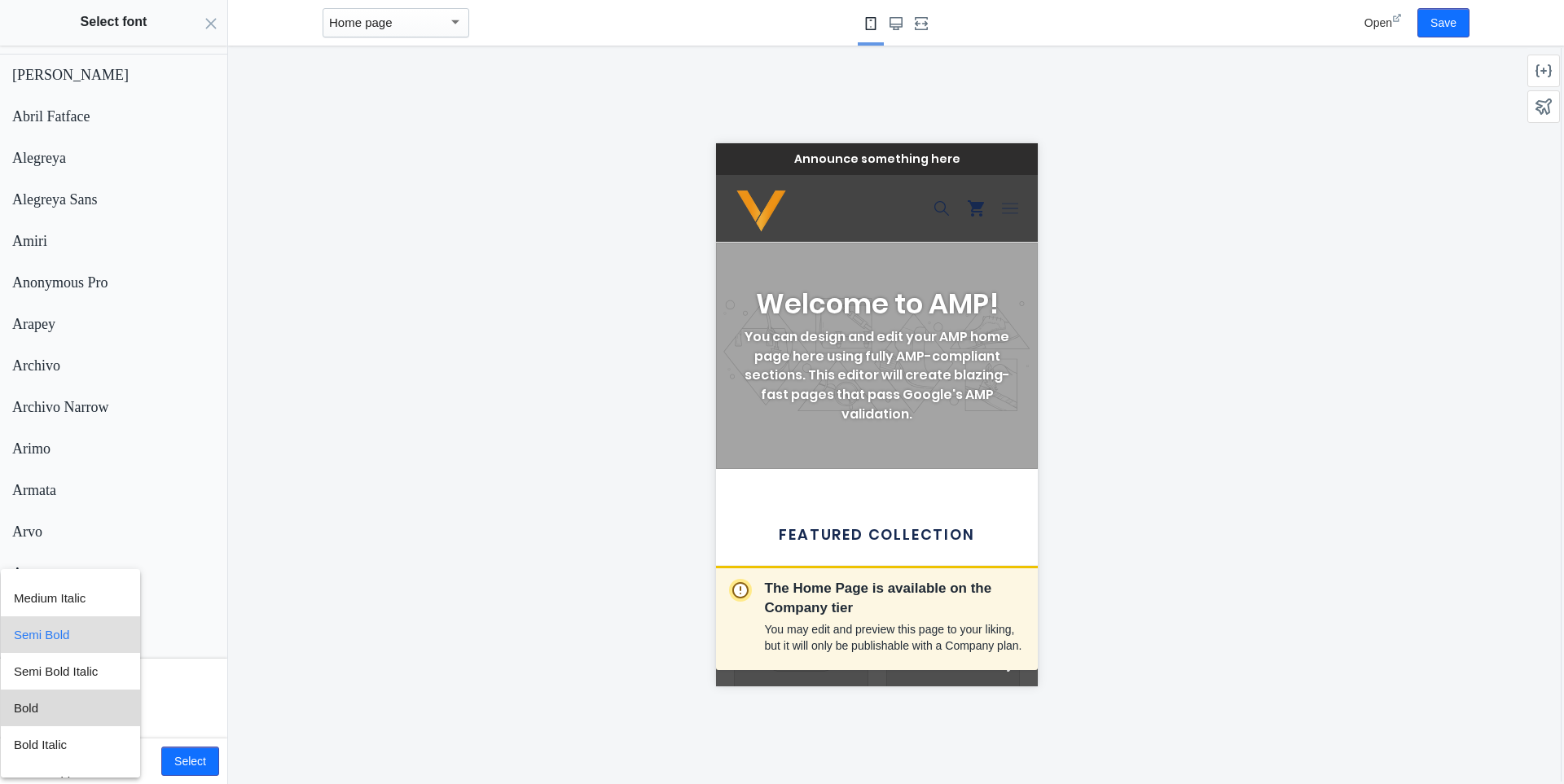
click at [83, 707] on span "Bold" at bounding box center [71, 708] width 114 height 36
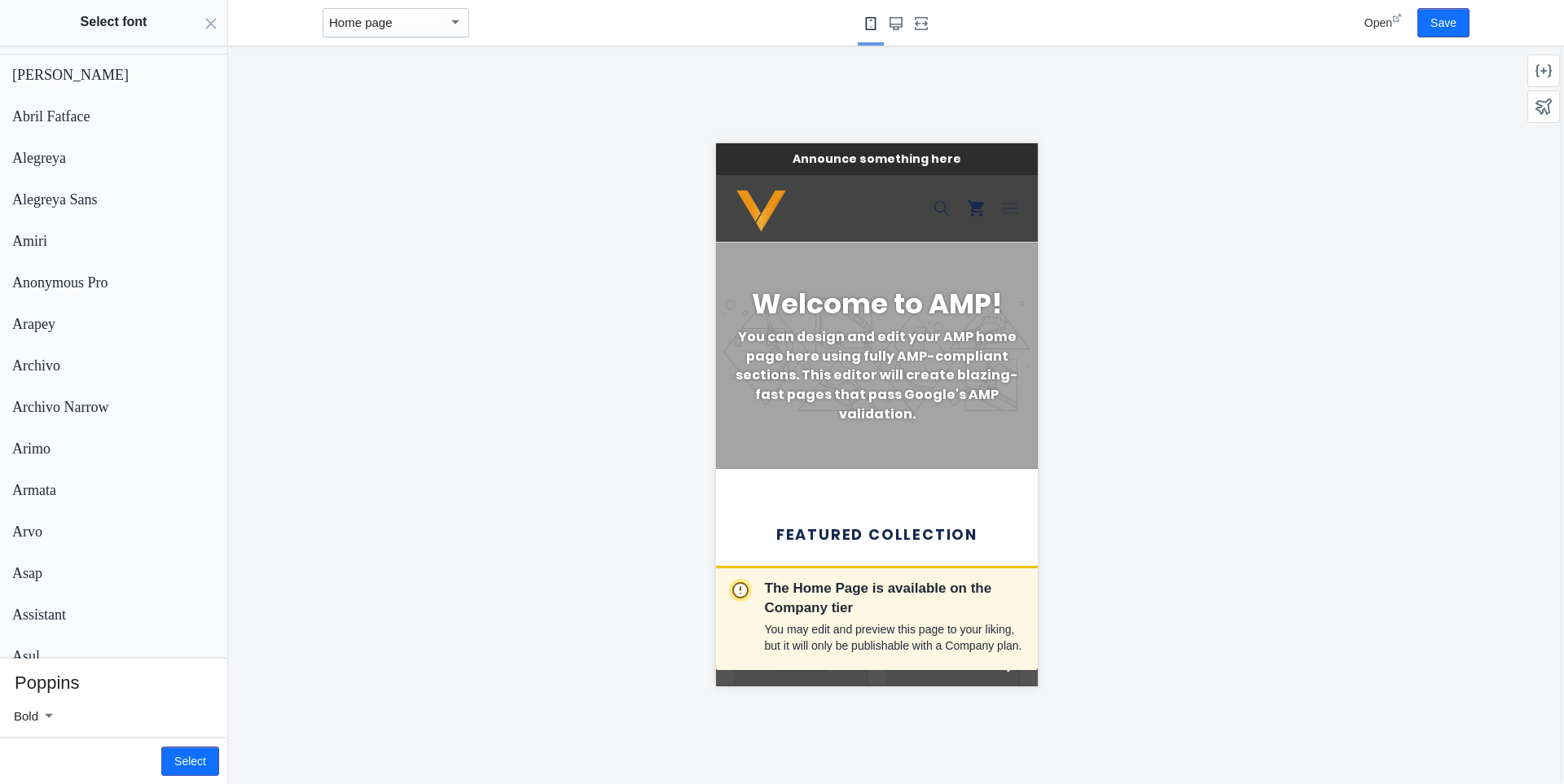
click at [44, 718] on div at bounding box center [47, 716] width 18 height 20
click at [74, 643] on span "Semi Bold" at bounding box center [71, 643] width 114 height 36
click at [193, 757] on button "Select" at bounding box center [190, 761] width 58 height 29
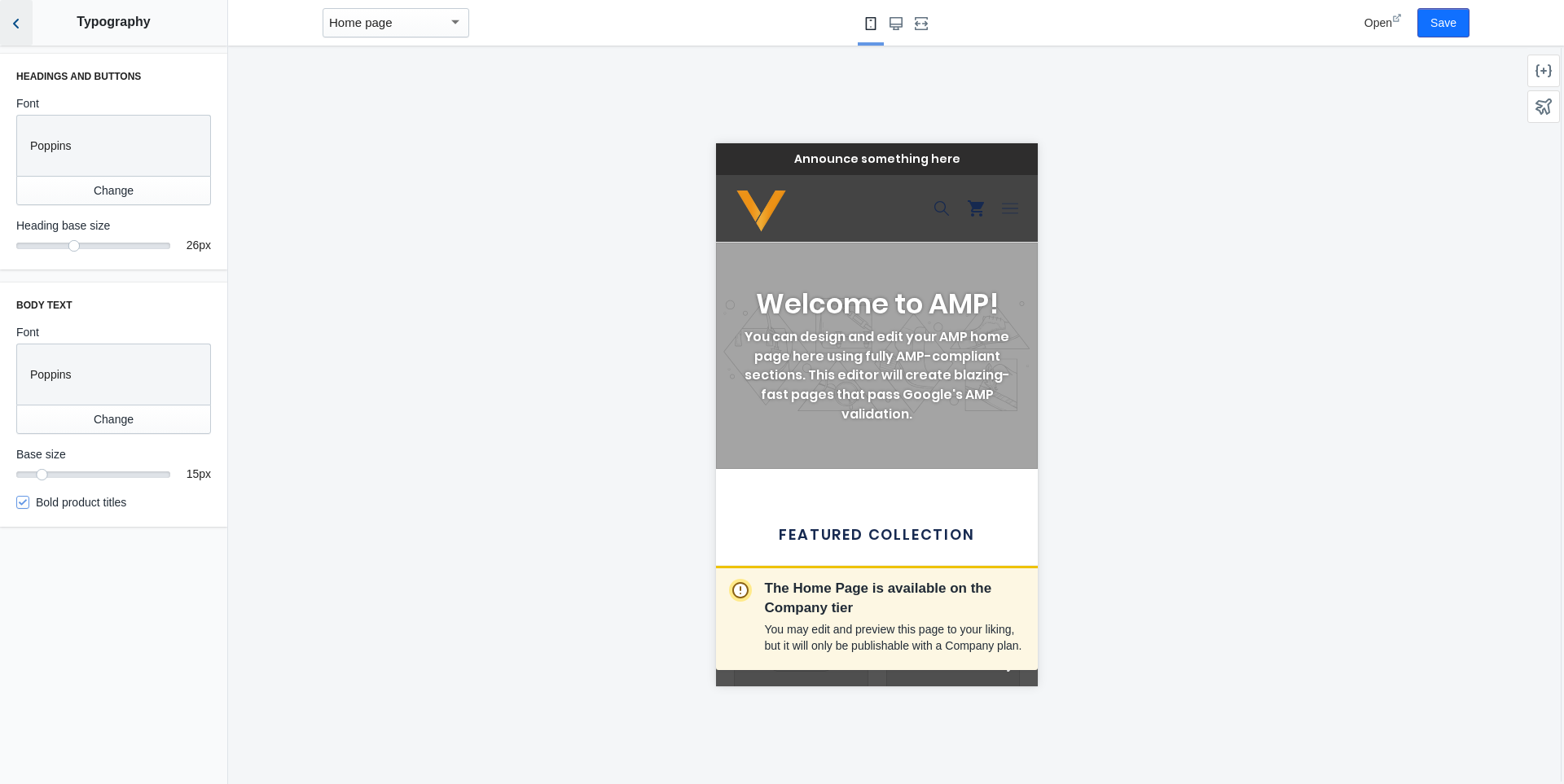
click at [21, 20] on icon "Back to sections" at bounding box center [16, 23] width 16 height 16
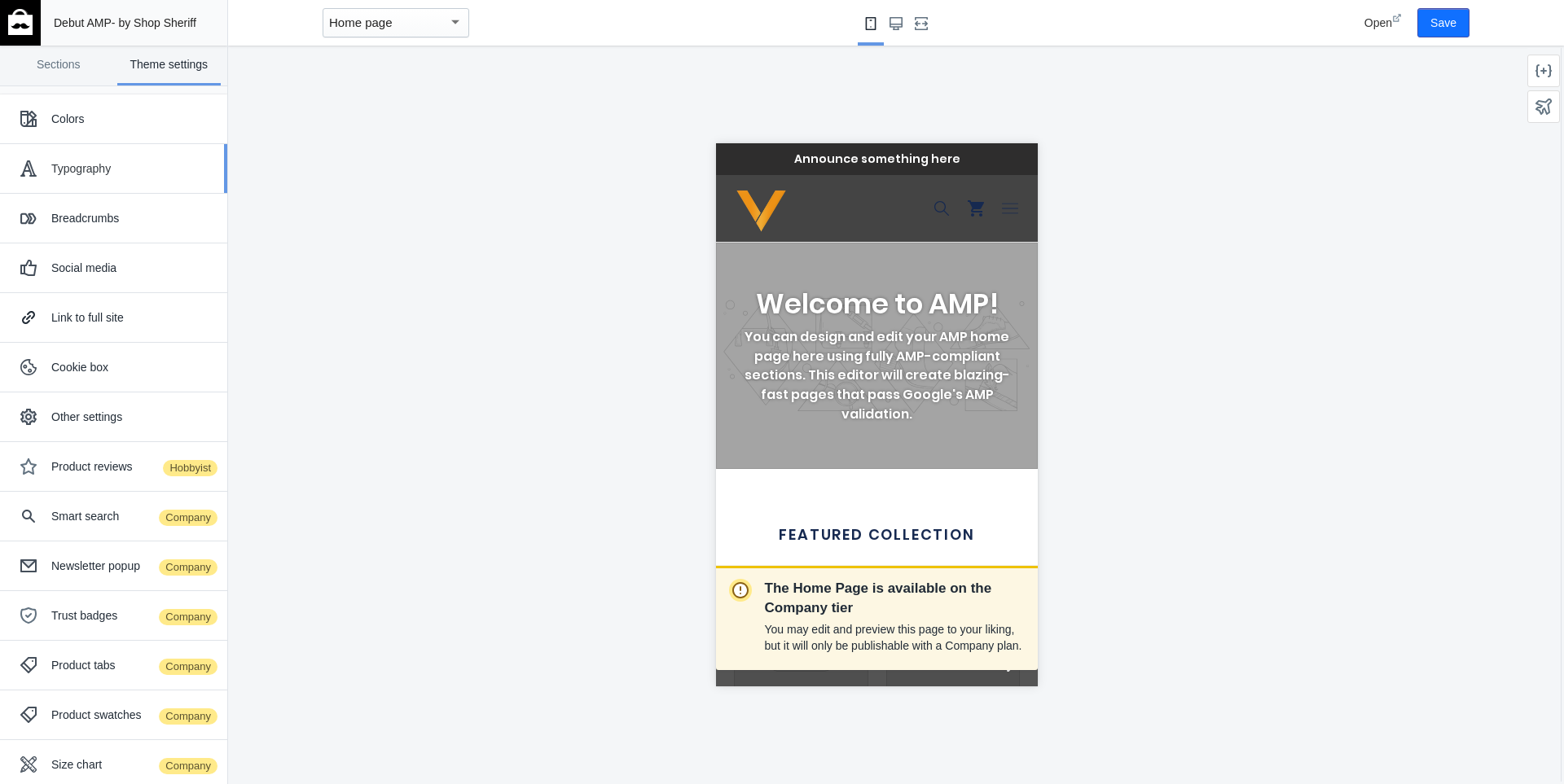
click at [72, 168] on div "Typography" at bounding box center [133, 169] width 163 height 16
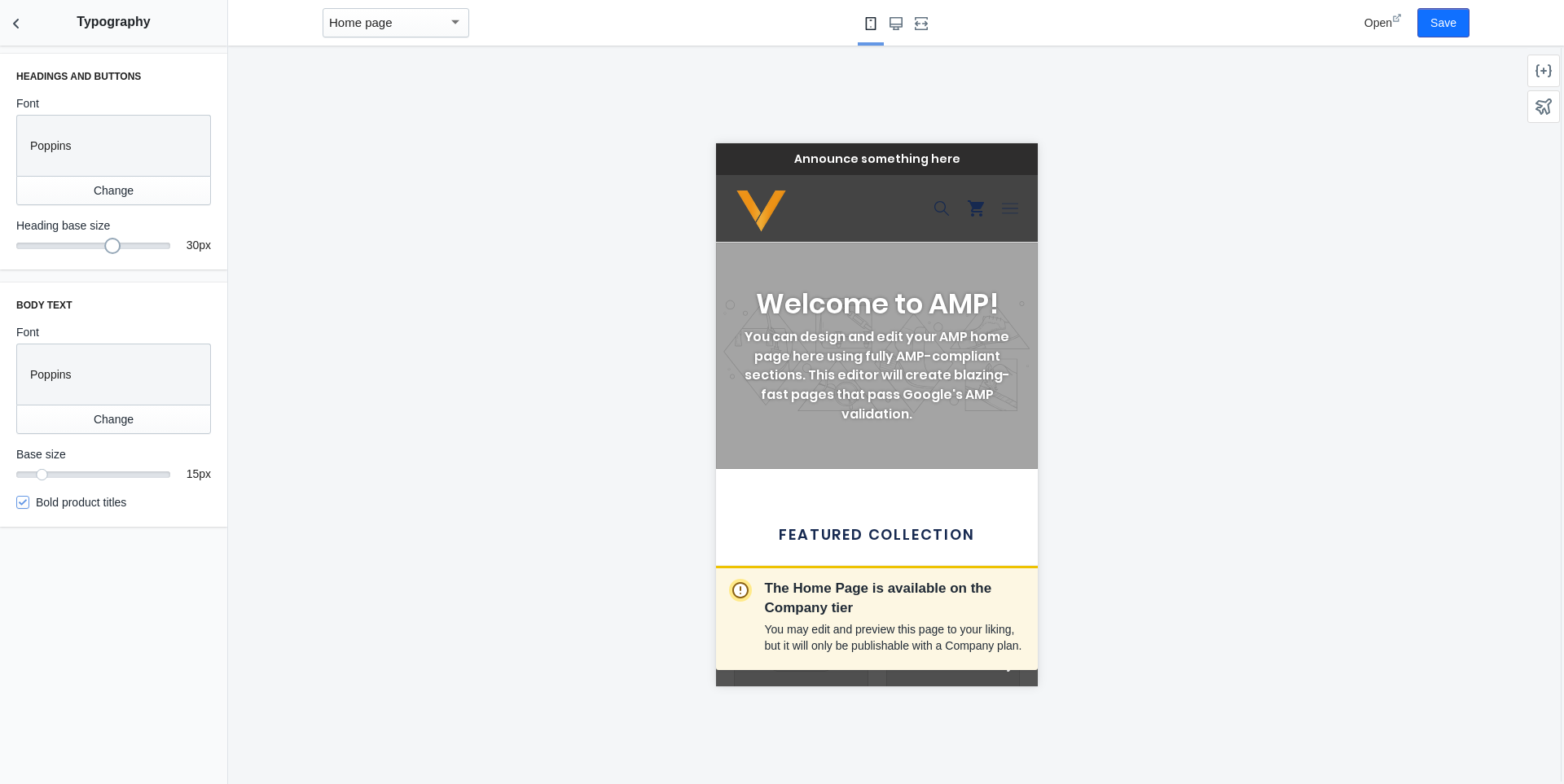
drag, startPoint x: 73, startPoint y: 245, endPoint x: 108, endPoint y: 242, distance: 35.1
click at [108, 242] on div at bounding box center [112, 246] width 16 height 16
click at [251, 287] on div "The Home Page is available on the Company tier You may edit and preview this pa…" at bounding box center [877, 415] width 1297 height 739
drag, startPoint x: 112, startPoint y: 245, endPoint x: 94, endPoint y: 242, distance: 18.2
click at [94, 242] on div at bounding box center [93, 246] width 16 height 16
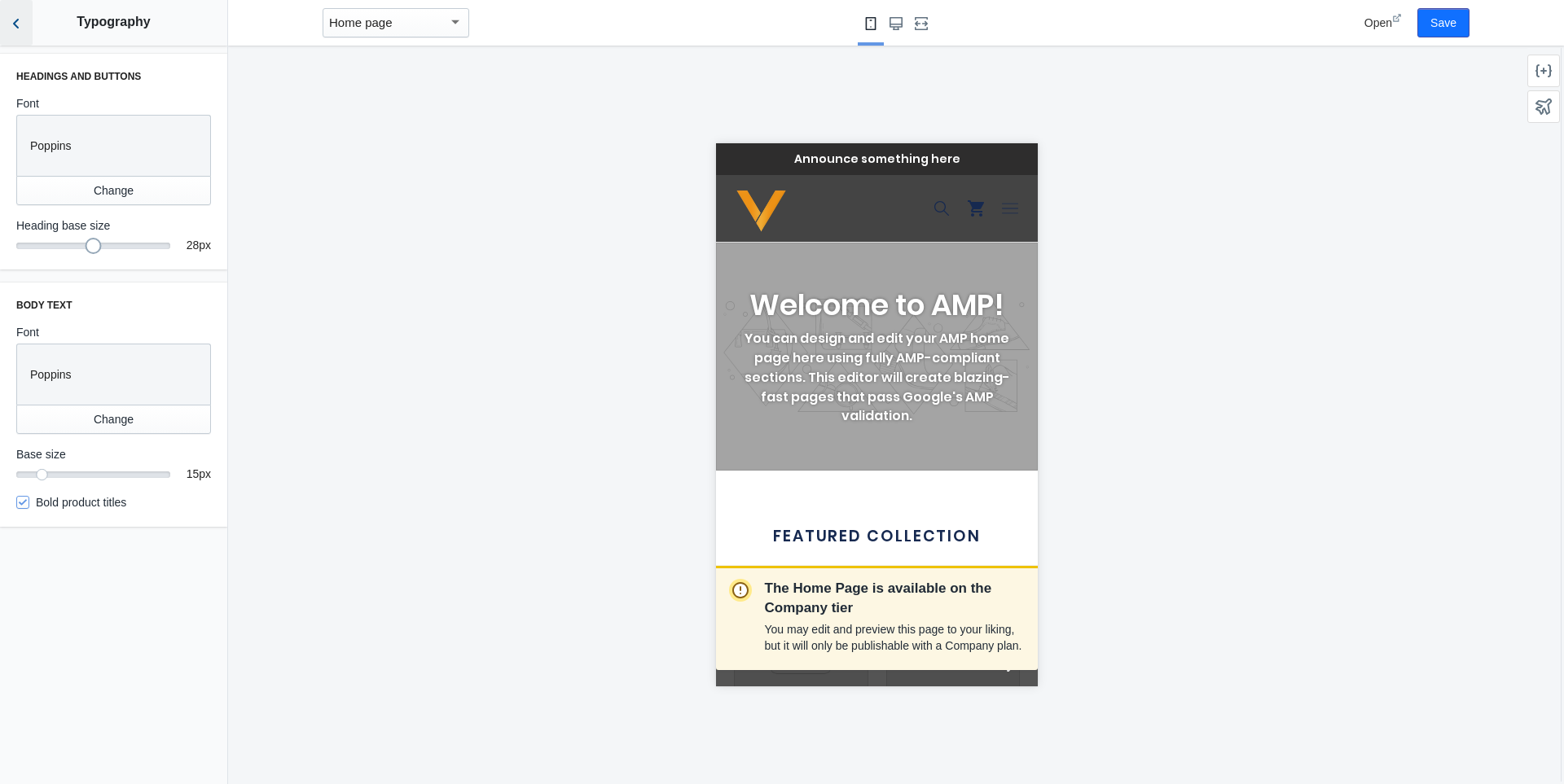
click at [25, 17] on button "Back to sections" at bounding box center [16, 22] width 33 height 45
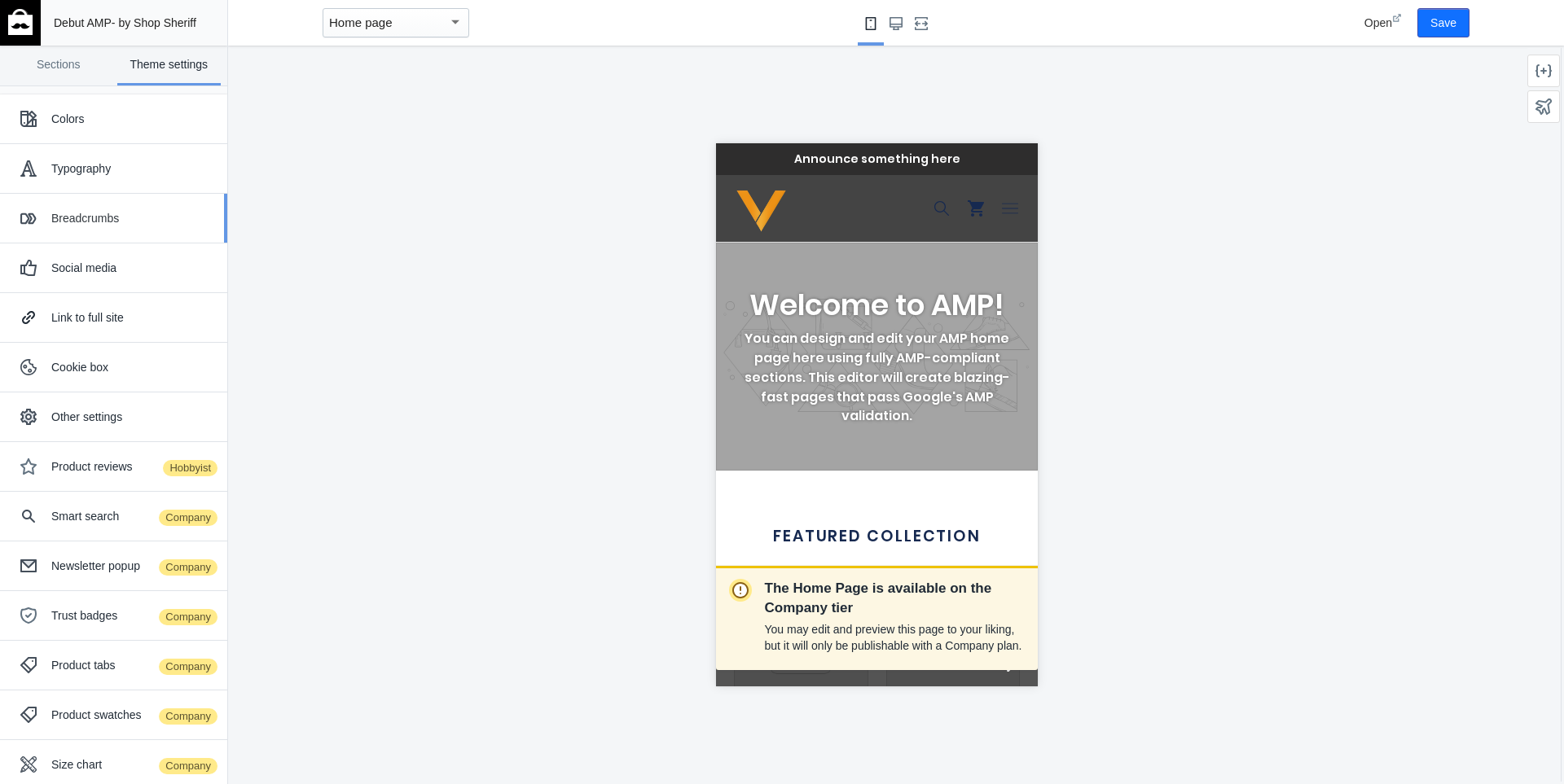
click at [113, 222] on div "Breadcrumbs" at bounding box center [133, 218] width 163 height 16
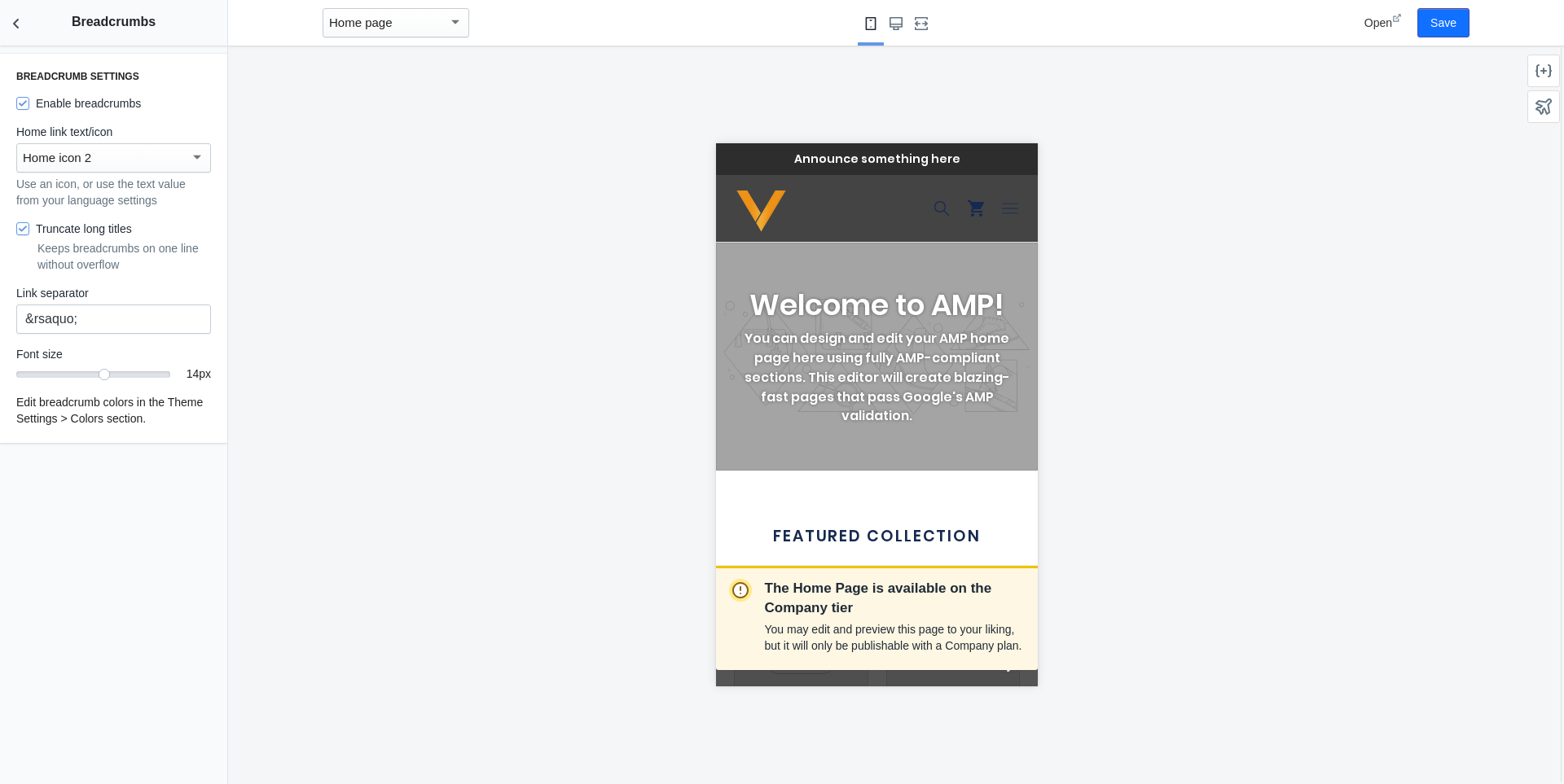
click at [133, 157] on div "Home icon 2" at bounding box center [107, 158] width 167 height 20
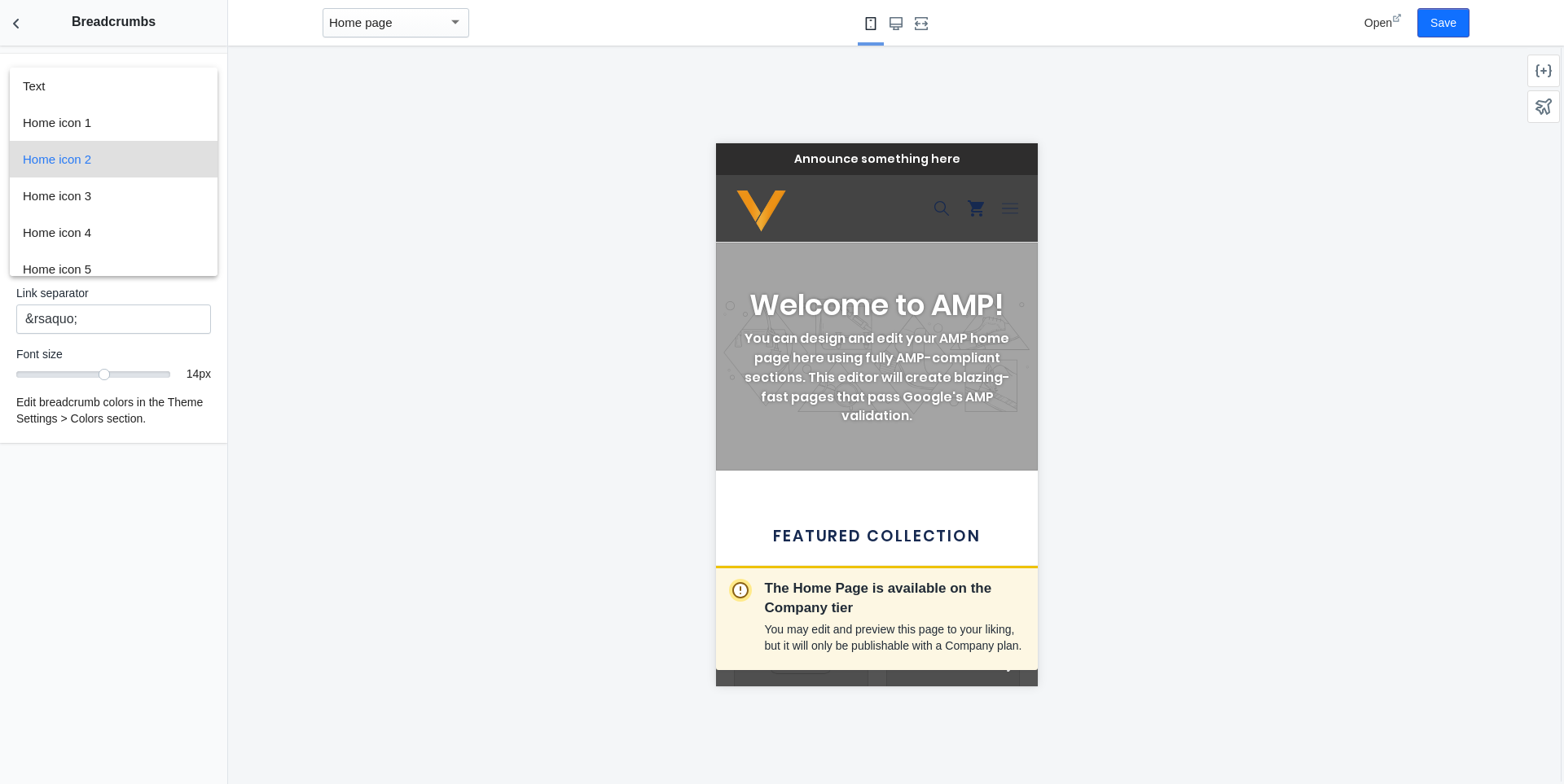
click at [1001, 205] on div at bounding box center [782, 392] width 1564 height 784
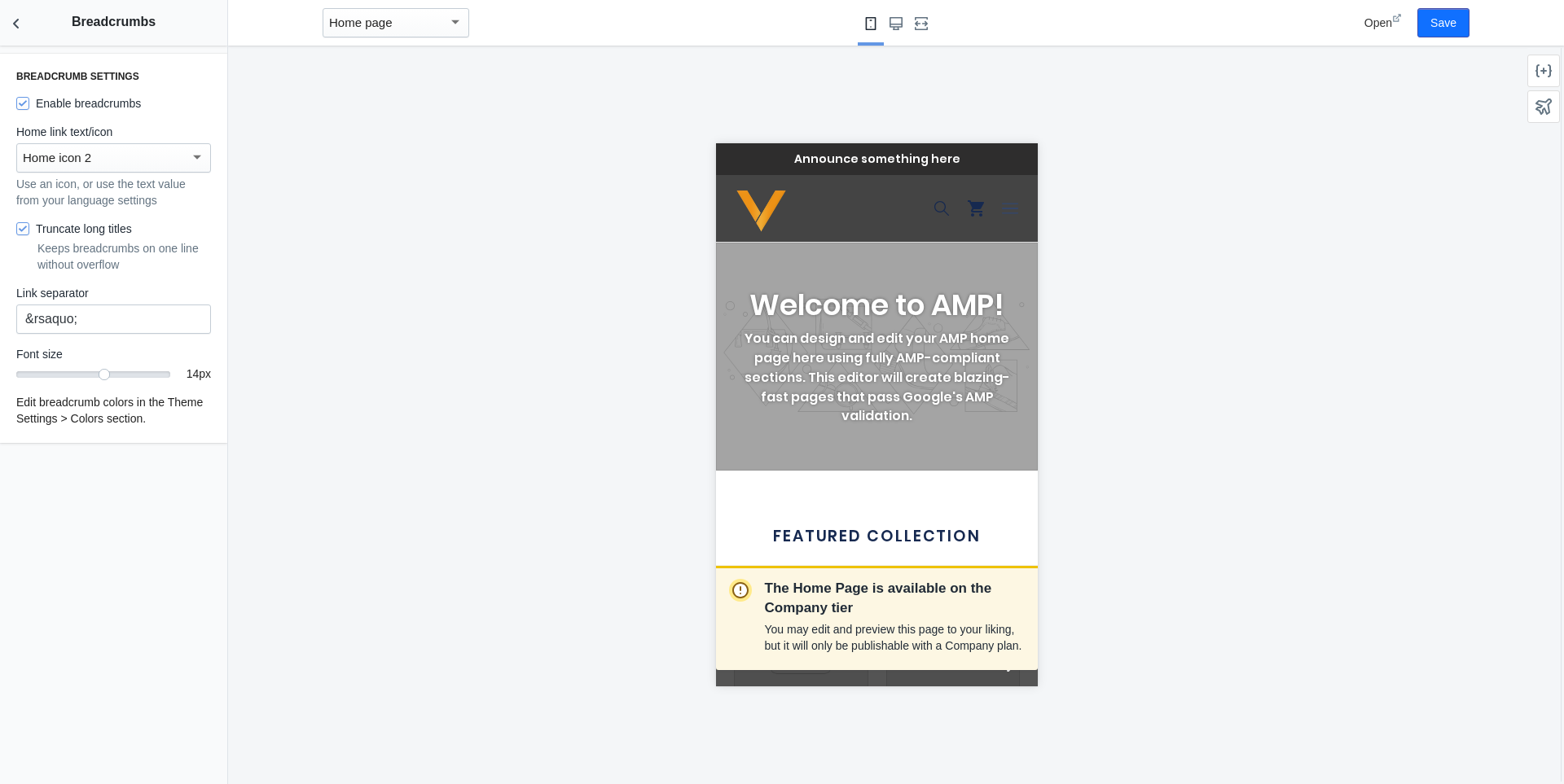
click at [1001, 205] on icon "Menu" at bounding box center [1009, 209] width 16 height 16
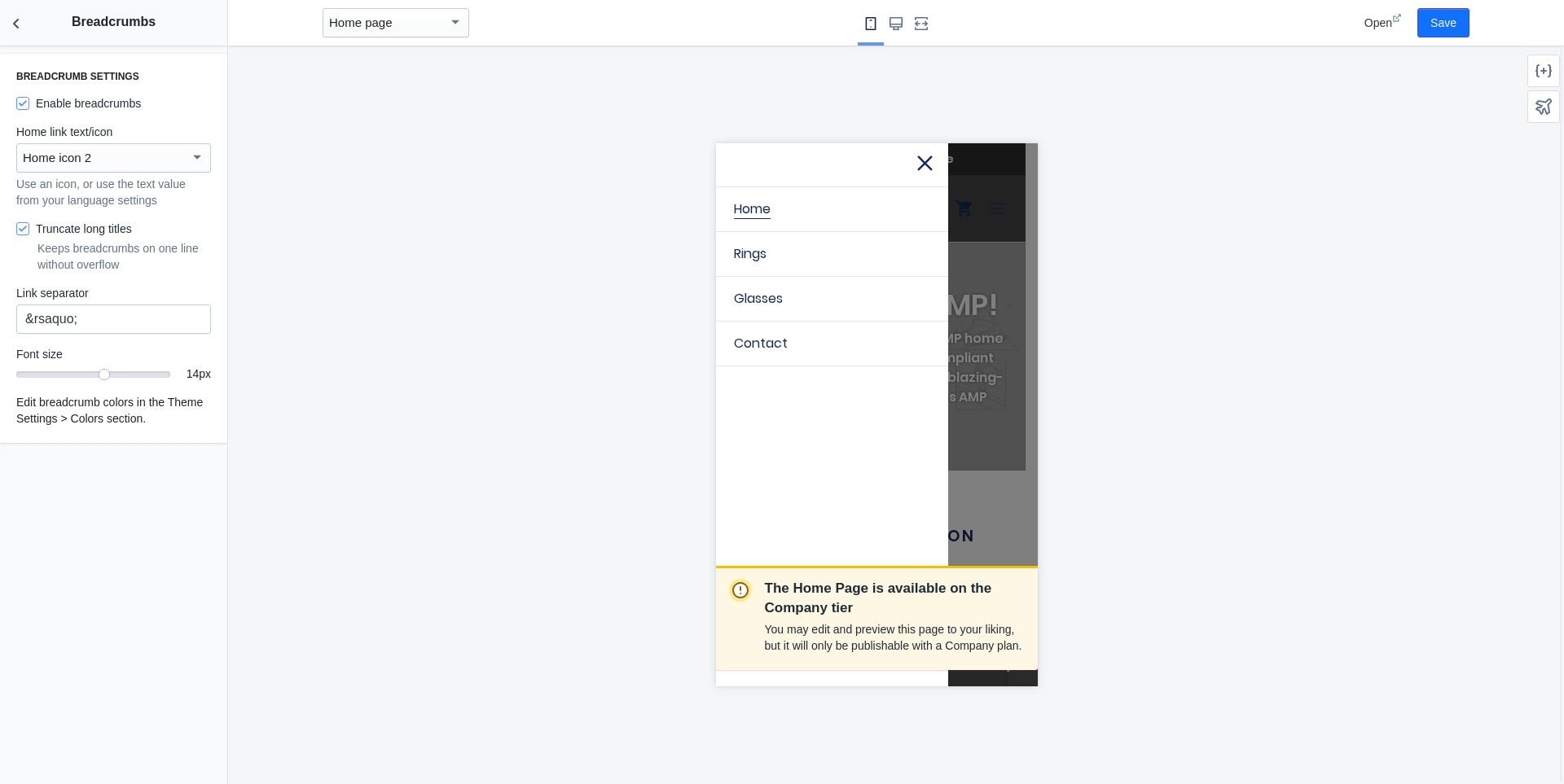
click at [915, 162] on icon at bounding box center [924, 162] width 20 height 20
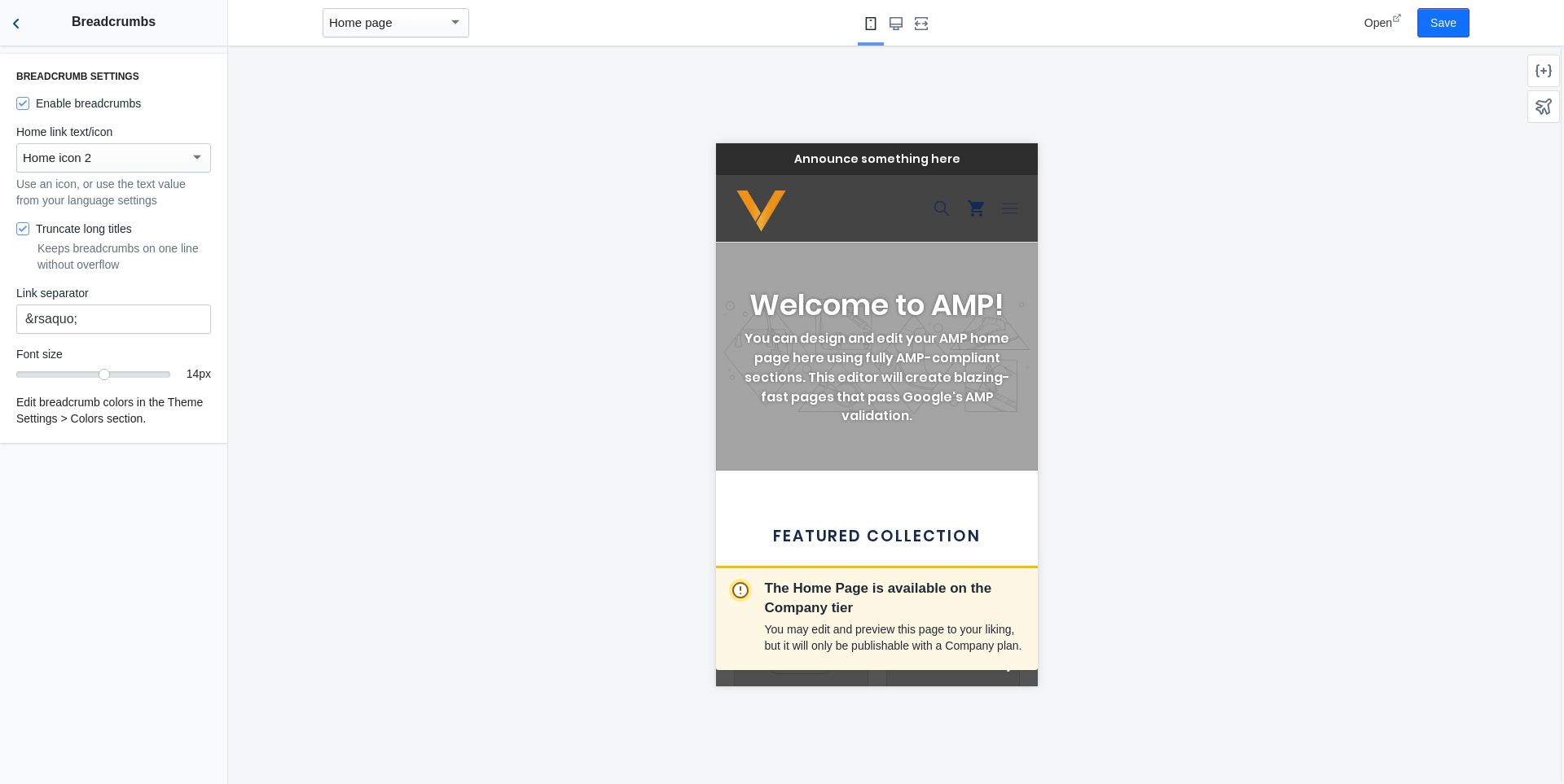
click at [20, 14] on button "Back to sections" at bounding box center [16, 22] width 33 height 45
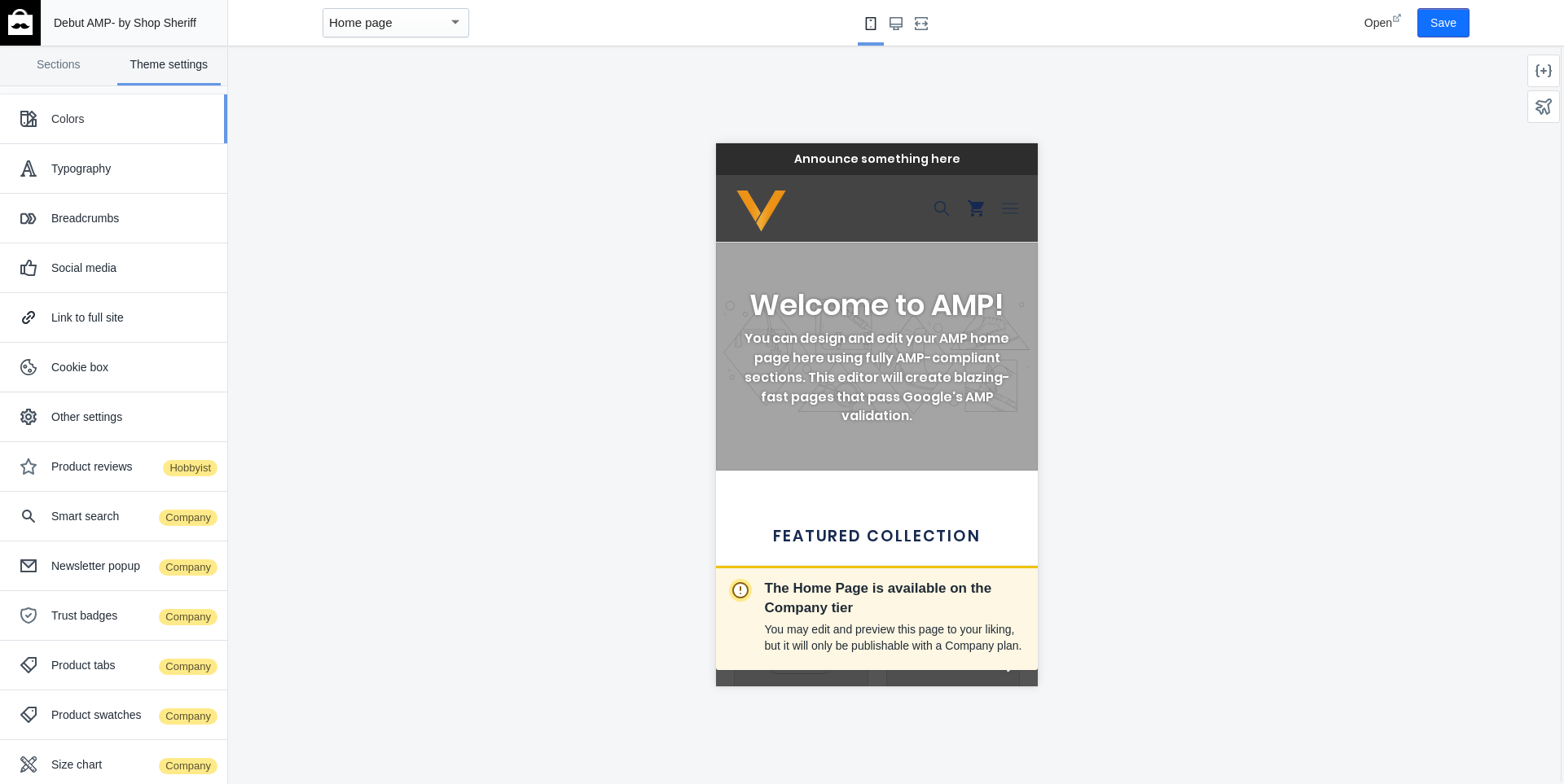
click at [95, 106] on div "Colors" at bounding box center [114, 119] width 202 height 33
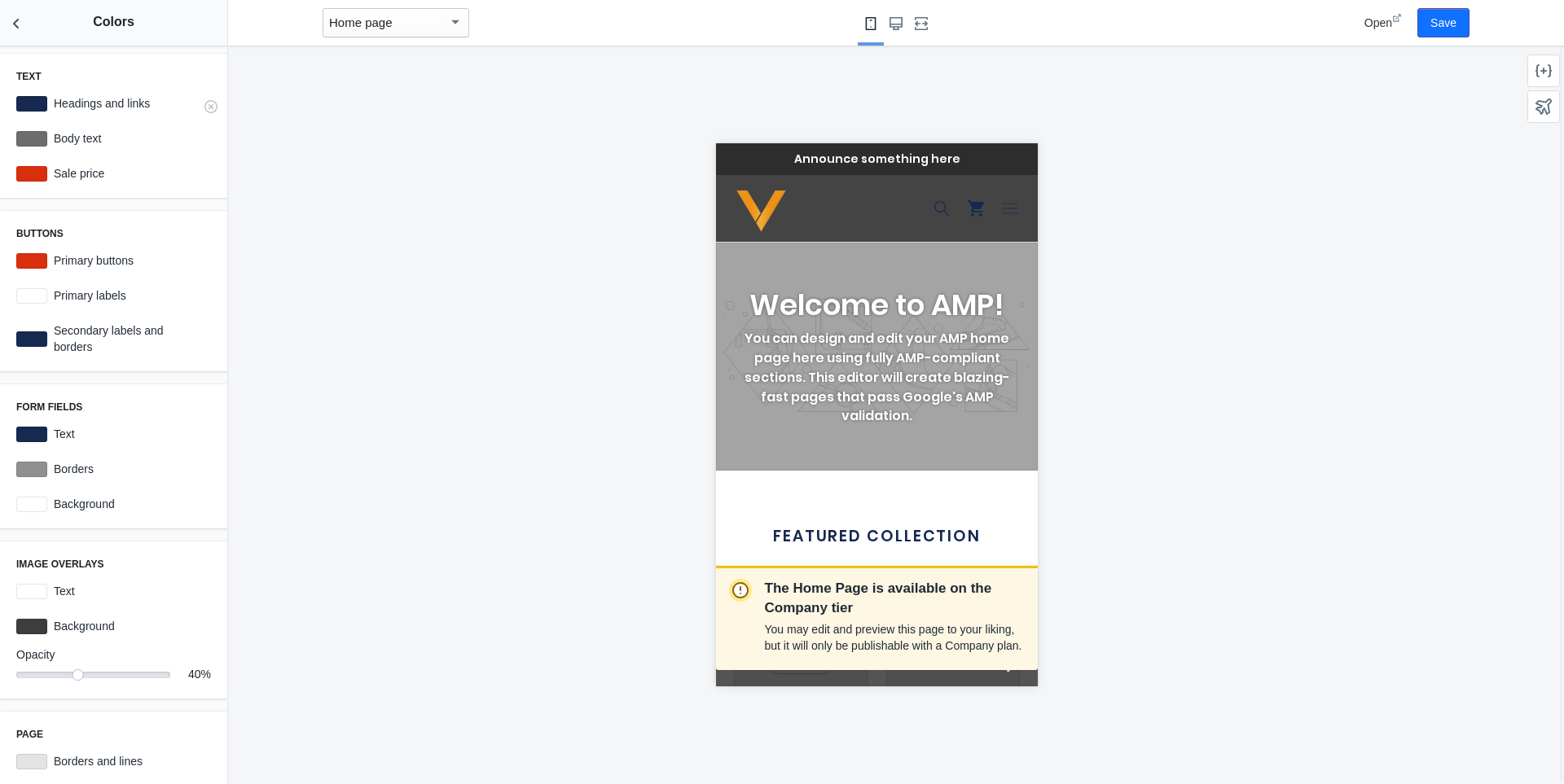
click at [104, 107] on label "Headings and links" at bounding box center [129, 103] width 163 height 16
click at [44, 103] on div at bounding box center [31, 103] width 31 height 15
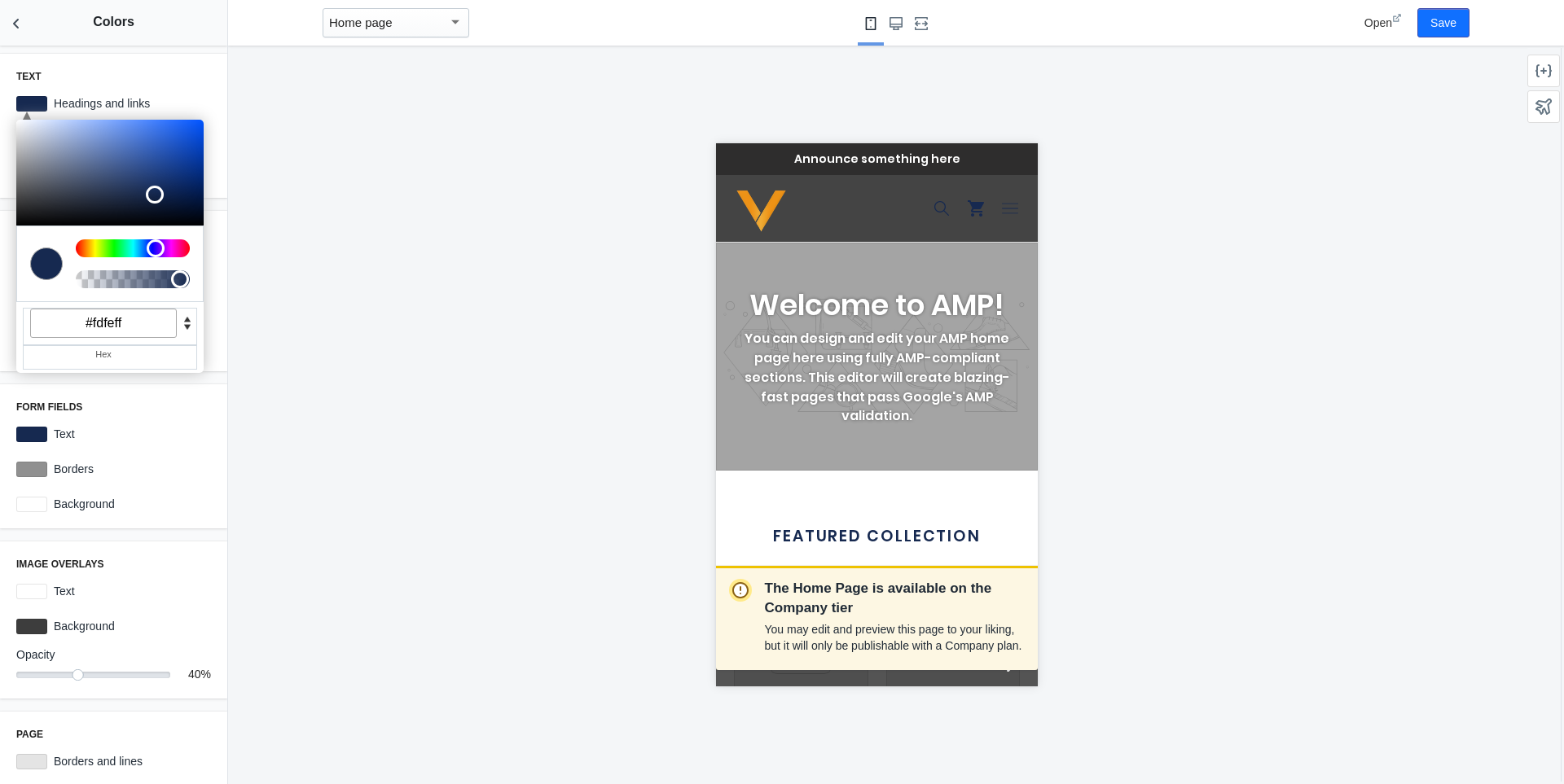
type input "#ffffff"
drag, startPoint x: 36, startPoint y: 148, endPoint x: -27, endPoint y: 59, distance: 109.0
click at [0, 59] on html "Loading your AMP theme This editor generates fully AMP-compliant Shopify pages …" at bounding box center [782, 392] width 1564 height 784
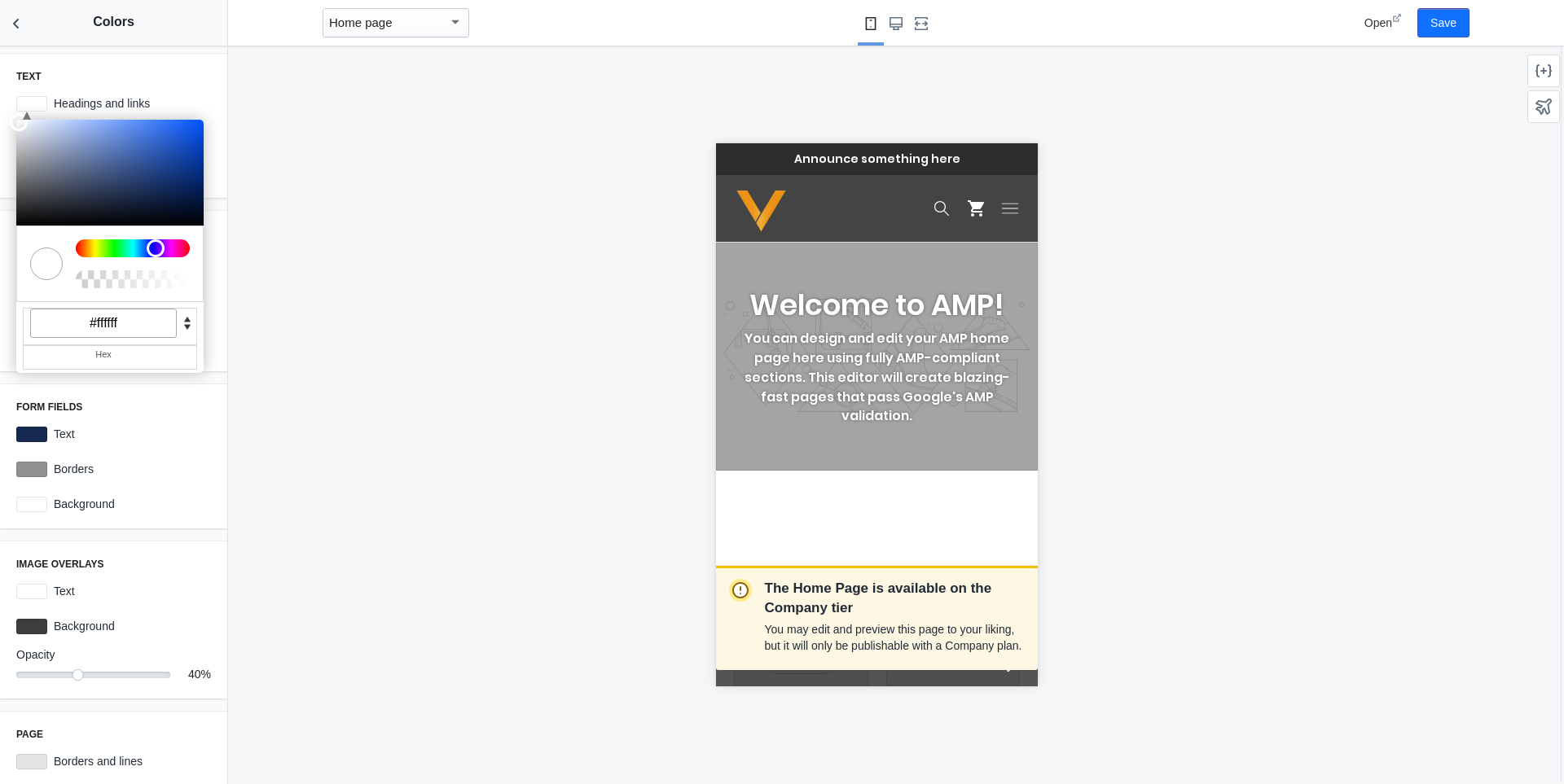
click at [284, 258] on div "The Home Page is available on the Company tier You may edit and preview this pa…" at bounding box center [877, 415] width 1297 height 739
click at [300, 380] on div "The Home Page is available on the Company tier You may edit and preview this pa…" at bounding box center [877, 415] width 1297 height 739
click at [45, 102] on div at bounding box center [31, 103] width 31 height 15
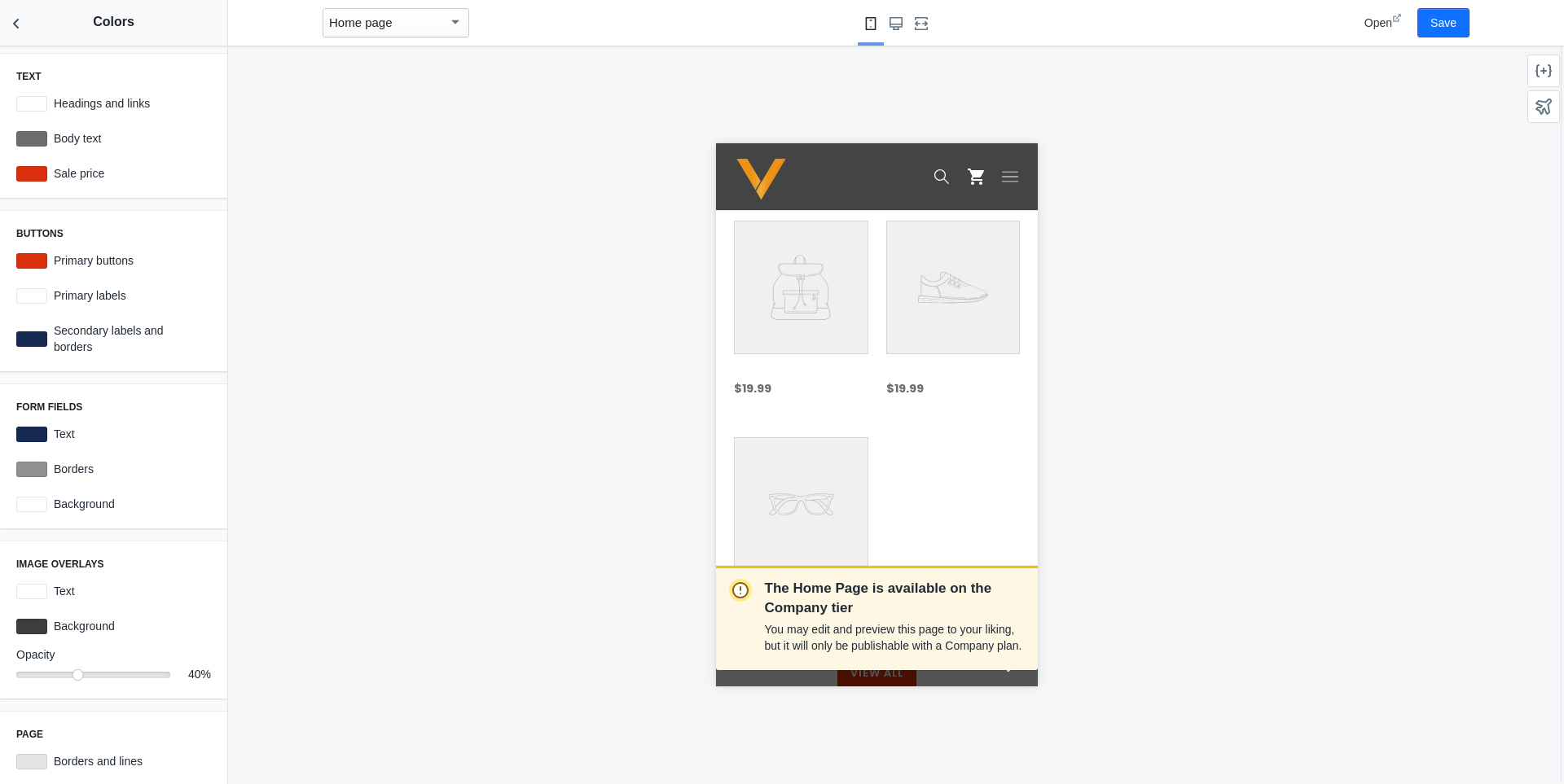
scroll to position [326, 0]
click at [810, 319] on link "Your product's name" at bounding box center [800, 344] width 134 height 188
click at [27, 20] on button "Back to sections" at bounding box center [16, 22] width 33 height 45
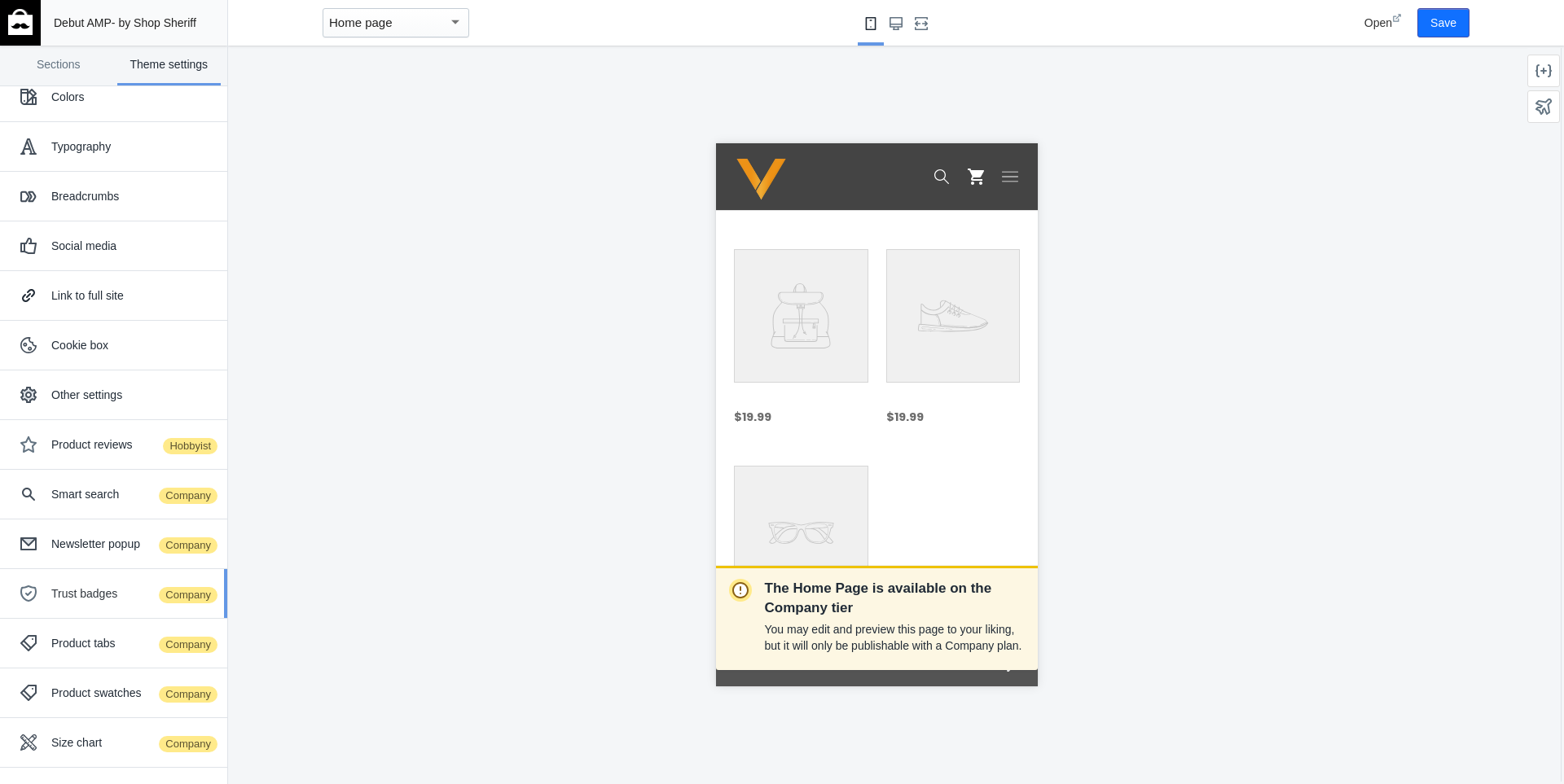
scroll to position [0, 0]
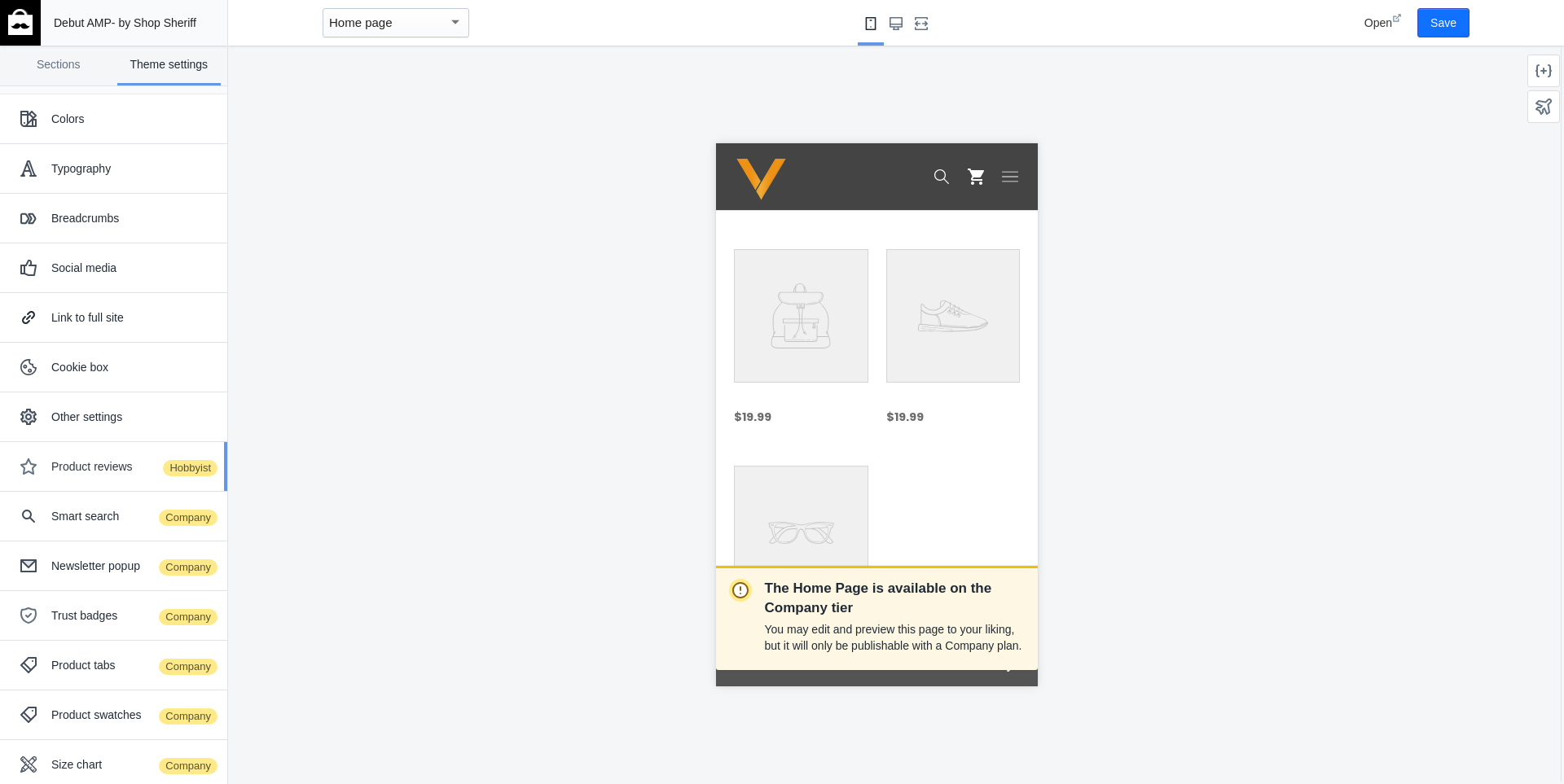
click at [162, 477] on ss-plan-callout "Hobbyist" at bounding box center [190, 468] width 58 height 20
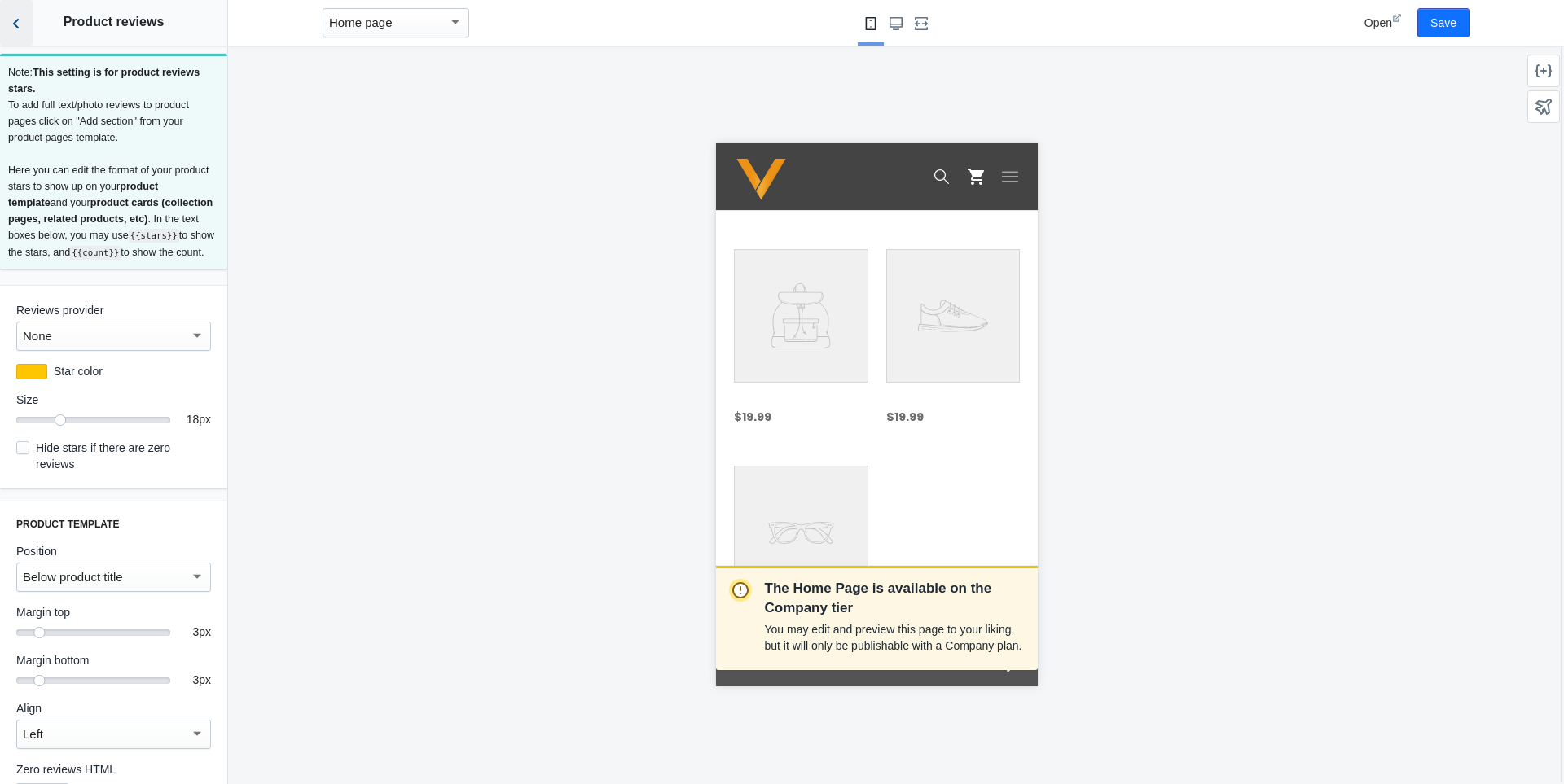
click at [16, 25] on use "Back to sections" at bounding box center [16, 23] width 5 height 10
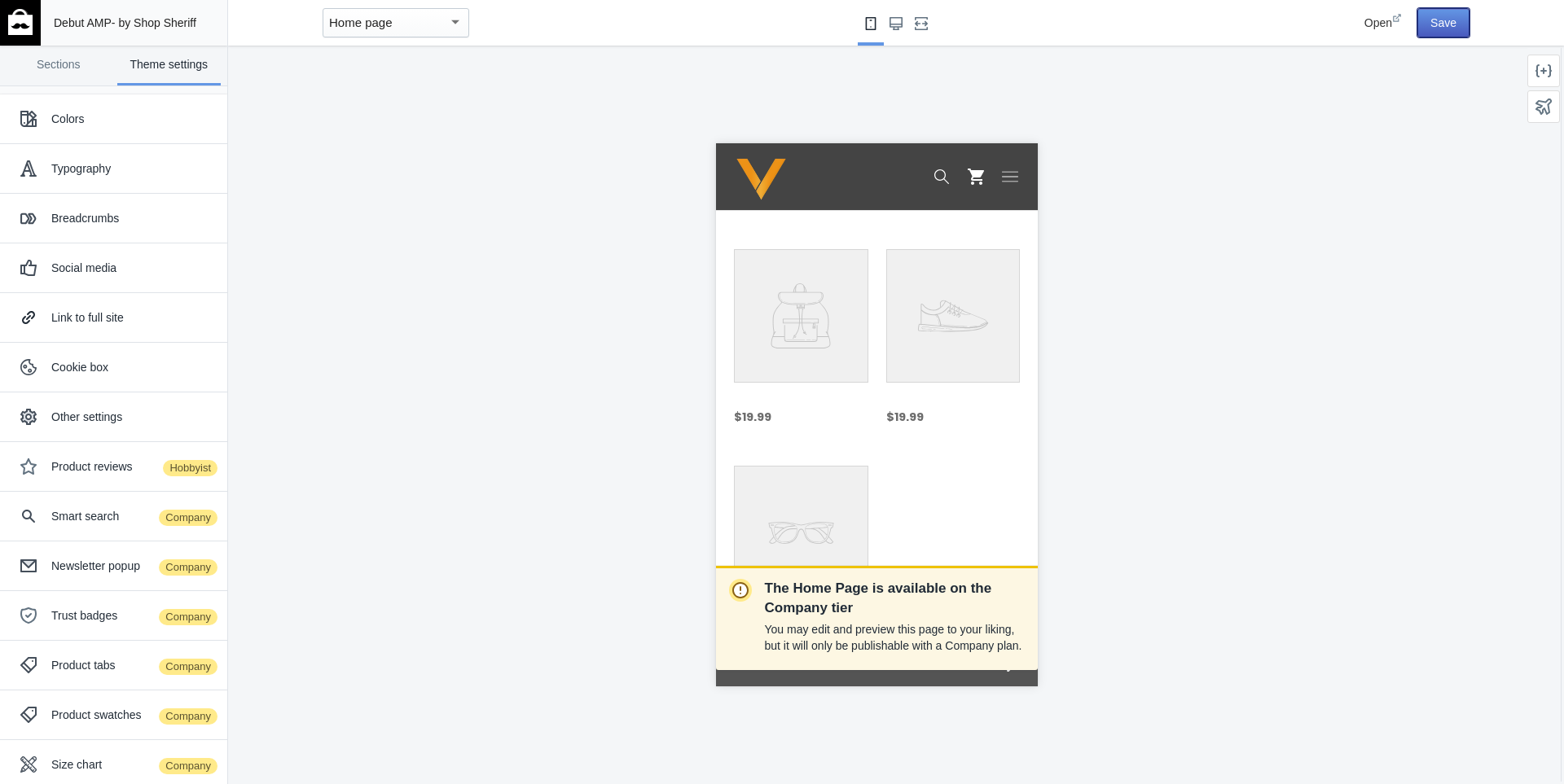
click at [1427, 22] on button "Save" at bounding box center [1443, 22] width 52 height 29
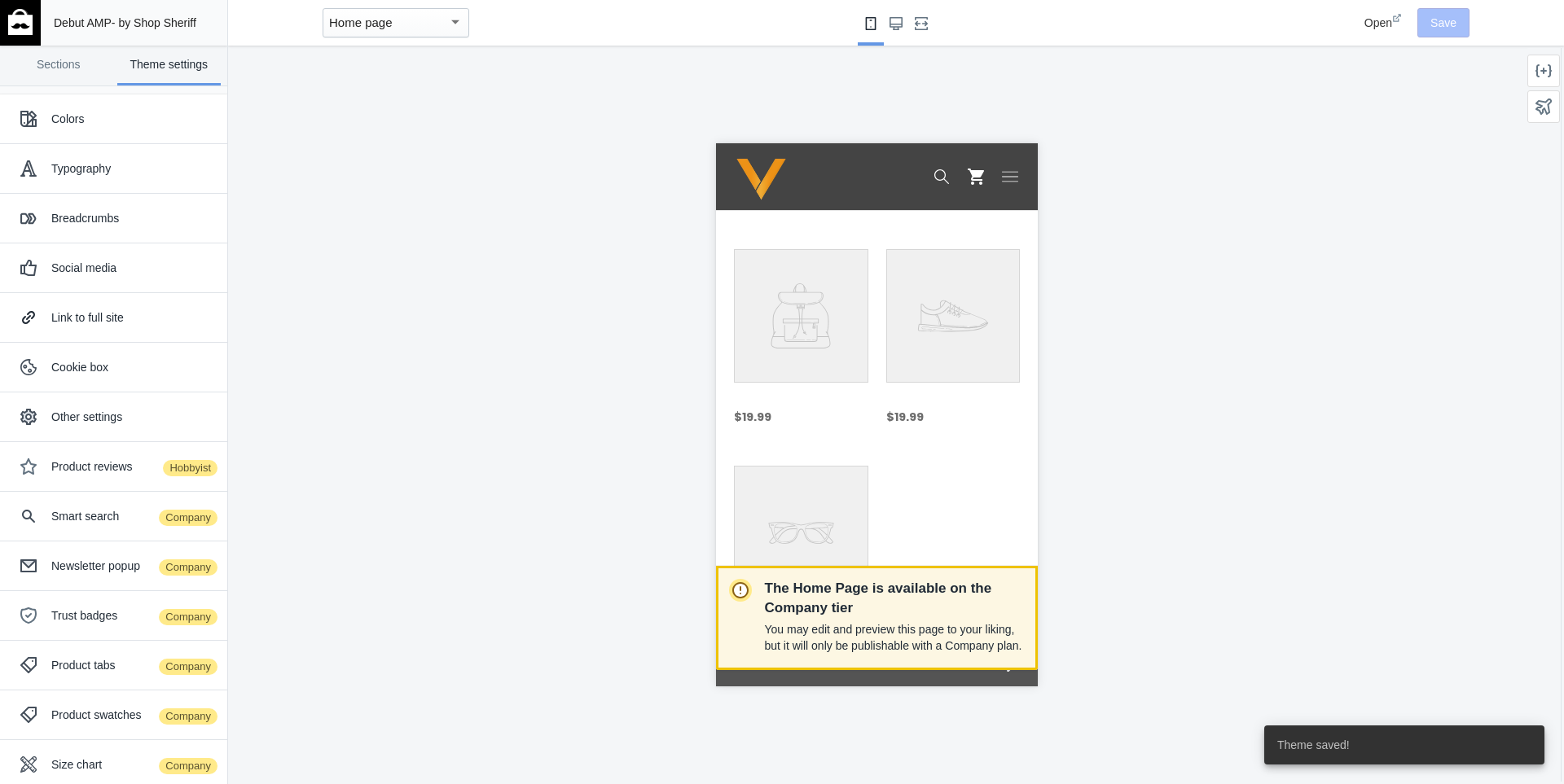
click at [854, 616] on p "The Home Page is available on the Company tier" at bounding box center [894, 598] width 260 height 39
click at [783, 586] on p "The Home Page is available on the Company tier" at bounding box center [894, 598] width 260 height 39
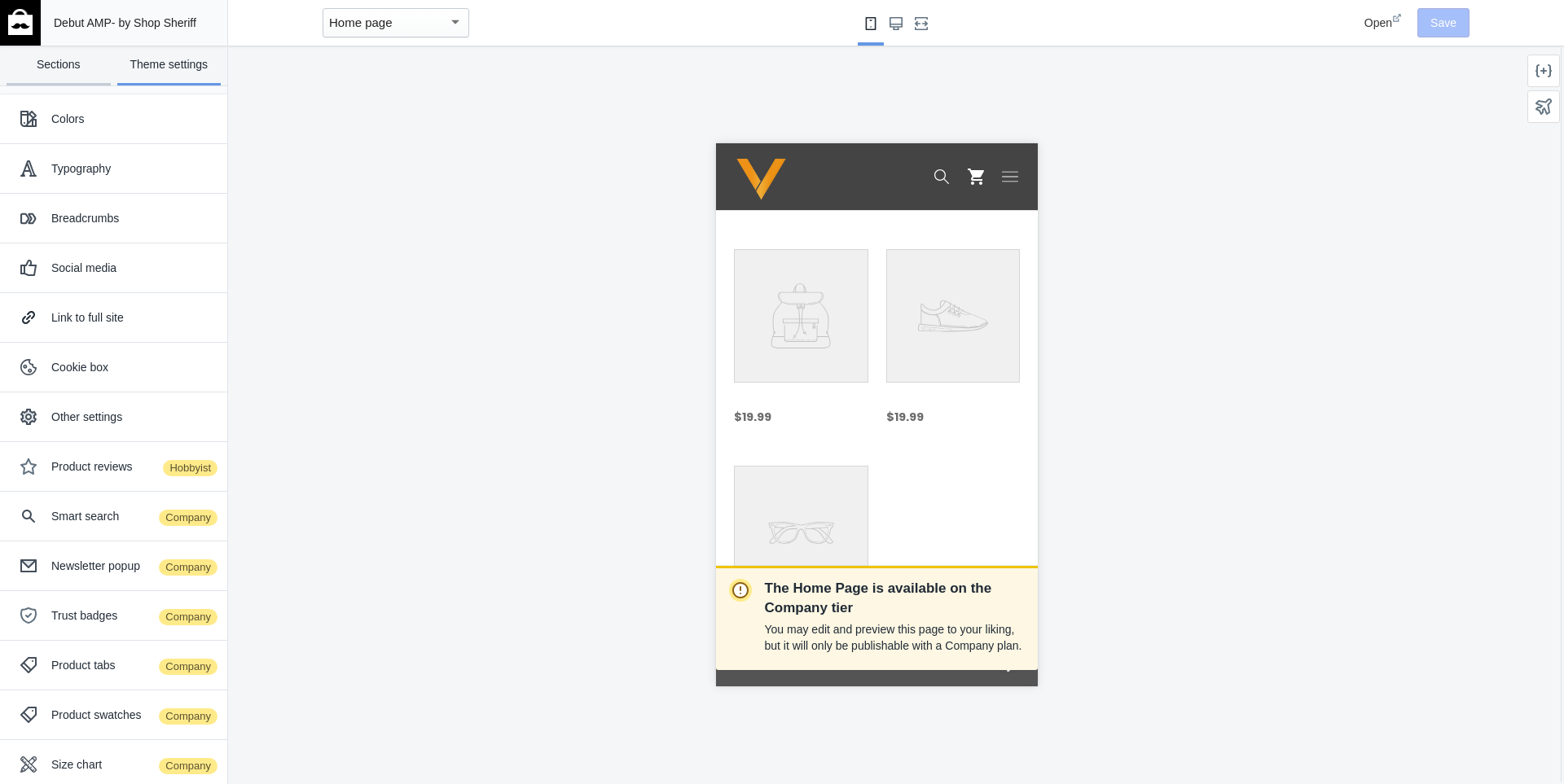
click at [66, 54] on link "Sections" at bounding box center [58, 65] width 104 height 40
